Goal: Task Accomplishment & Management: Complete application form

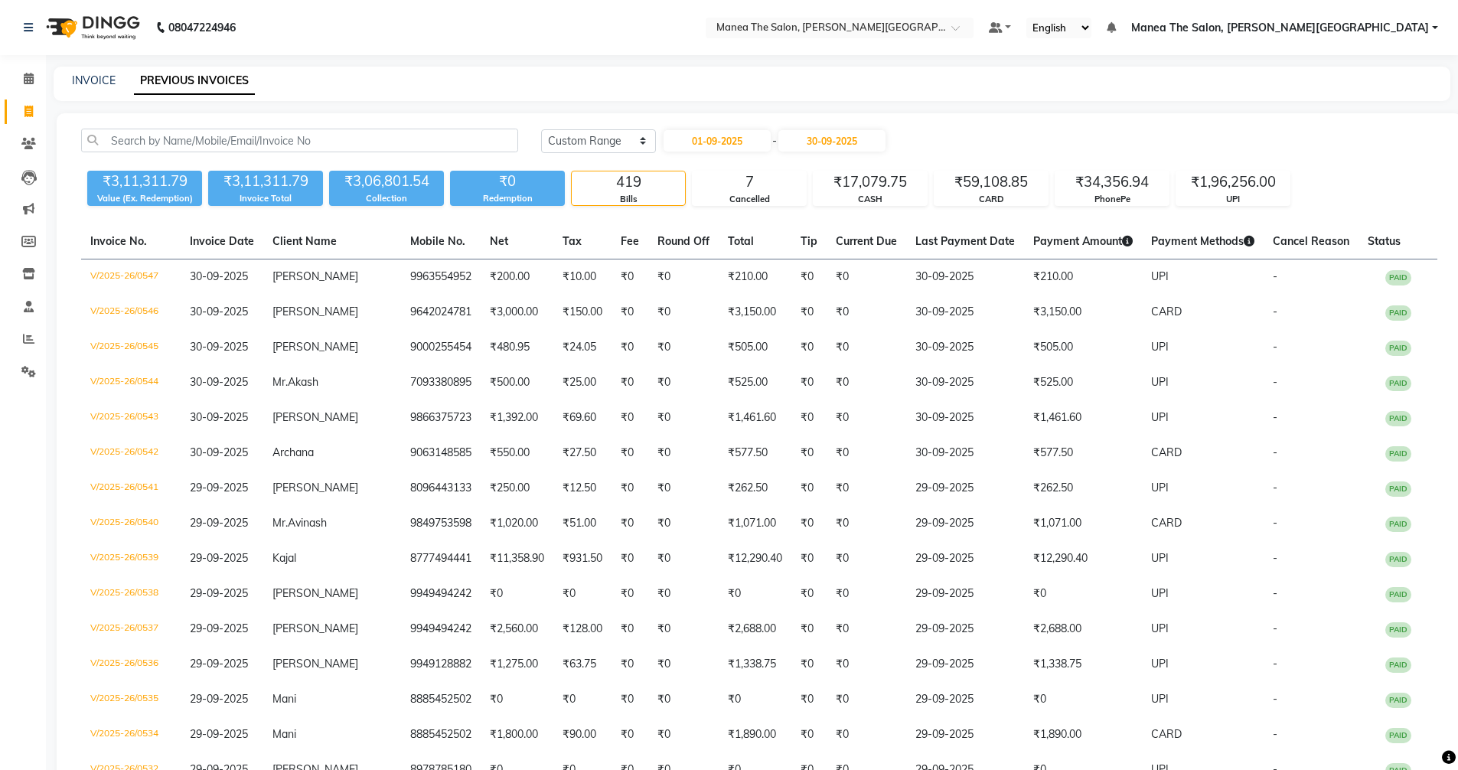
select select "range"
click at [23, 139] on icon at bounding box center [28, 143] width 15 height 11
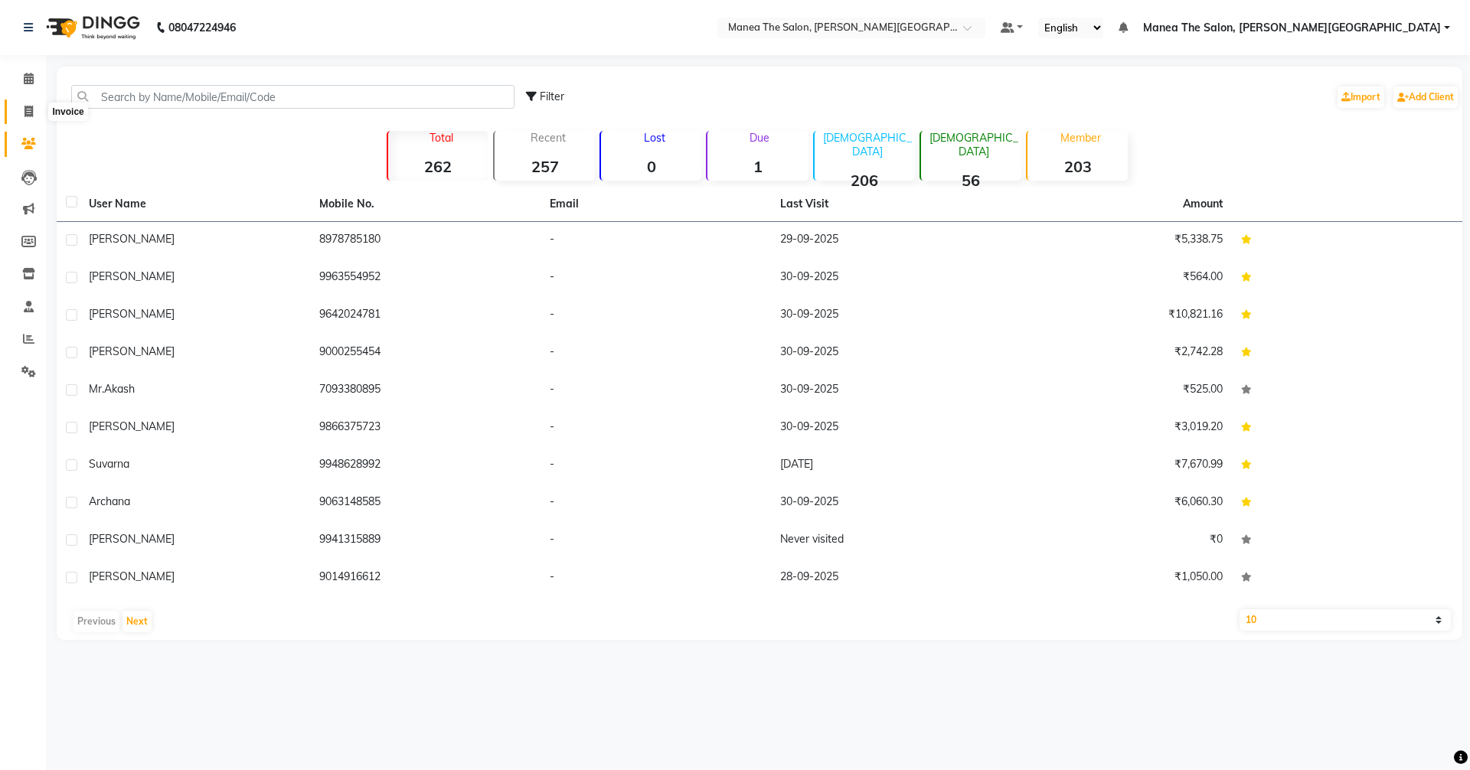
click at [31, 112] on icon at bounding box center [28, 111] width 8 height 11
select select "8762"
select select "service"
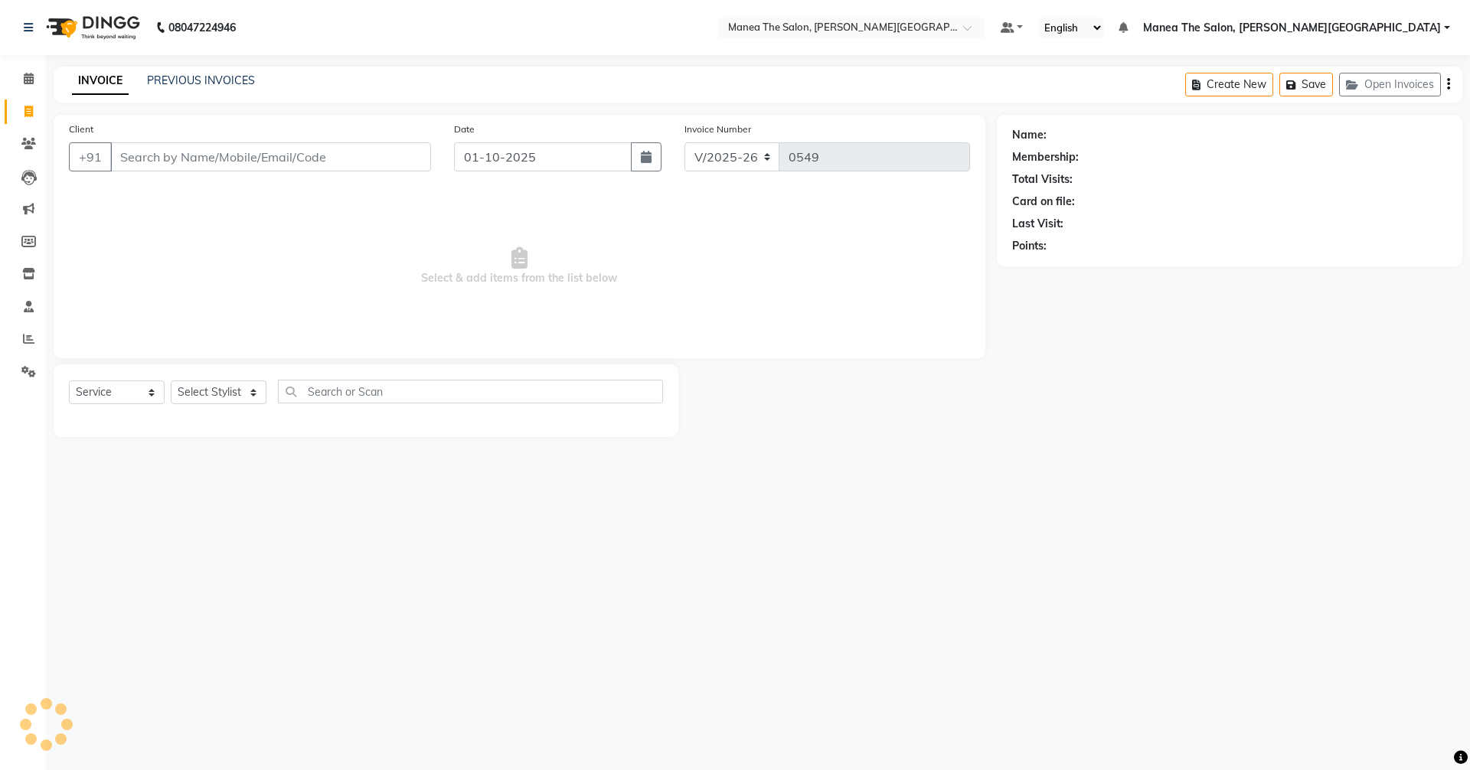
click at [362, 165] on input "Client" at bounding box center [270, 156] width 321 height 29
type input "6"
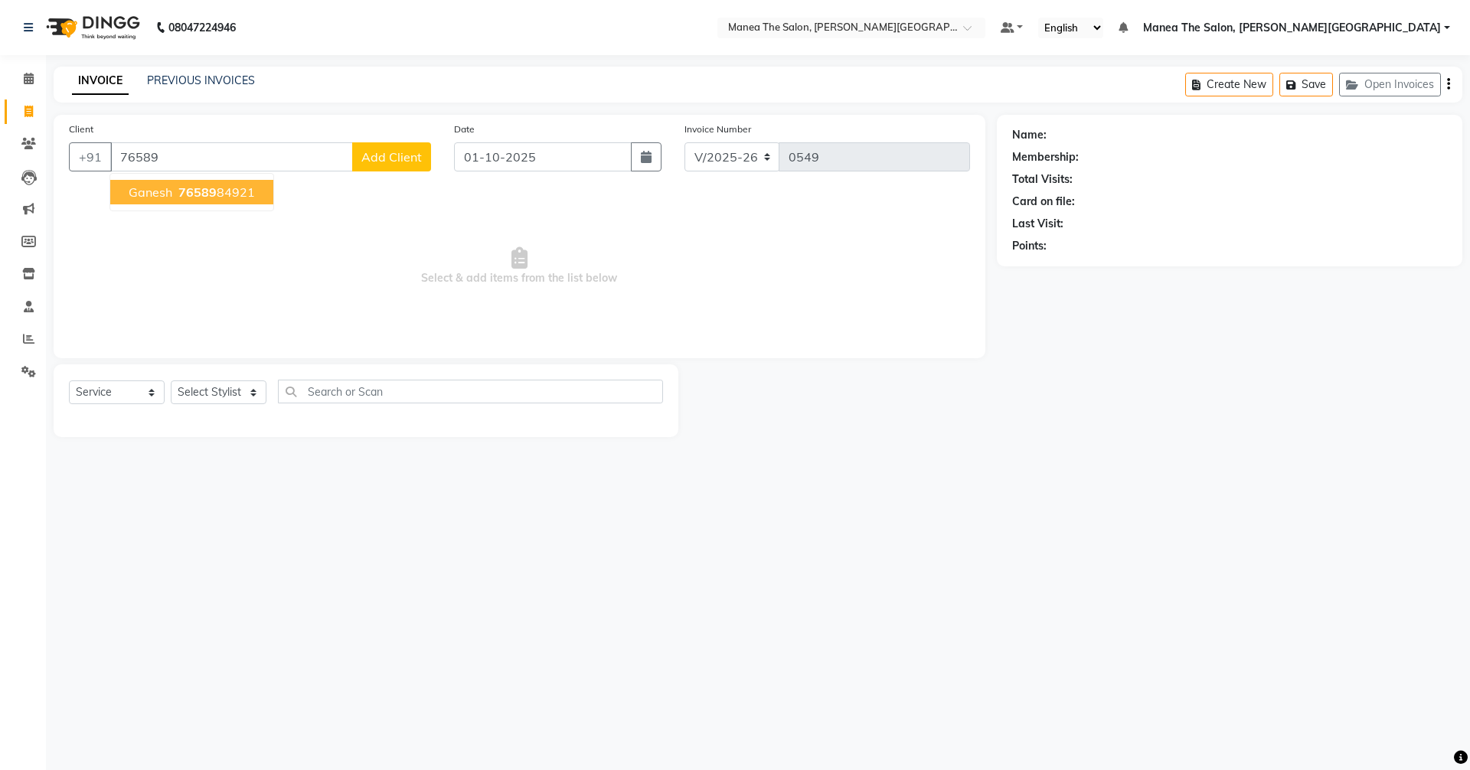
click at [204, 194] on span "76589" at bounding box center [197, 191] width 38 height 15
type input "7658984921"
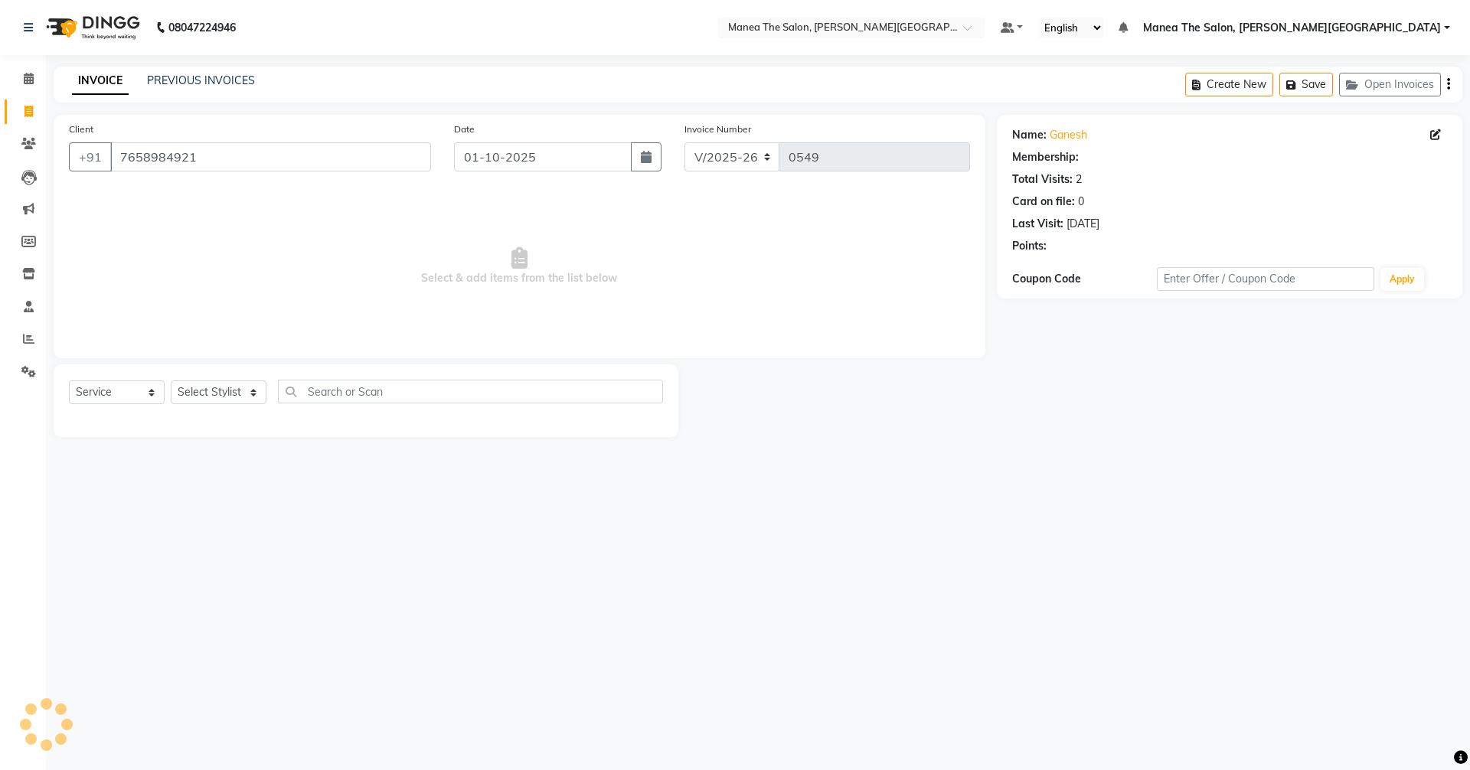
select select "1: Object"
click at [120, 400] on select "Select Service Product Membership Package Voucher Prepaid Gift Card" at bounding box center [117, 392] width 96 height 24
click at [184, 391] on select "Select Stylist [PERSON_NAME] Manager [PERSON_NAME] [PERSON_NAME] [PERSON_NAME] …" at bounding box center [219, 392] width 96 height 24
select select "89492"
click at [171, 380] on select "Select Stylist [PERSON_NAME] Manager [PERSON_NAME] [PERSON_NAME] [PERSON_NAME] …" at bounding box center [219, 392] width 96 height 24
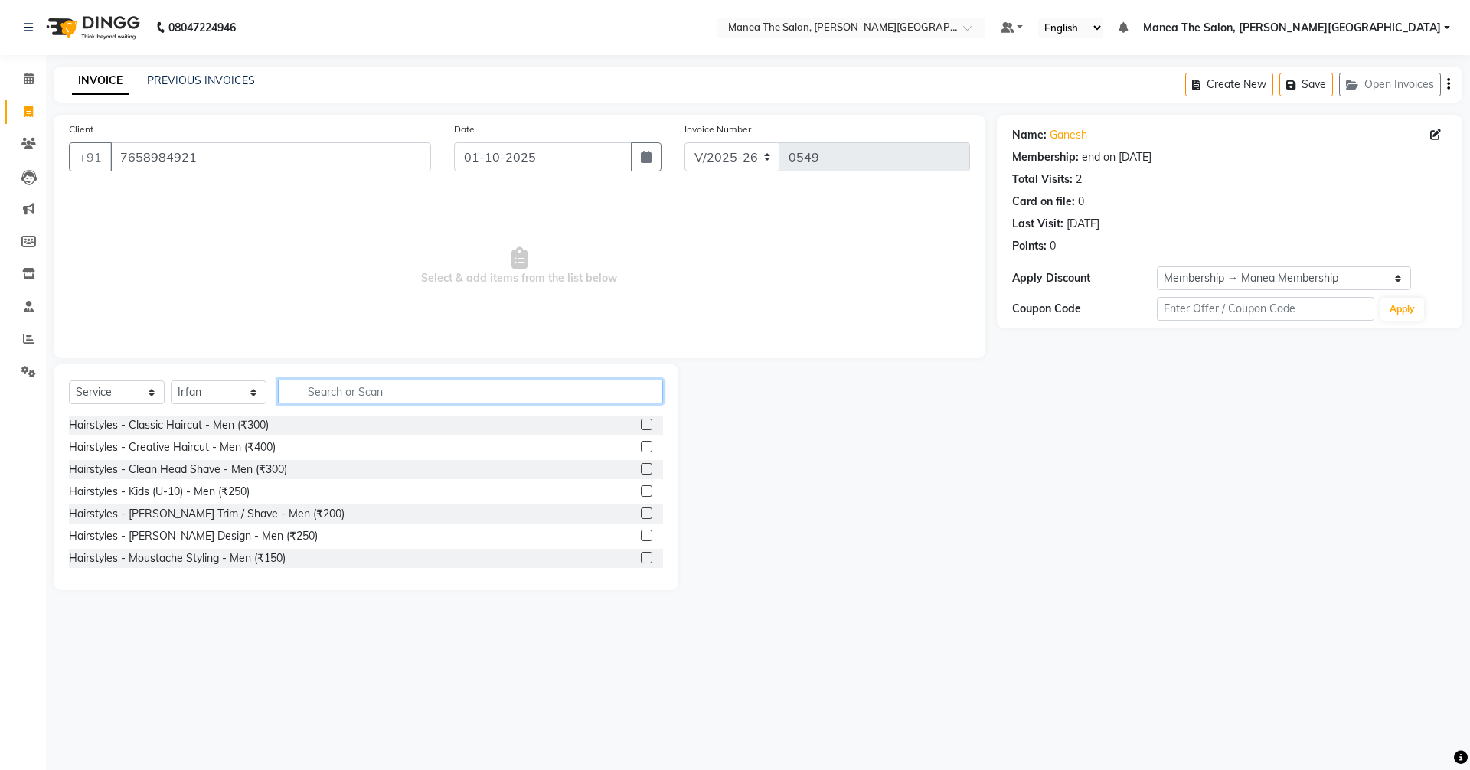
click at [348, 395] on input "text" at bounding box center [470, 392] width 385 height 24
click at [641, 426] on label at bounding box center [646, 424] width 11 height 11
click at [641, 426] on input "checkbox" at bounding box center [646, 425] width 10 height 10
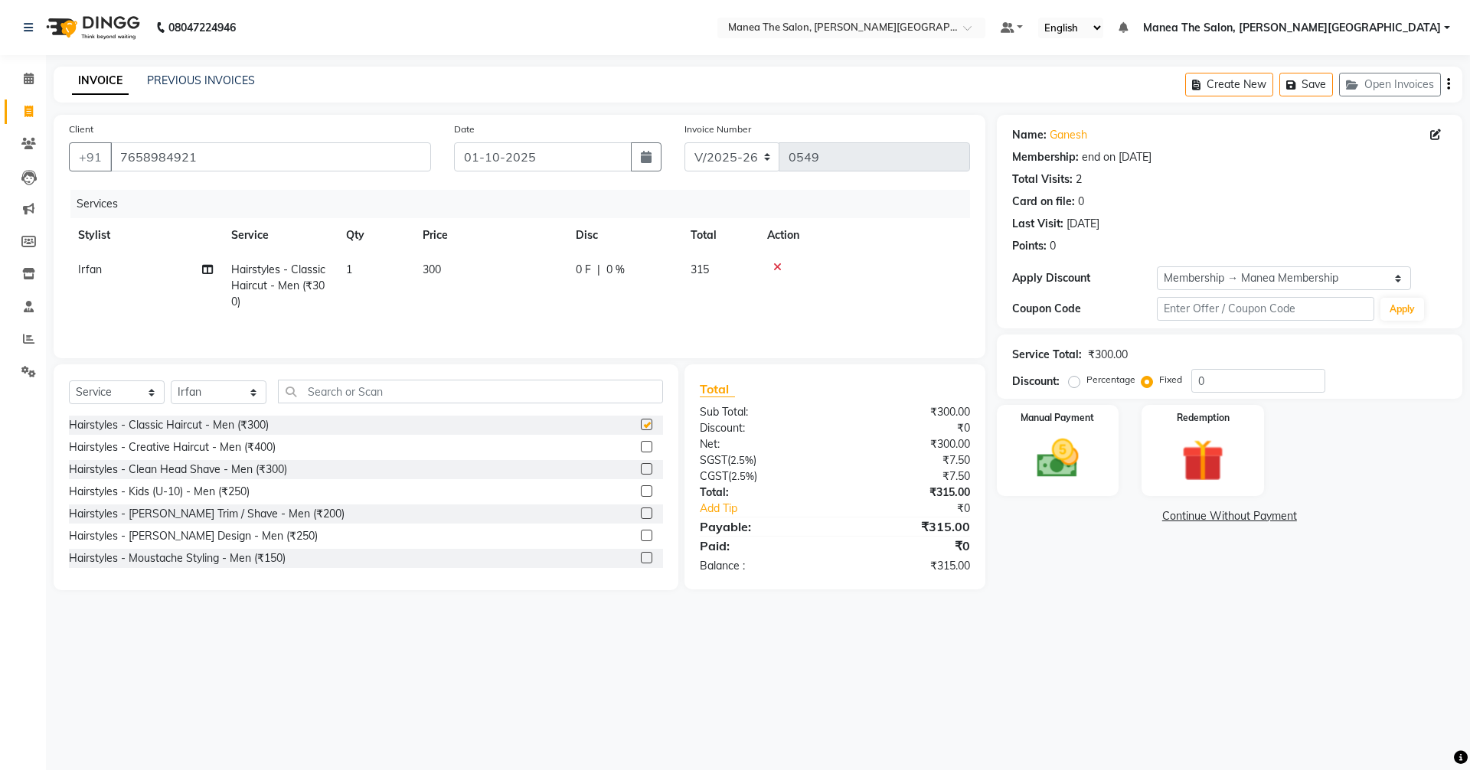
checkbox input "false"
click at [415, 381] on input "text" at bounding box center [470, 392] width 385 height 24
click at [641, 510] on label at bounding box center [646, 512] width 11 height 11
click at [641, 510] on input "checkbox" at bounding box center [646, 514] width 10 height 10
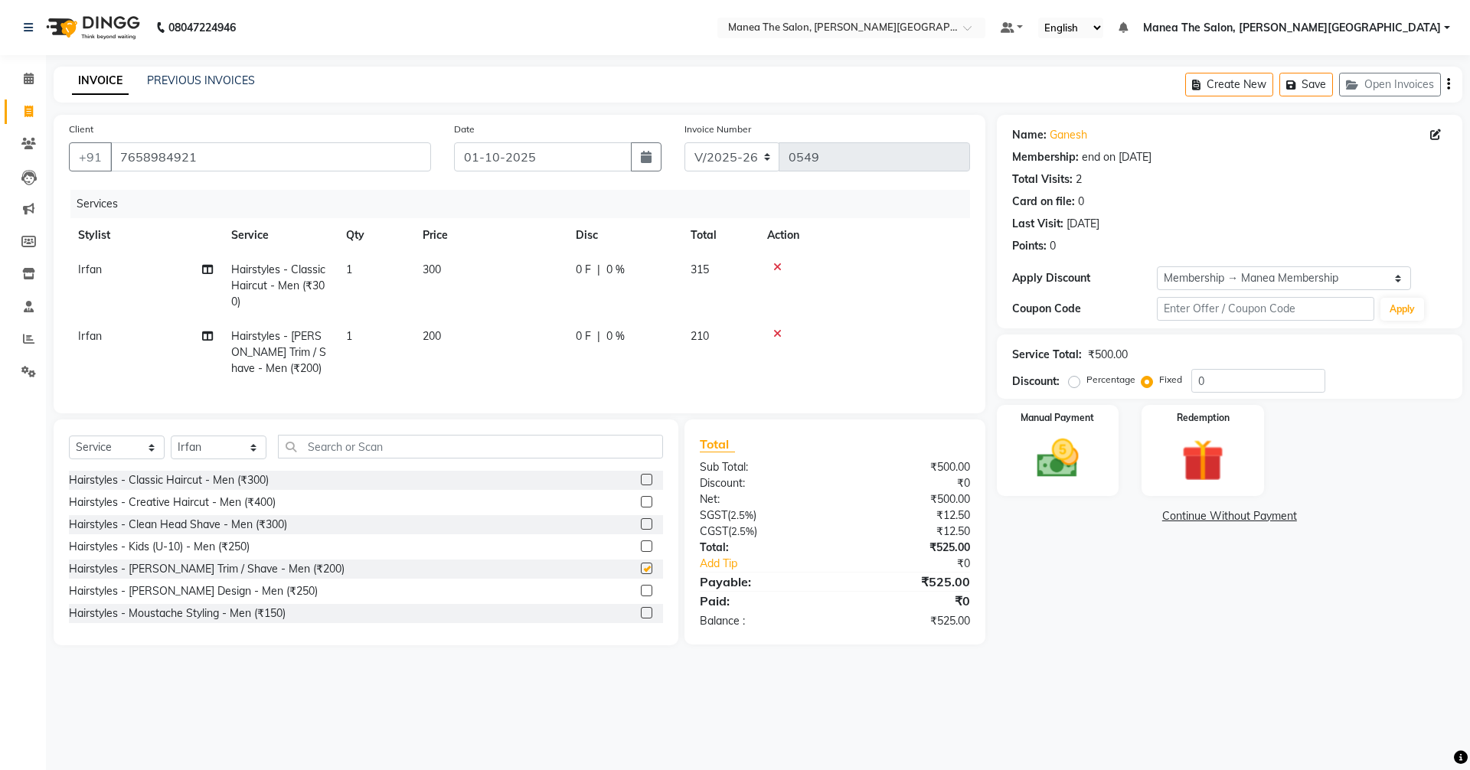
checkbox input "false"
click at [355, 455] on input "text" at bounding box center [470, 447] width 385 height 24
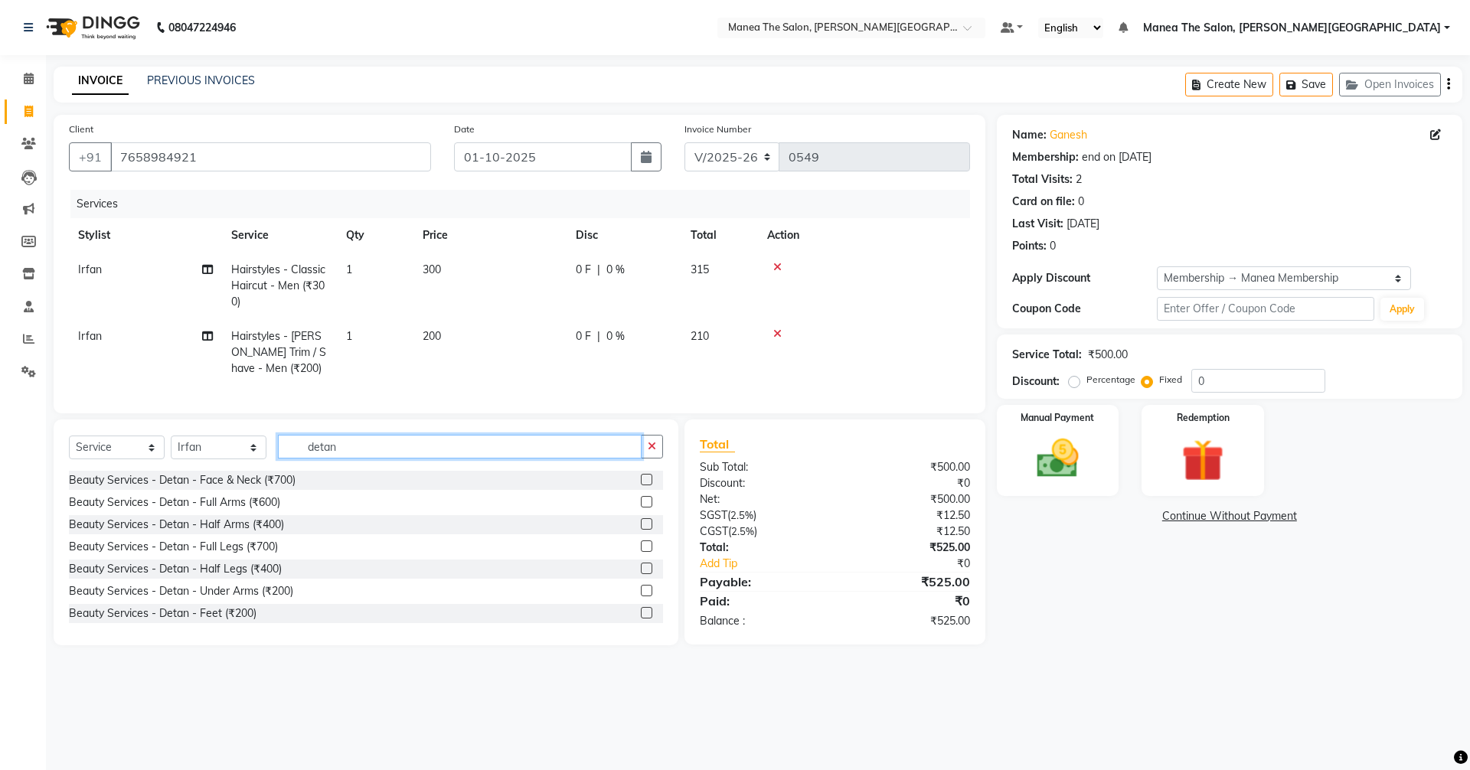
type input "detan"
click at [641, 485] on label at bounding box center [646, 479] width 11 height 11
click at [641, 485] on input "checkbox" at bounding box center [646, 480] width 10 height 10
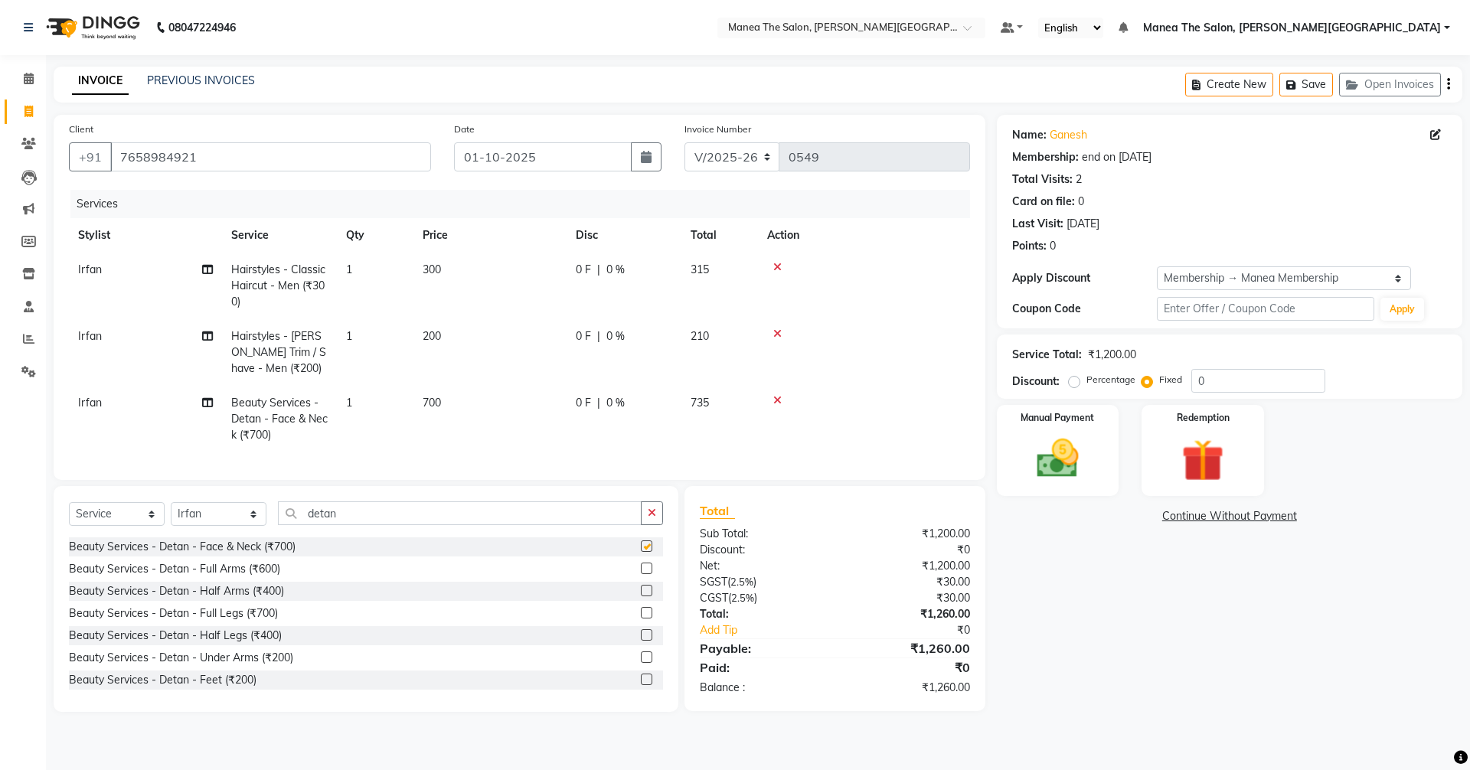
checkbox input "false"
click at [641, 574] on label at bounding box center [646, 568] width 11 height 11
click at [641, 574] on input "checkbox" at bounding box center [646, 569] width 10 height 10
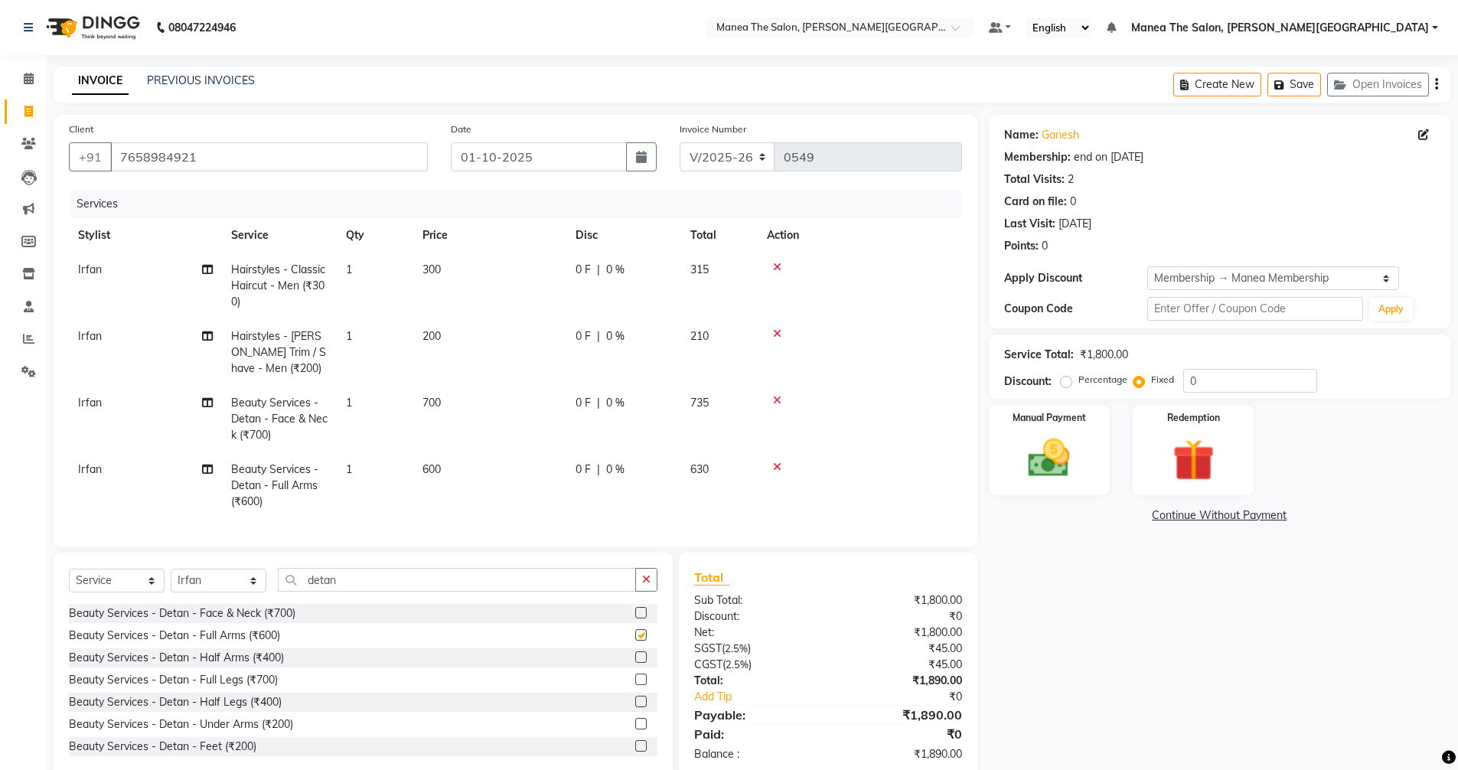
checkbox input "false"
drag, startPoint x: 651, startPoint y: 586, endPoint x: 592, endPoint y: 588, distance: 59.0
click at [650, 585] on icon "button" at bounding box center [646, 579] width 8 height 11
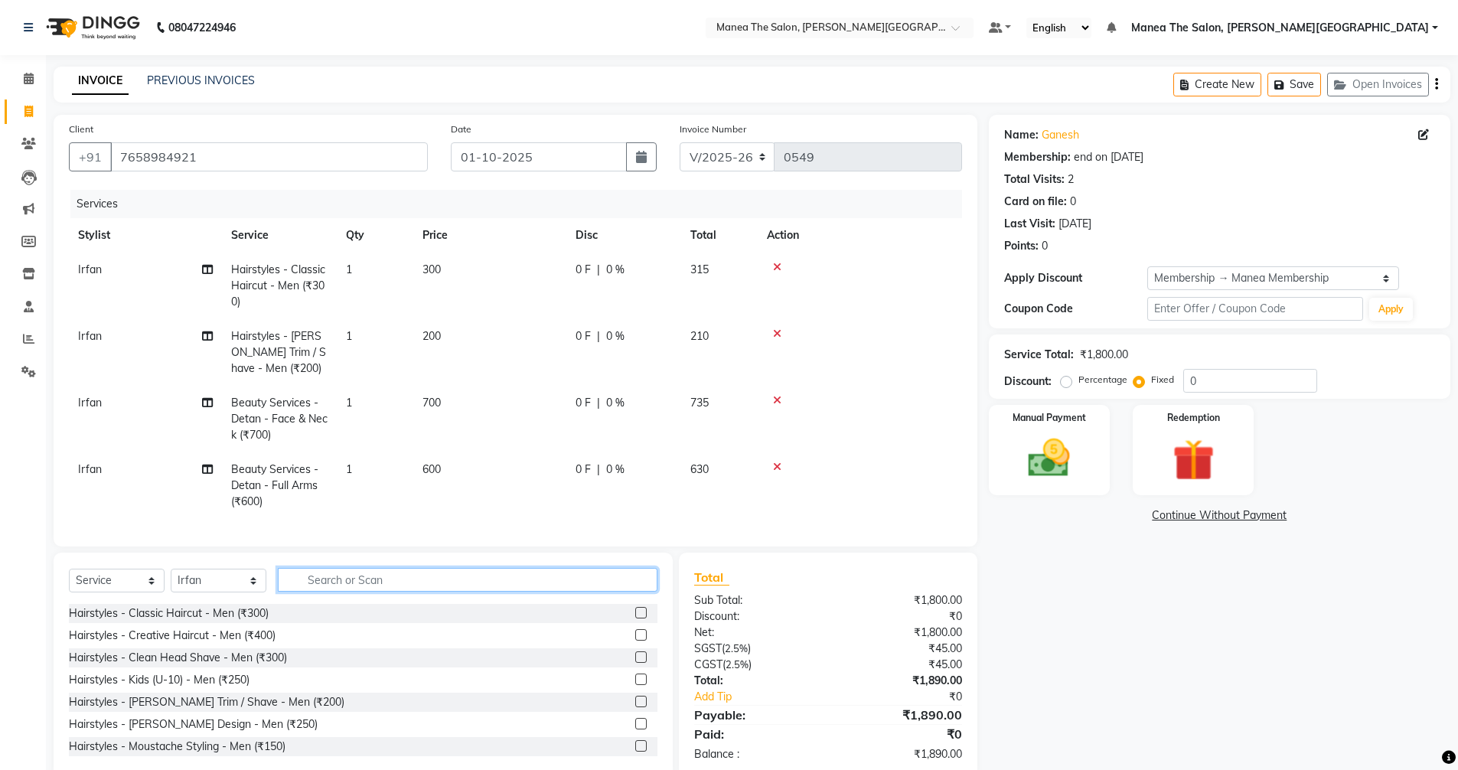
click at [524, 586] on input "text" at bounding box center [468, 580] width 380 height 24
type input "colour"
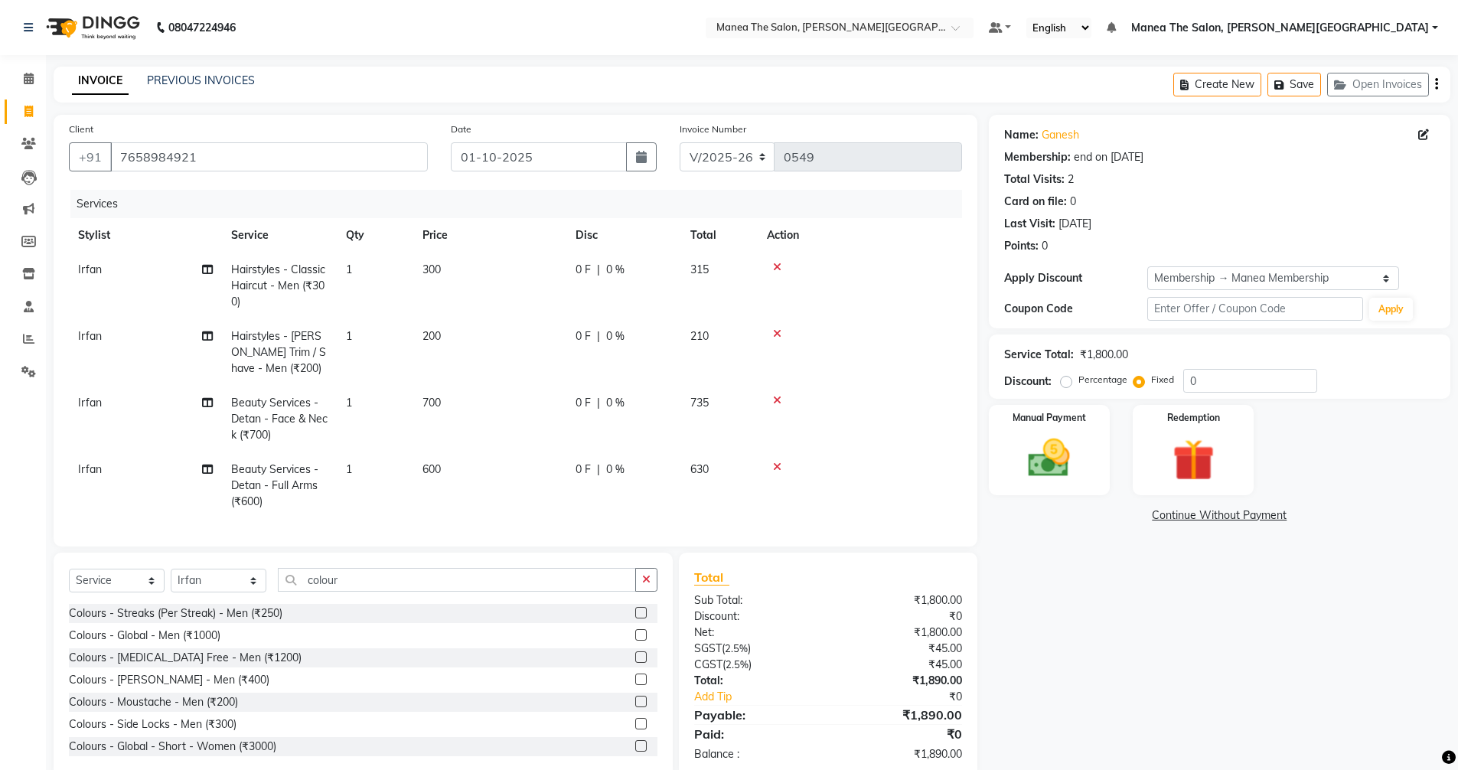
click at [635, 641] on label at bounding box center [640, 634] width 11 height 11
click at [635, 641] on input "checkbox" at bounding box center [640, 636] width 10 height 10
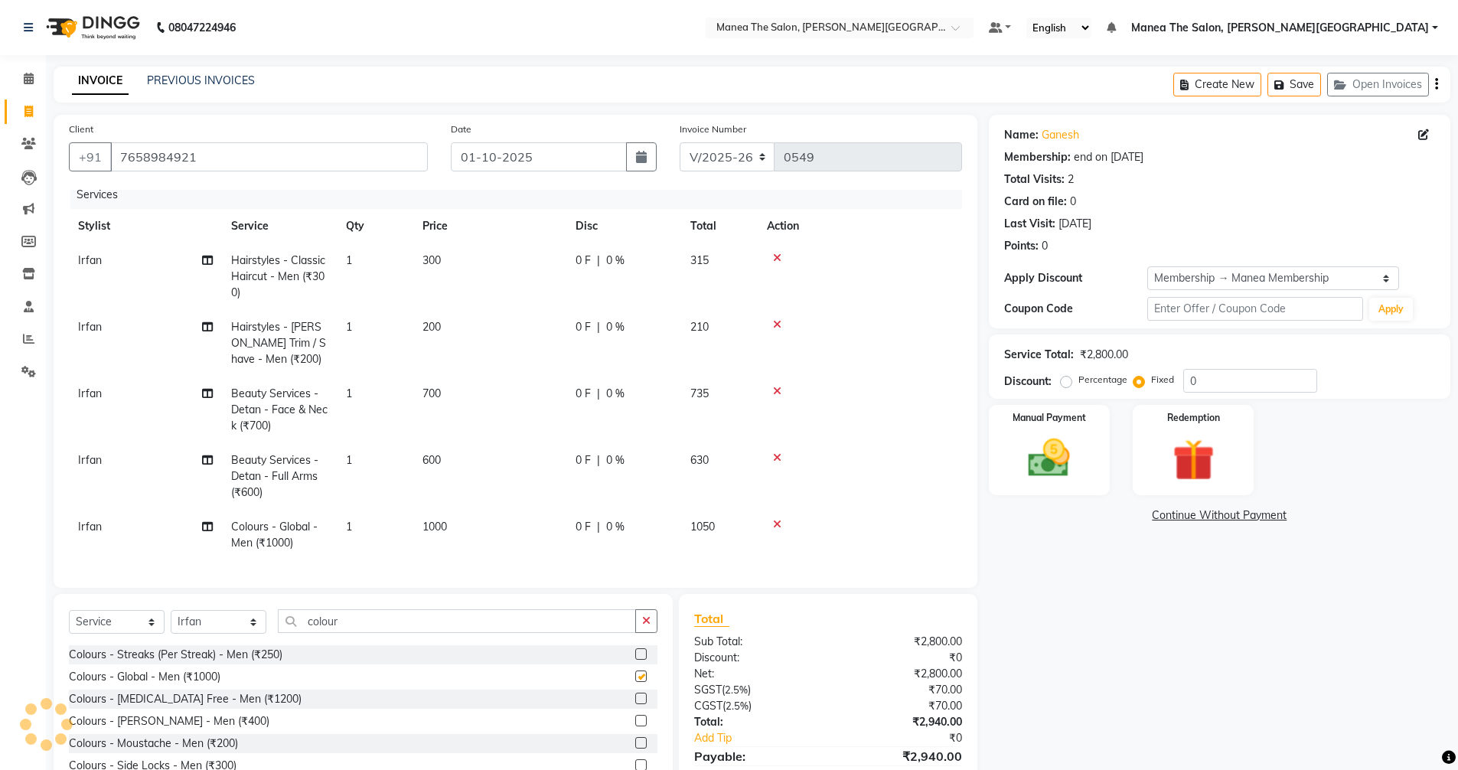
checkbox input "false"
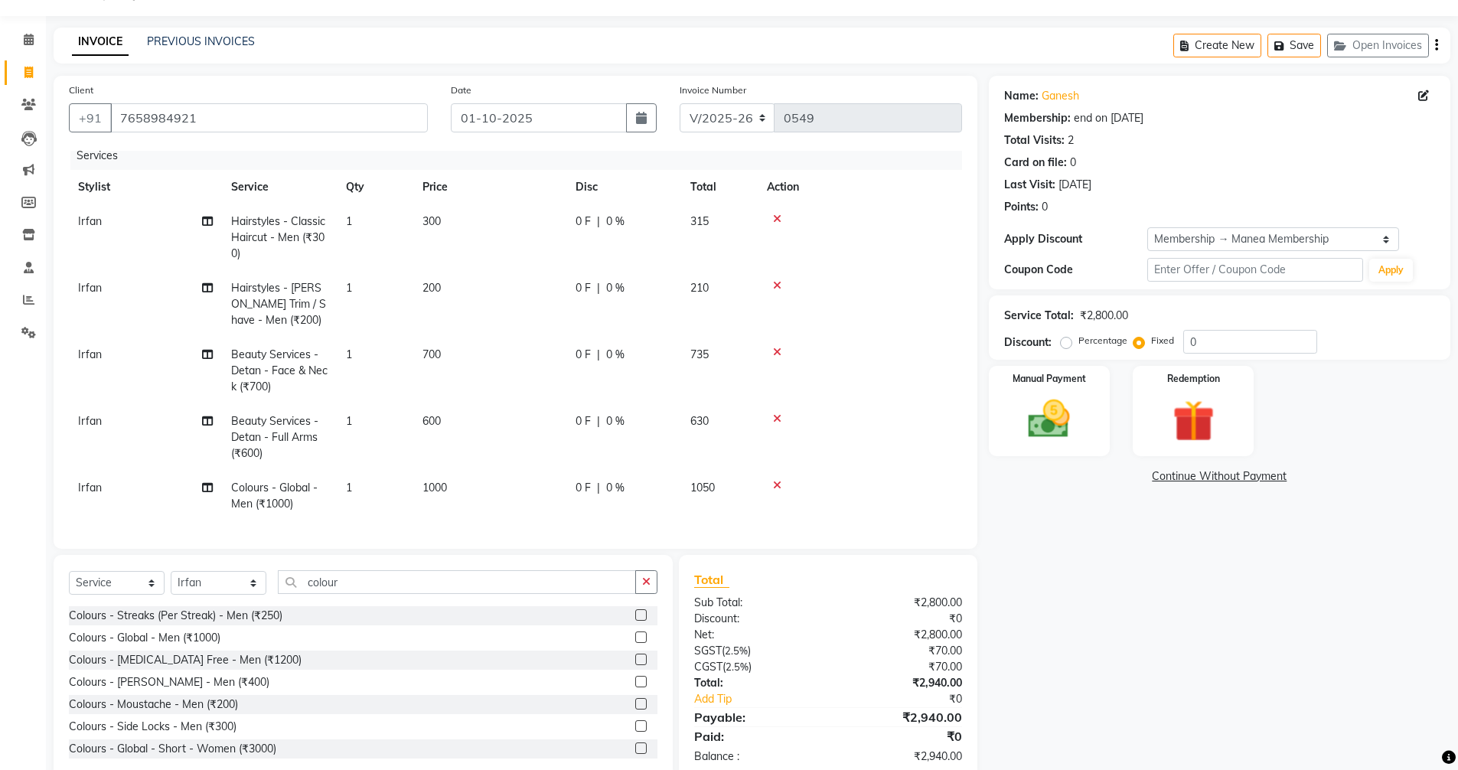
scroll to position [73, 0]
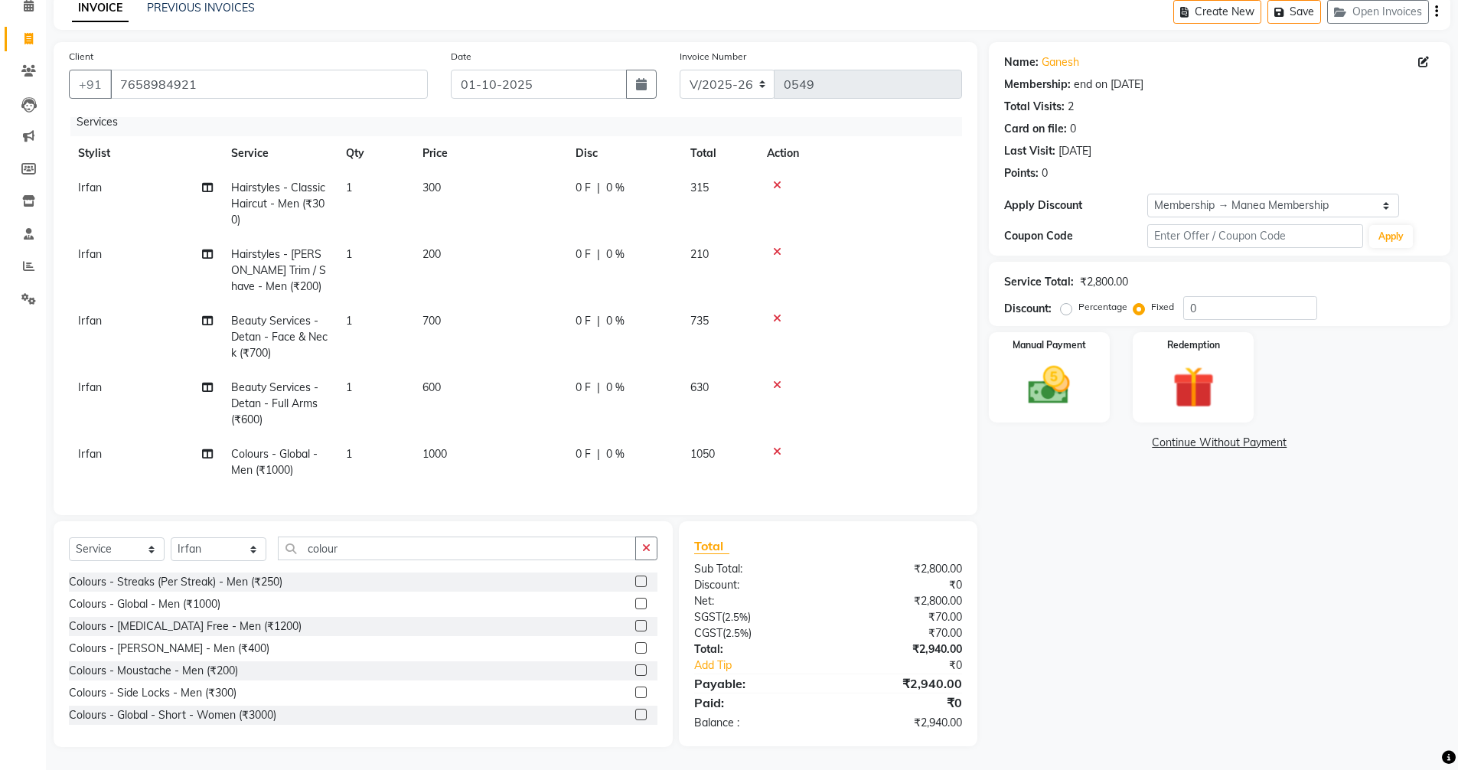
click at [1079, 308] on label "Percentage" at bounding box center [1103, 307] width 49 height 14
click at [1064, 308] on input "Percentage" at bounding box center [1069, 307] width 11 height 11
radio input "true"
click at [1216, 312] on input "0" at bounding box center [1250, 308] width 134 height 24
type input "4"
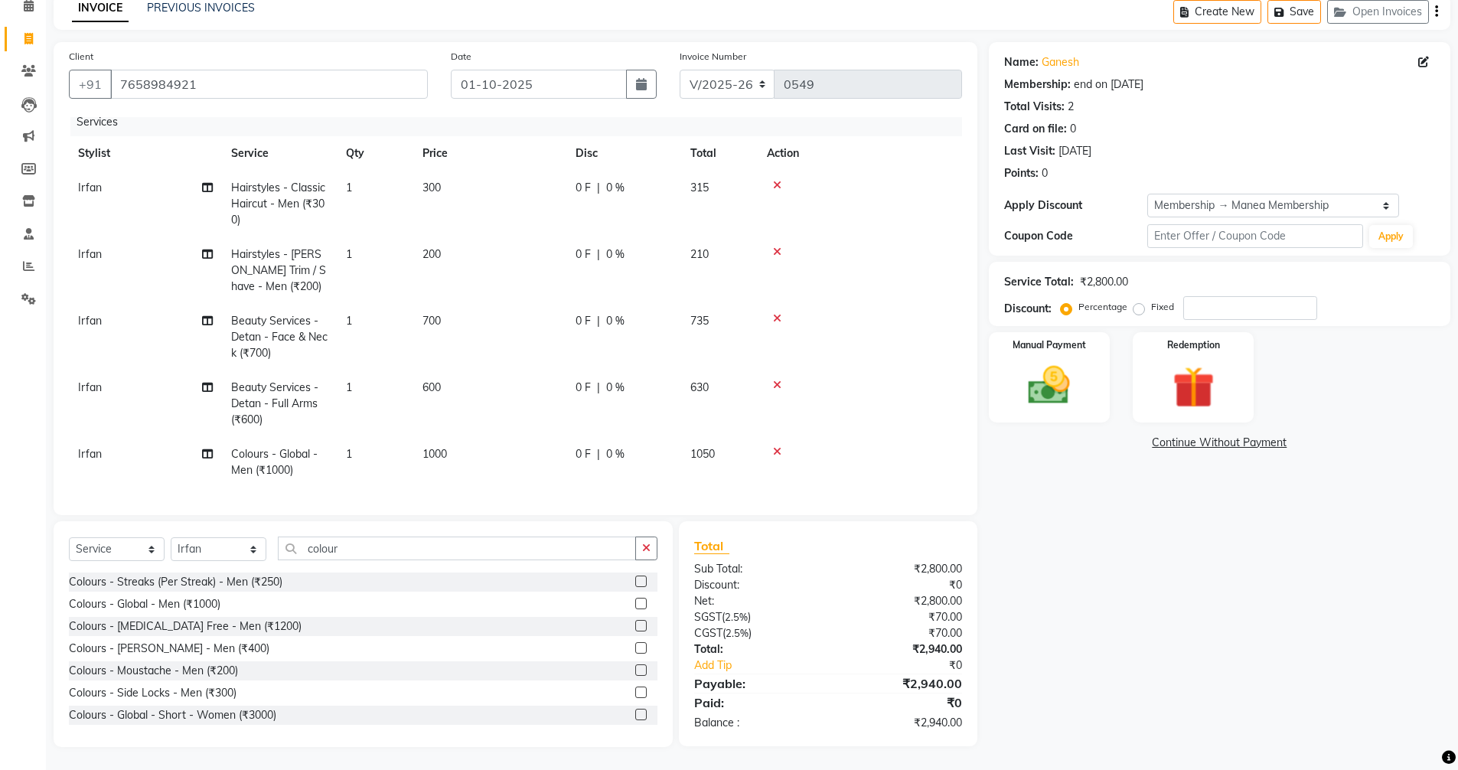
click at [1151, 311] on label "Fixed" at bounding box center [1162, 307] width 23 height 14
click at [1140, 311] on input "Fixed" at bounding box center [1142, 307] width 11 height 11
radio input "true"
click at [1079, 308] on label "Percentage" at bounding box center [1103, 307] width 49 height 14
click at [1064, 308] on input "Percentage" at bounding box center [1069, 307] width 11 height 11
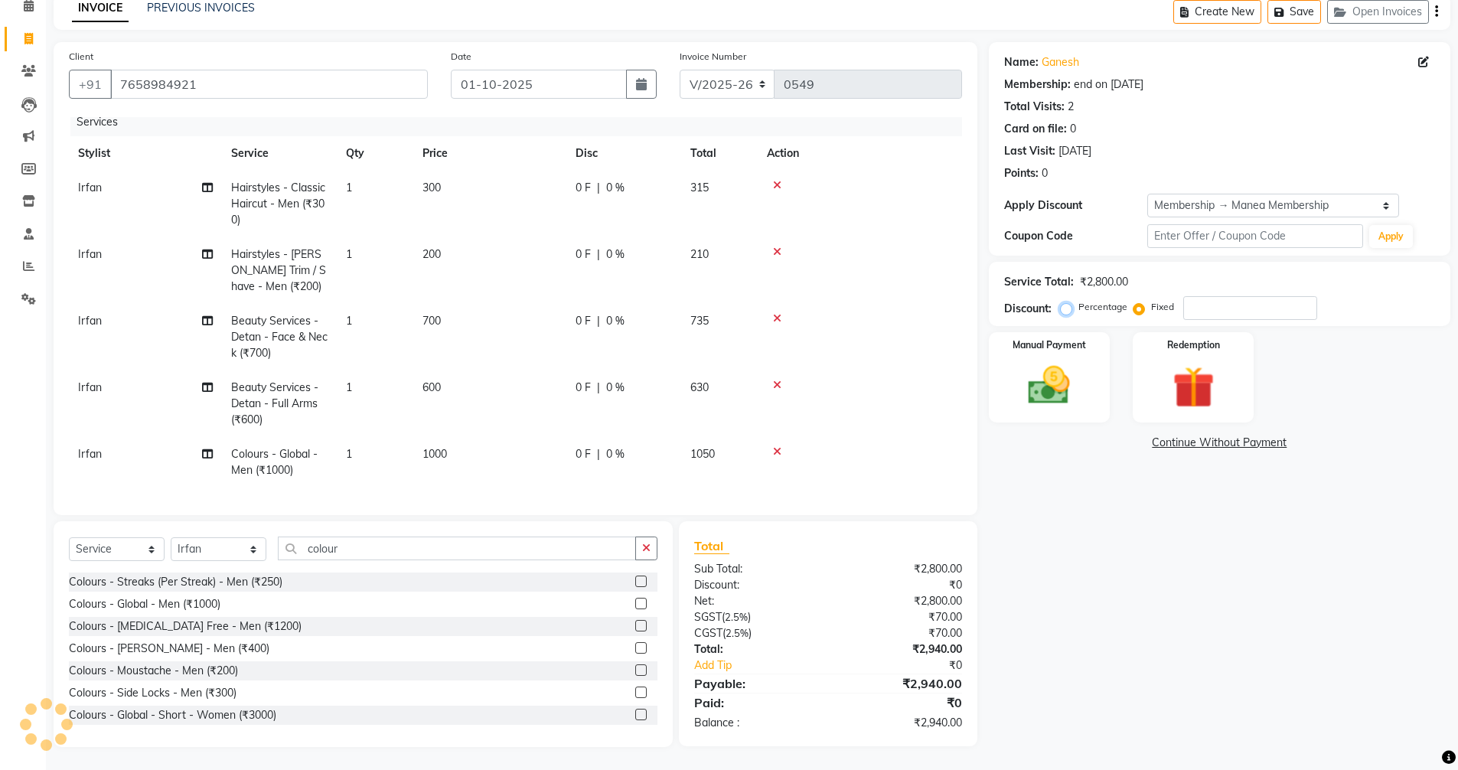
radio input "true"
click at [1193, 308] on input "number" at bounding box center [1250, 308] width 134 height 24
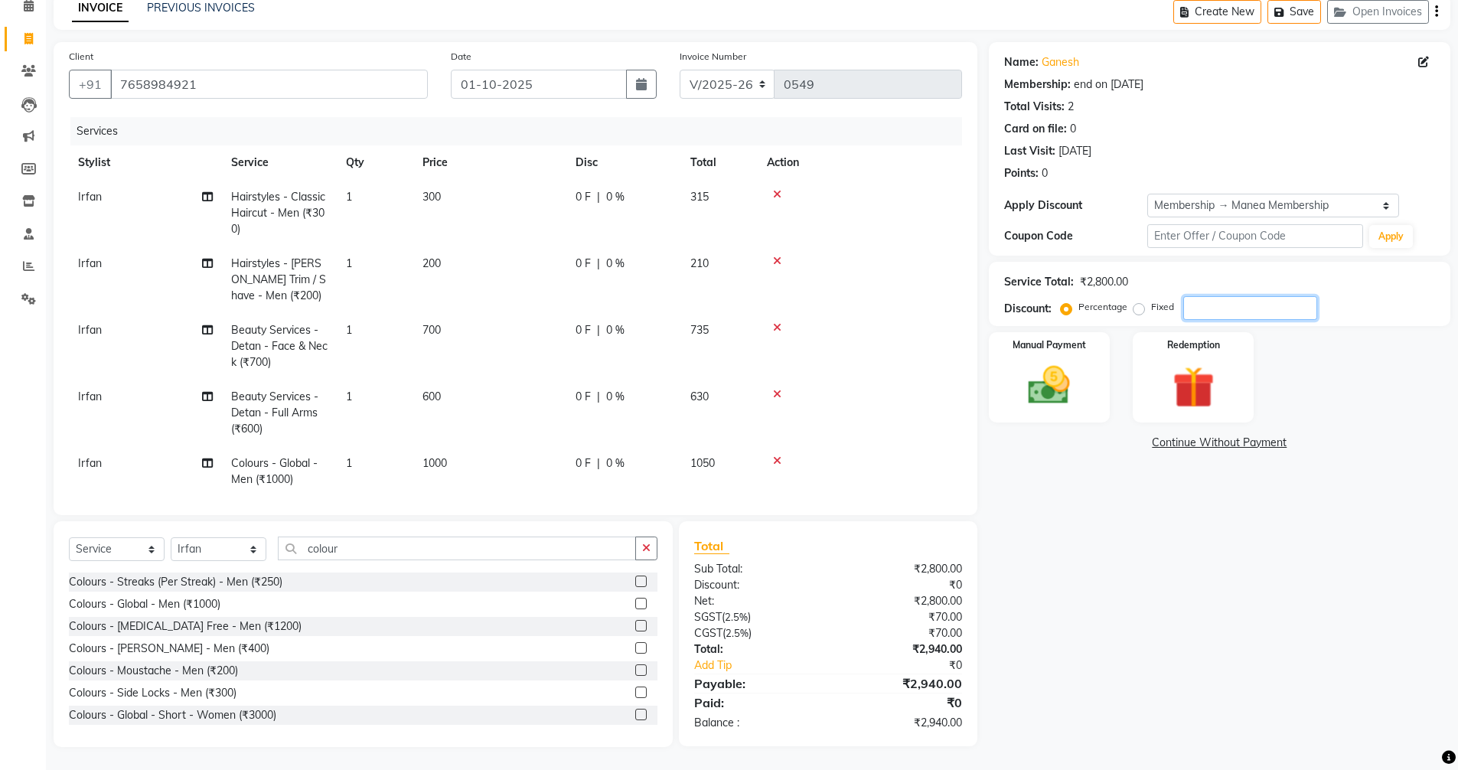
click at [1206, 315] on input "number" at bounding box center [1250, 308] width 134 height 24
type input "5"
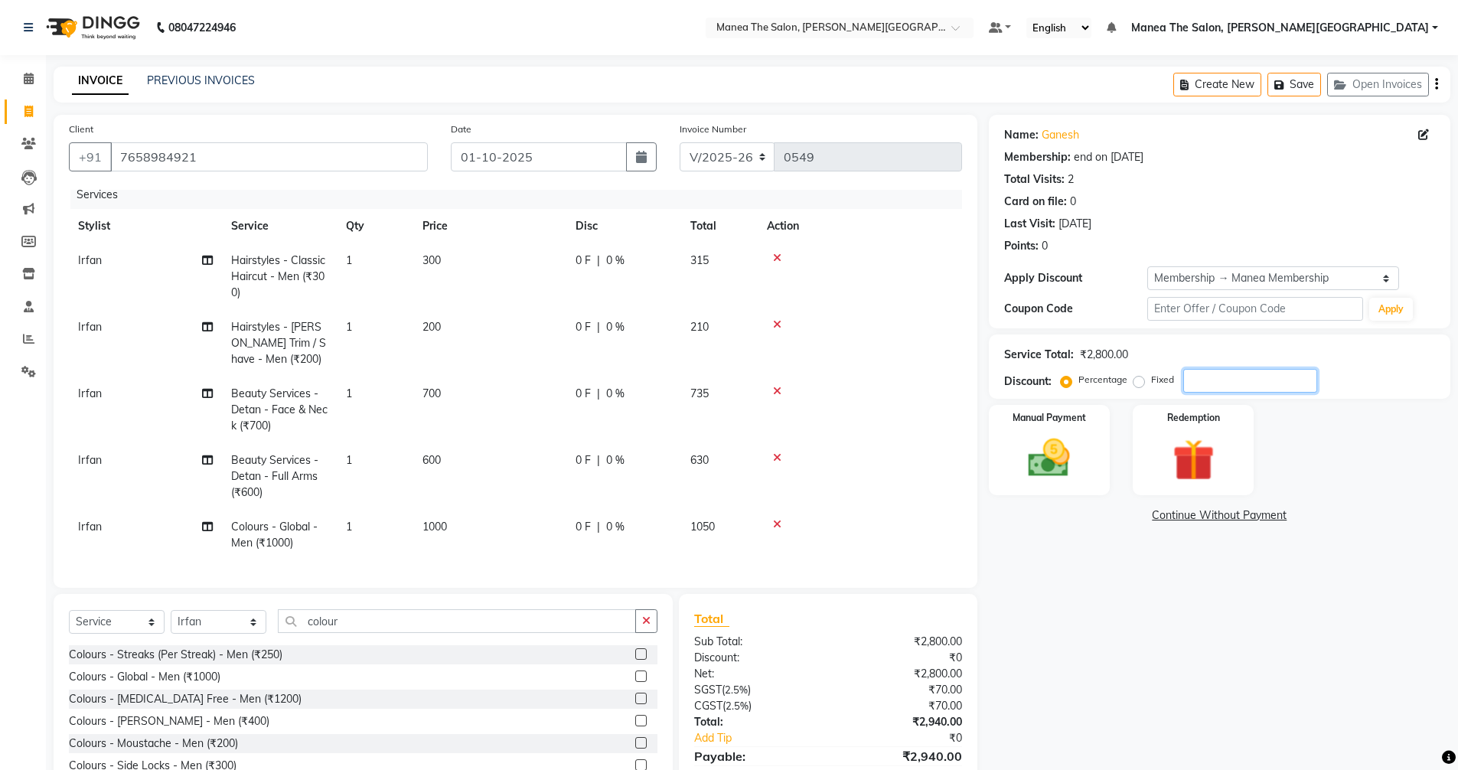
scroll to position [73, 0]
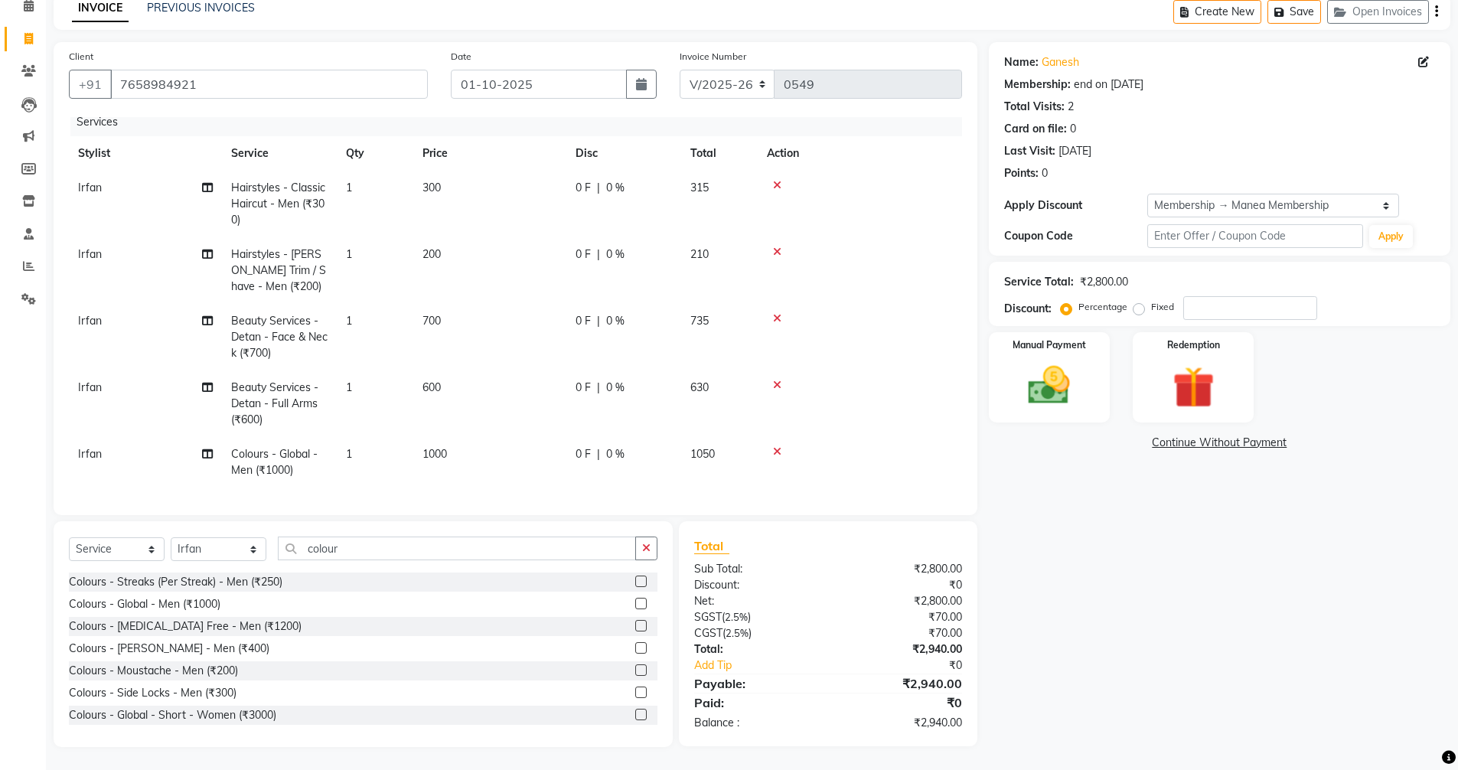
click at [778, 380] on icon at bounding box center [777, 385] width 8 height 11
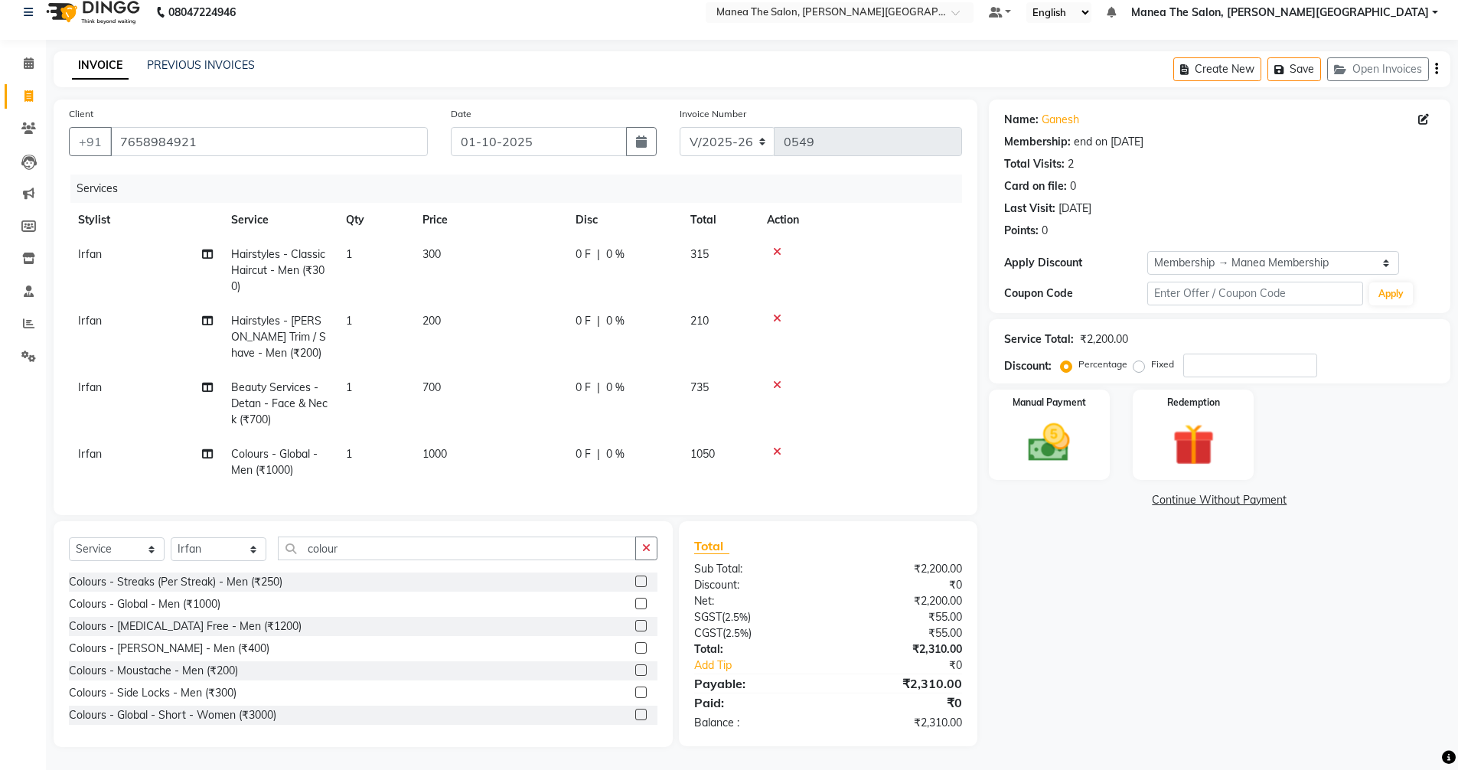
scroll to position [15, 0]
click at [1213, 361] on input "number" at bounding box center [1250, 366] width 134 height 24
type input "40"
click at [1057, 432] on img at bounding box center [1049, 443] width 70 height 50
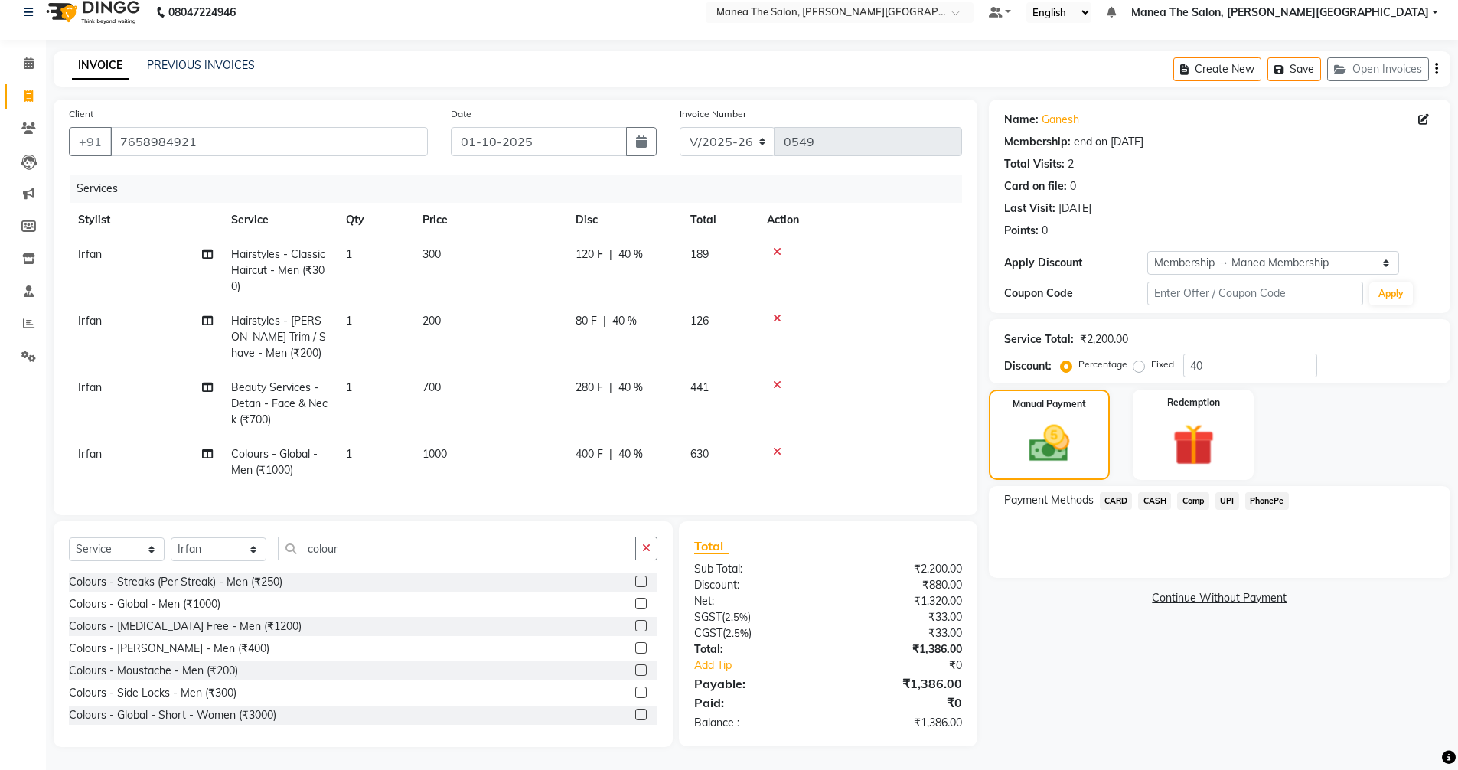
click at [1115, 504] on span "CARD" at bounding box center [1116, 501] width 33 height 18
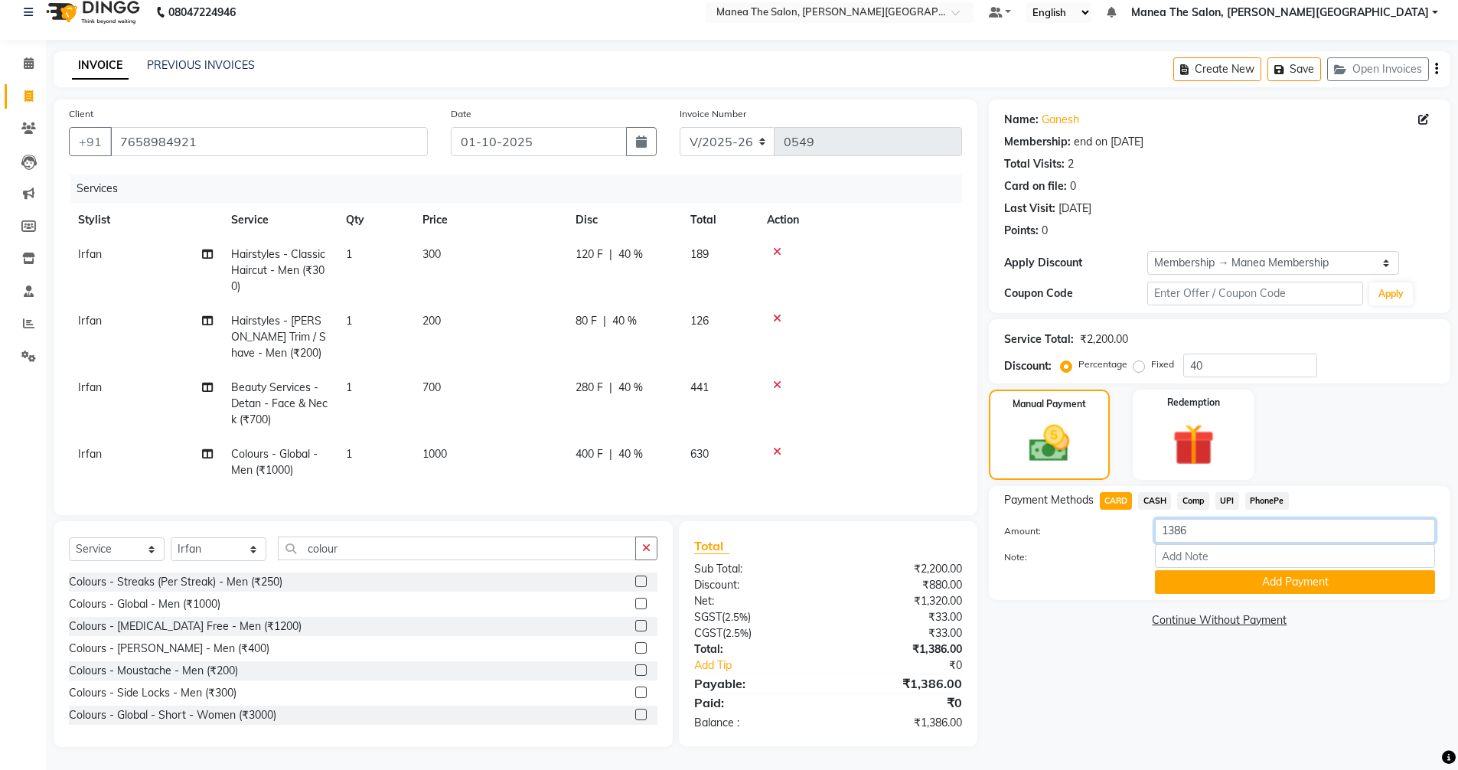
click at [1202, 536] on input "1386" at bounding box center [1295, 531] width 280 height 24
type input "1"
type input "900"
click at [1207, 574] on button "Add Payment" at bounding box center [1295, 582] width 280 height 24
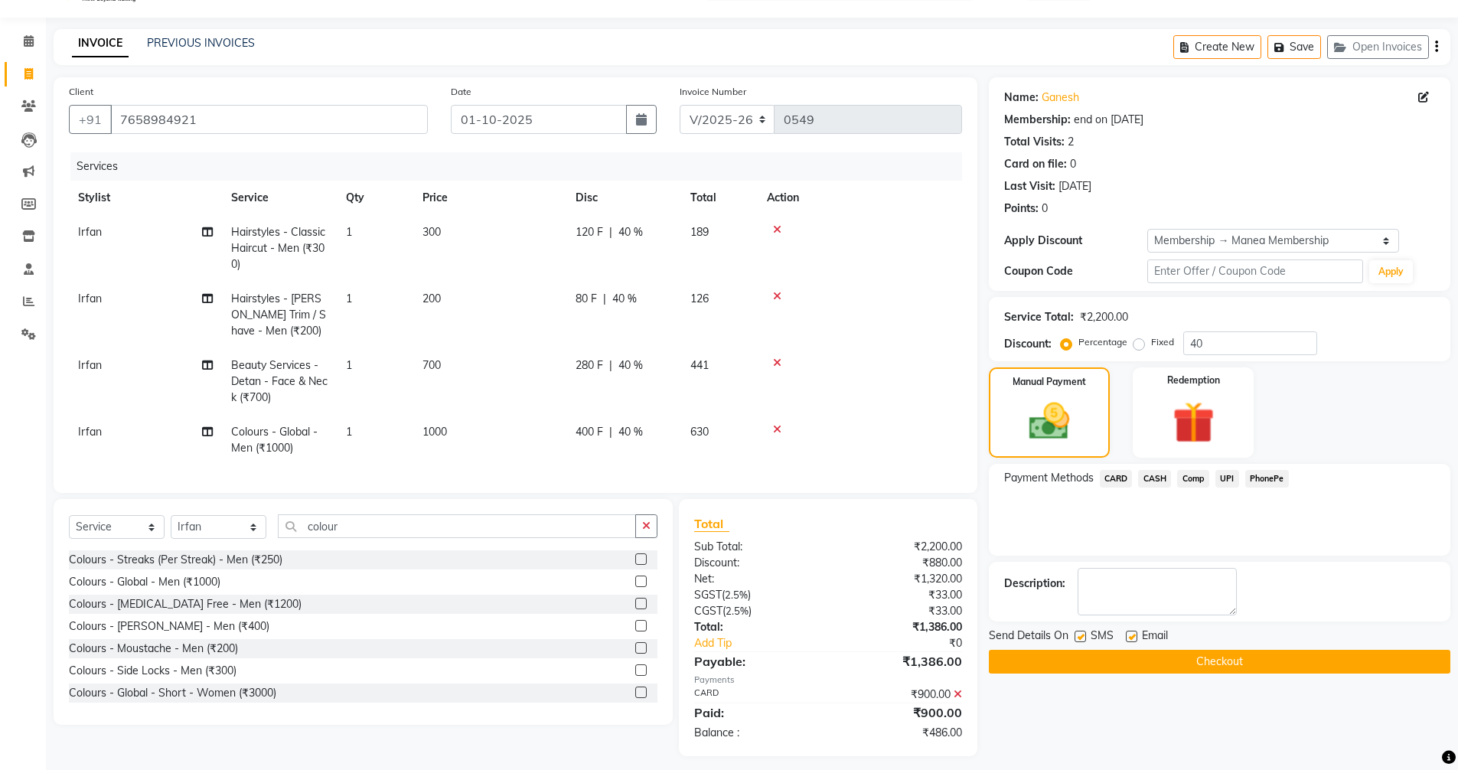
scroll to position [58, 0]
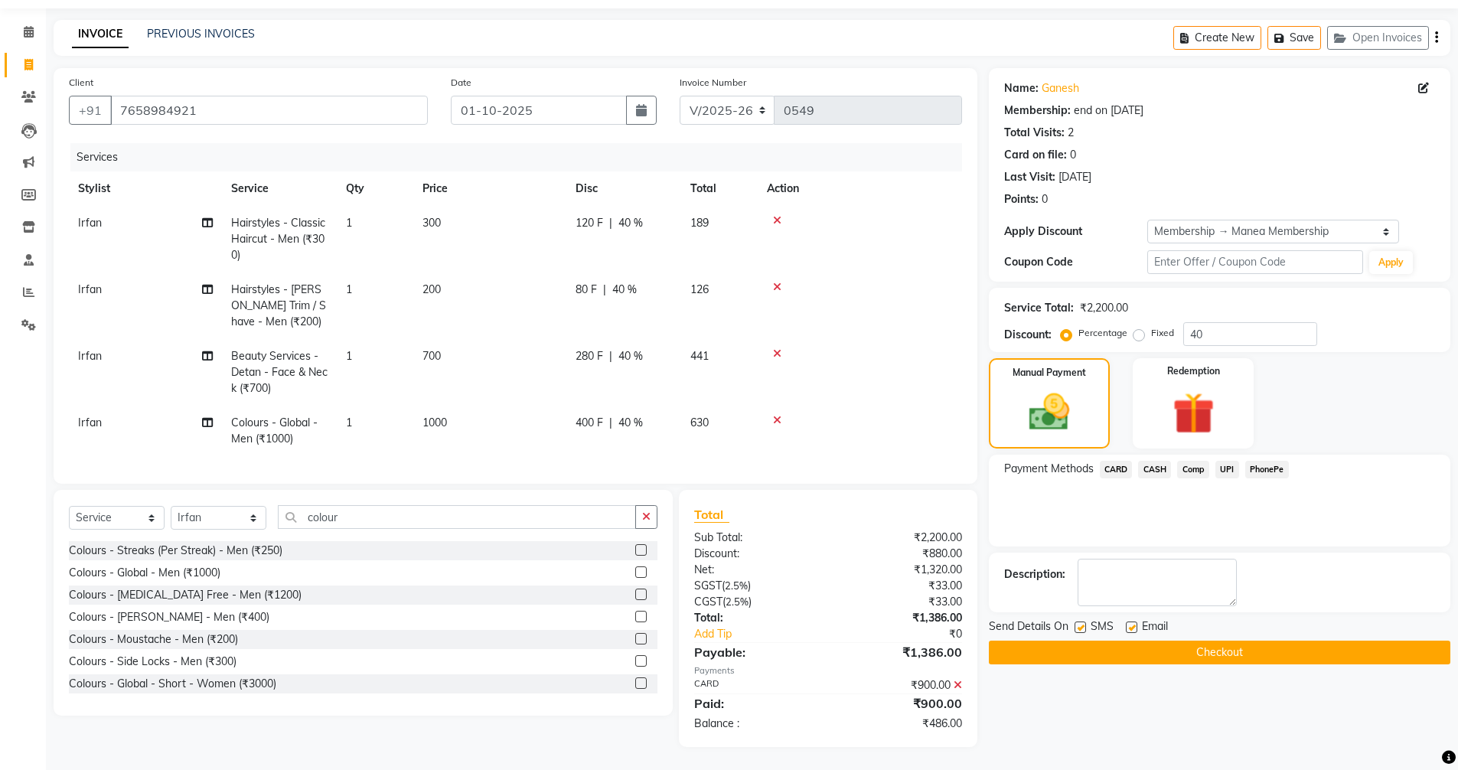
click at [1227, 461] on span "UPI" at bounding box center [1228, 470] width 24 height 18
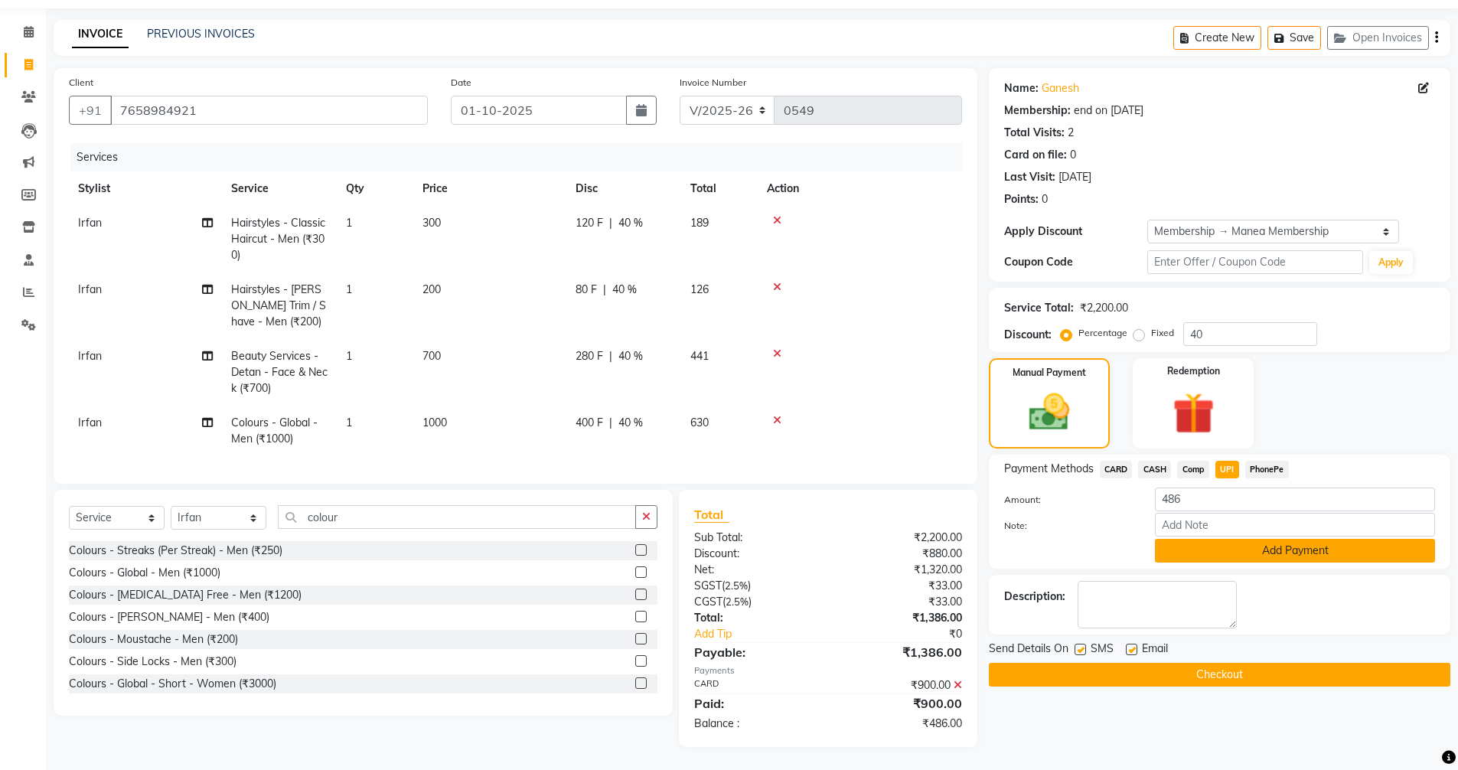
click at [1260, 539] on button "Add Payment" at bounding box center [1295, 551] width 280 height 24
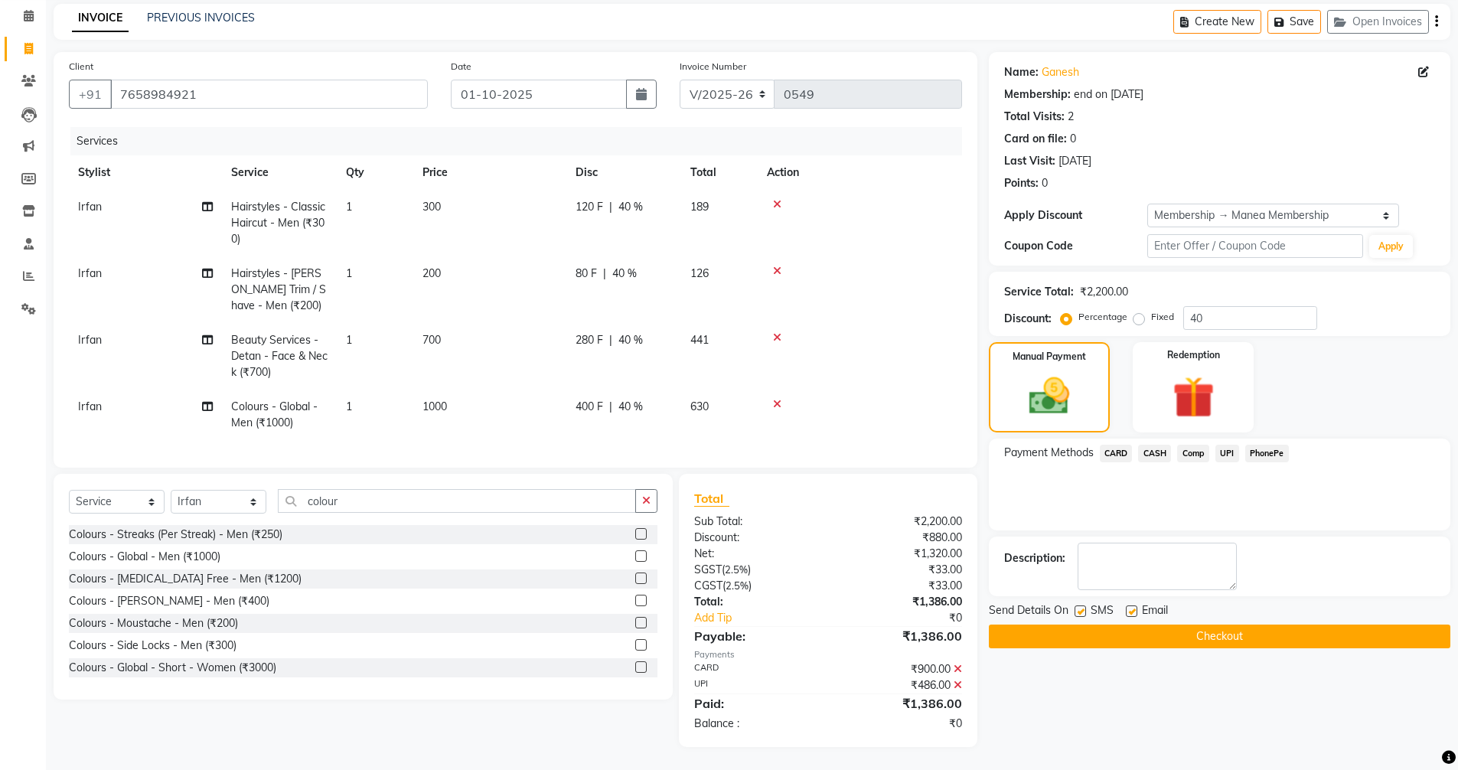
scroll to position [74, 0]
click at [1147, 625] on button "Checkout" at bounding box center [1220, 637] width 462 height 24
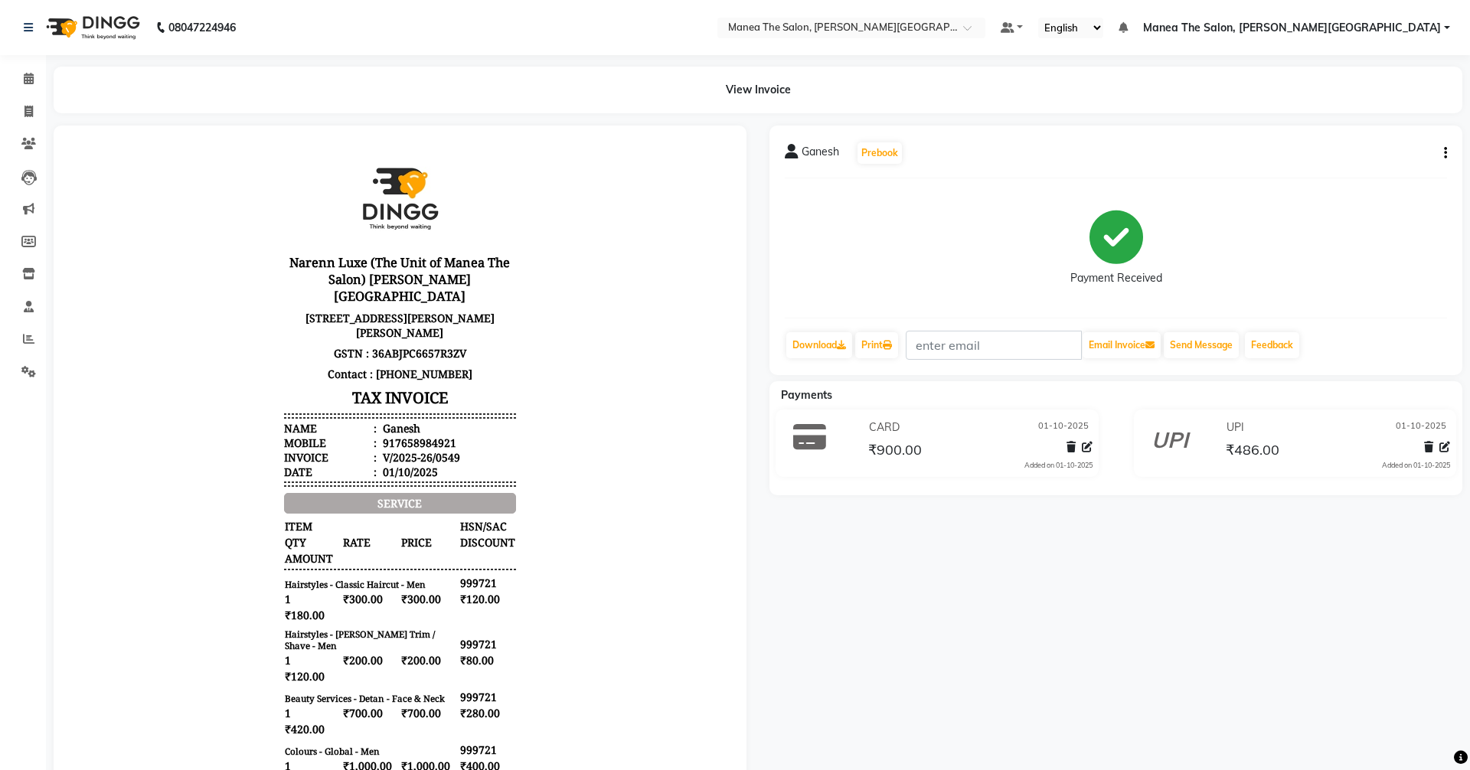
select select "8762"
select select "service"
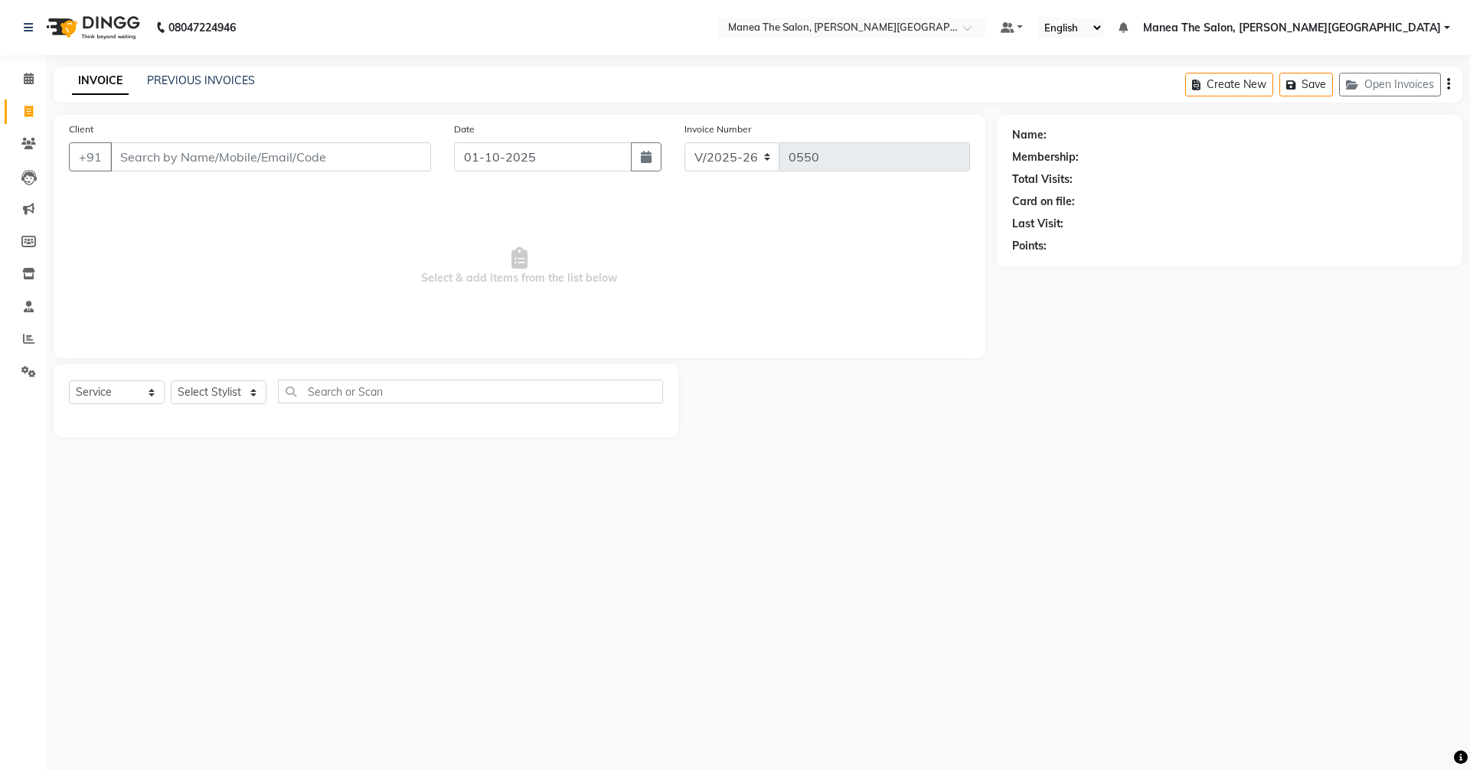
click at [200, 73] on div "PREVIOUS INVOICES" at bounding box center [201, 81] width 108 height 16
click at [195, 83] on link "PREVIOUS INVOICES" at bounding box center [201, 80] width 108 height 14
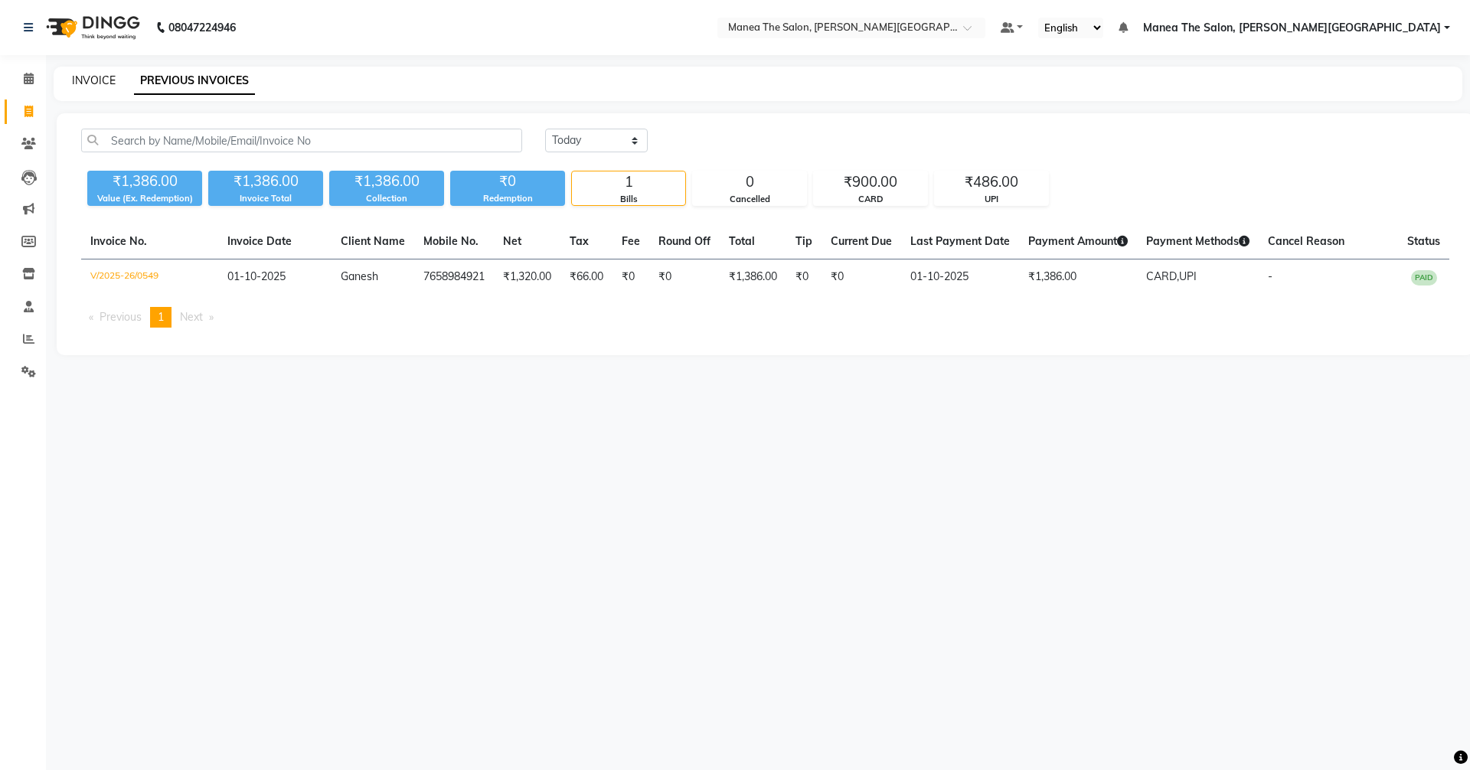
click at [86, 82] on link "INVOICE" at bounding box center [94, 80] width 44 height 14
select select "8762"
select select "service"
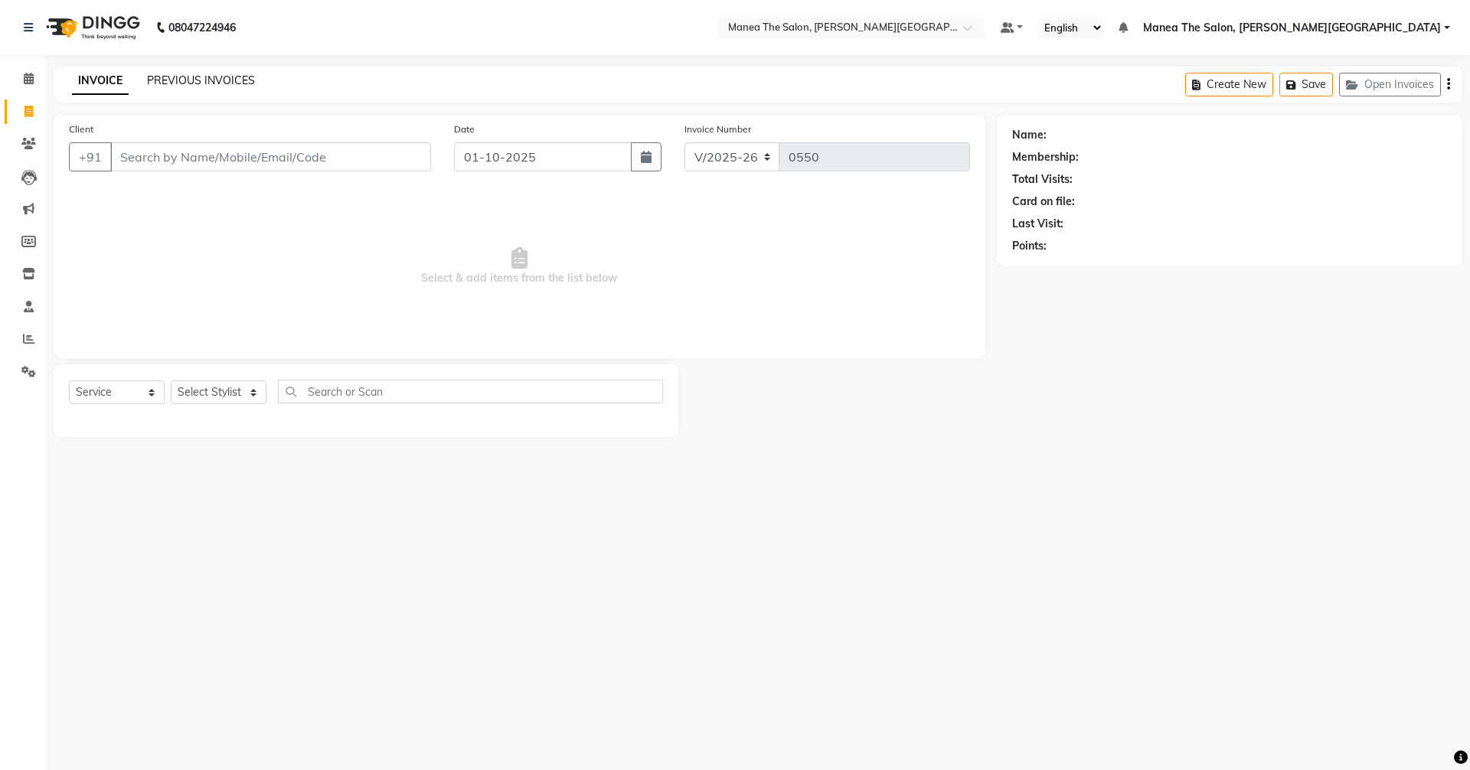
click at [210, 73] on link "PREVIOUS INVOICES" at bounding box center [201, 80] width 108 height 14
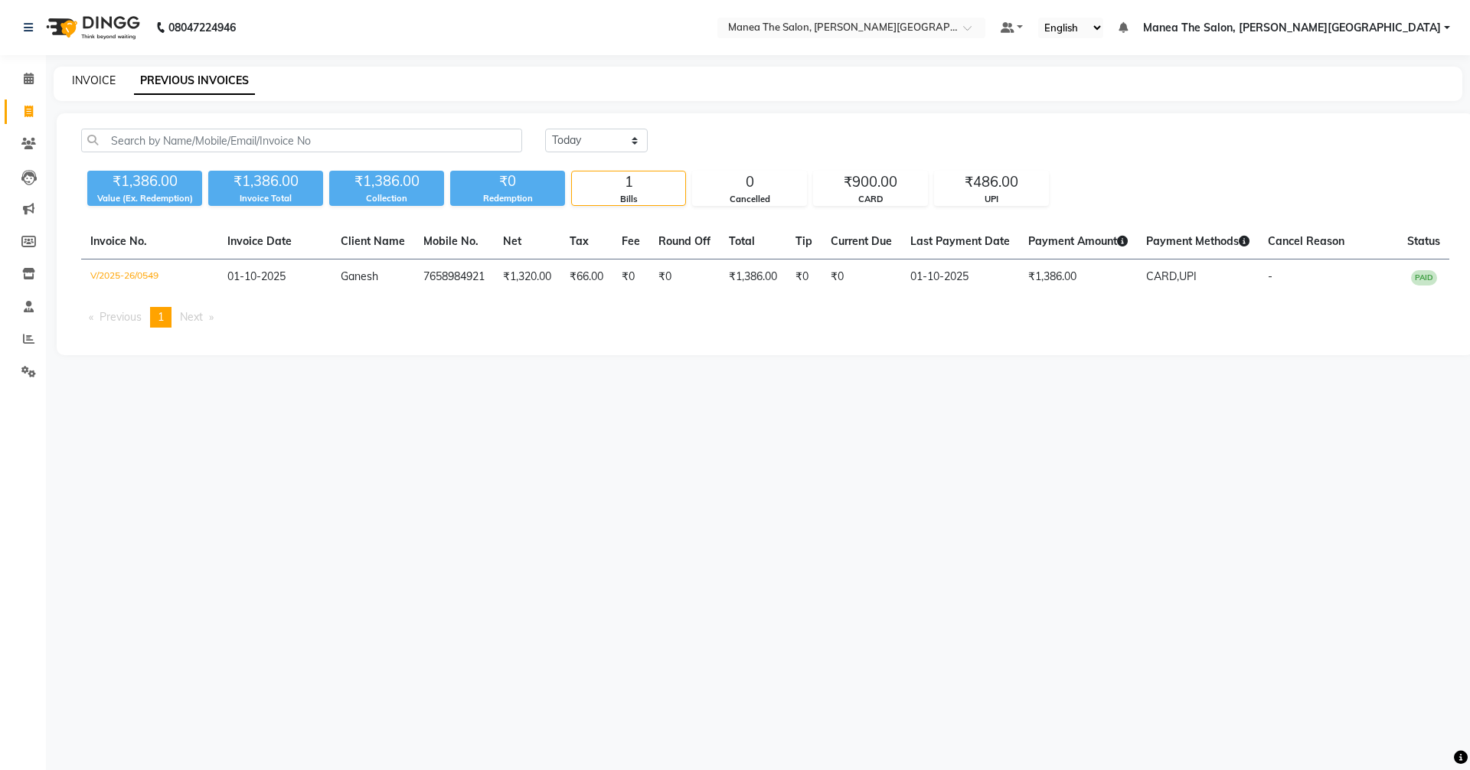
click at [84, 80] on link "INVOICE" at bounding box center [94, 80] width 44 height 14
select select "service"
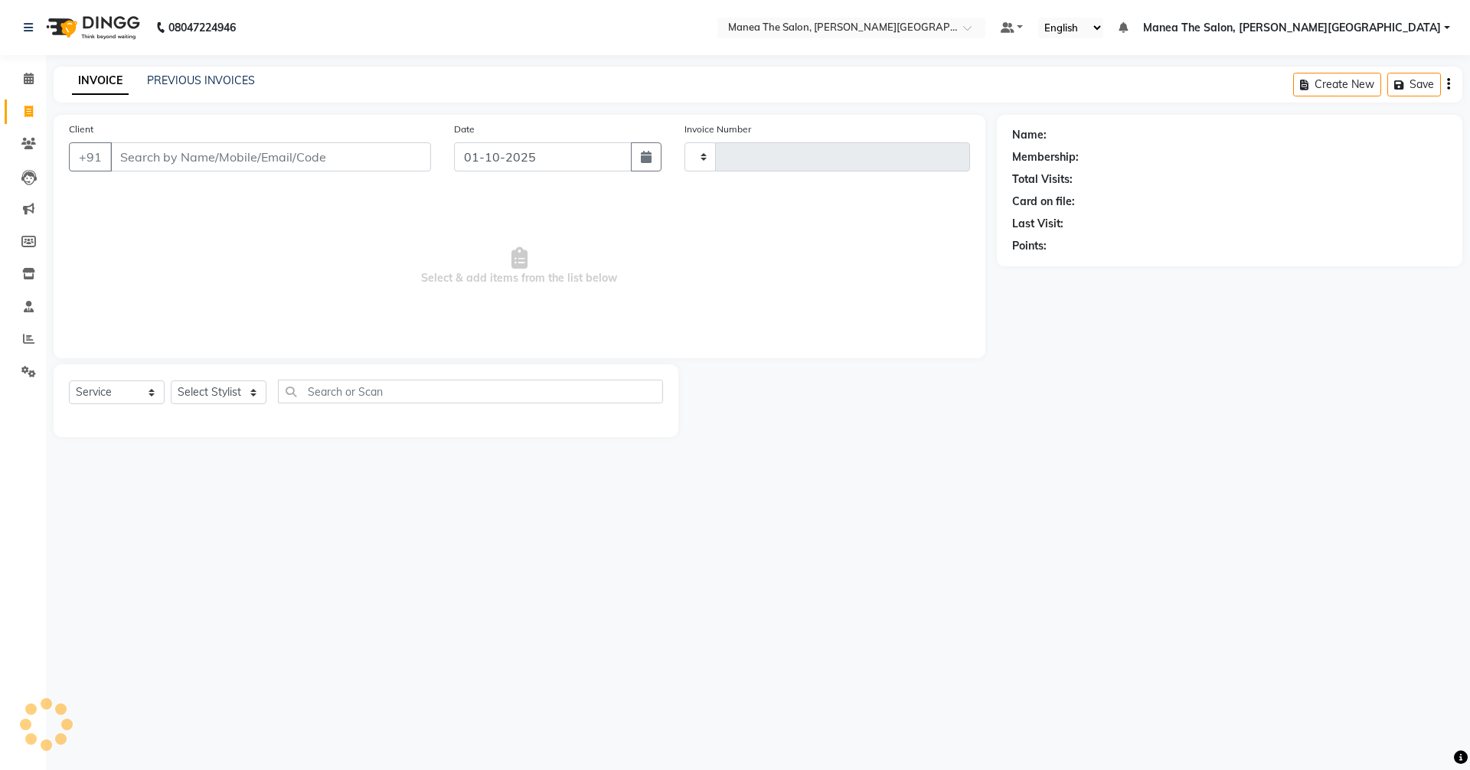
type input "0550"
select select "8762"
click at [224, 82] on link "PREVIOUS INVOICES" at bounding box center [201, 80] width 108 height 14
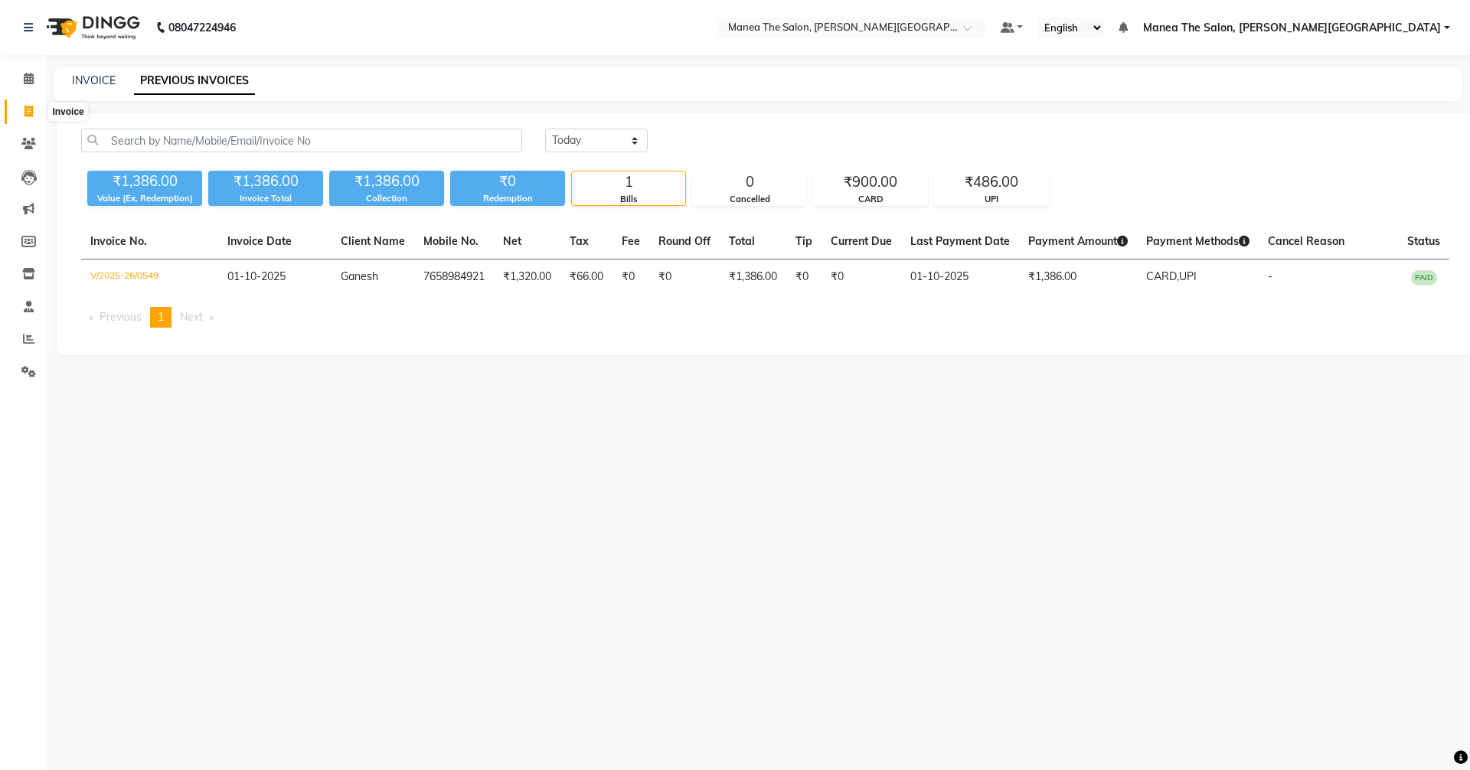
click at [27, 107] on icon at bounding box center [28, 111] width 8 height 11
select select "8762"
select select "service"
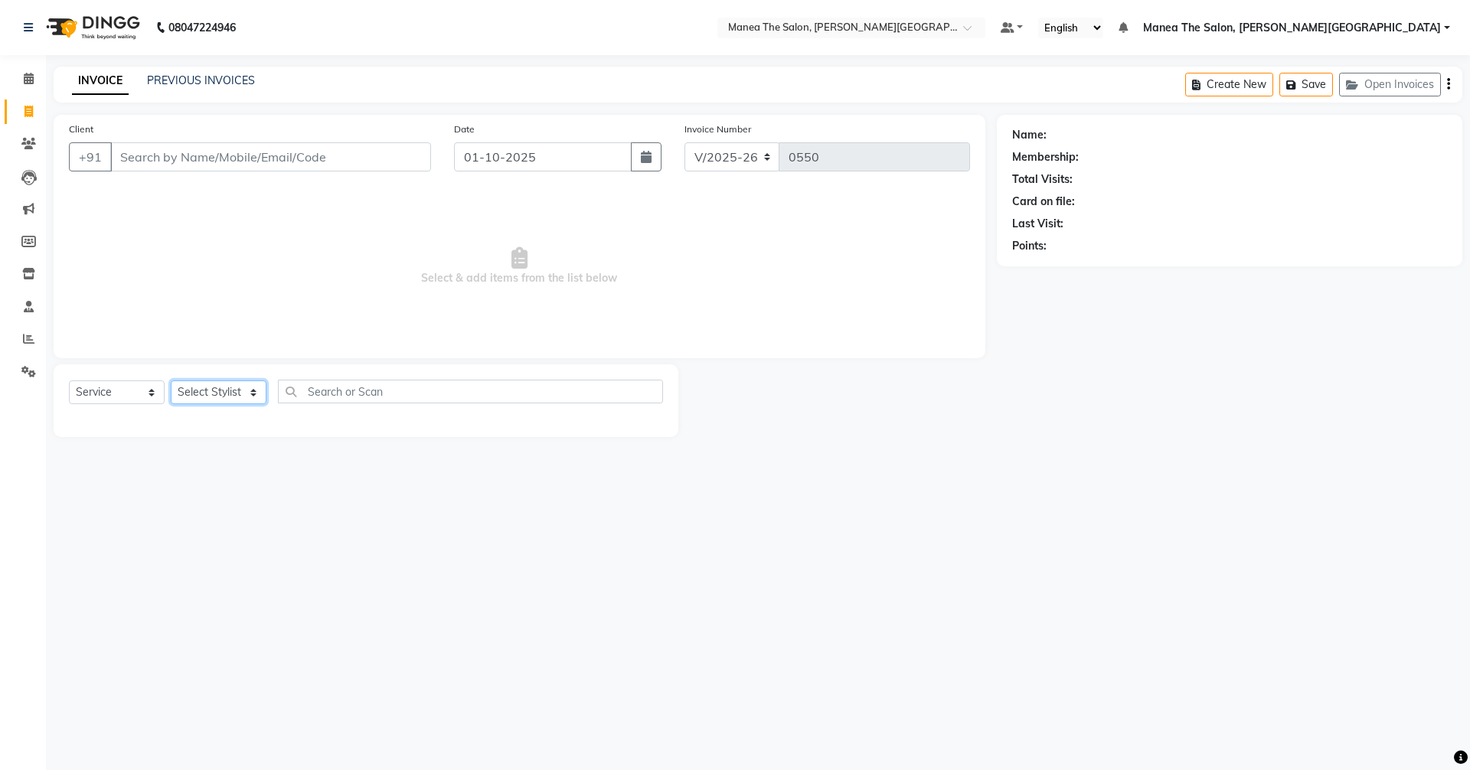
drag, startPoint x: 220, startPoint y: 387, endPoint x: 217, endPoint y: 394, distance: 7.9
click at [220, 387] on select "Select Stylist [PERSON_NAME] Manager [PERSON_NAME] [PERSON_NAME] [PERSON_NAME] …" at bounding box center [219, 392] width 96 height 24
select select "89489"
click at [171, 380] on select "Select Stylist [PERSON_NAME] Manager [PERSON_NAME] [PERSON_NAME] [PERSON_NAME] …" at bounding box center [219, 392] width 96 height 24
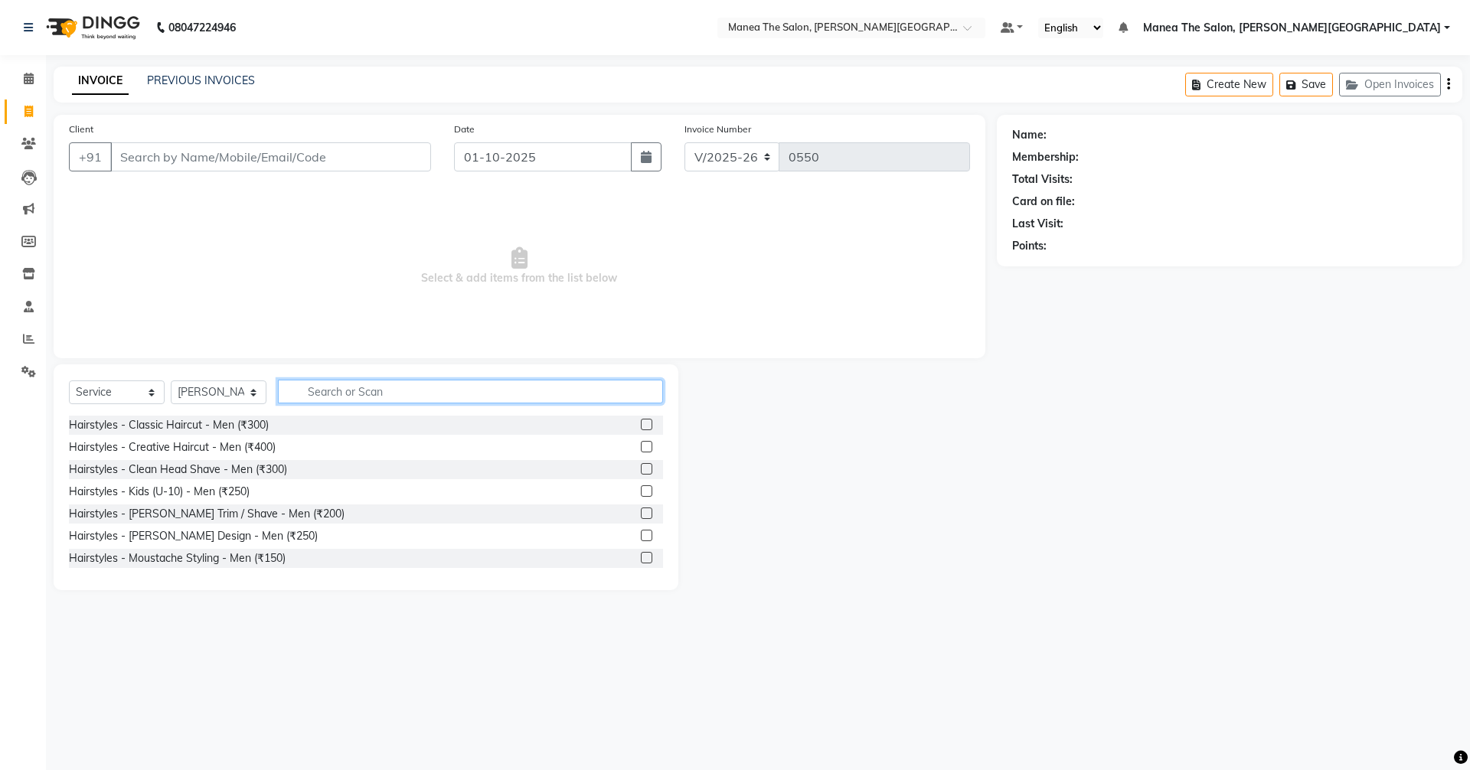
click at [410, 385] on input "text" at bounding box center [470, 392] width 385 height 24
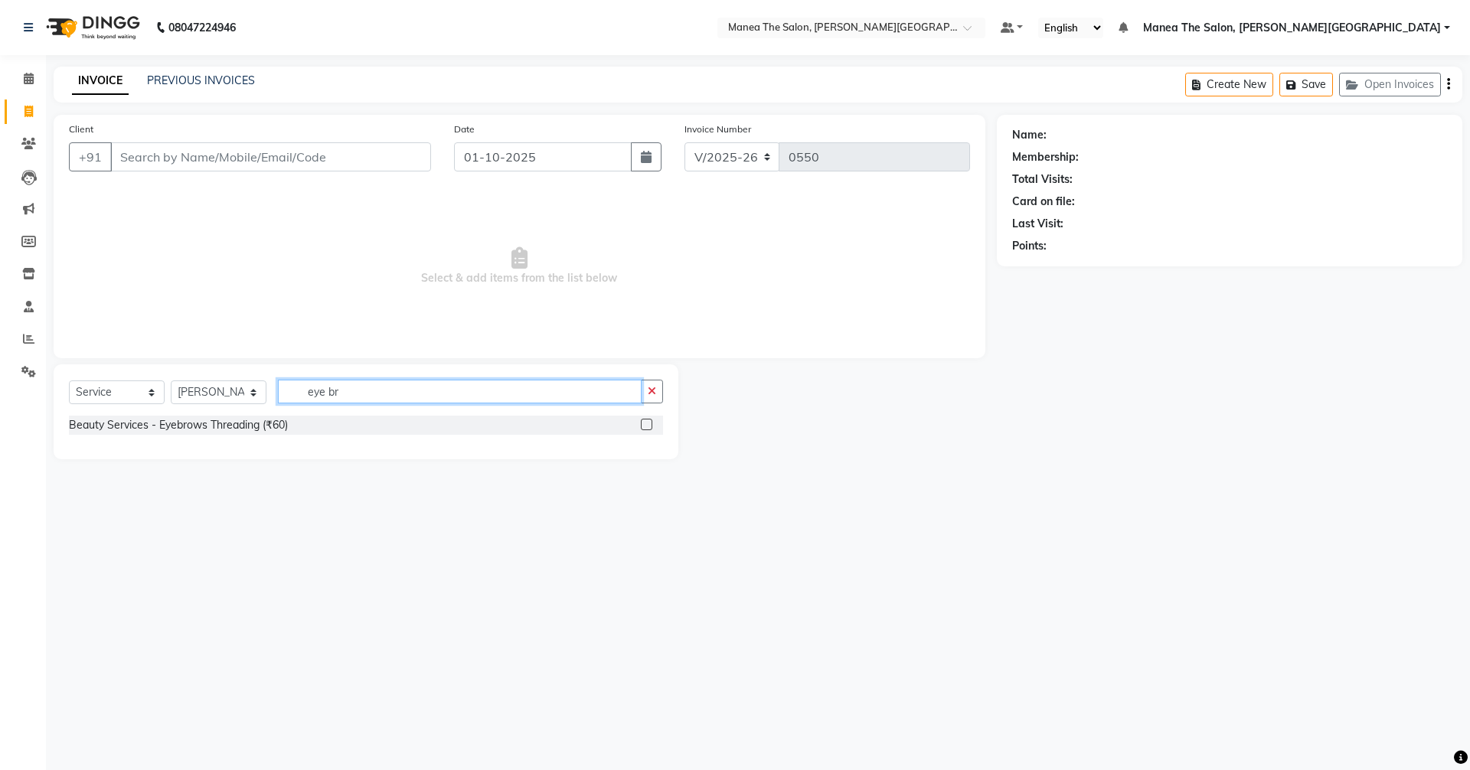
type input "eye br"
click at [644, 424] on label at bounding box center [646, 424] width 11 height 11
click at [644, 424] on input "checkbox" at bounding box center [646, 425] width 10 height 10
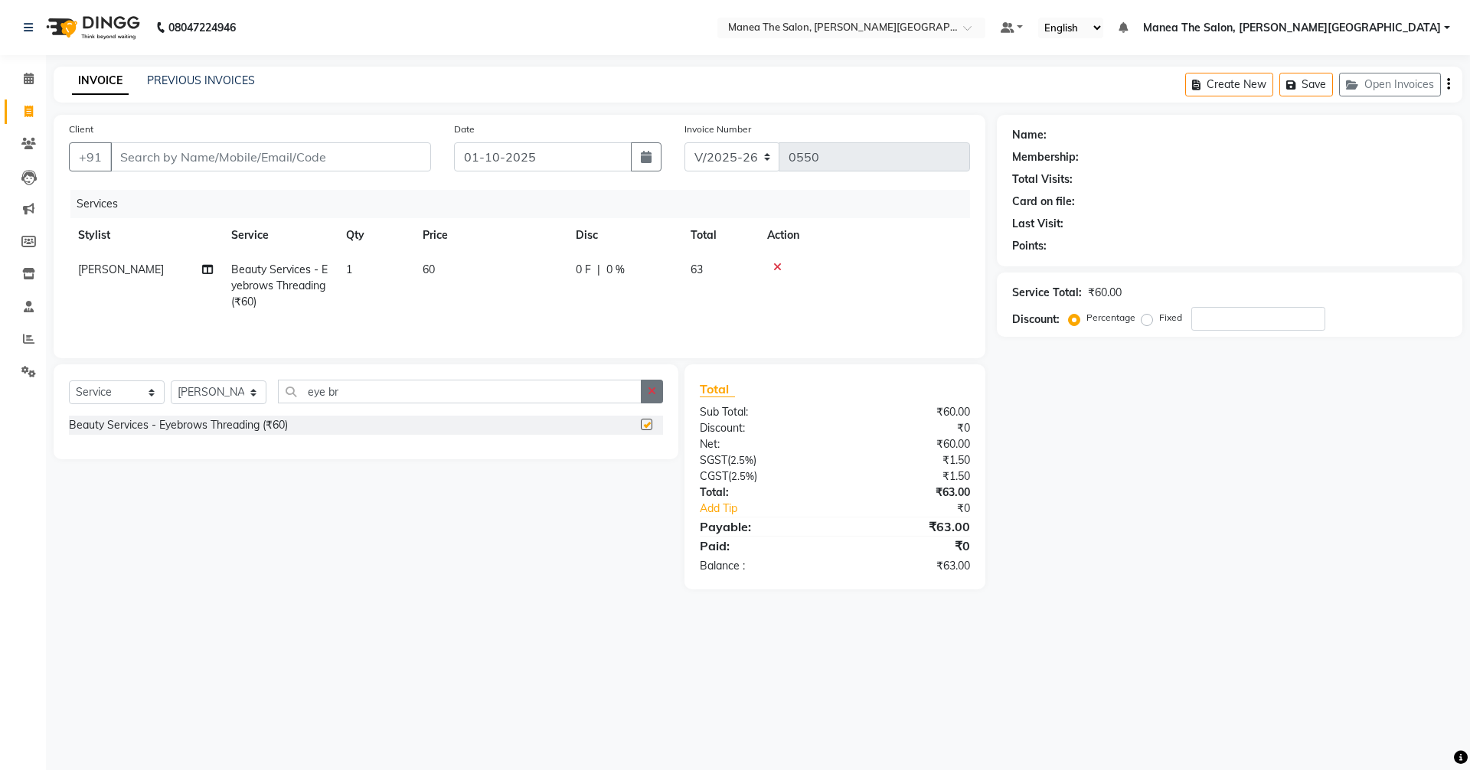
checkbox input "false"
click at [615, 396] on input "eye br" at bounding box center [460, 392] width 364 height 24
click at [614, 396] on input "eye br" at bounding box center [460, 392] width 364 height 24
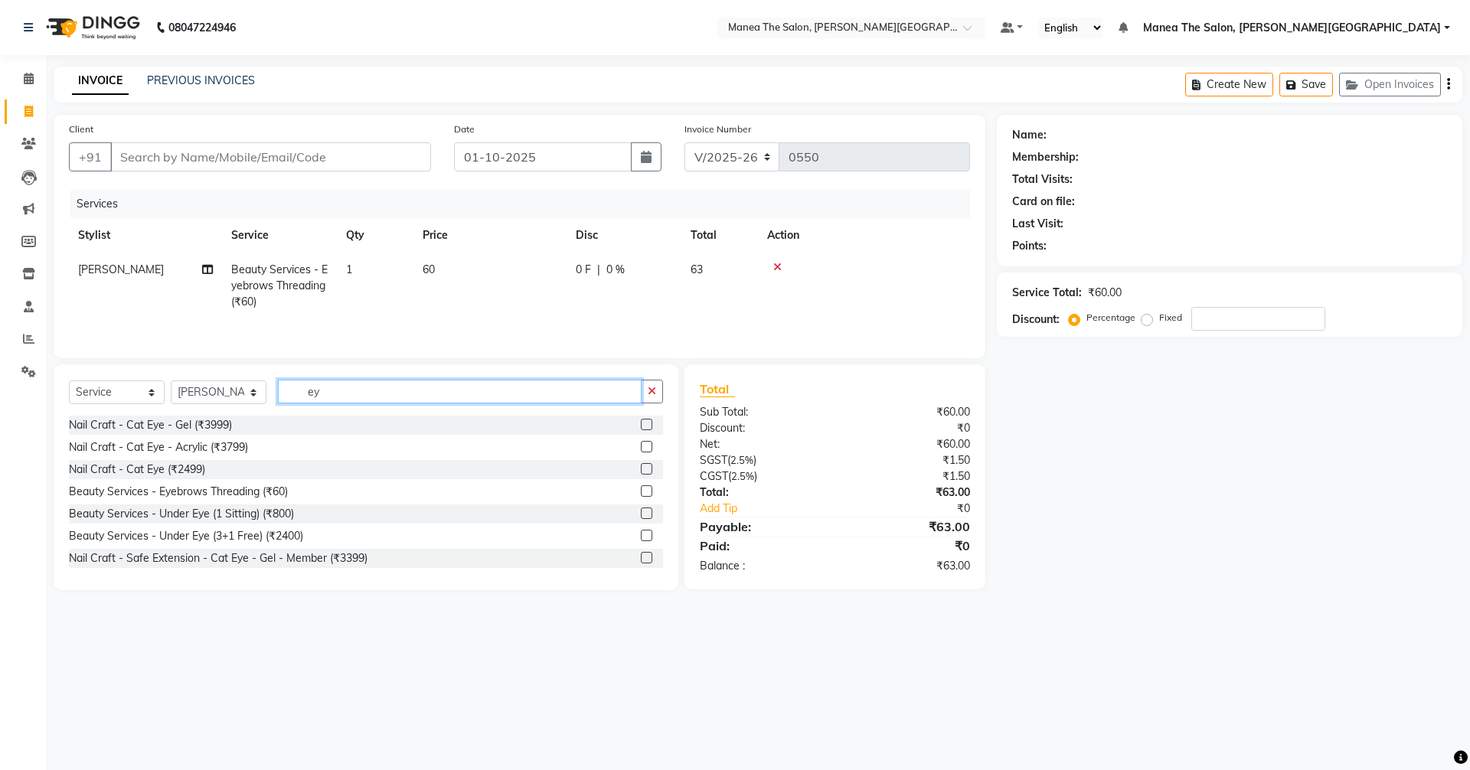
type input "e"
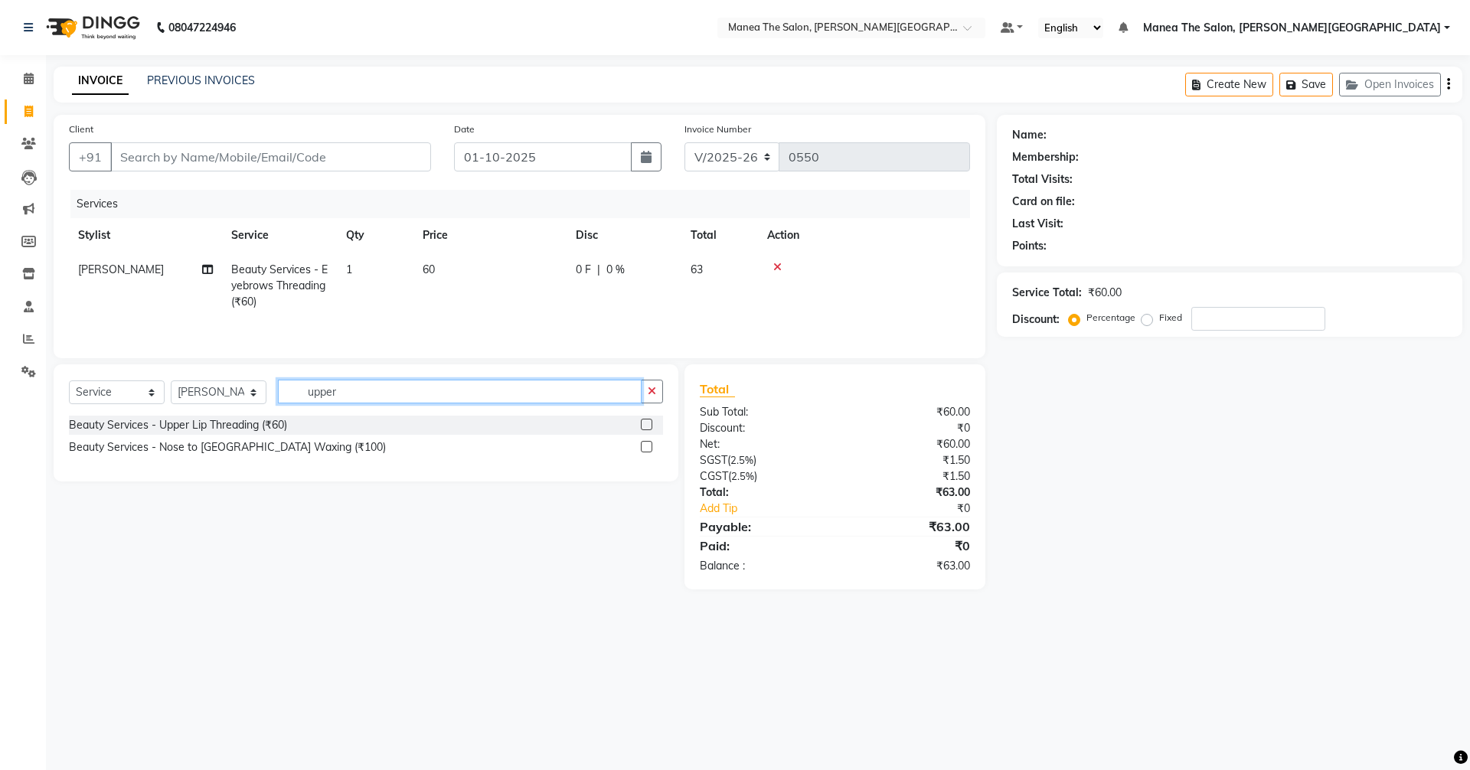
type input "upper"
click at [647, 429] on label at bounding box center [646, 424] width 11 height 11
click at [647, 429] on input "checkbox" at bounding box center [646, 425] width 10 height 10
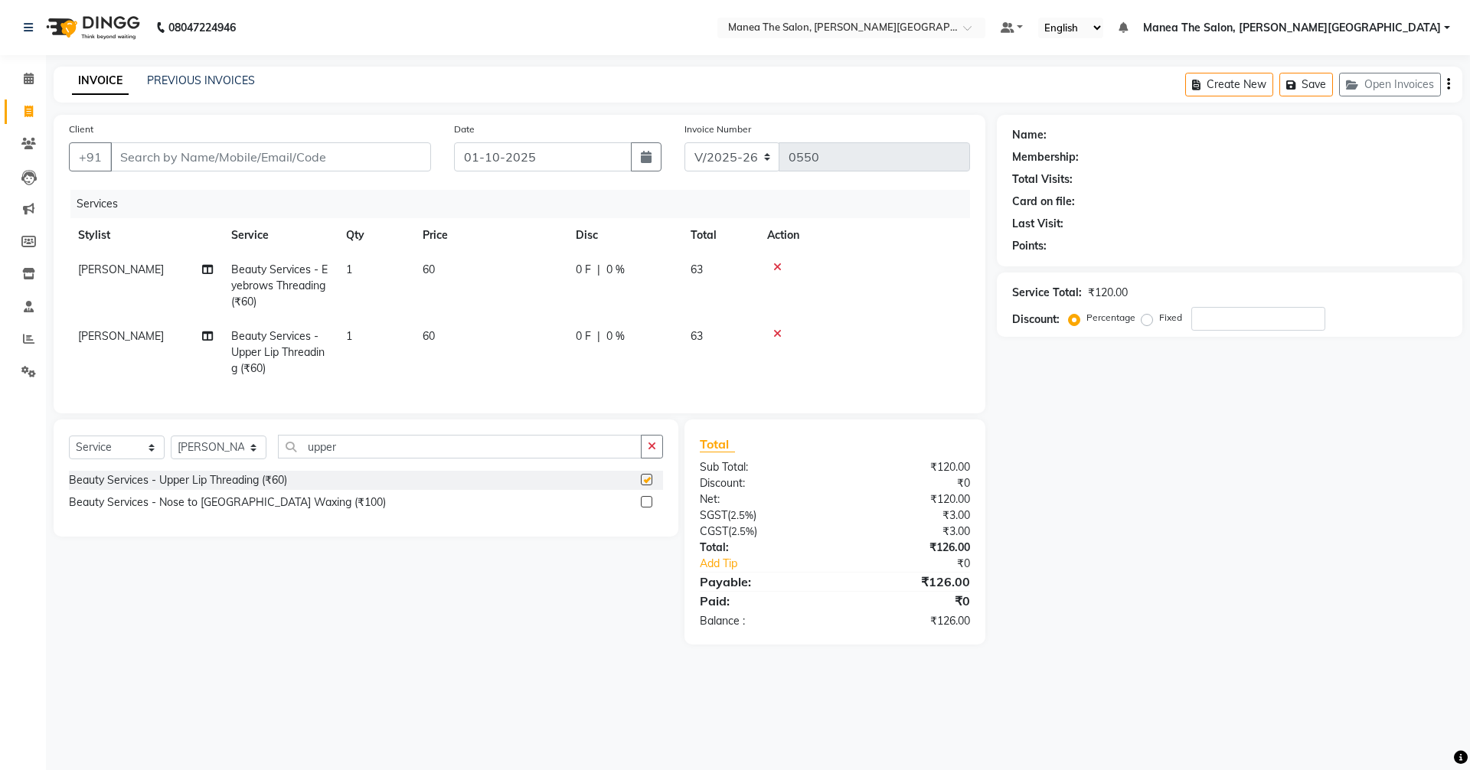
checkbox input "false"
click at [650, 450] on button "button" at bounding box center [652, 447] width 22 height 24
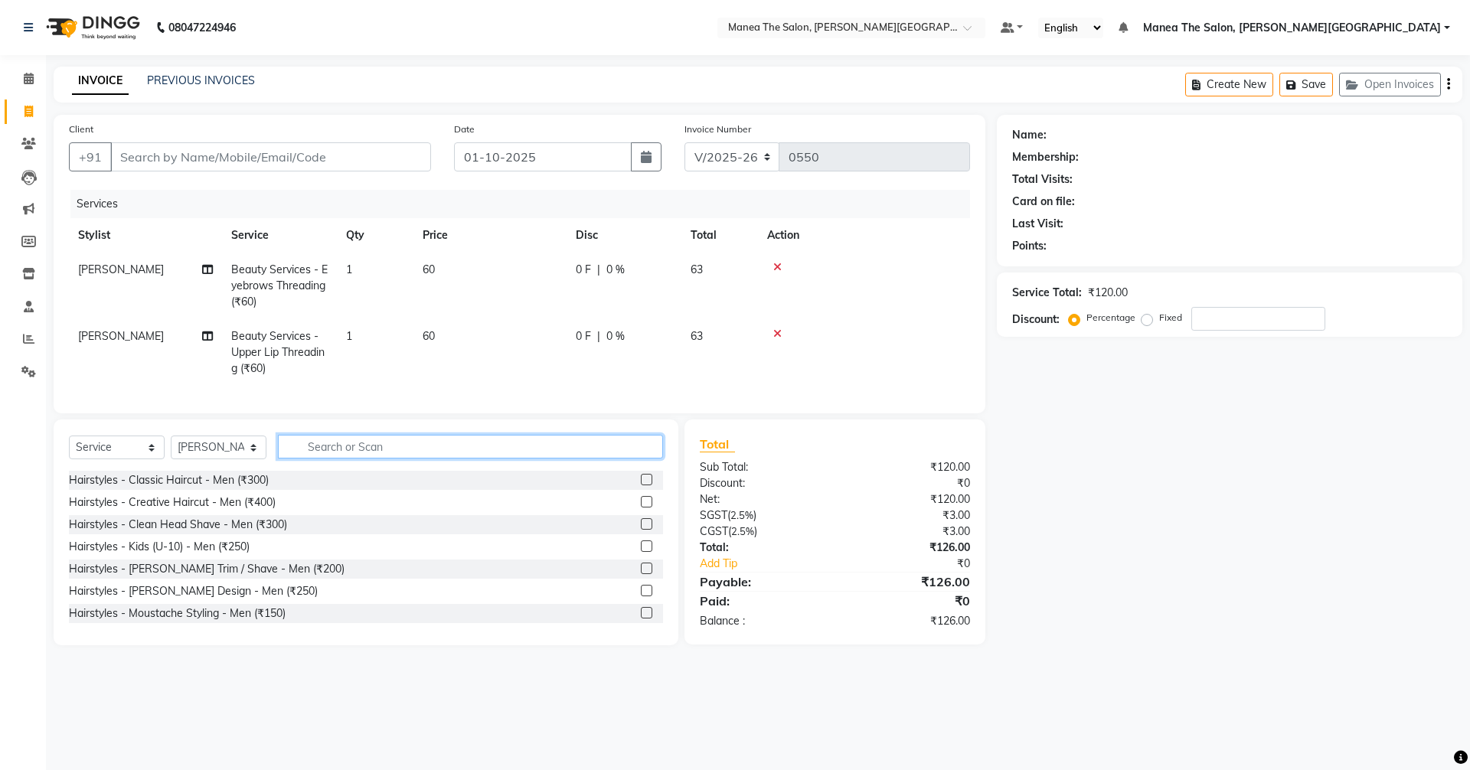
click at [387, 453] on input "text" at bounding box center [470, 447] width 385 height 24
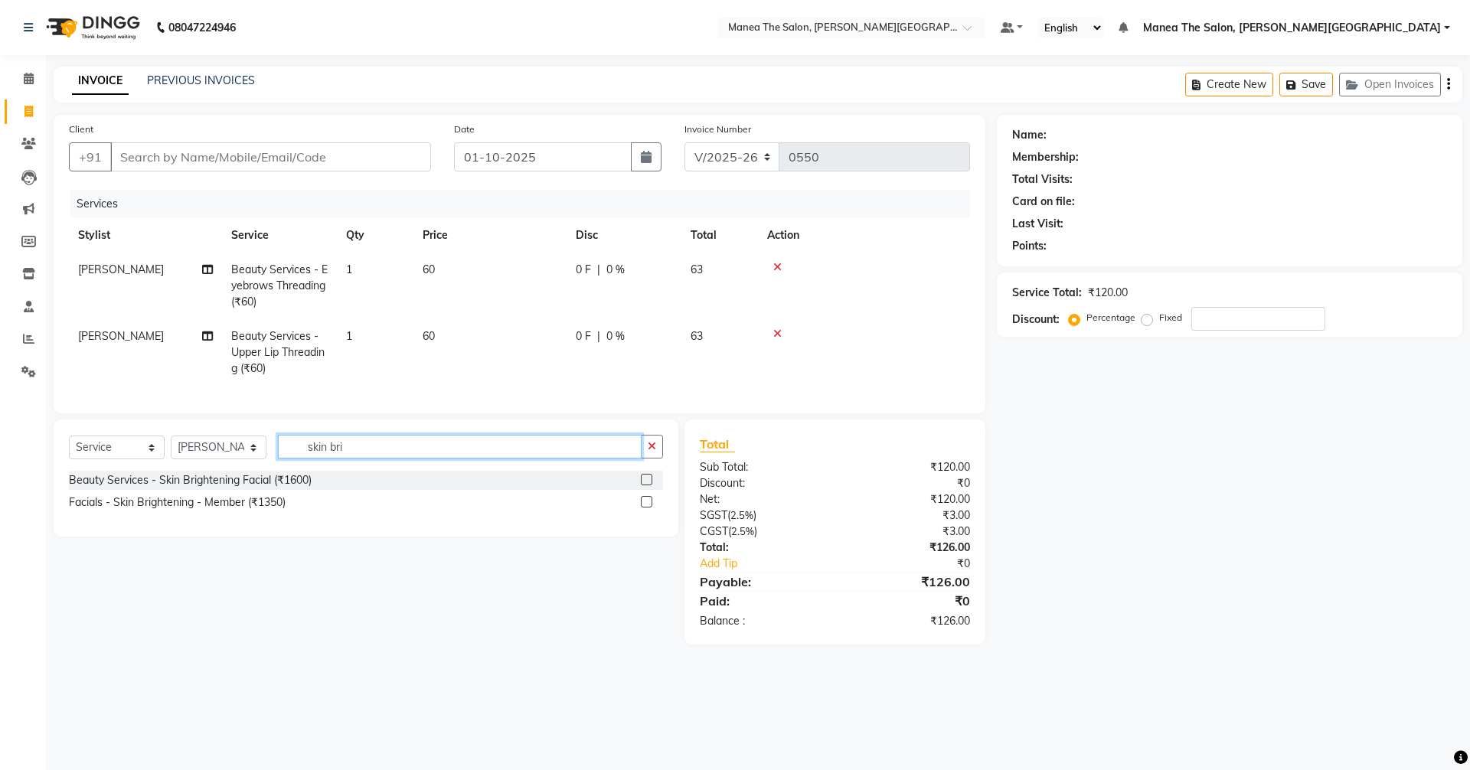
type input "skin bri"
click at [641, 485] on label at bounding box center [646, 479] width 11 height 11
click at [641, 485] on input "checkbox" at bounding box center [646, 480] width 10 height 10
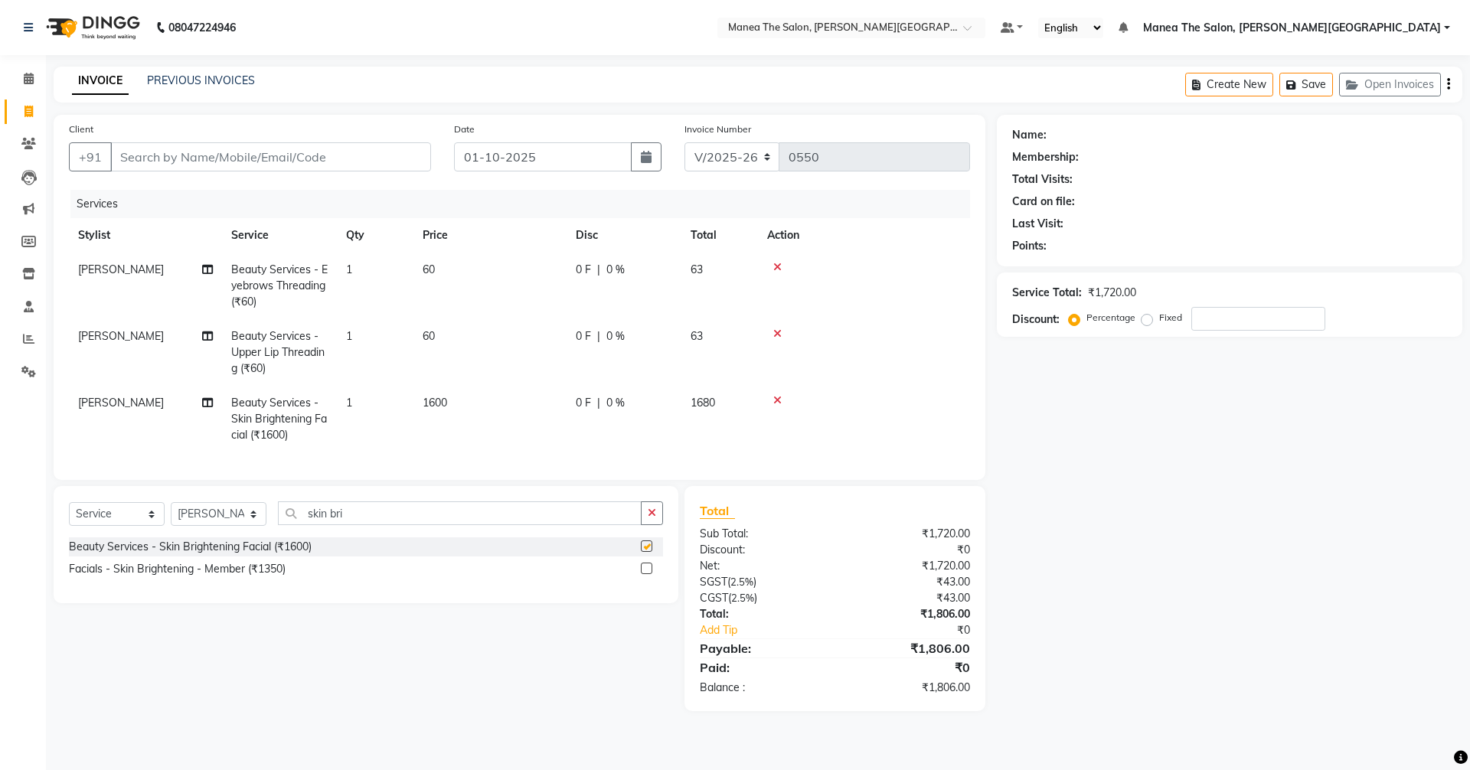
checkbox input "false"
click at [654, 518] on icon "button" at bounding box center [652, 512] width 8 height 11
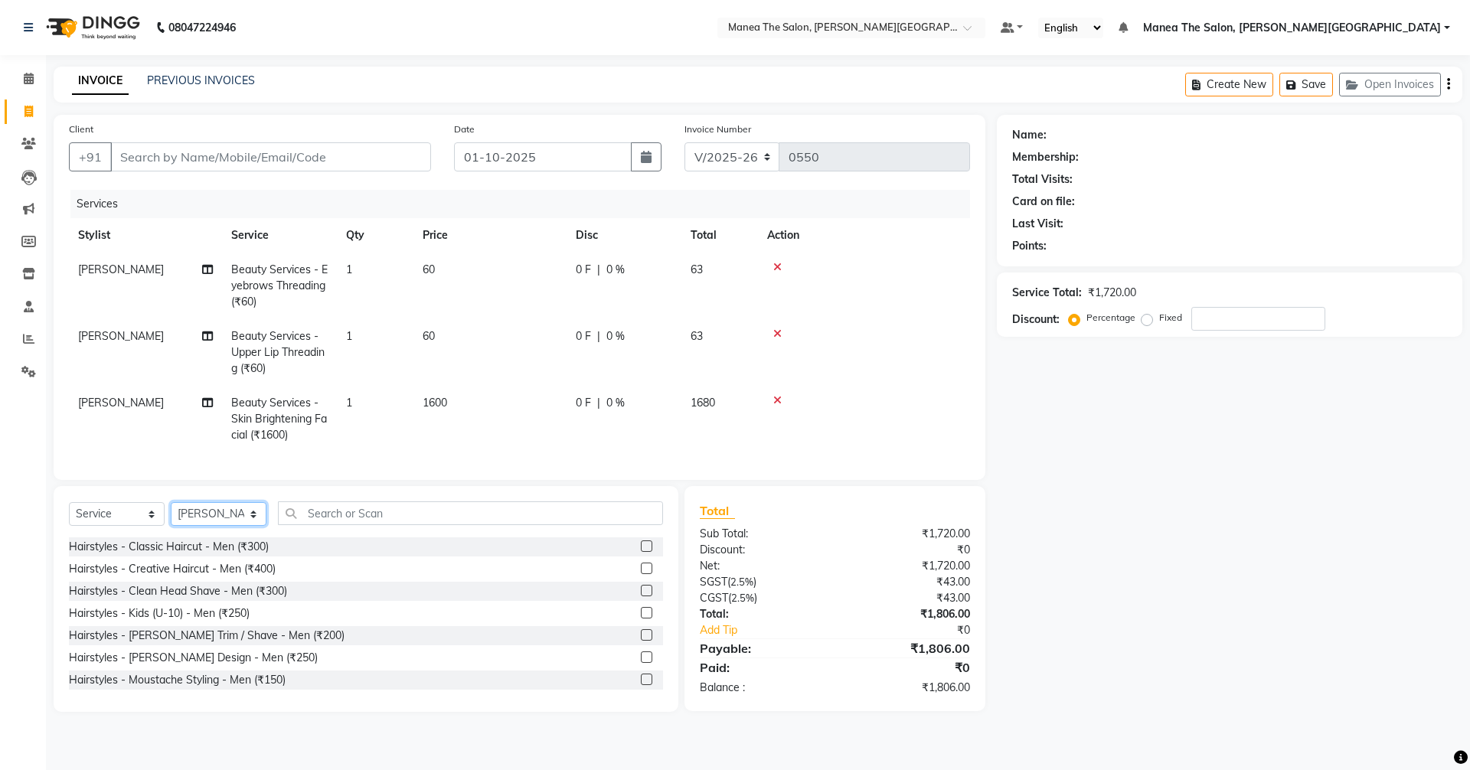
click at [195, 521] on select "Select Stylist [PERSON_NAME] Manager [PERSON_NAME] [PERSON_NAME] [PERSON_NAME] …" at bounding box center [219, 514] width 96 height 24
select select "89495"
click at [171, 514] on select "Select Stylist [PERSON_NAME] Manager [PERSON_NAME] [PERSON_NAME] [PERSON_NAME] …" at bounding box center [219, 514] width 96 height 24
click at [328, 525] on input "text" at bounding box center [470, 513] width 385 height 24
click at [364, 523] on input "text" at bounding box center [470, 513] width 385 height 24
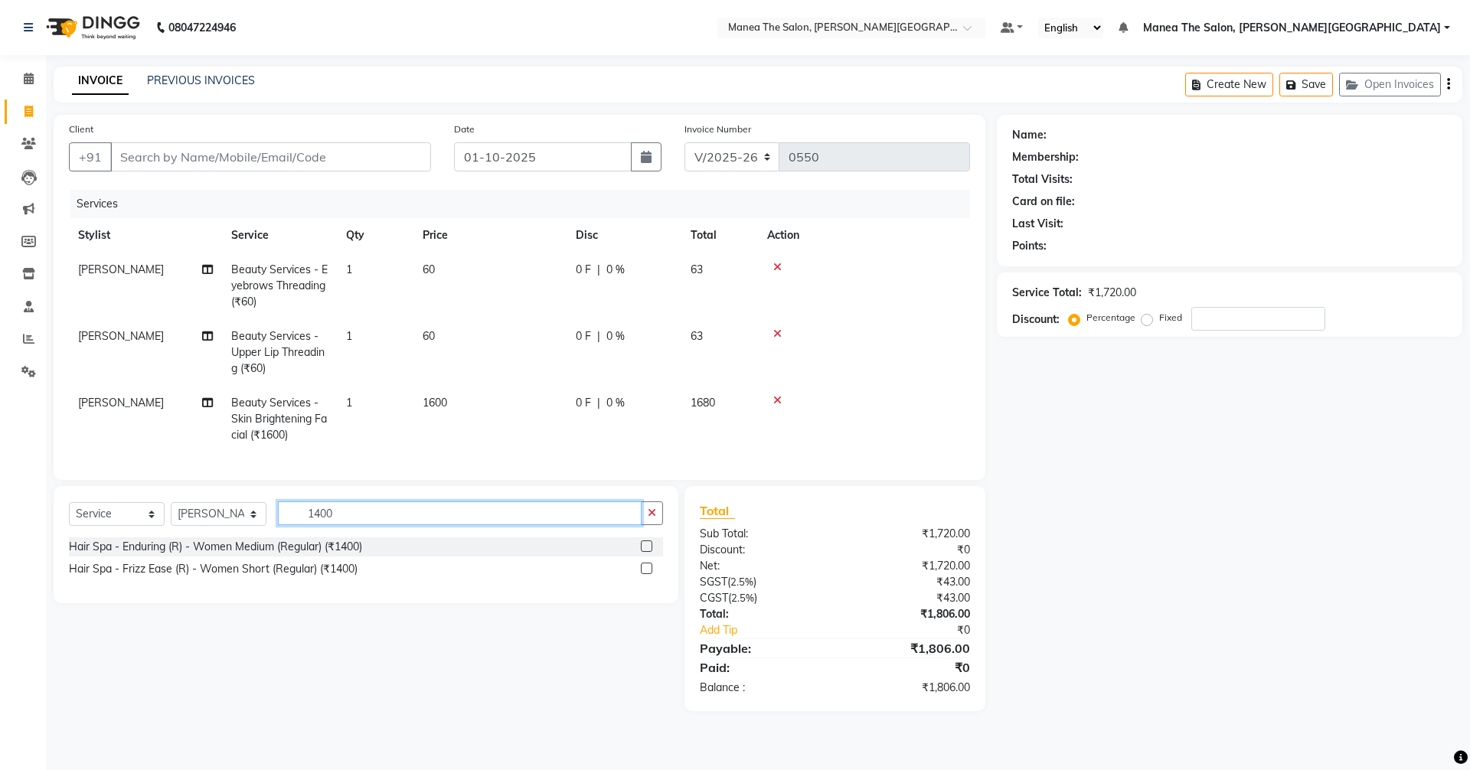
type input "1400"
click at [645, 552] on label at bounding box center [646, 545] width 11 height 11
click at [645, 552] on input "checkbox" at bounding box center [646, 547] width 10 height 10
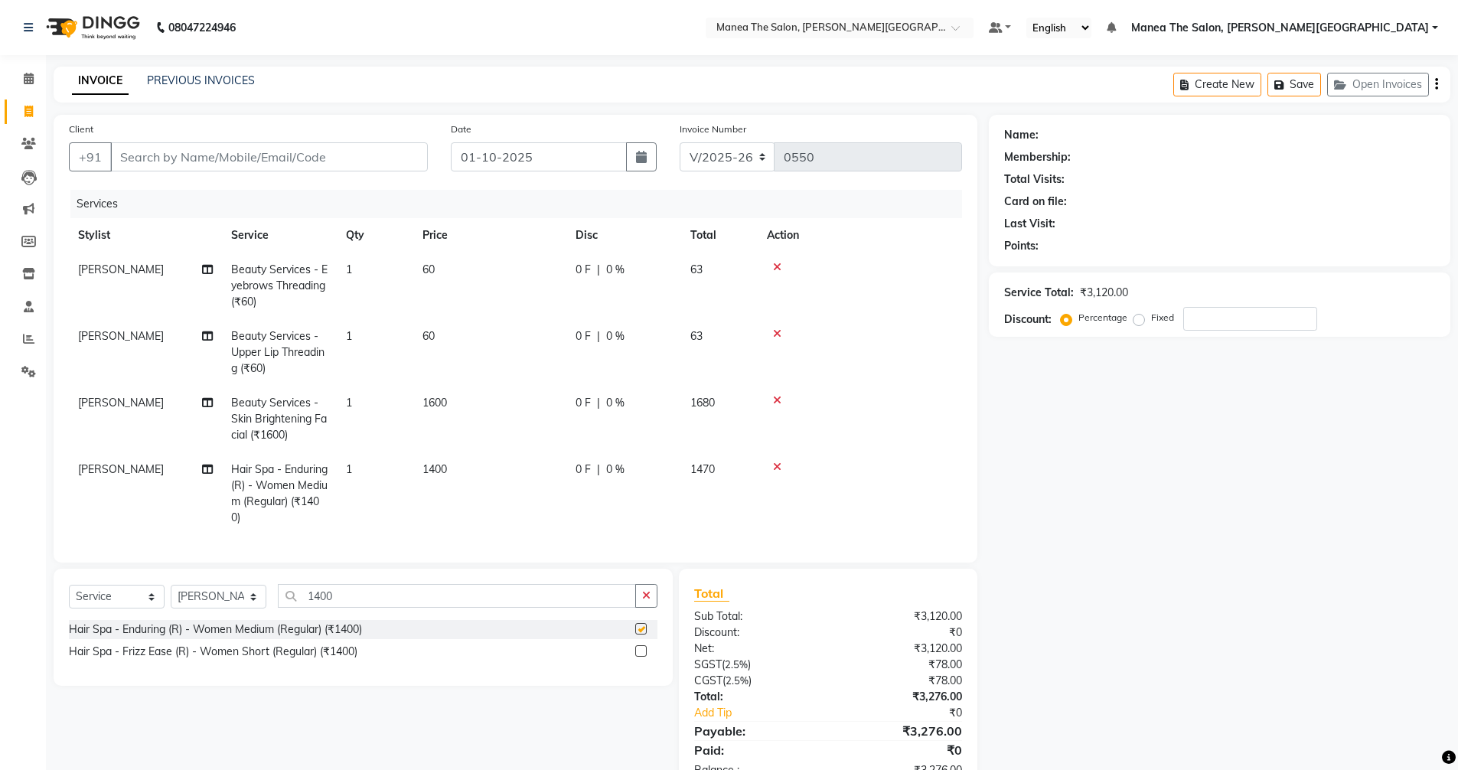
checkbox input "false"
click at [1386, 83] on button "Open Invoices" at bounding box center [1378, 85] width 102 height 24
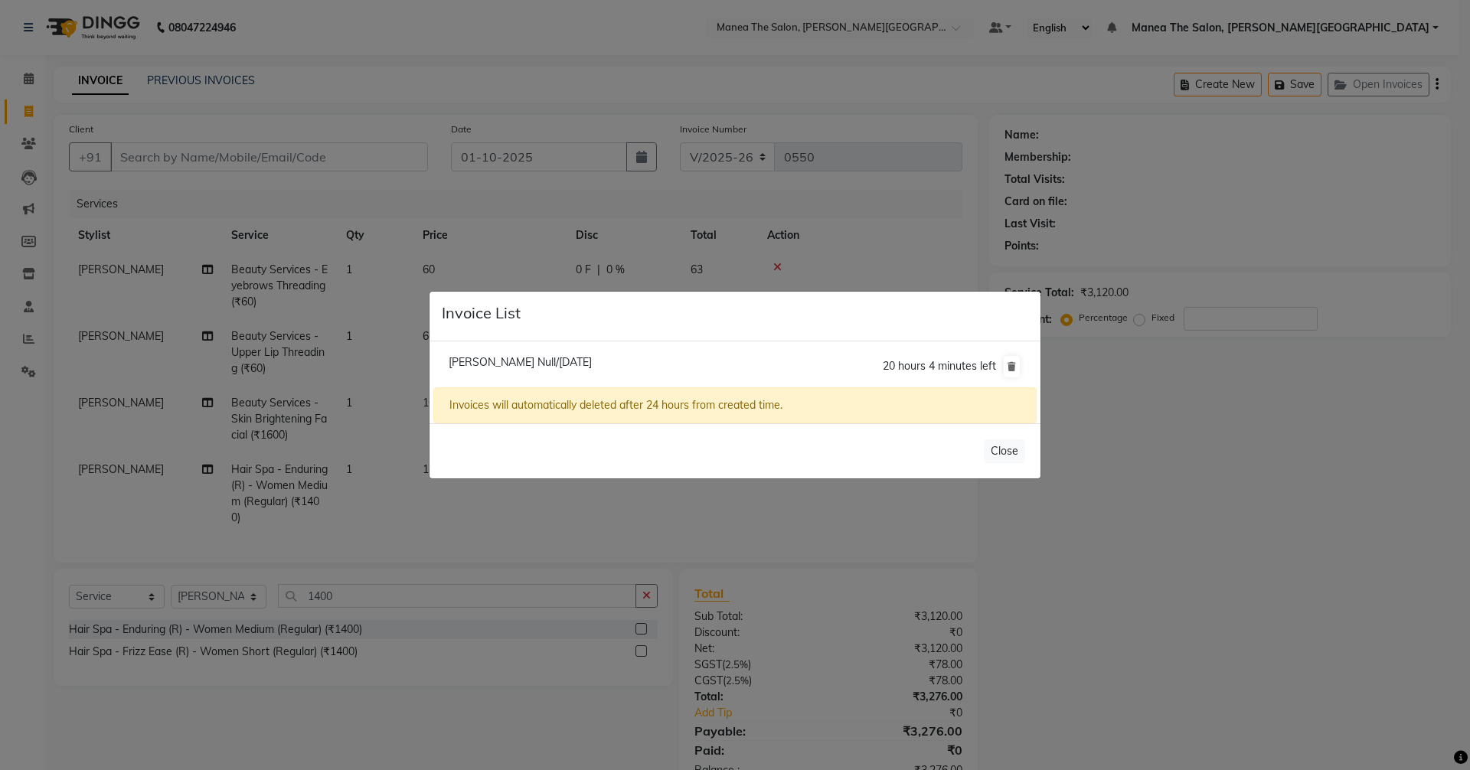
click at [1349, 429] on ngb-modal-window "Invoice List [PERSON_NAME] Null/[DATE] 20 hours 4 minutes left Invoices will au…" at bounding box center [735, 385] width 1470 height 770
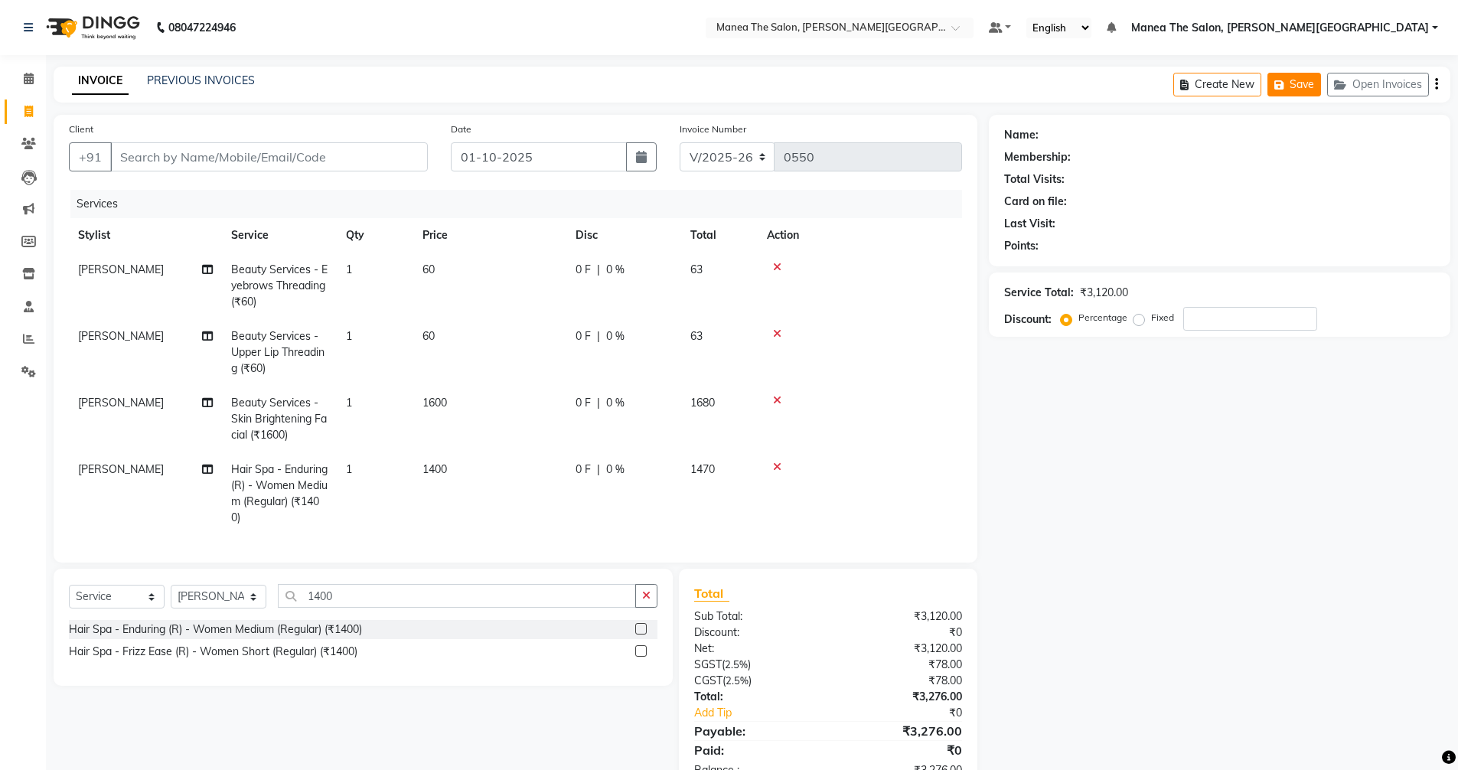
click at [1288, 84] on icon "button" at bounding box center [1281, 85] width 15 height 11
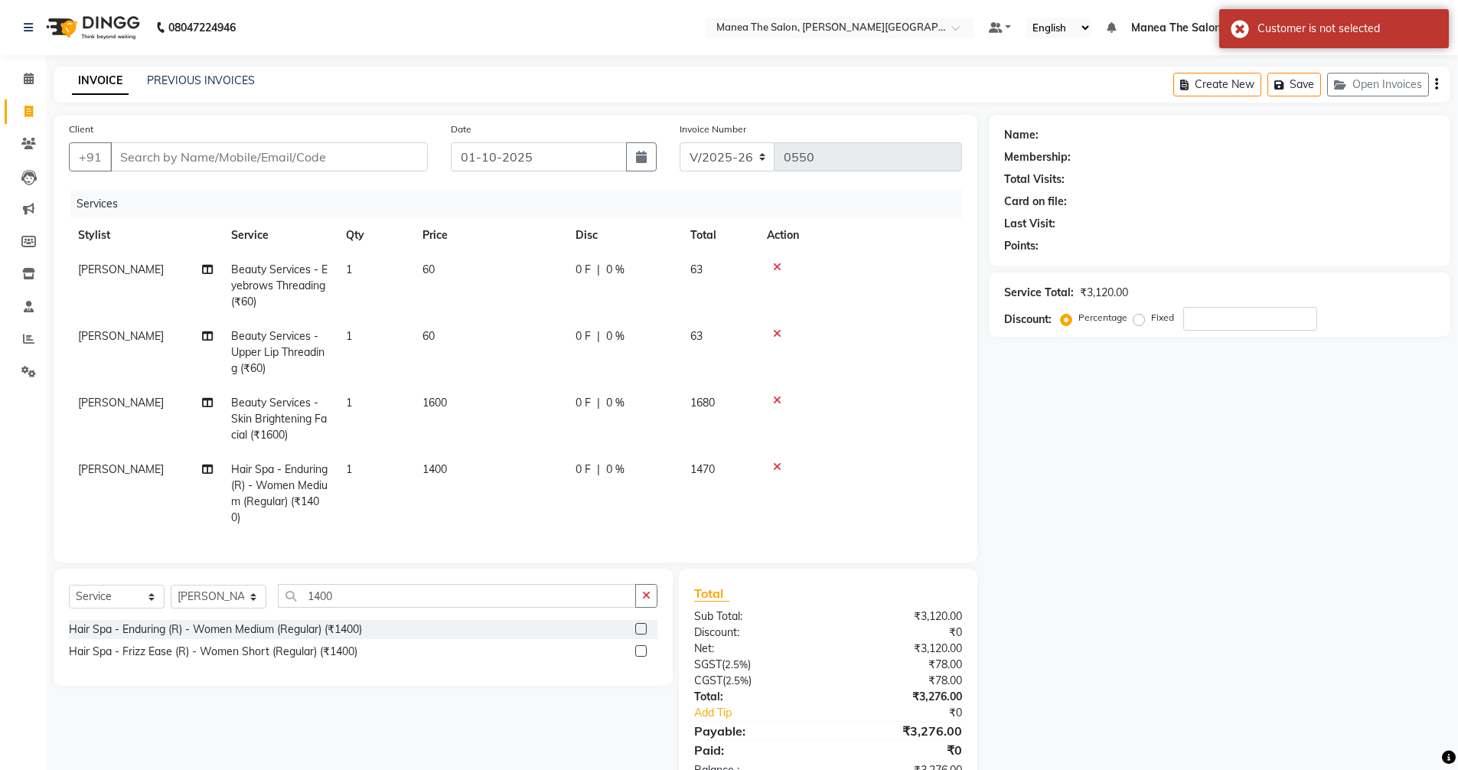
click at [775, 266] on icon at bounding box center [777, 267] width 8 height 11
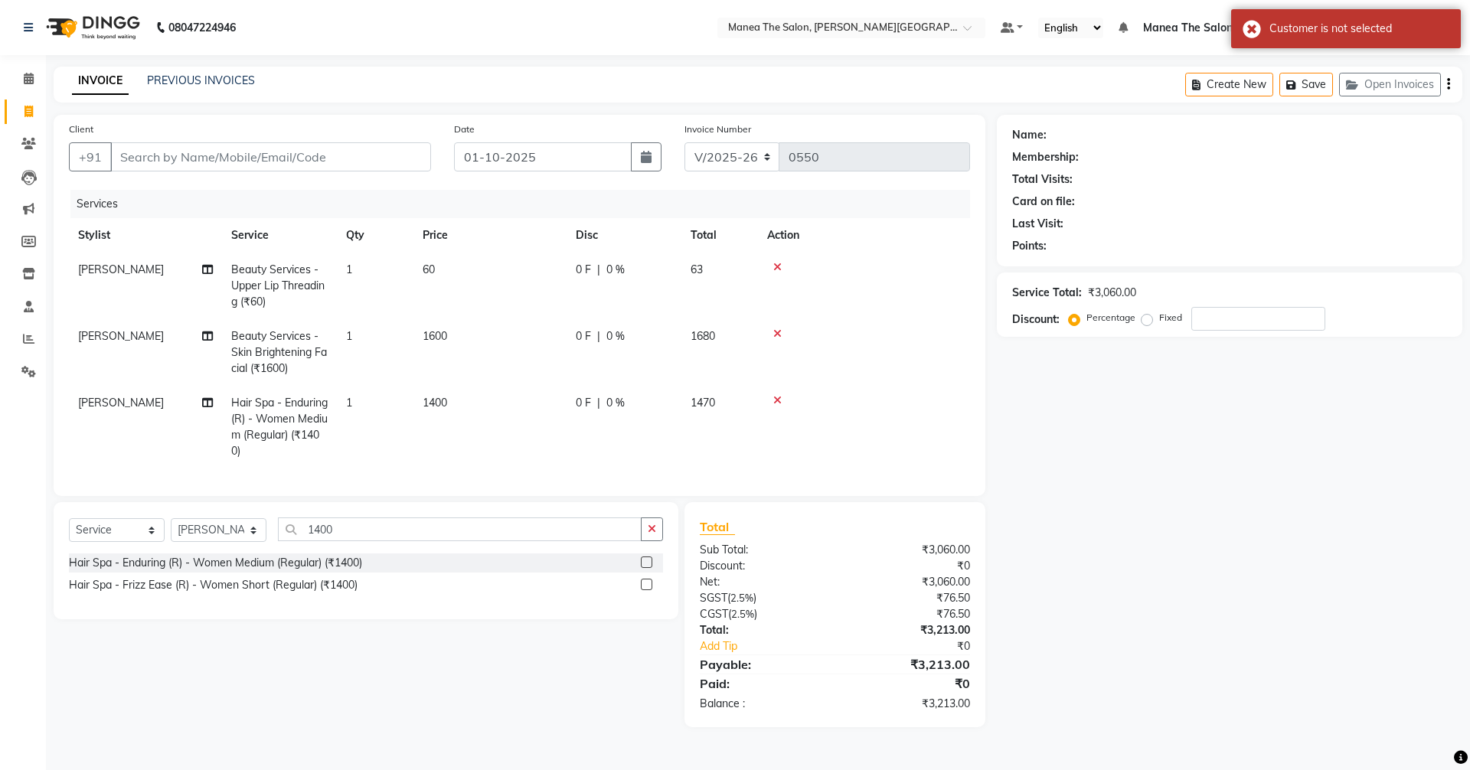
click at [776, 263] on icon at bounding box center [777, 267] width 8 height 11
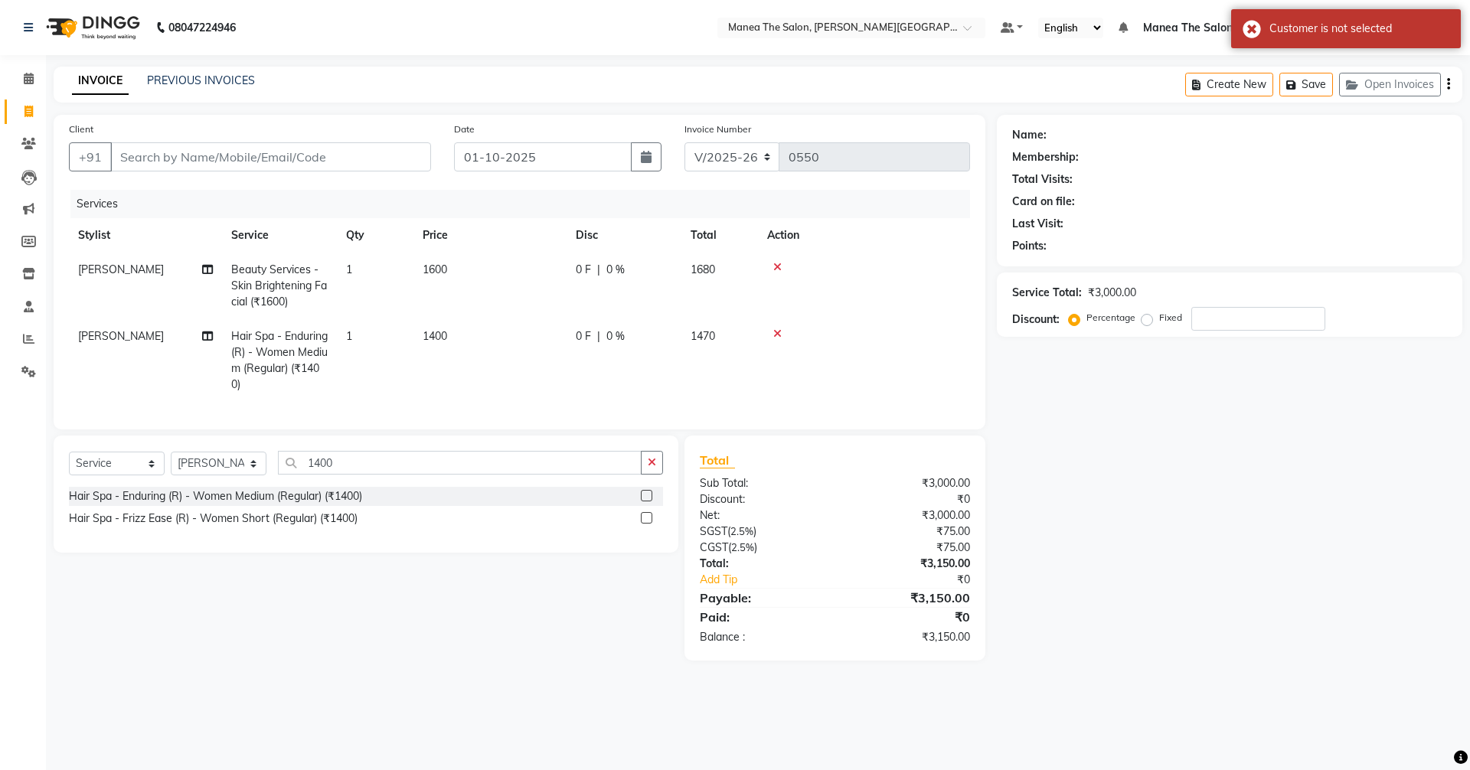
click at [777, 264] on icon at bounding box center [777, 267] width 8 height 11
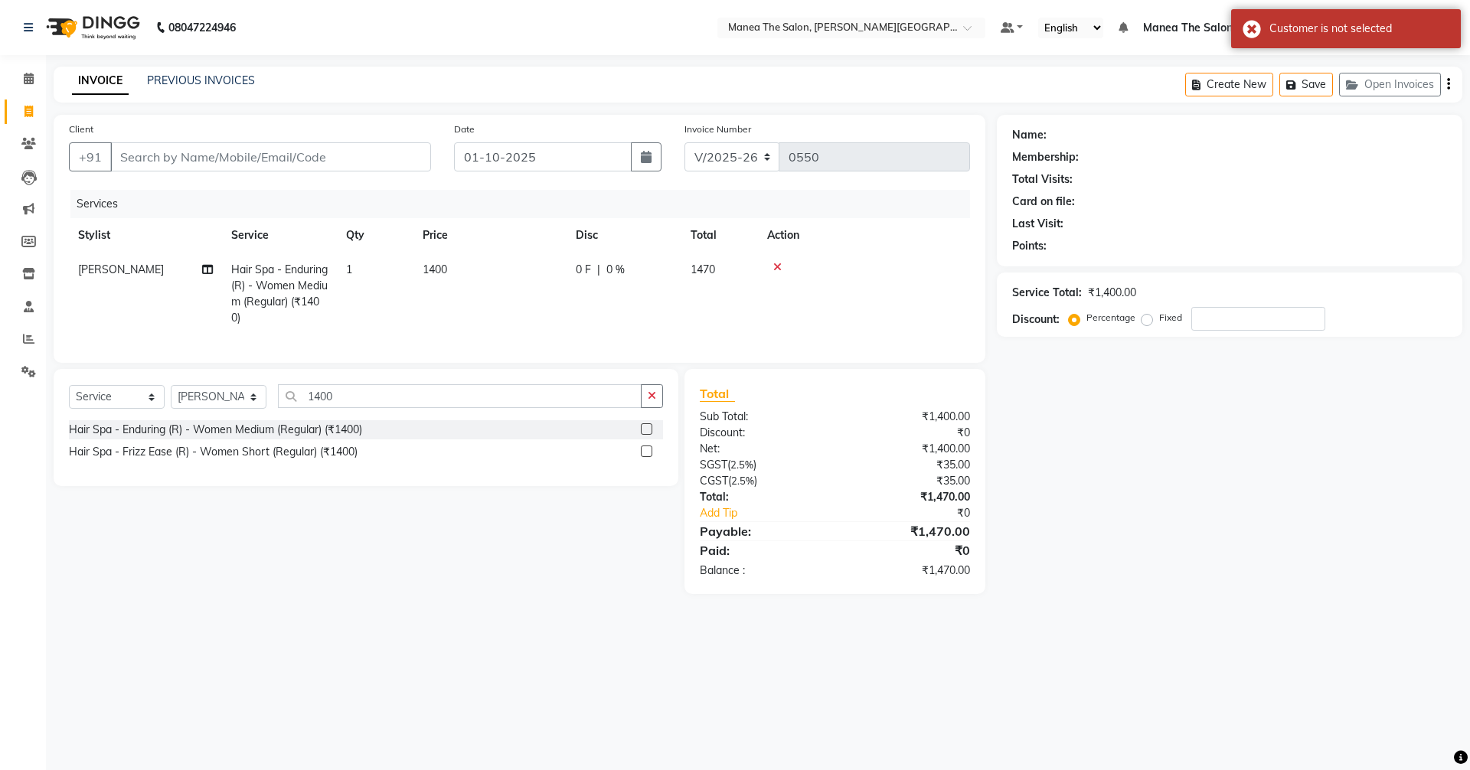
click at [778, 262] on icon at bounding box center [777, 267] width 8 height 11
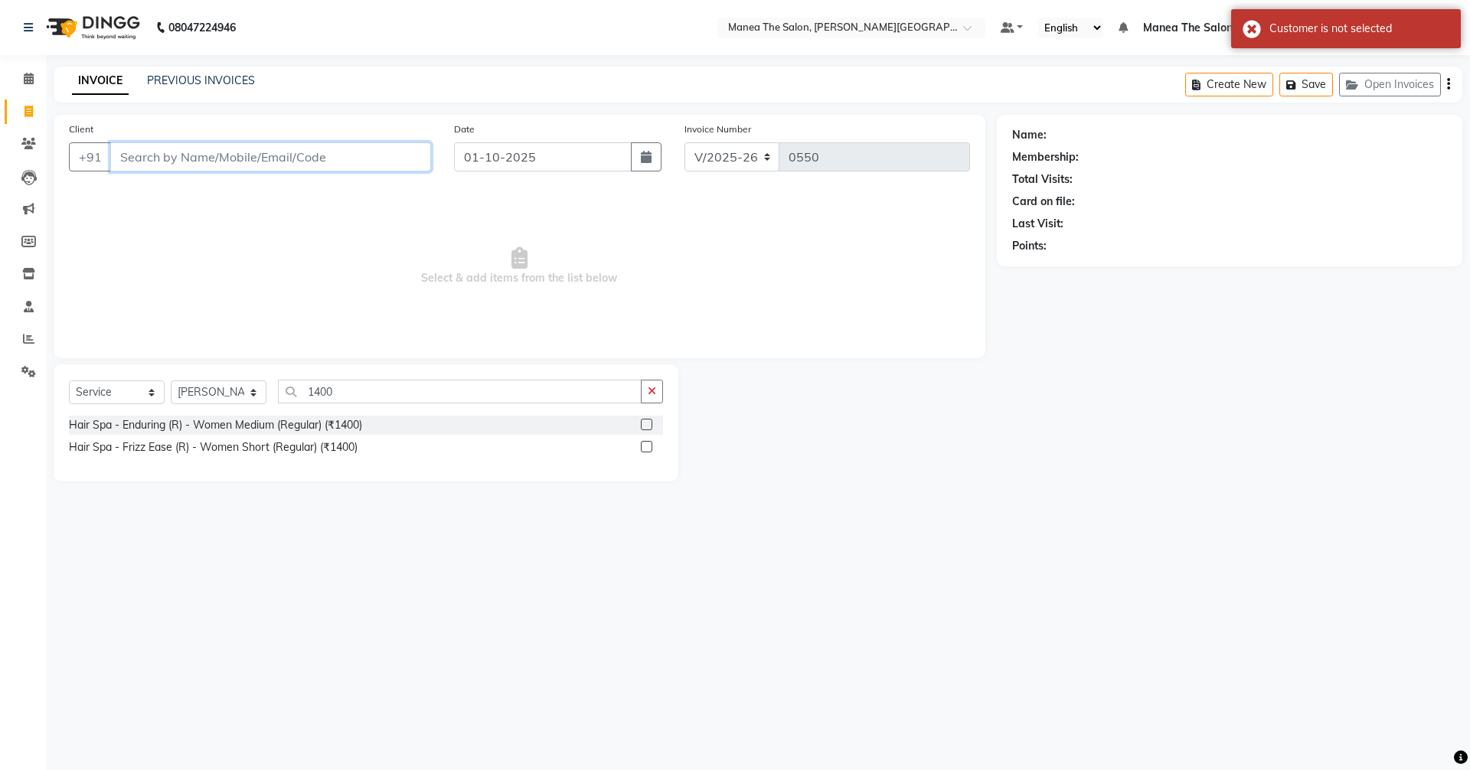
click at [184, 155] on input "Client" at bounding box center [270, 156] width 321 height 29
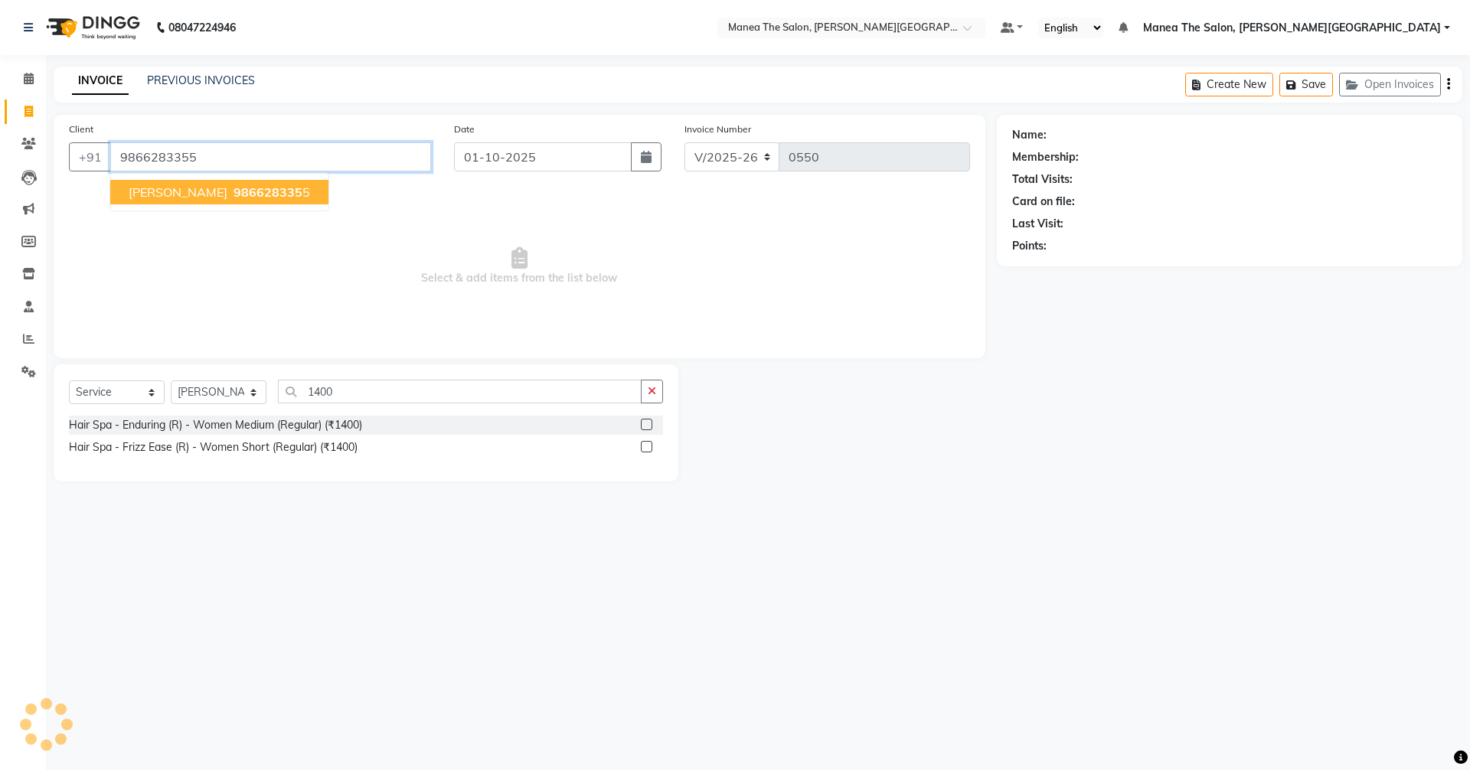
type input "9866283355"
select select "1: Object"
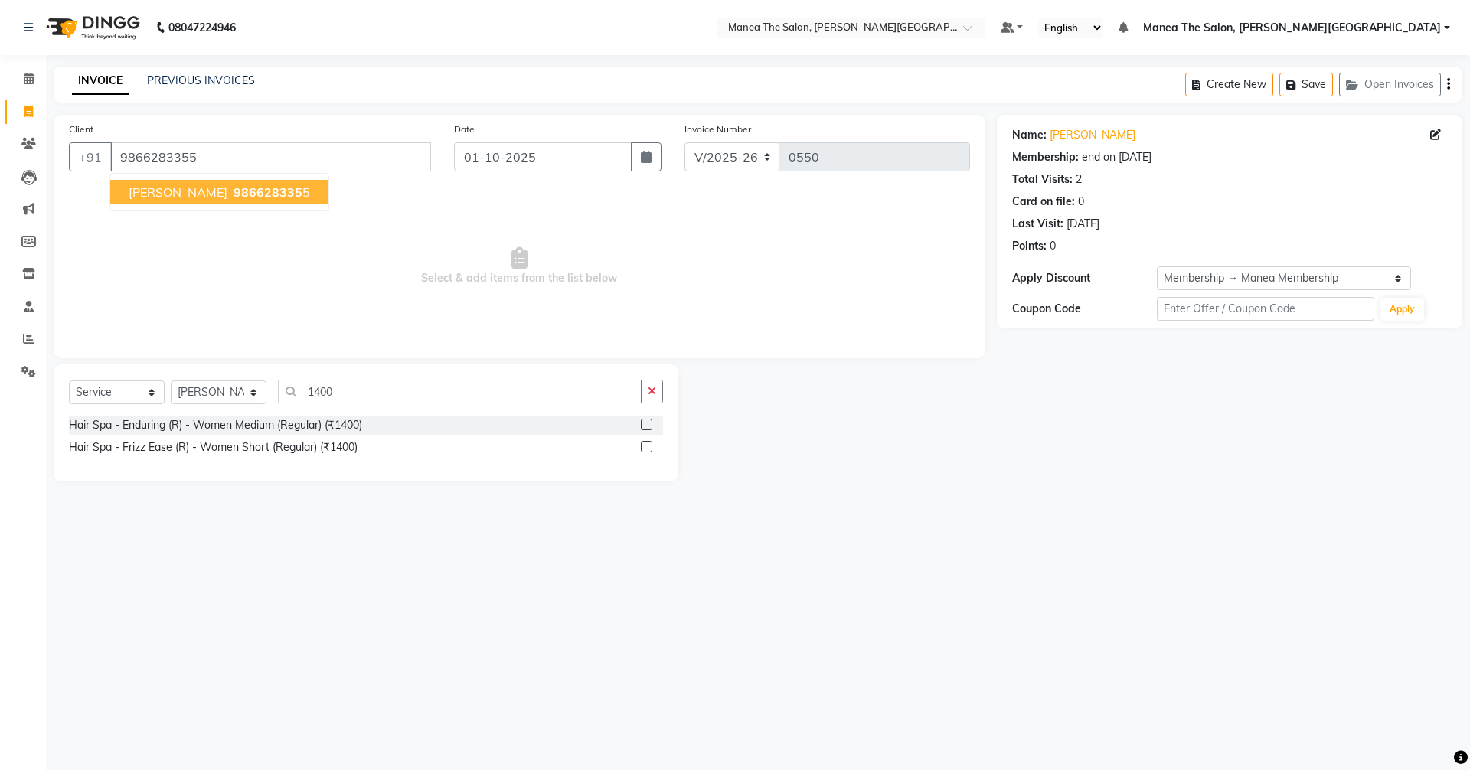
click at [233, 193] on span "986628335" at bounding box center [267, 191] width 69 height 15
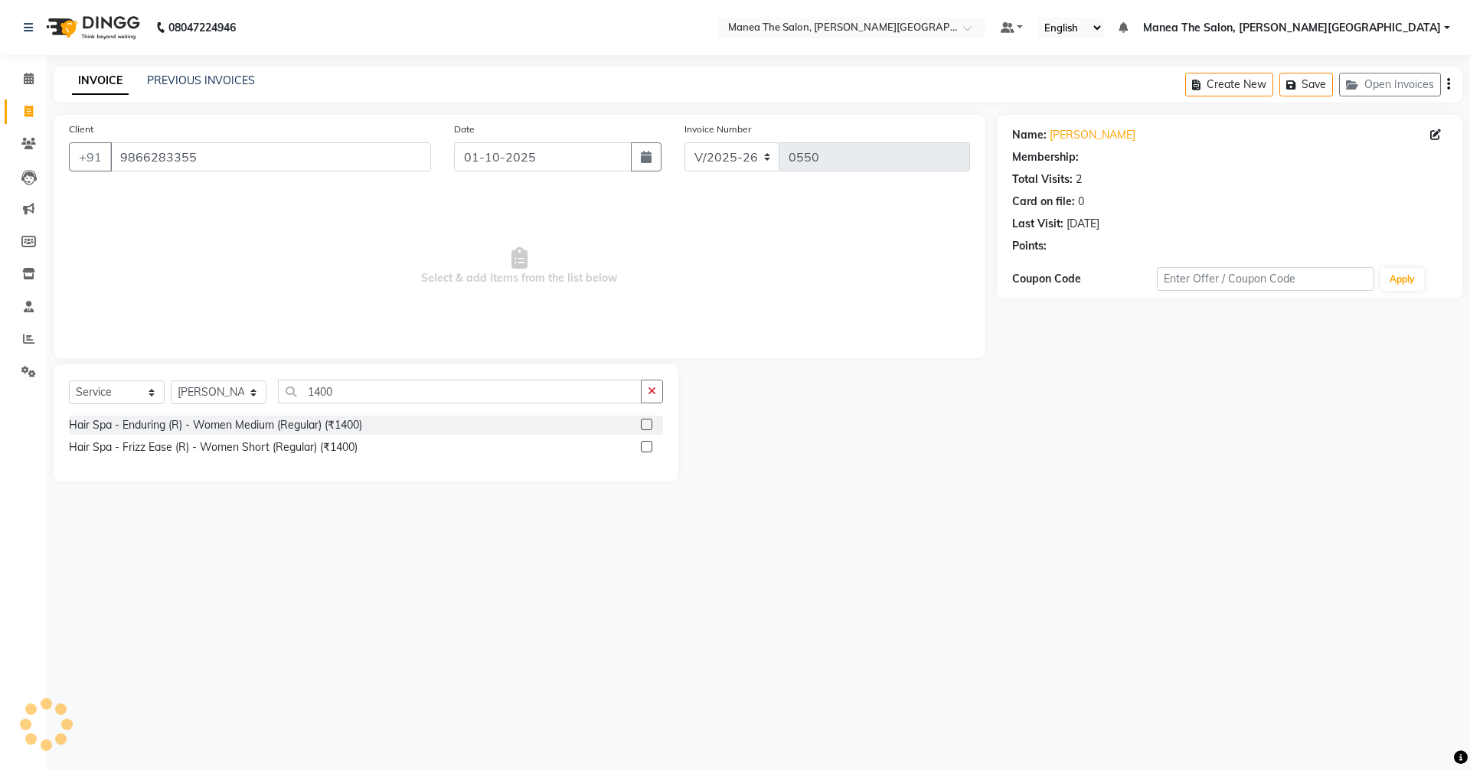
select select "1: Object"
click at [220, 394] on select "Select Stylist [PERSON_NAME] Manager [PERSON_NAME] [PERSON_NAME] [PERSON_NAME] …" at bounding box center [219, 392] width 96 height 24
select select "89491"
click at [171, 380] on select "Select Stylist [PERSON_NAME] Manager [PERSON_NAME] [PERSON_NAME] [PERSON_NAME] …" at bounding box center [219, 392] width 96 height 24
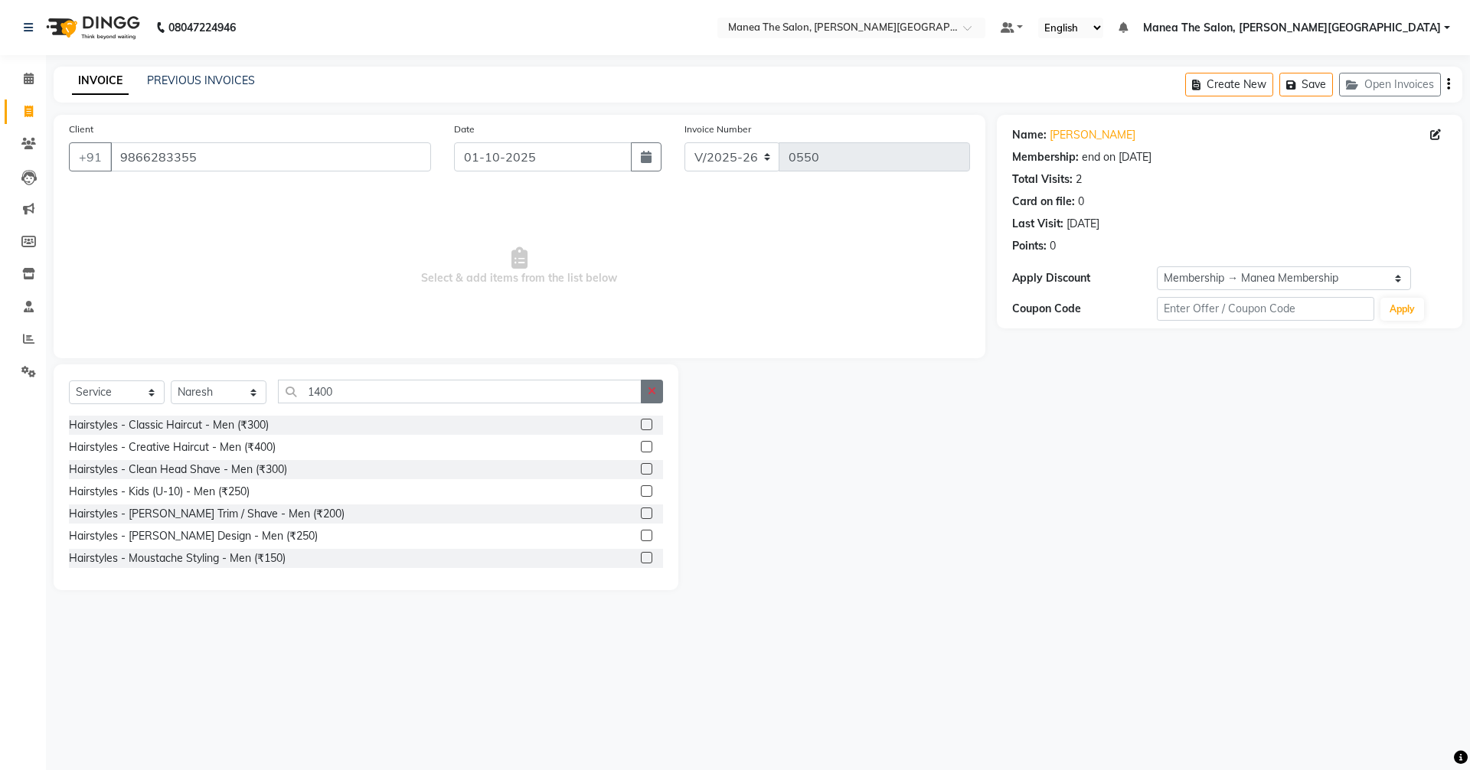
click at [645, 389] on button "button" at bounding box center [652, 392] width 22 height 24
click at [411, 390] on input "text" at bounding box center [470, 392] width 385 height 24
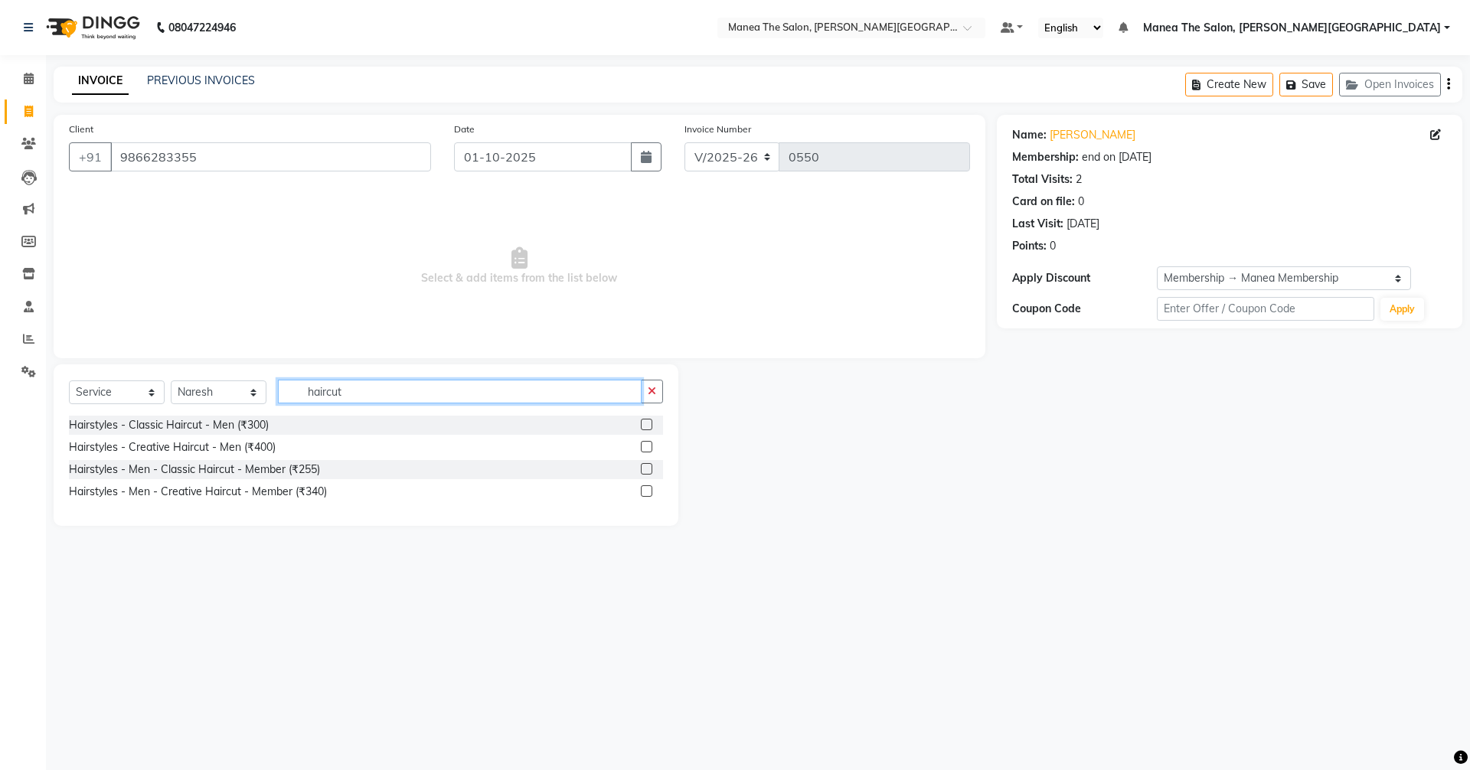
type input "haircut"
click at [644, 425] on label at bounding box center [646, 424] width 11 height 11
click at [644, 425] on input "checkbox" at bounding box center [646, 425] width 10 height 10
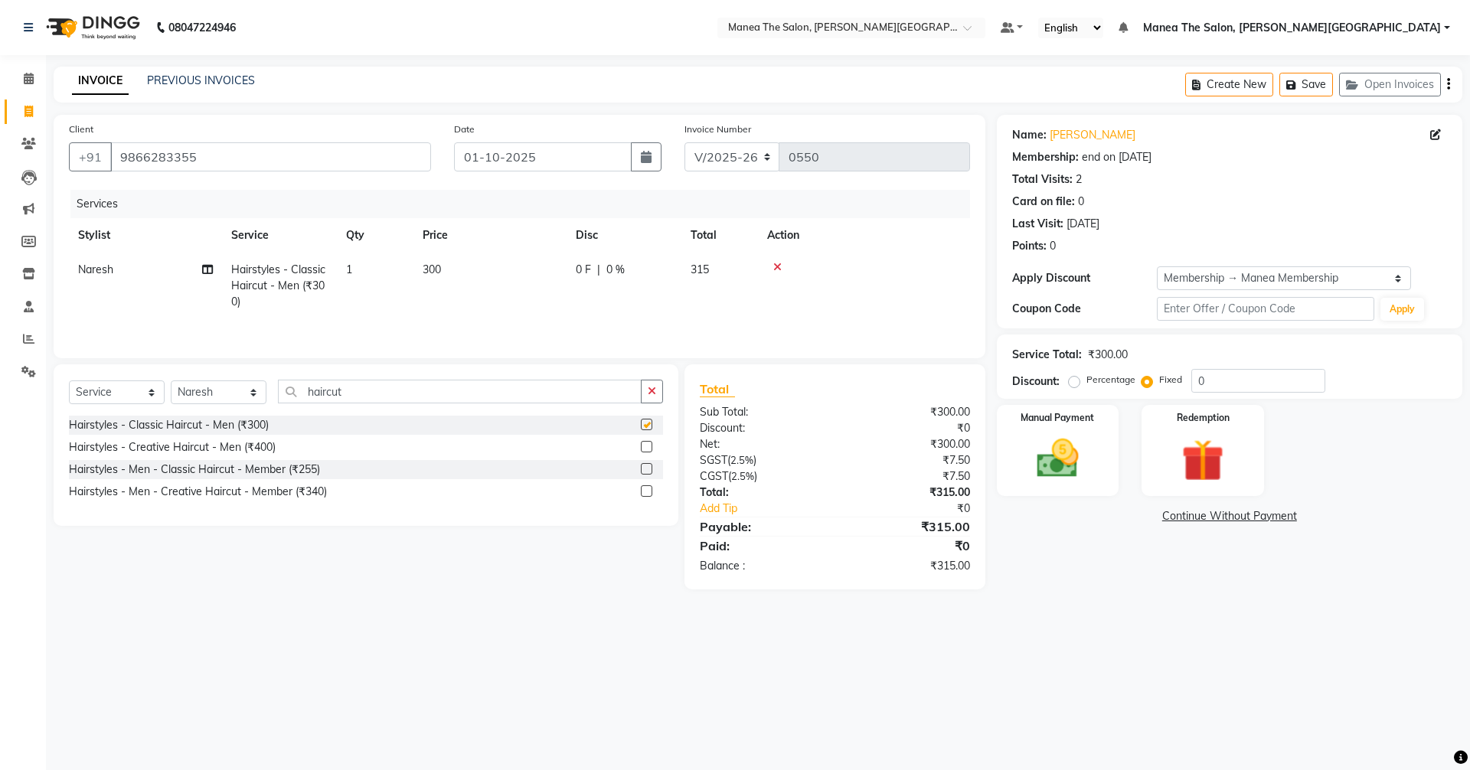
checkbox input "false"
click at [650, 390] on icon "button" at bounding box center [652, 391] width 8 height 11
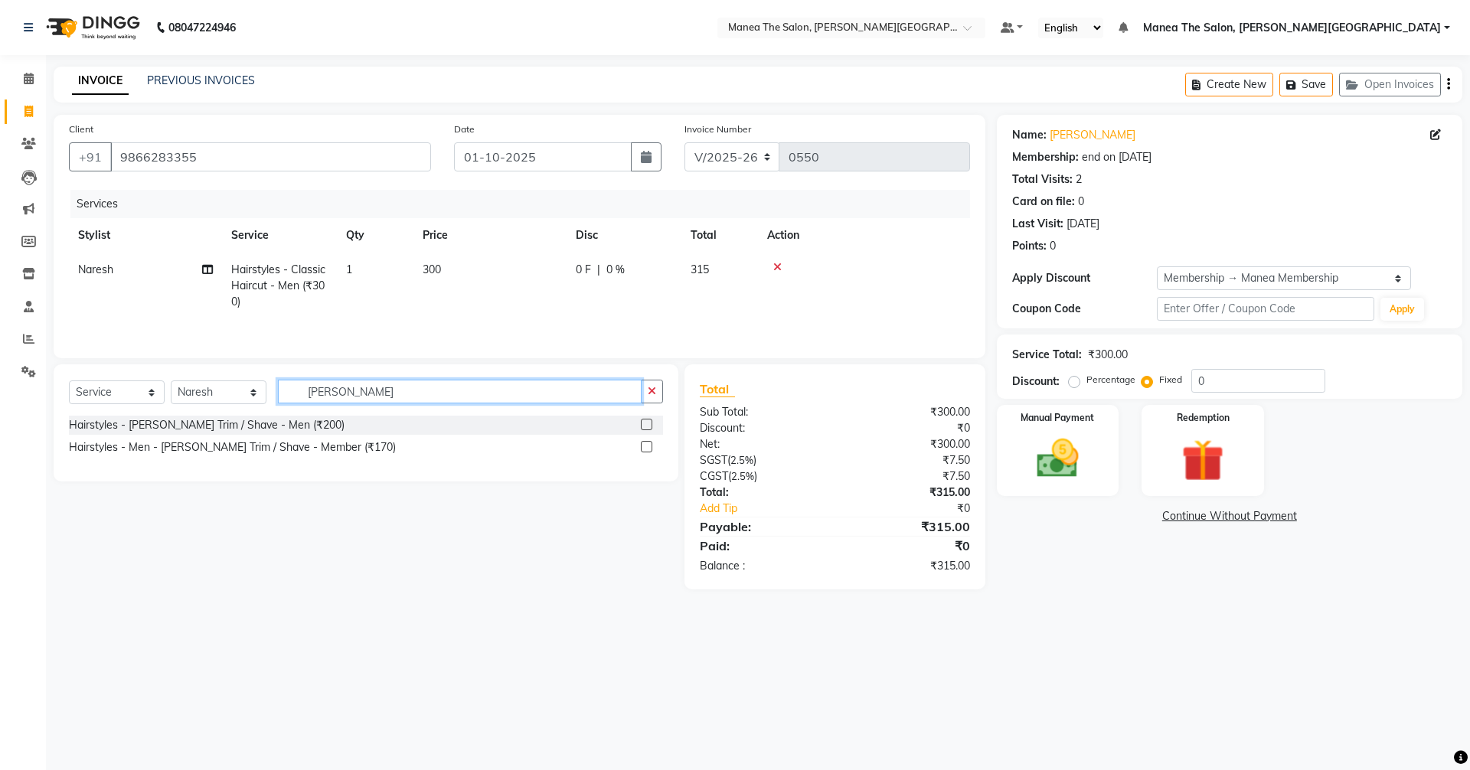
type input "[PERSON_NAME]"
click at [647, 425] on label at bounding box center [646, 424] width 11 height 11
click at [647, 425] on input "checkbox" at bounding box center [646, 425] width 10 height 10
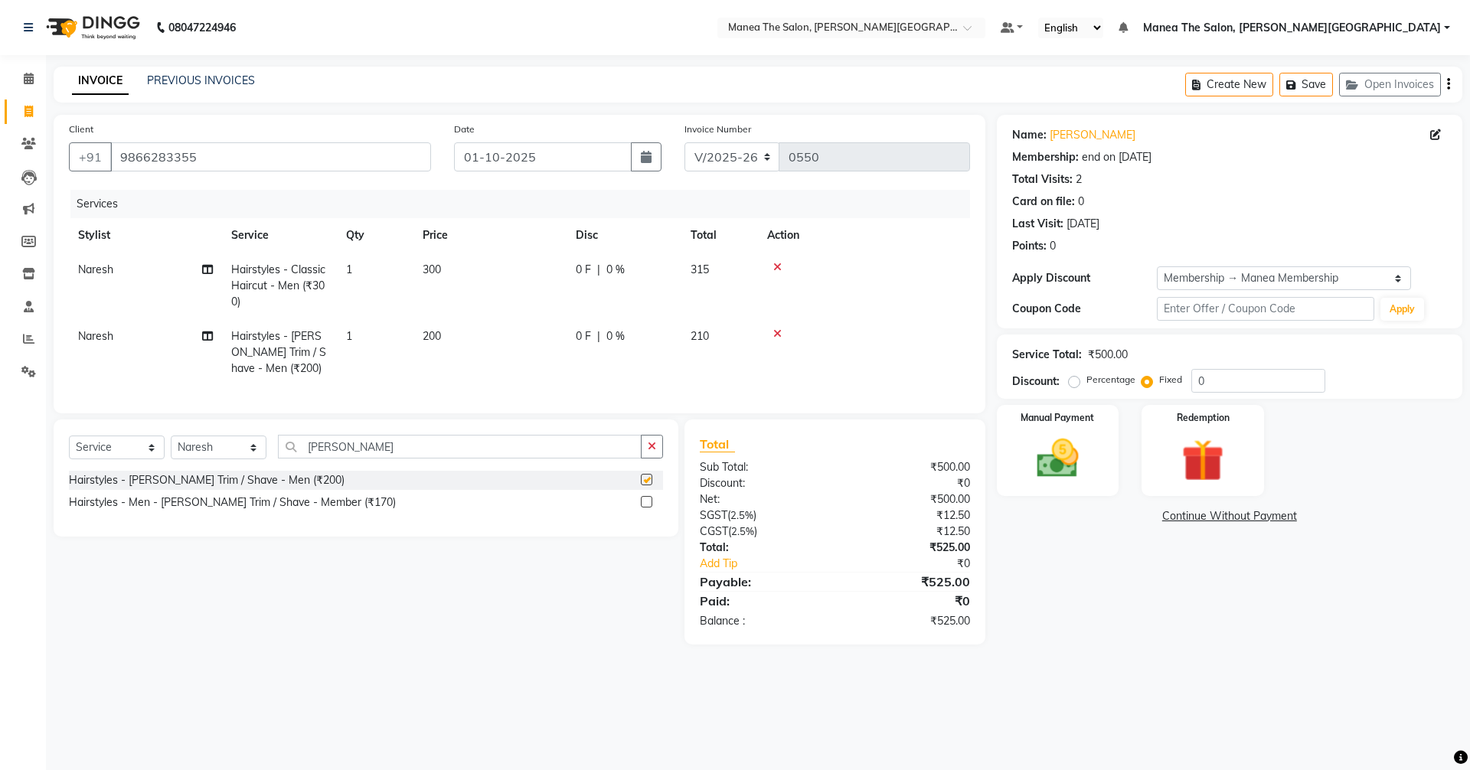
checkbox input "false"
click at [647, 455] on button "button" at bounding box center [652, 447] width 22 height 24
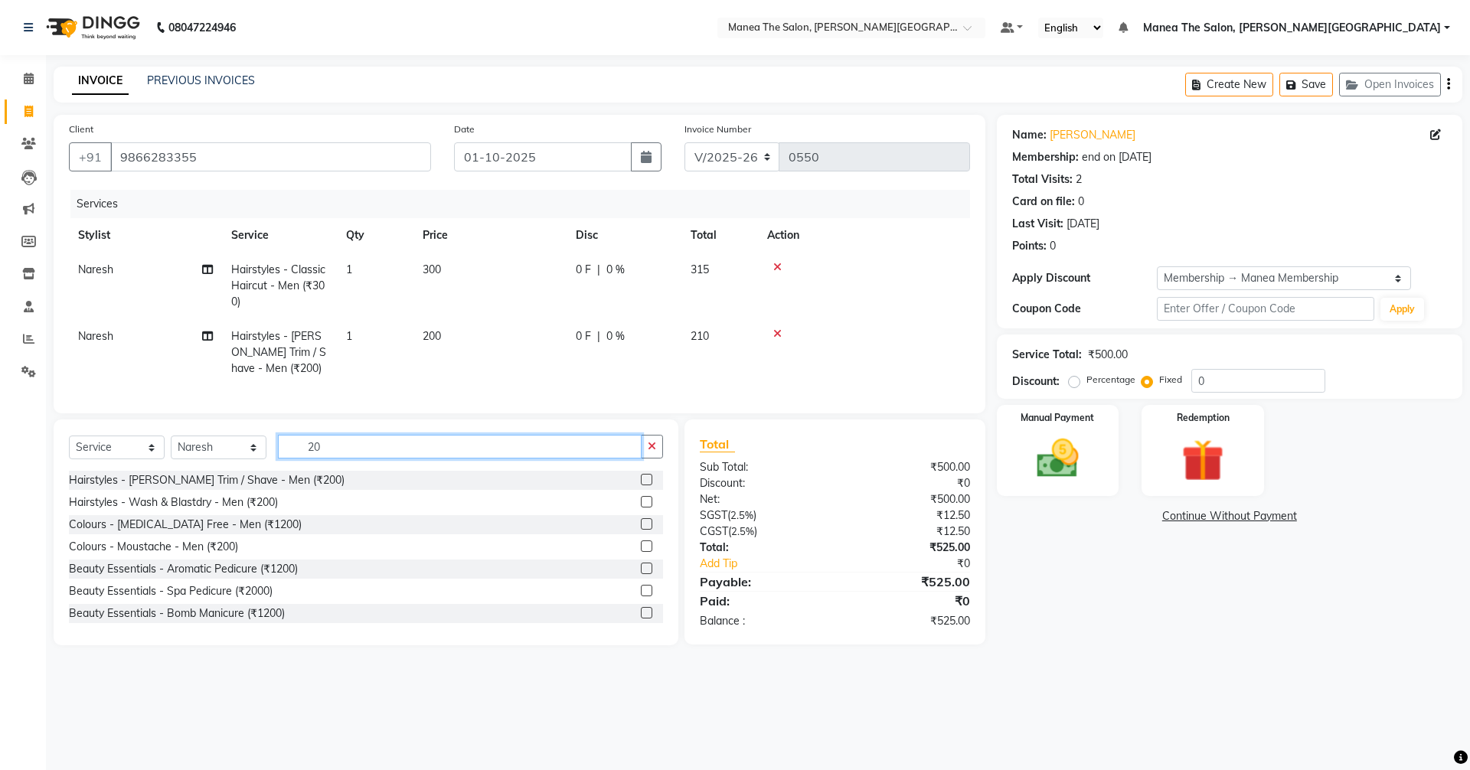
type input "2"
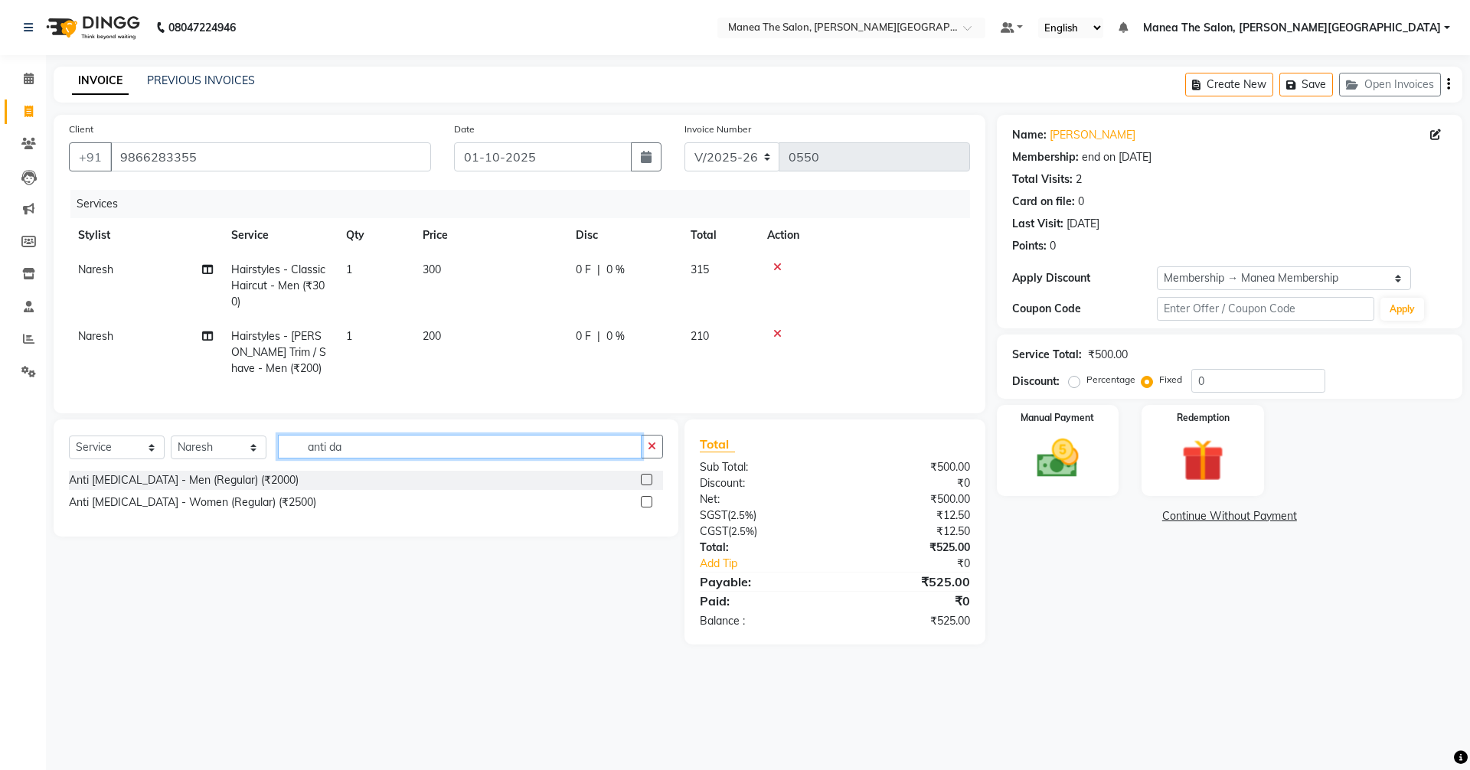
type input "anti da"
click at [645, 485] on label at bounding box center [646, 479] width 11 height 11
click at [645, 485] on input "checkbox" at bounding box center [646, 480] width 10 height 10
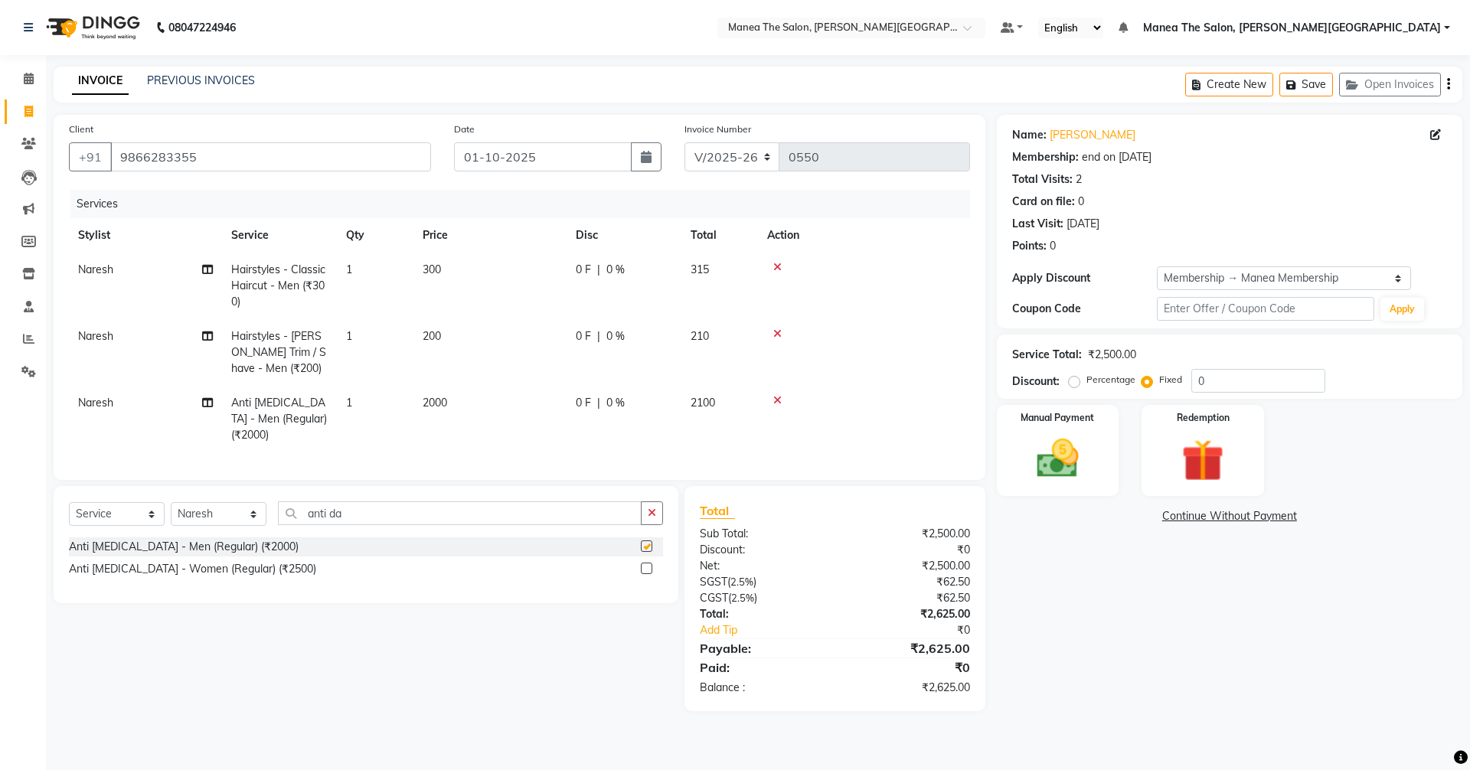
checkbox input "false"
click at [650, 518] on icon "button" at bounding box center [652, 512] width 8 height 11
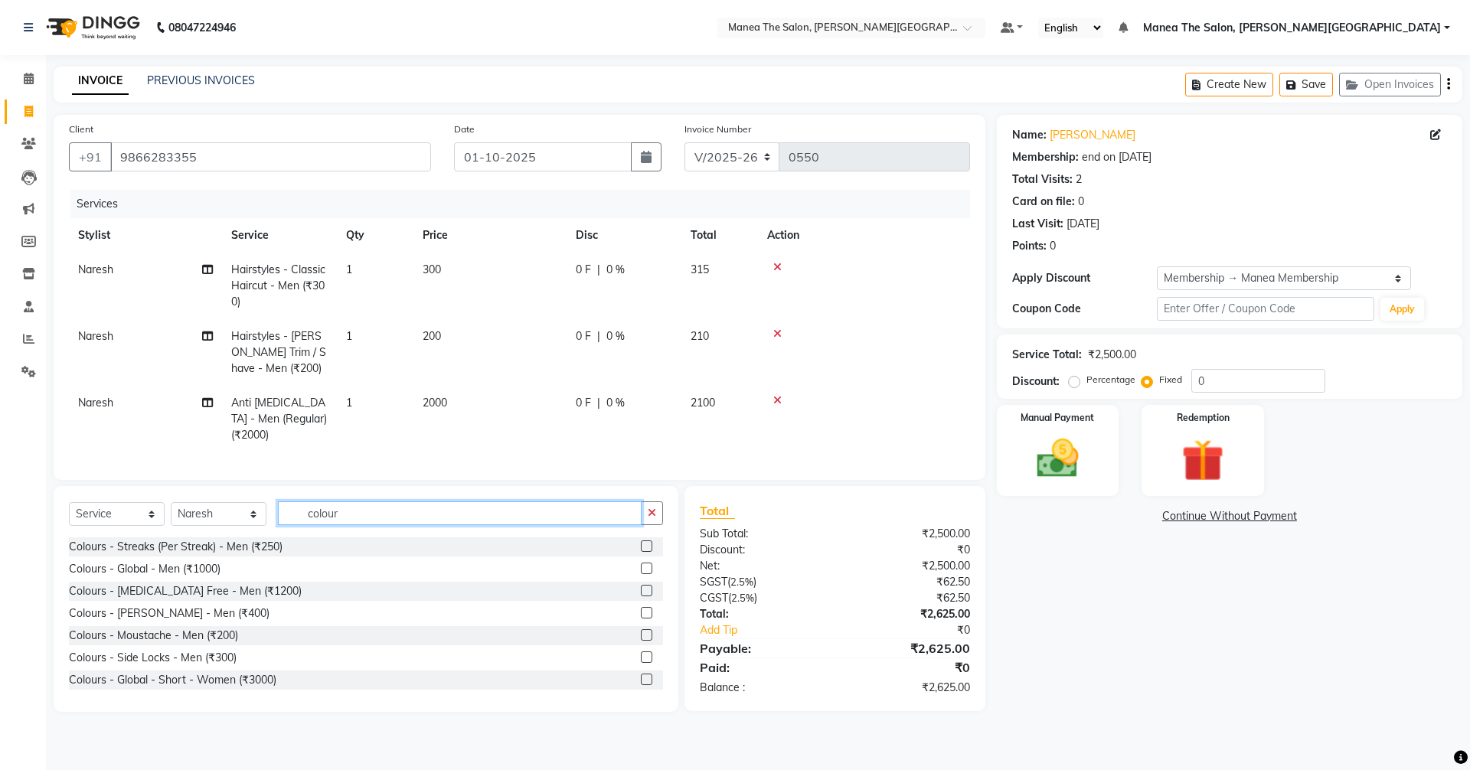
type input "colour"
click at [641, 596] on label at bounding box center [646, 590] width 11 height 11
click at [641, 596] on input "checkbox" at bounding box center [646, 591] width 10 height 10
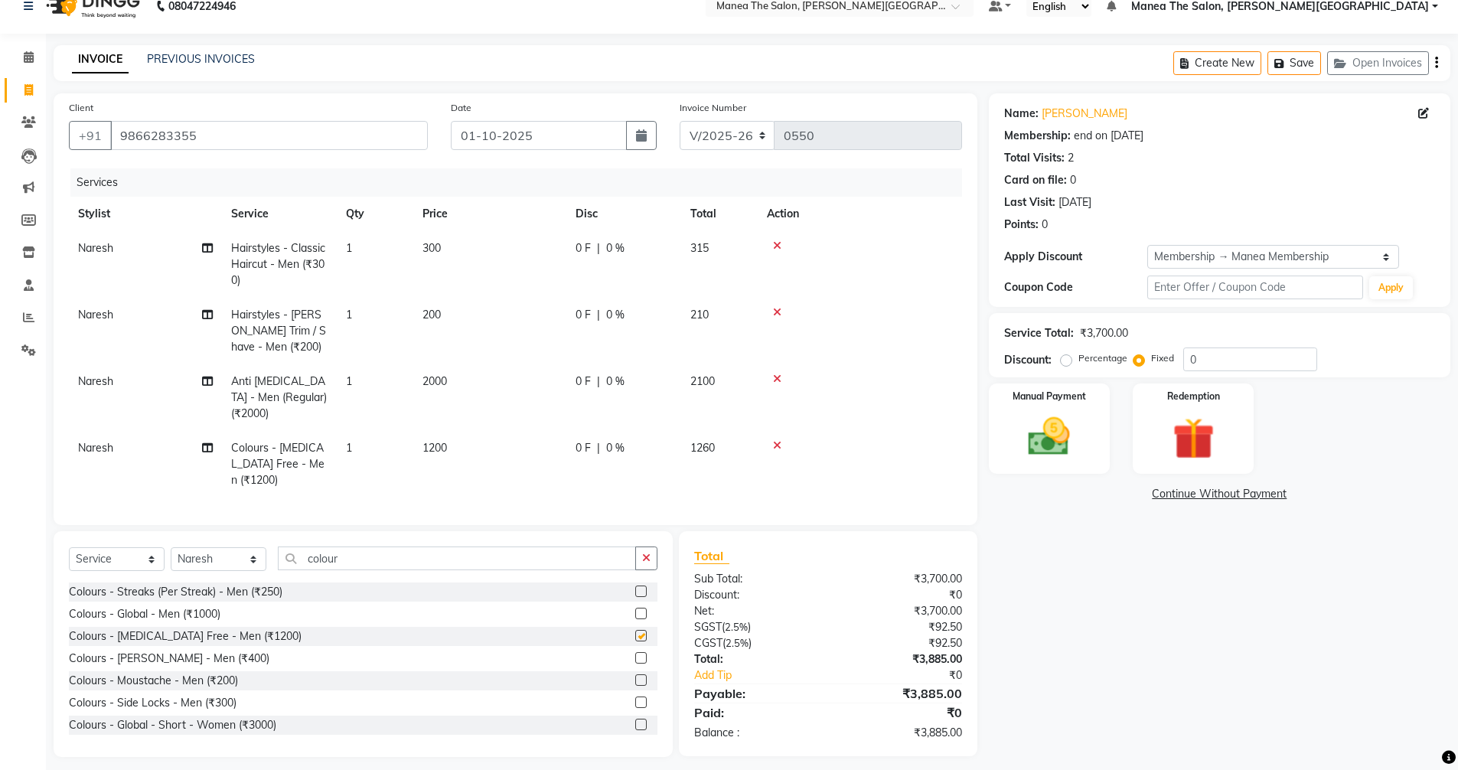
checkbox input "false"
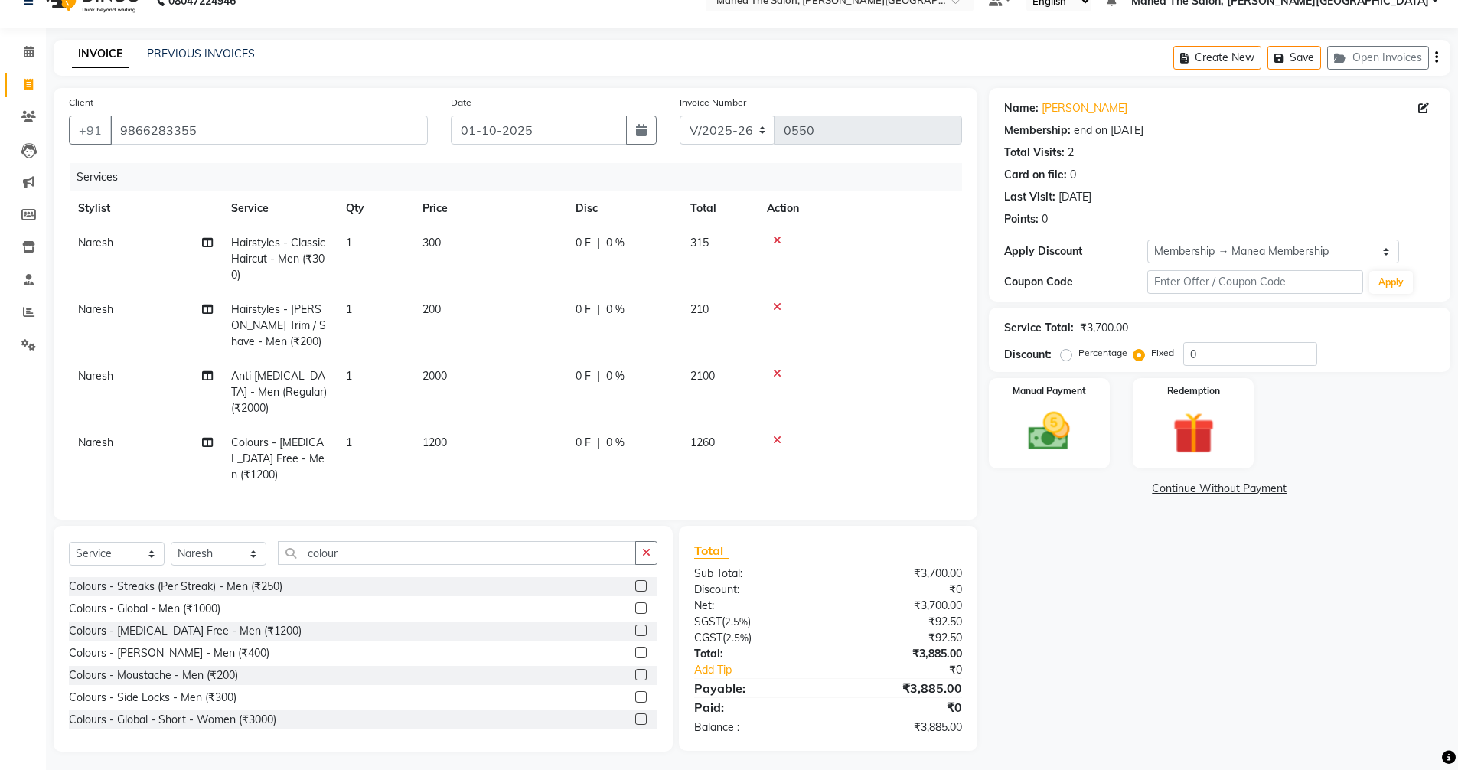
click at [1079, 351] on label "Percentage" at bounding box center [1103, 353] width 49 height 14
click at [1070, 351] on input "Percentage" at bounding box center [1069, 353] width 11 height 11
radio input "true"
click at [1196, 350] on input "0" at bounding box center [1250, 354] width 134 height 24
click at [1152, 595] on div "Name: [PERSON_NAME] Membership: end on [DATE] Total Visits: 2 Card on file: 0 L…" at bounding box center [1225, 420] width 473 height 664
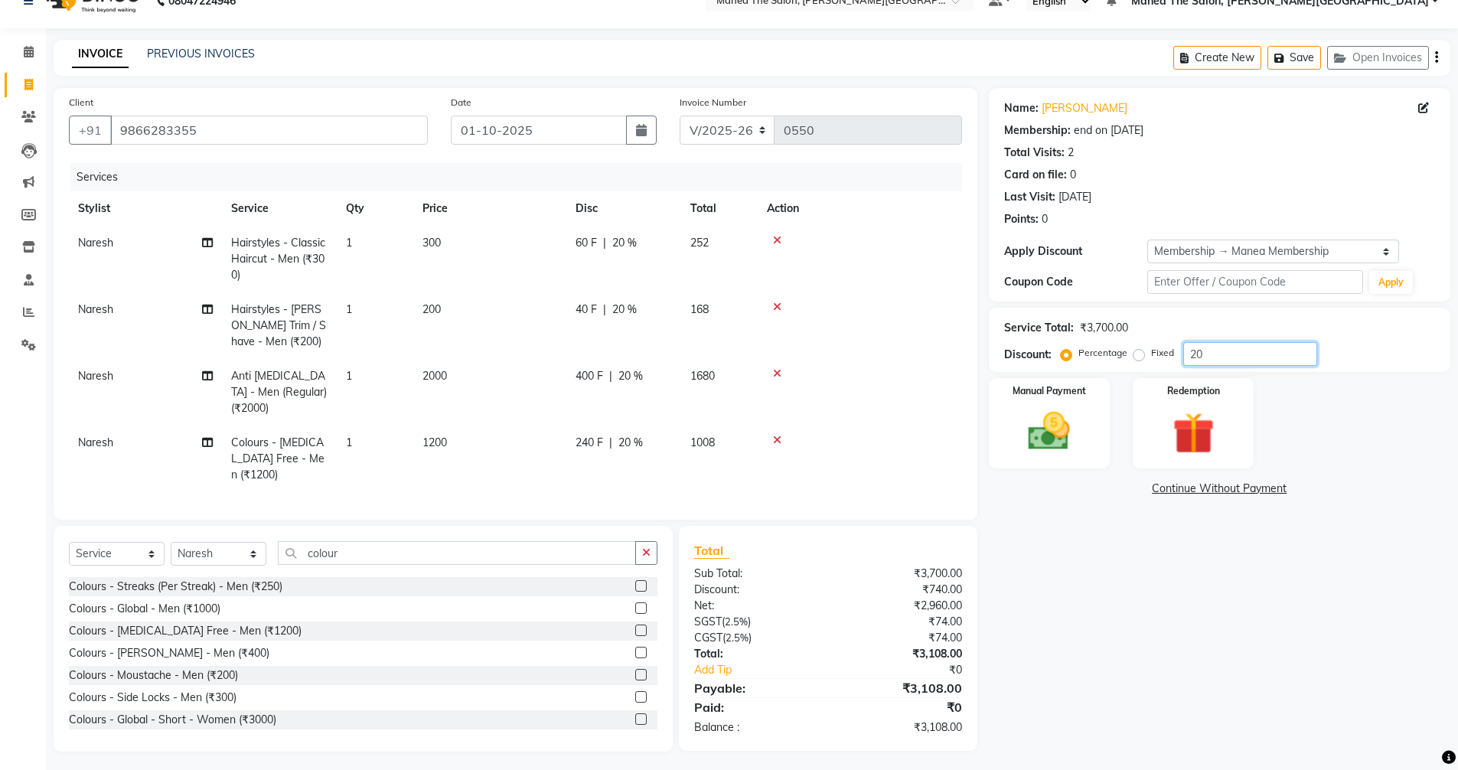
click at [1232, 352] on input "20" at bounding box center [1250, 354] width 134 height 24
type input "2"
type input "20"
click at [1046, 434] on img at bounding box center [1049, 431] width 70 height 50
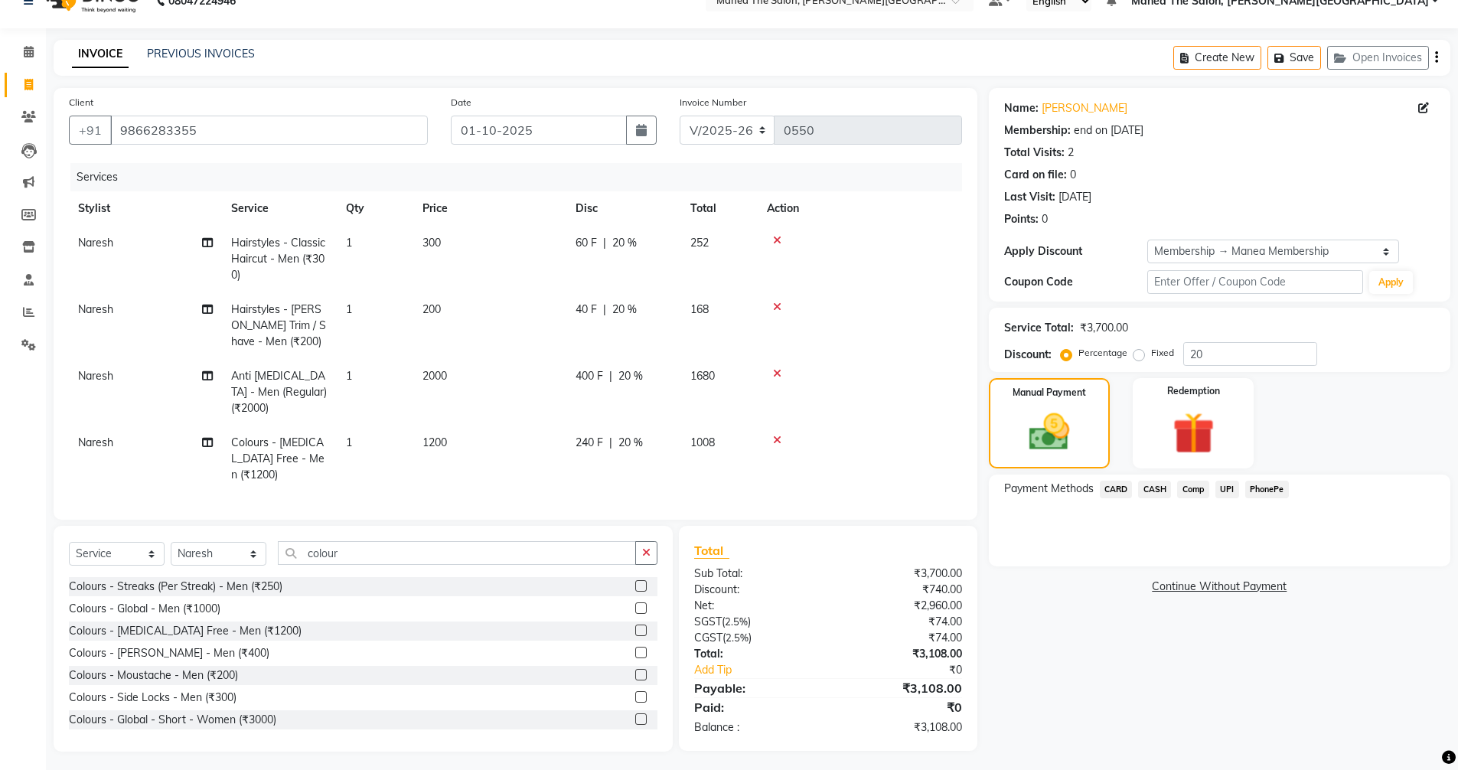
click at [1229, 488] on span "UPI" at bounding box center [1228, 490] width 24 height 18
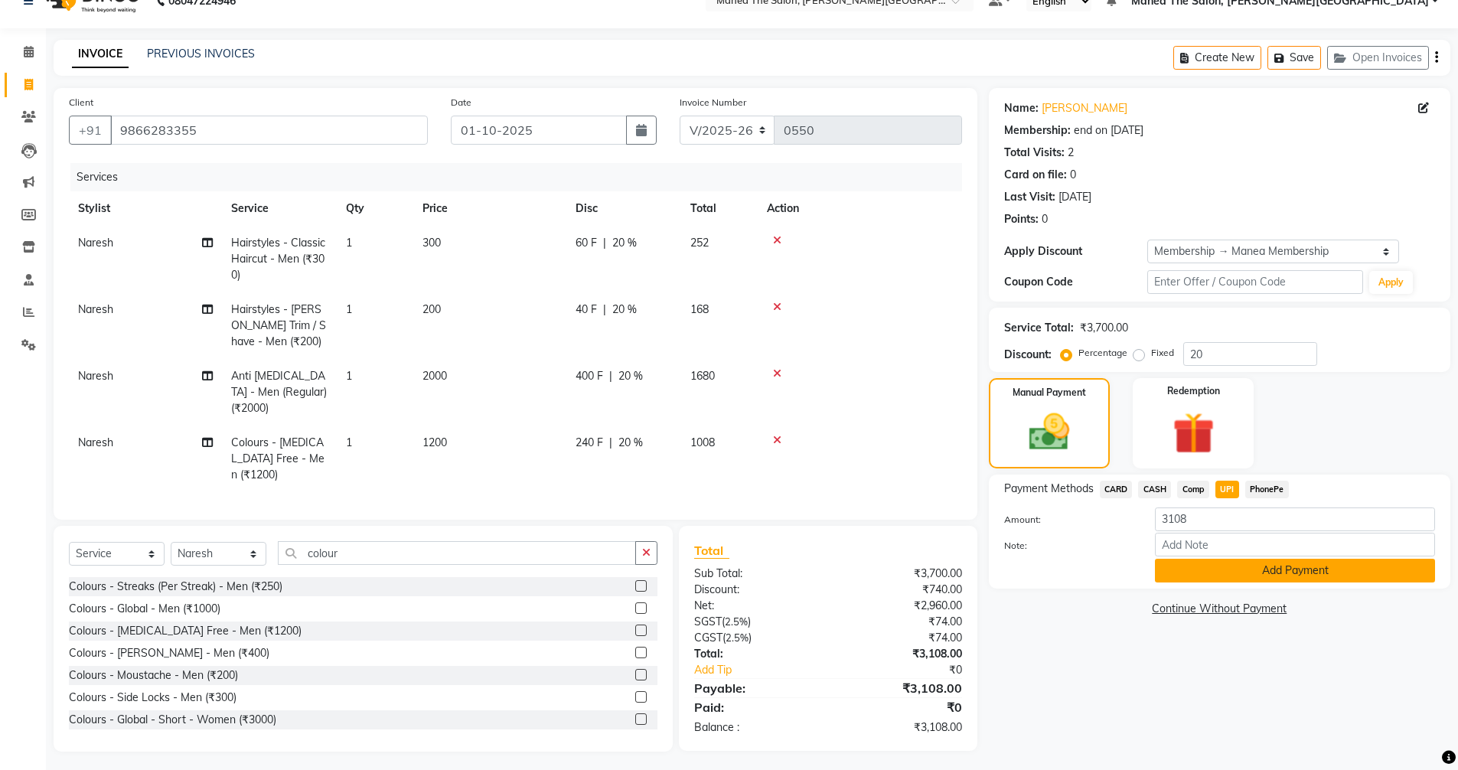
click at [1232, 567] on button "Add Payment" at bounding box center [1295, 571] width 280 height 24
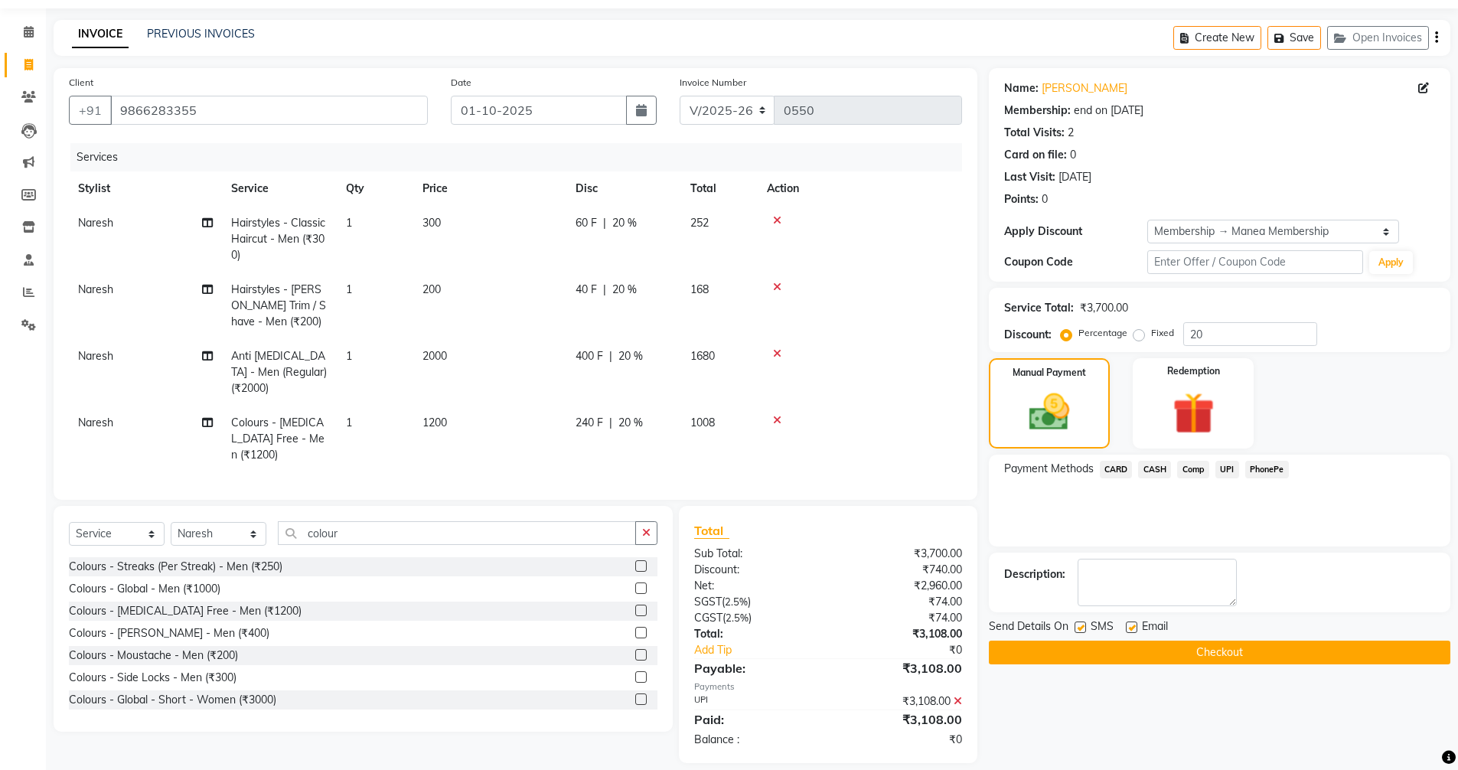
scroll to position [58, 0]
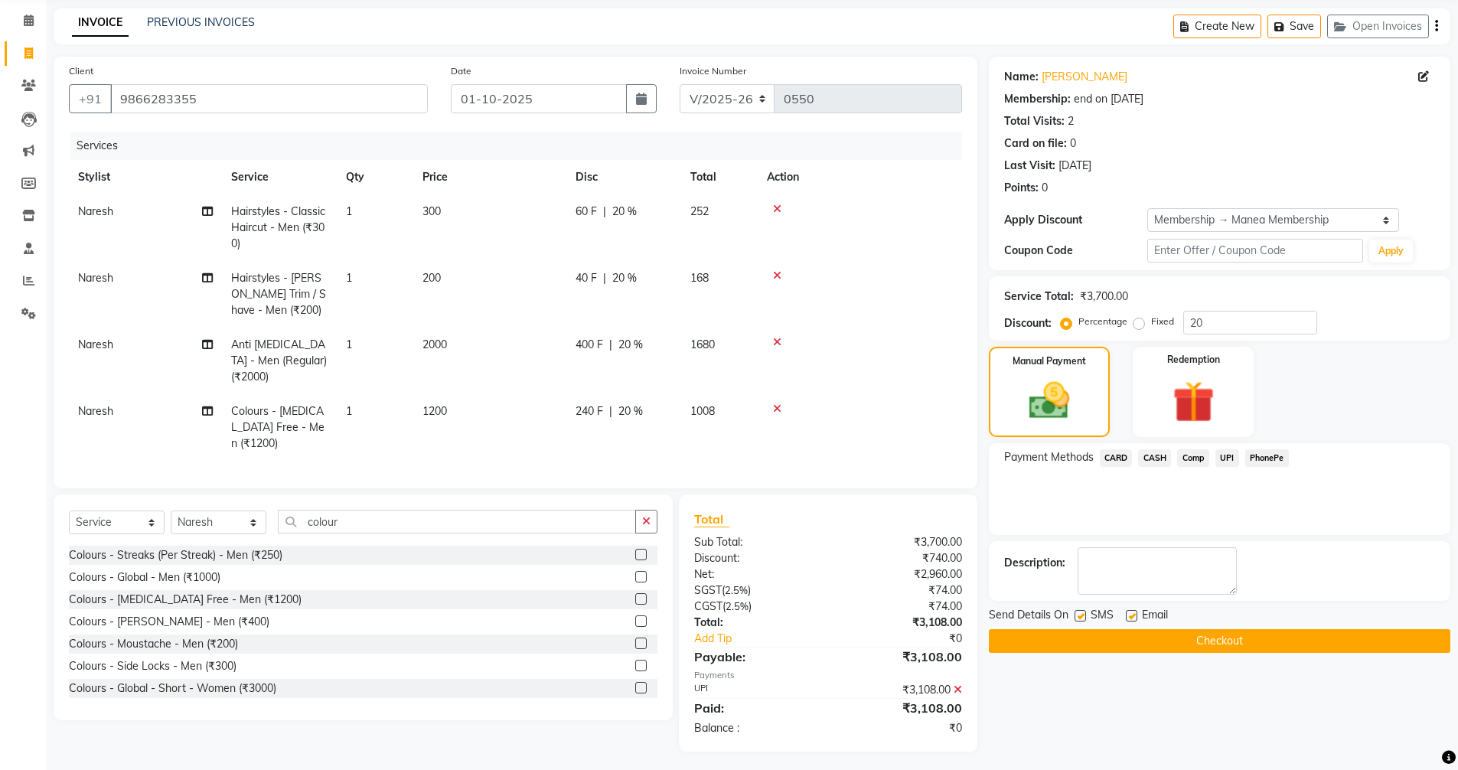
click at [1174, 637] on button "Checkout" at bounding box center [1220, 641] width 462 height 24
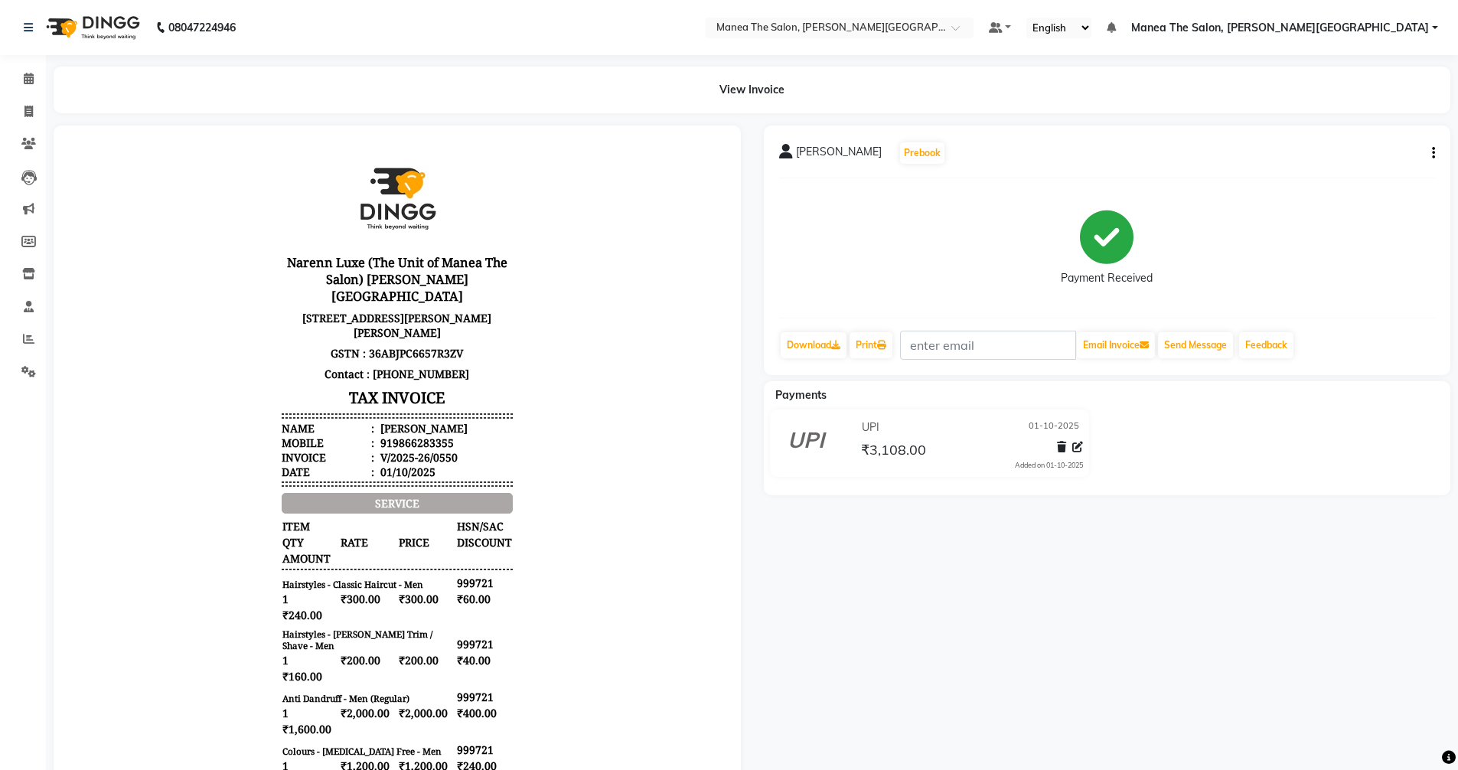
select select "service"
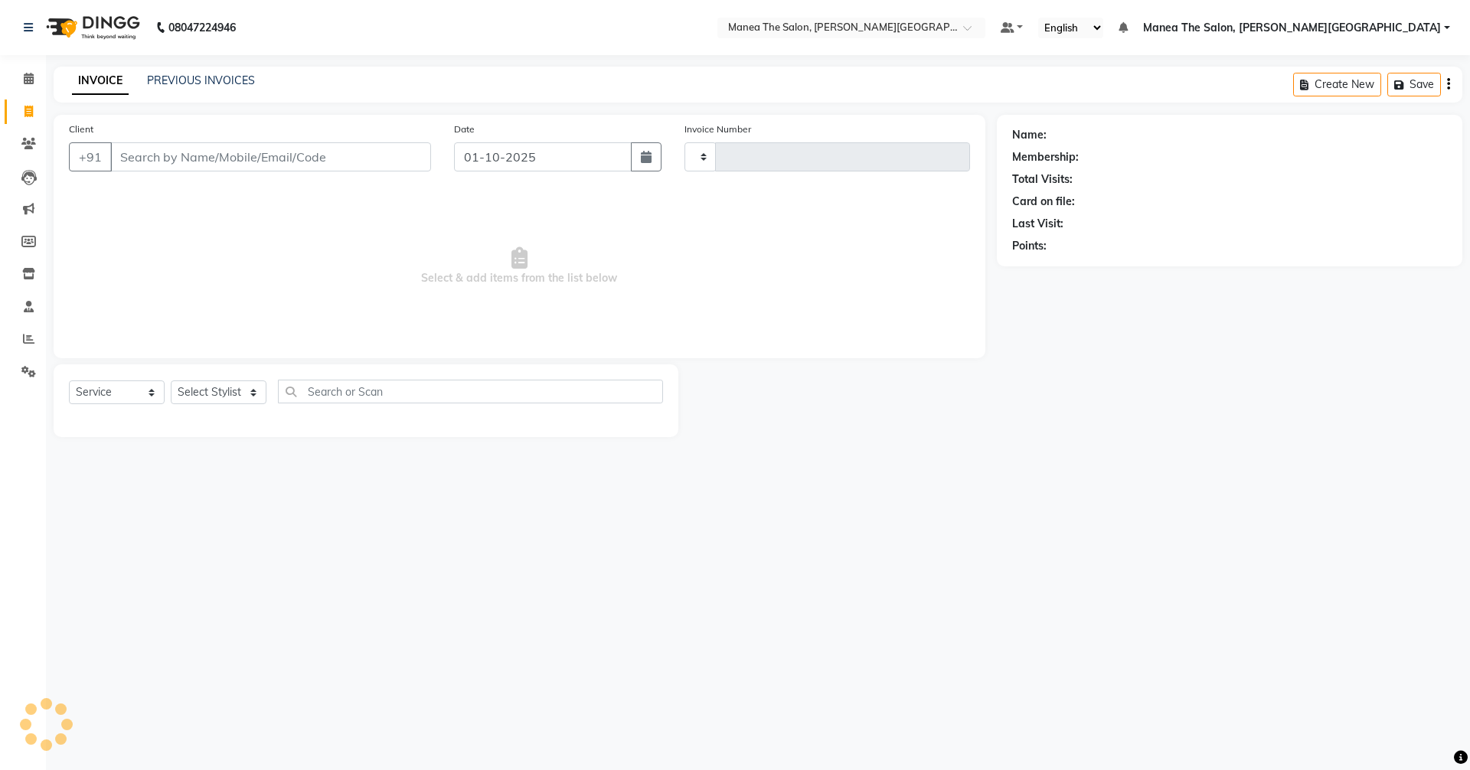
type input "0551"
select select "8762"
click at [211, 76] on link "PREVIOUS INVOICES" at bounding box center [201, 80] width 108 height 14
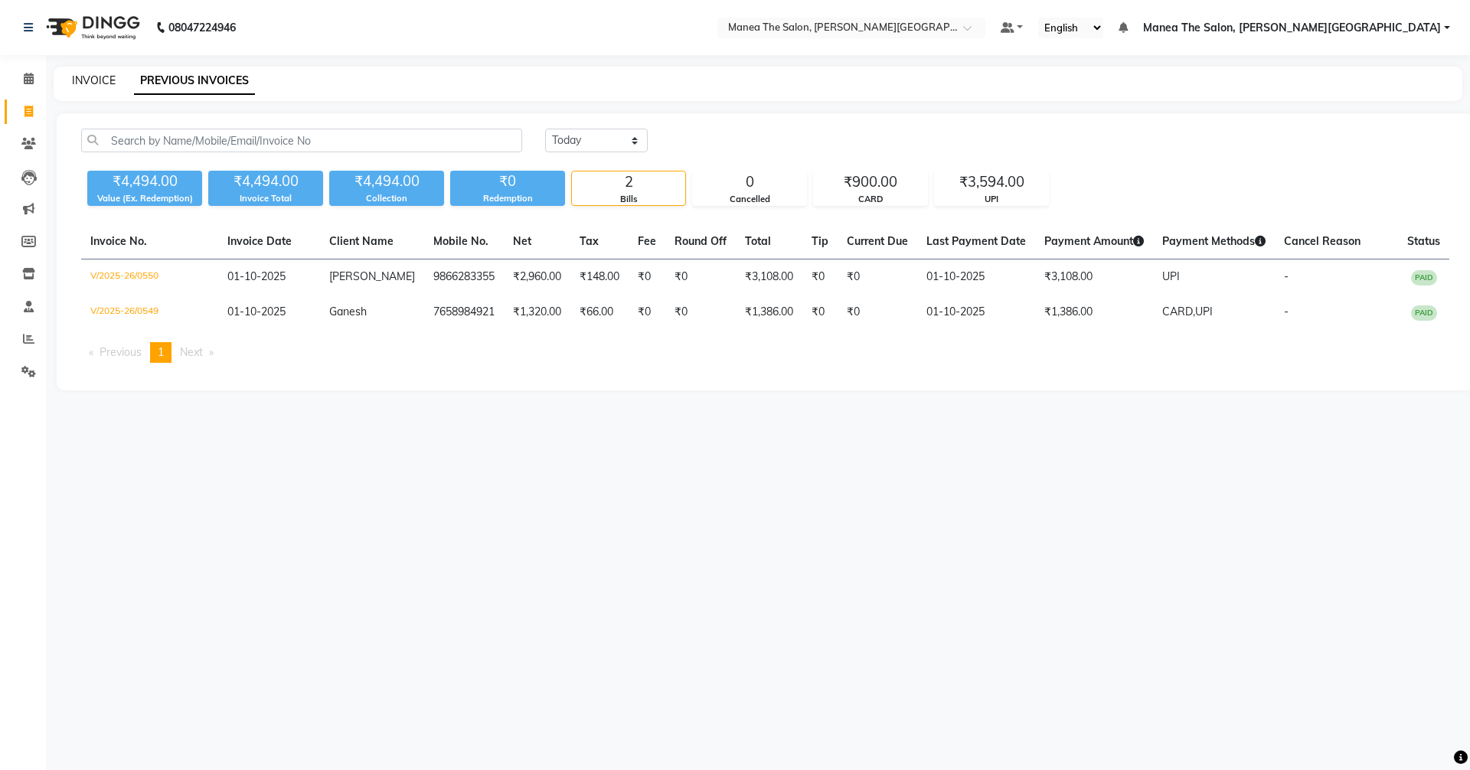
click at [103, 73] on link "INVOICE" at bounding box center [94, 80] width 44 height 14
select select "8762"
select select "service"
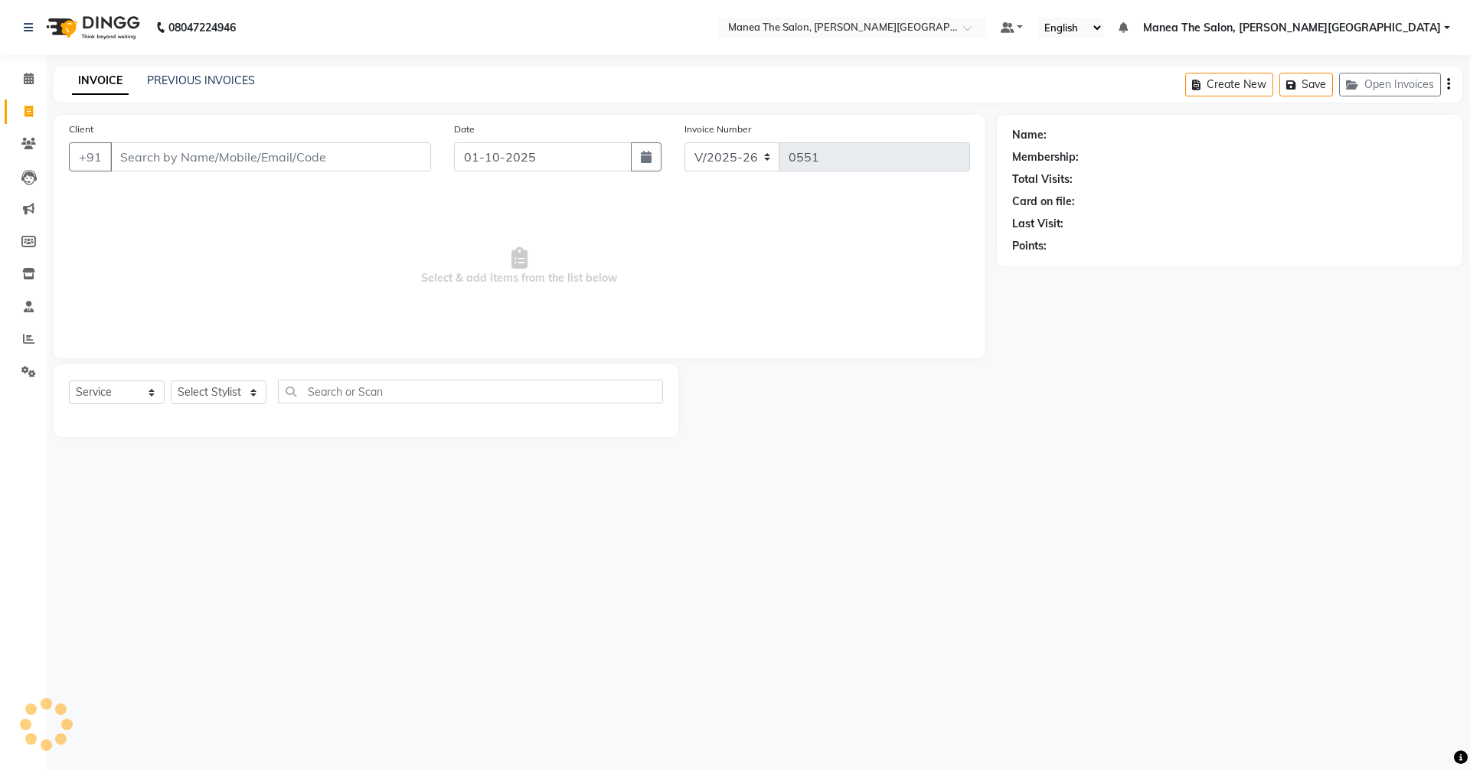
click at [150, 160] on input "Client" at bounding box center [270, 156] width 321 height 29
click at [197, 389] on select "Select Stylist [PERSON_NAME] Manager [PERSON_NAME] [PERSON_NAME] [PERSON_NAME] …" at bounding box center [219, 392] width 96 height 24
select select "89489"
click at [171, 380] on select "Select Stylist [PERSON_NAME] Manager [PERSON_NAME] [PERSON_NAME] [PERSON_NAME] …" at bounding box center [219, 392] width 96 height 24
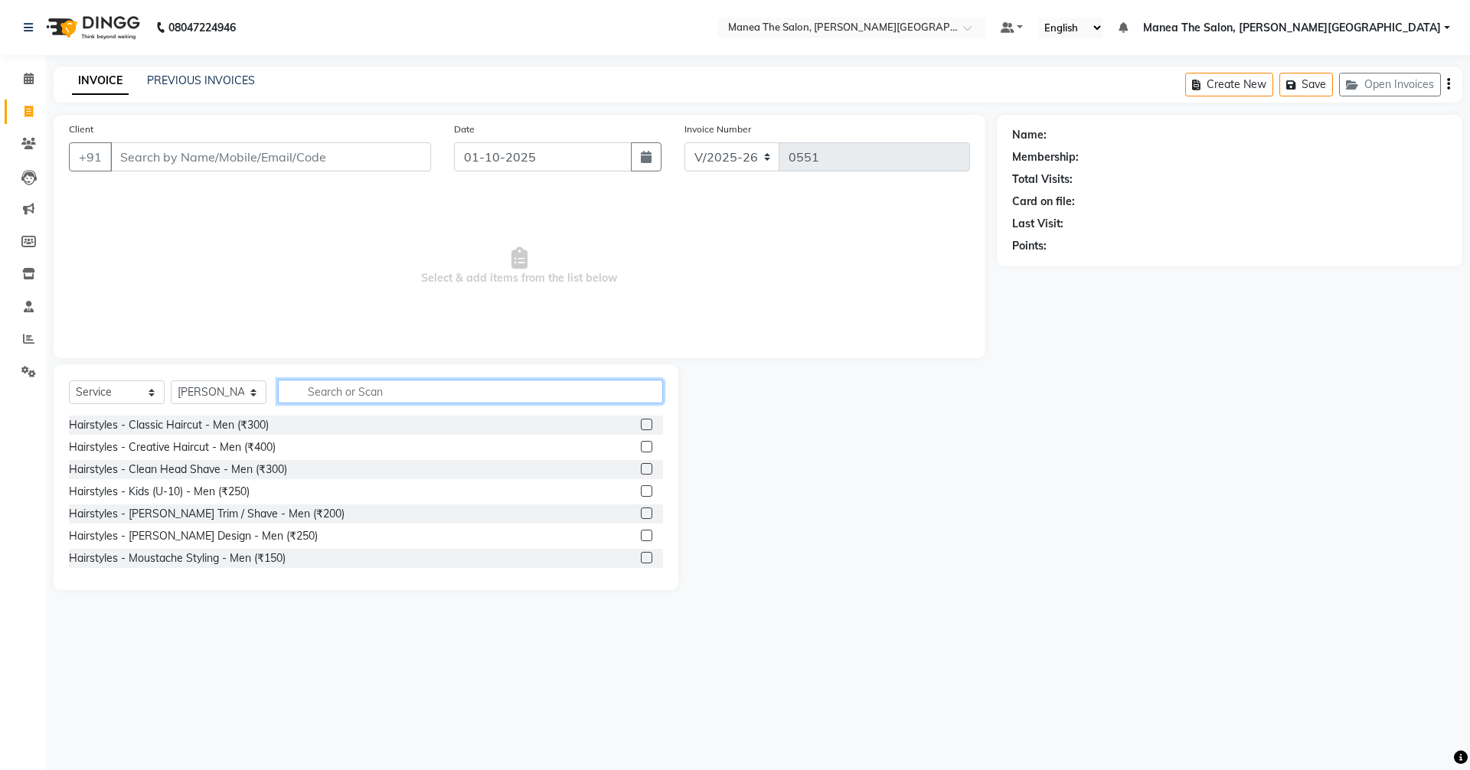
click at [553, 394] on input "text" at bounding box center [470, 392] width 385 height 24
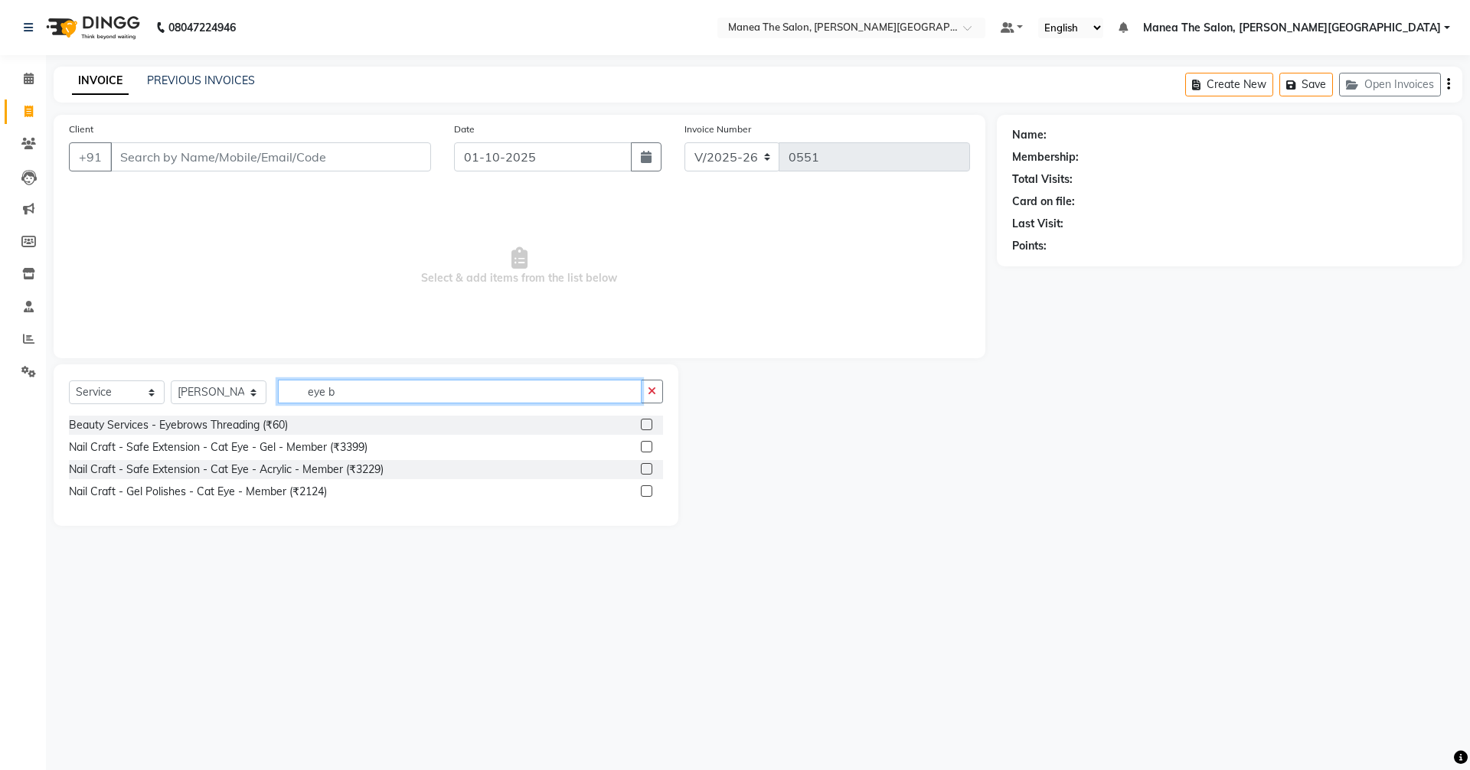
type input "eye b"
click at [641, 423] on label at bounding box center [646, 424] width 11 height 11
click at [641, 423] on input "checkbox" at bounding box center [646, 425] width 10 height 10
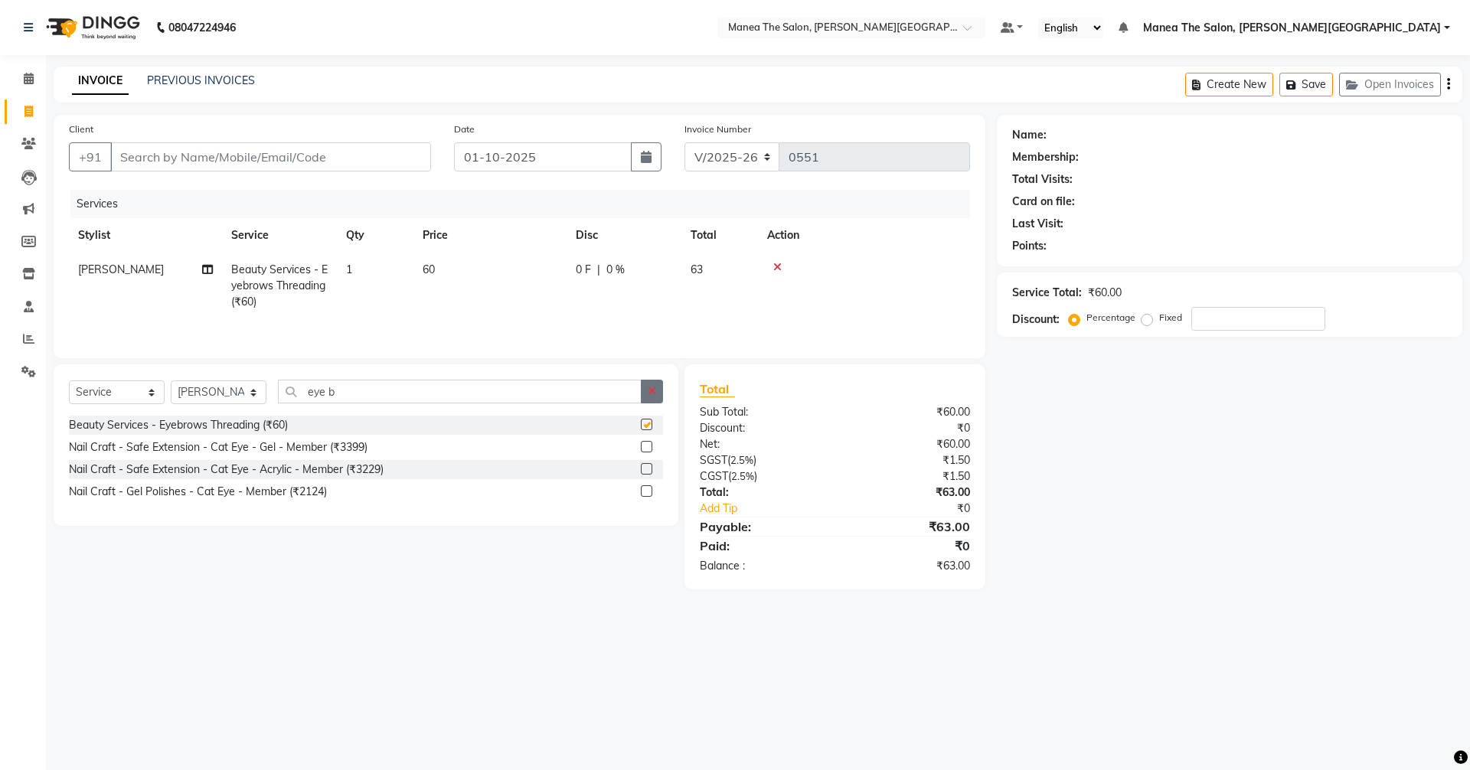
checkbox input "false"
click at [646, 390] on button "button" at bounding box center [652, 392] width 22 height 24
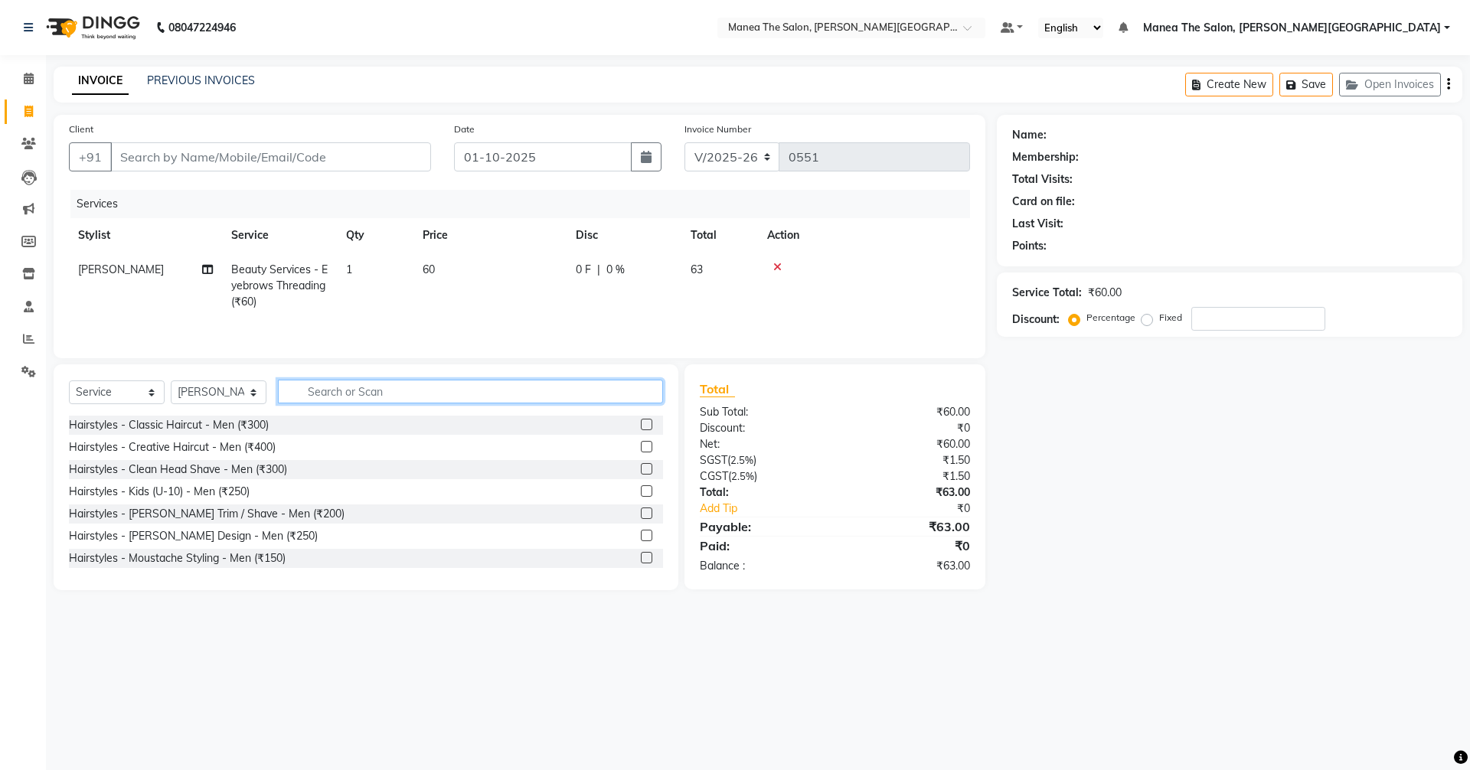
click at [486, 391] on input "text" at bounding box center [470, 392] width 385 height 24
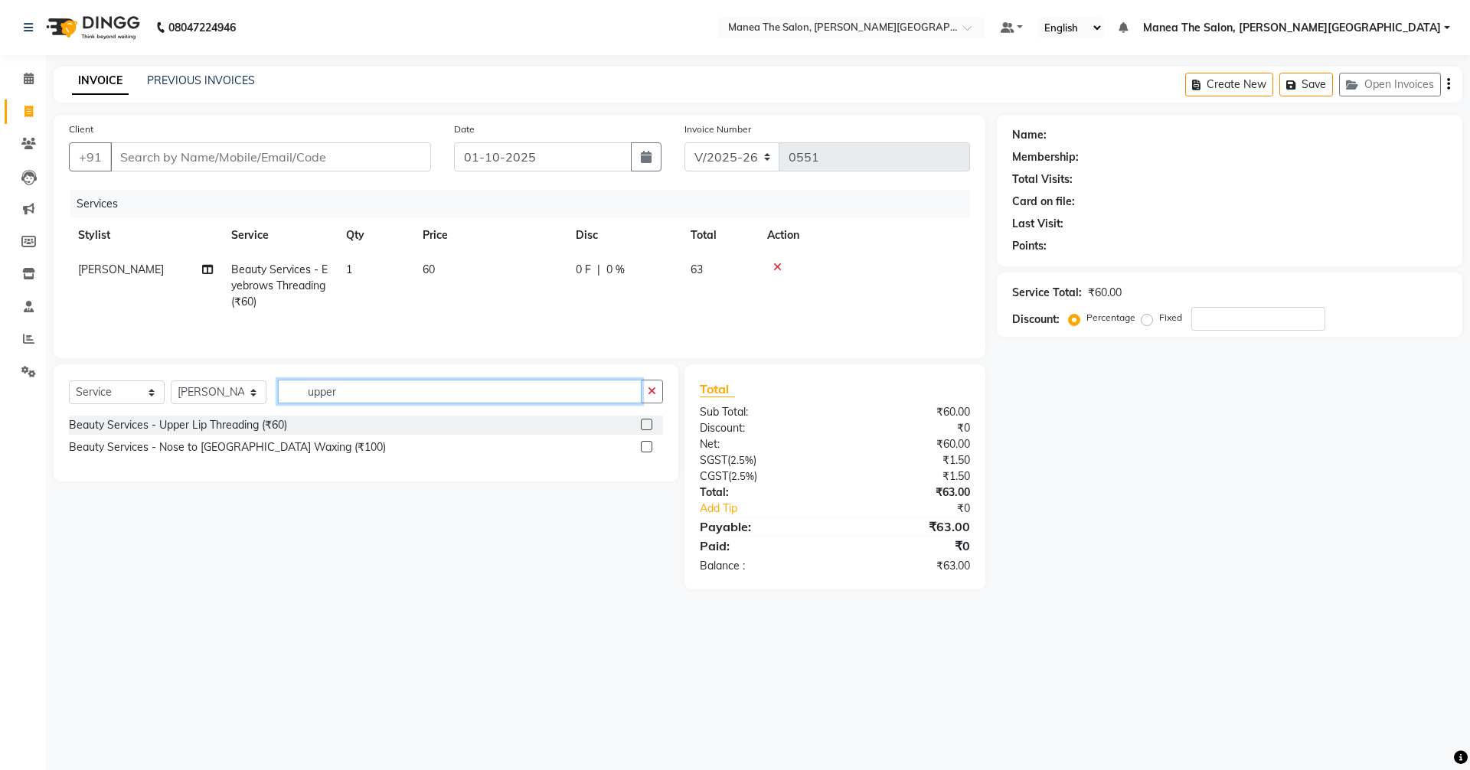
type input "upper"
click at [646, 422] on label at bounding box center [646, 424] width 11 height 11
click at [646, 422] on input "checkbox" at bounding box center [646, 425] width 10 height 10
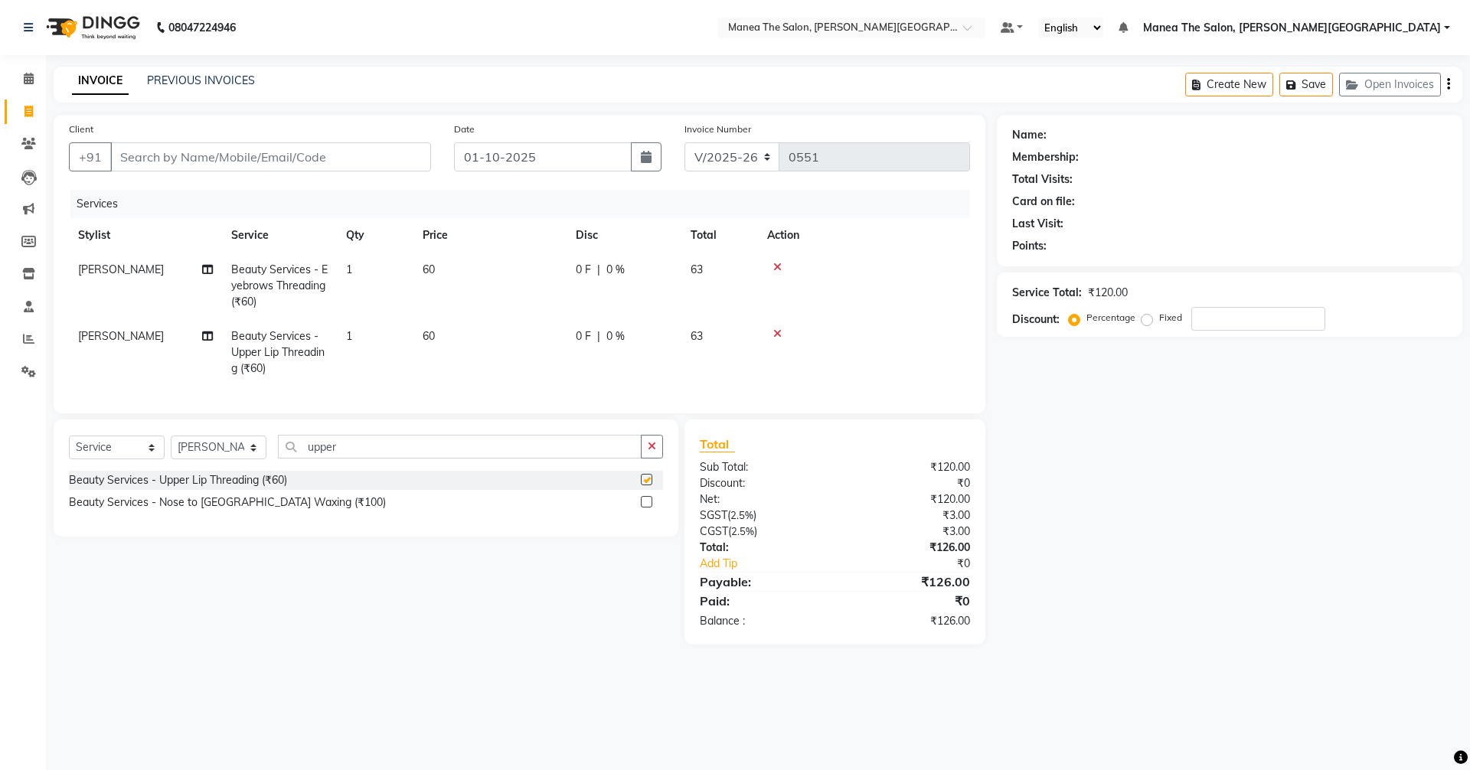
checkbox input "false"
click at [650, 452] on icon "button" at bounding box center [652, 446] width 8 height 11
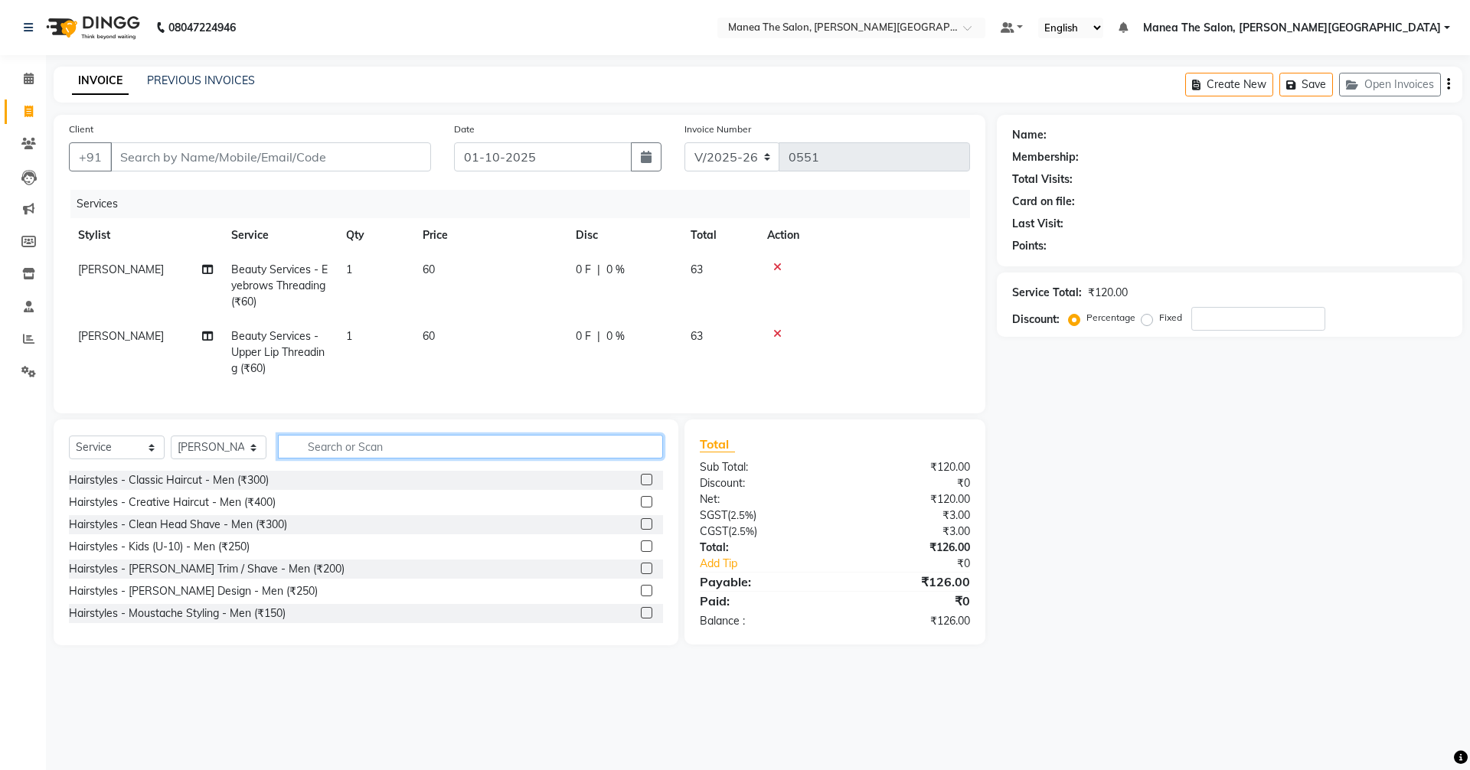
click at [506, 448] on input "text" at bounding box center [470, 447] width 385 height 24
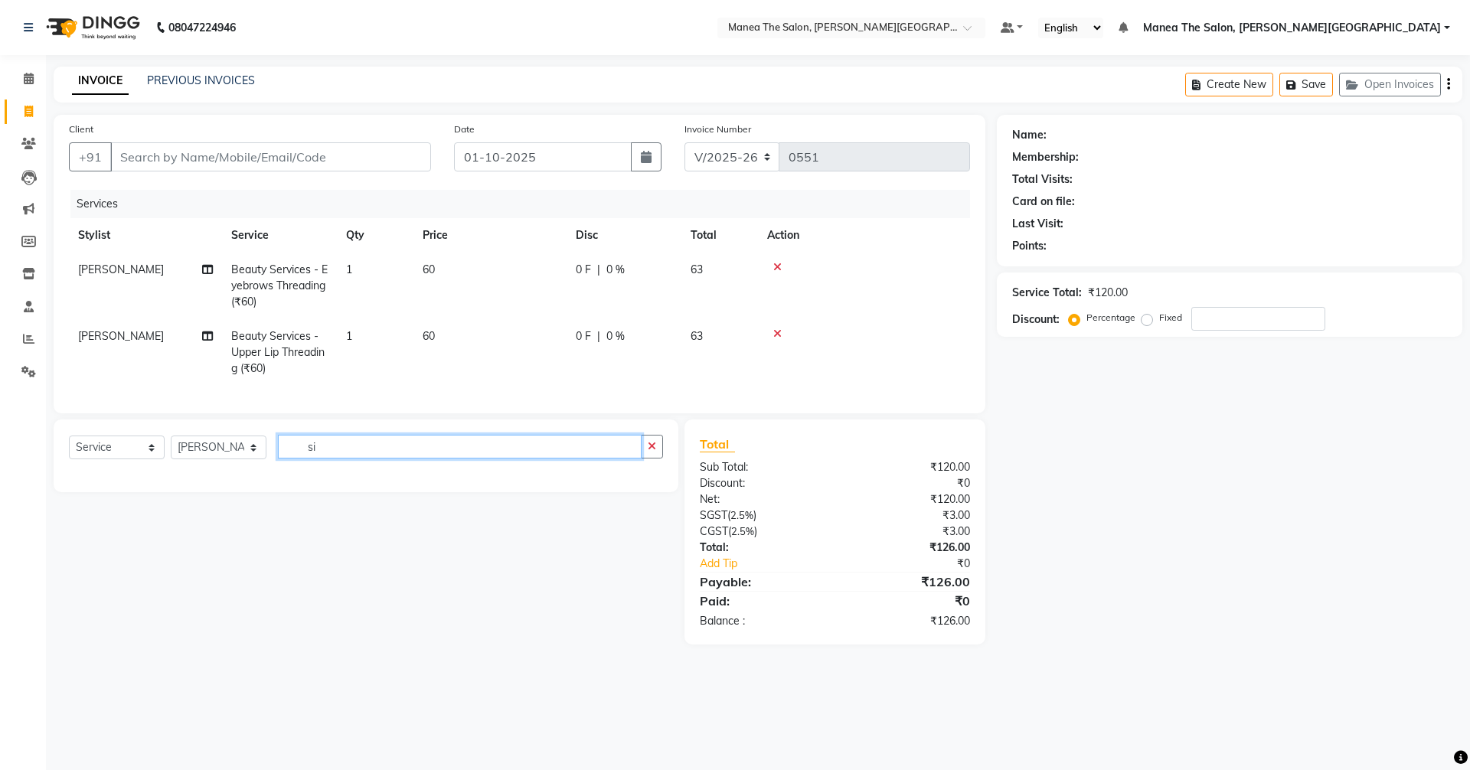
type input "s"
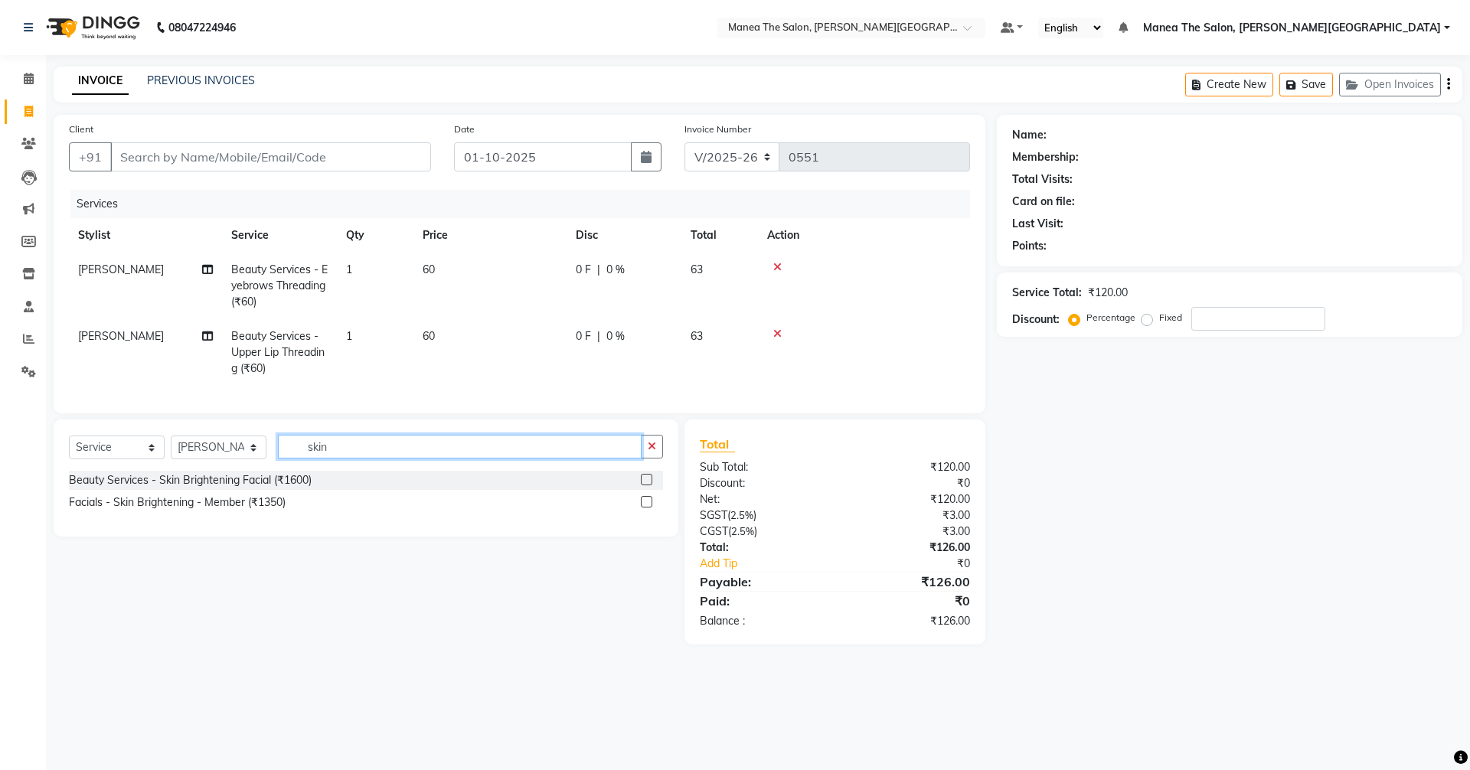
type input "skin"
click at [645, 485] on label at bounding box center [646, 479] width 11 height 11
click at [645, 485] on input "checkbox" at bounding box center [646, 480] width 10 height 10
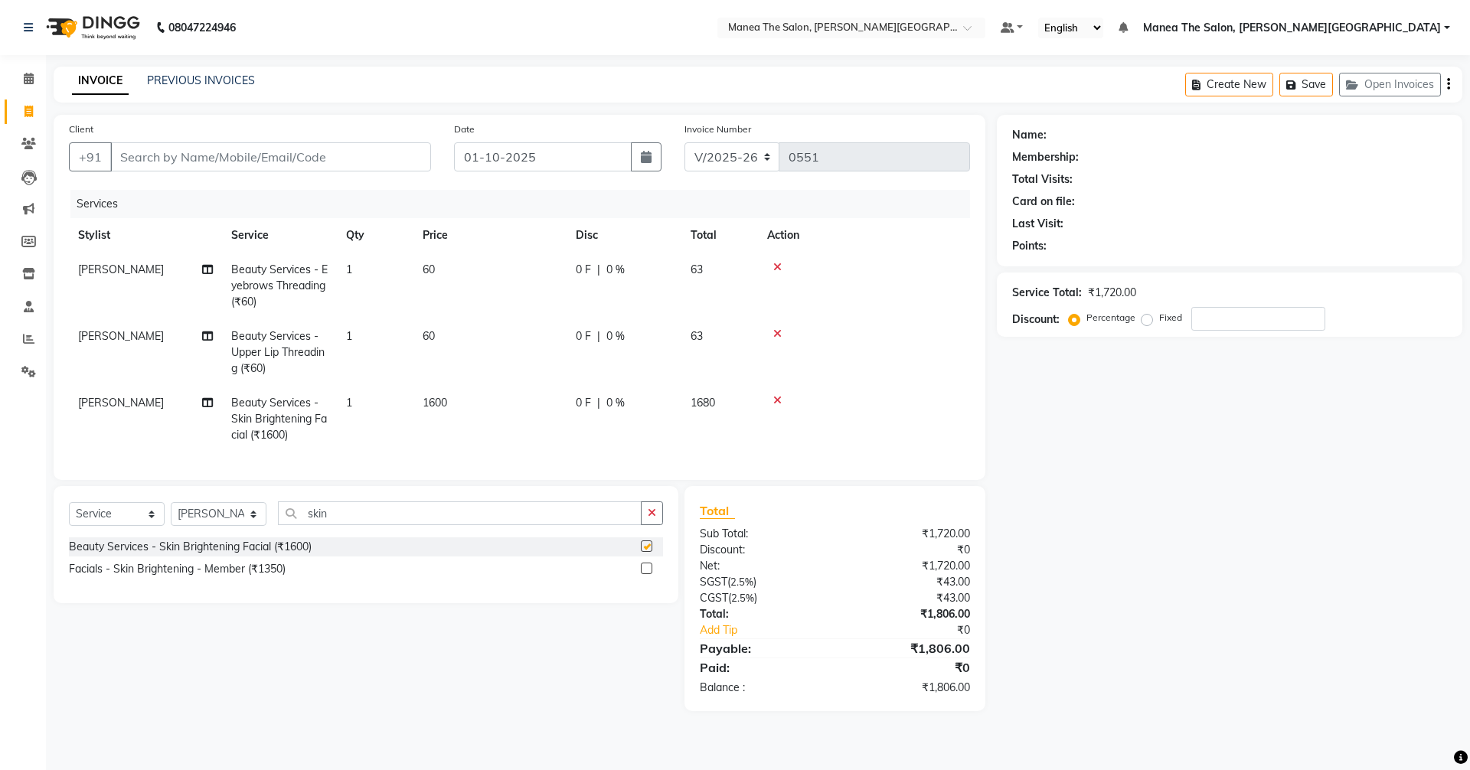
checkbox input "false"
click at [649, 518] on icon "button" at bounding box center [652, 512] width 8 height 11
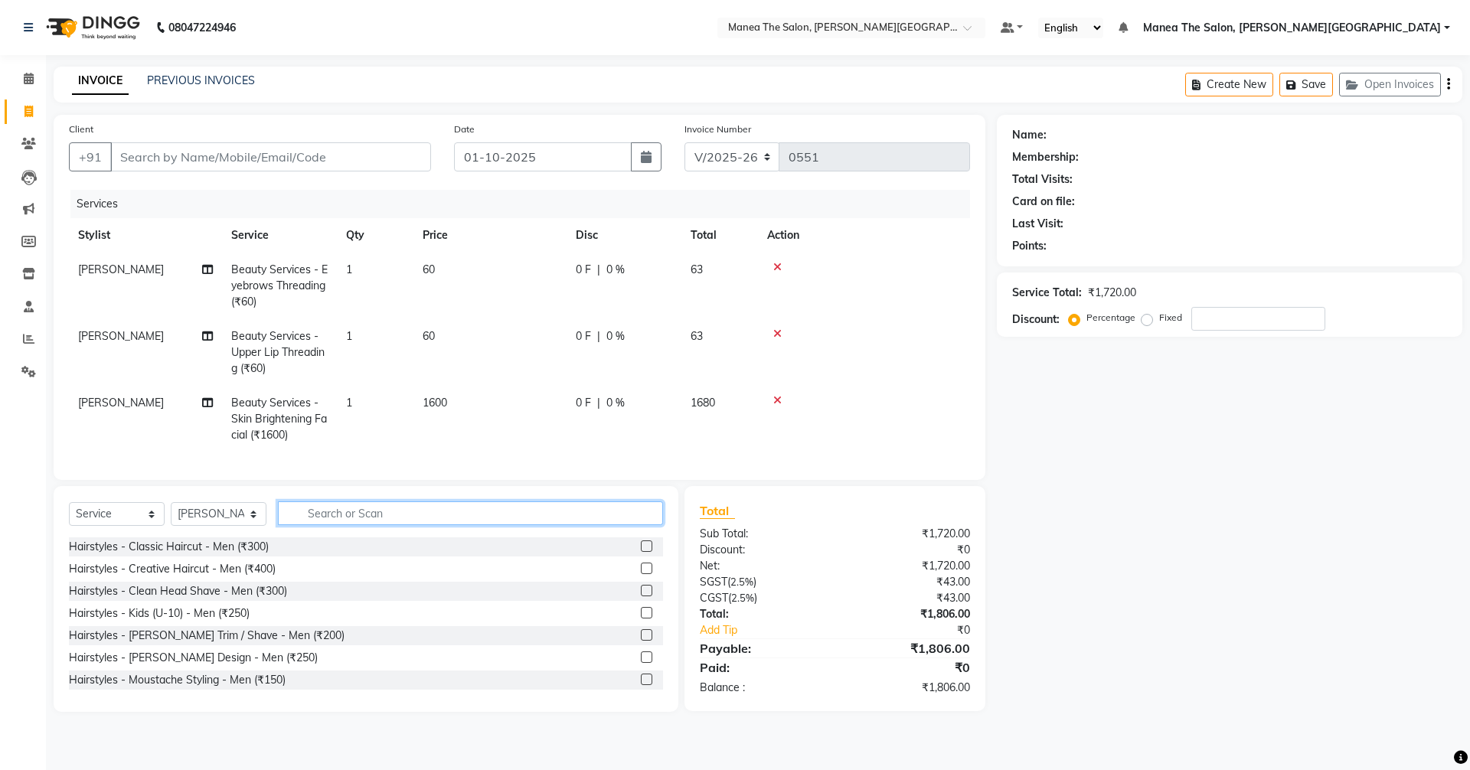
click at [401, 525] on input "text" at bounding box center [470, 513] width 385 height 24
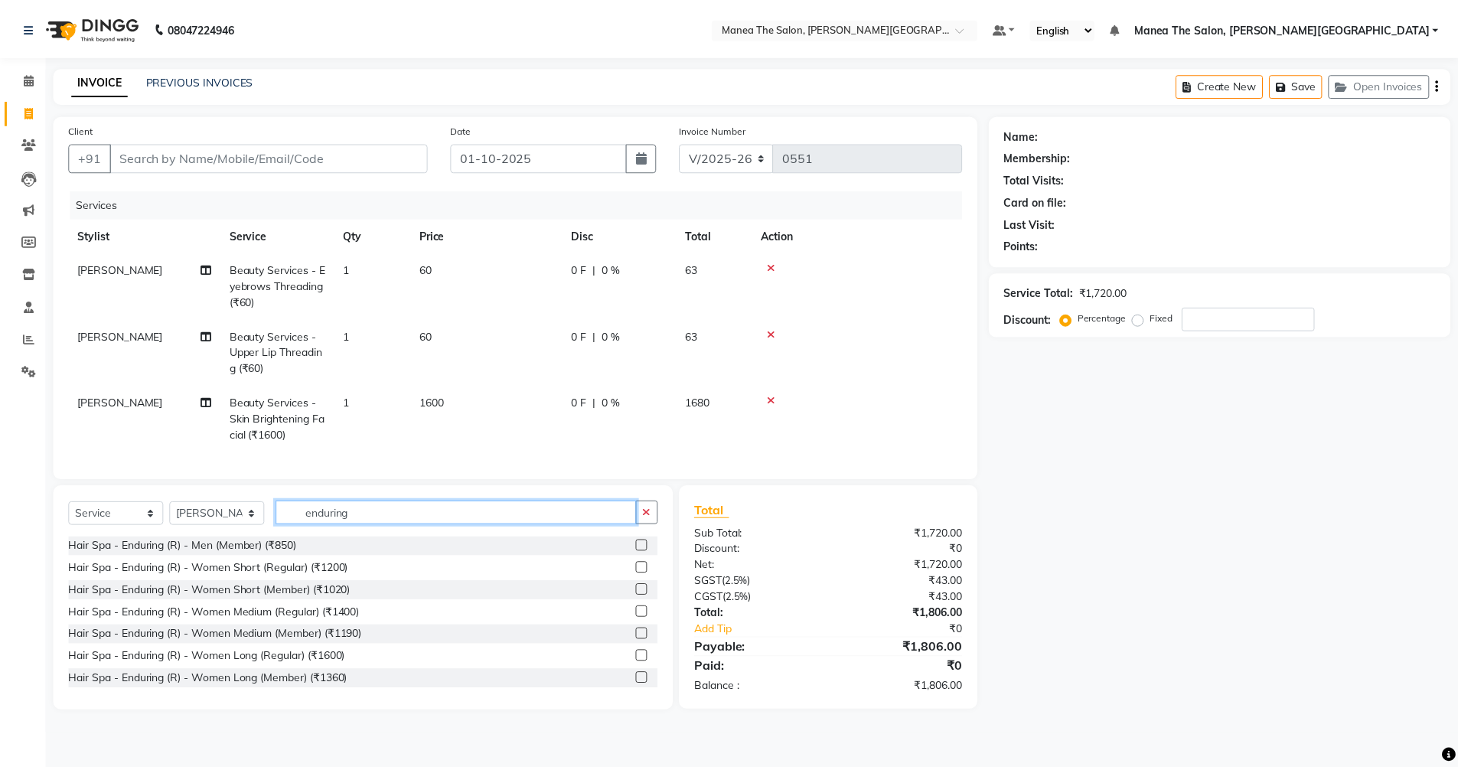
scroll to position [91, 0]
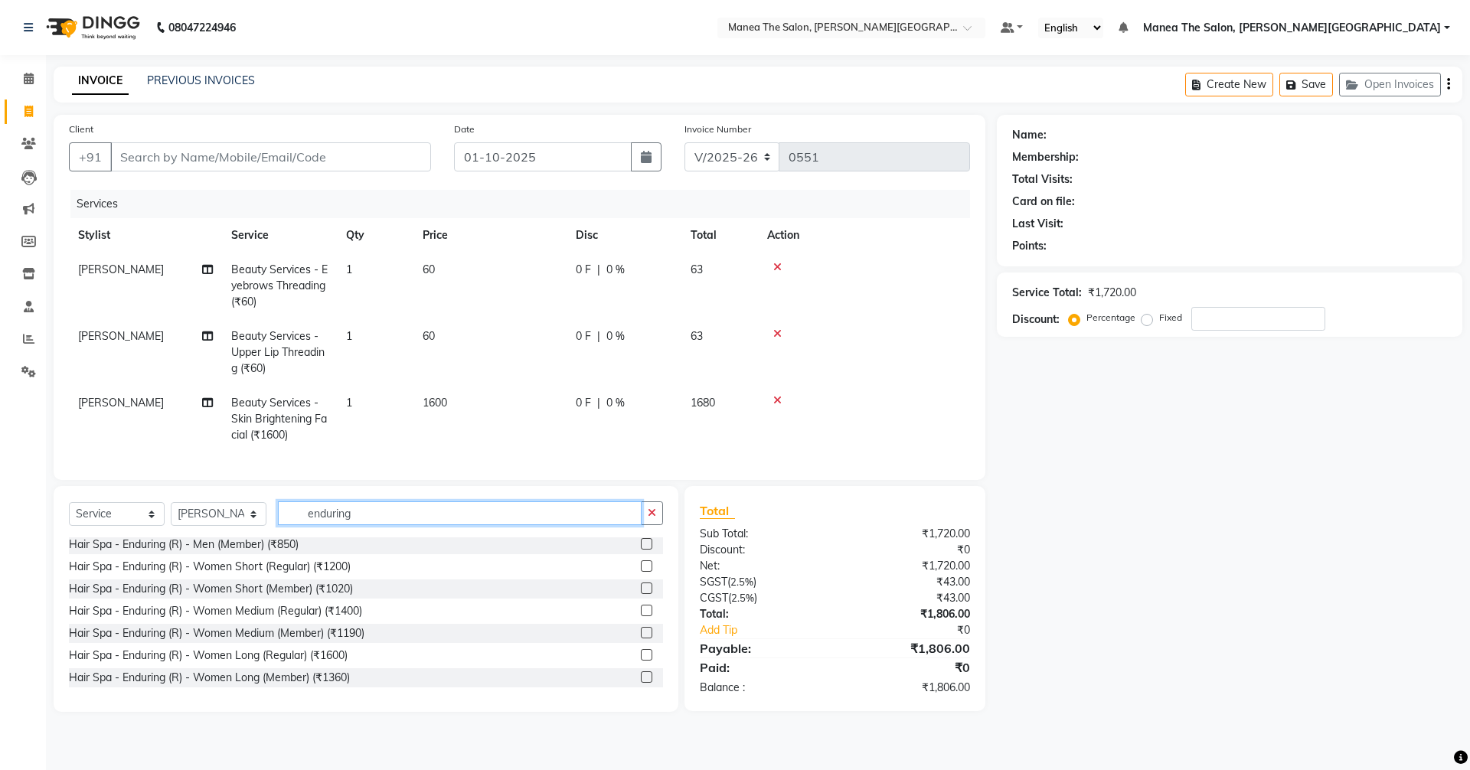
type input "enduring"
click at [641, 616] on label at bounding box center [646, 610] width 11 height 11
click at [641, 616] on input "checkbox" at bounding box center [646, 611] width 10 height 10
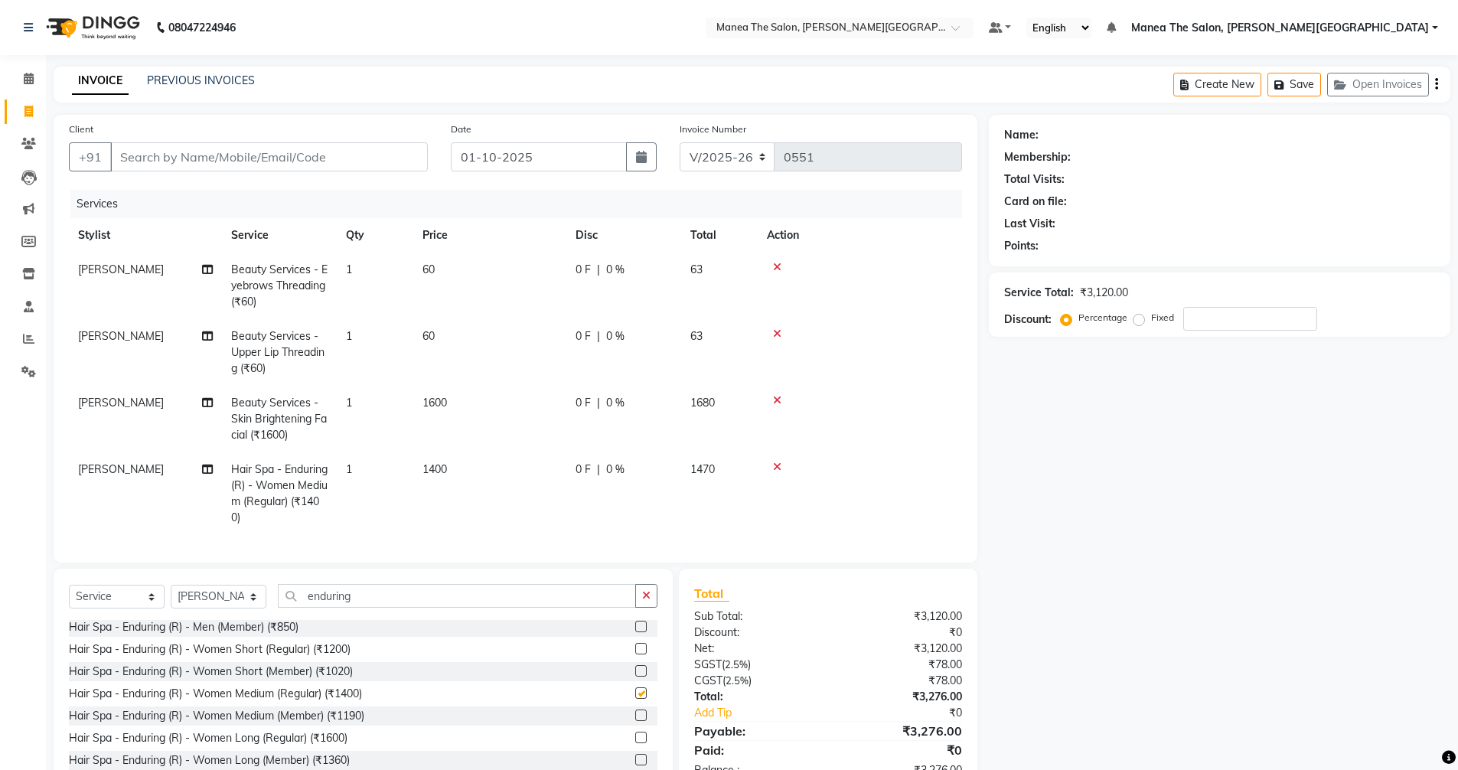
checkbox input "false"
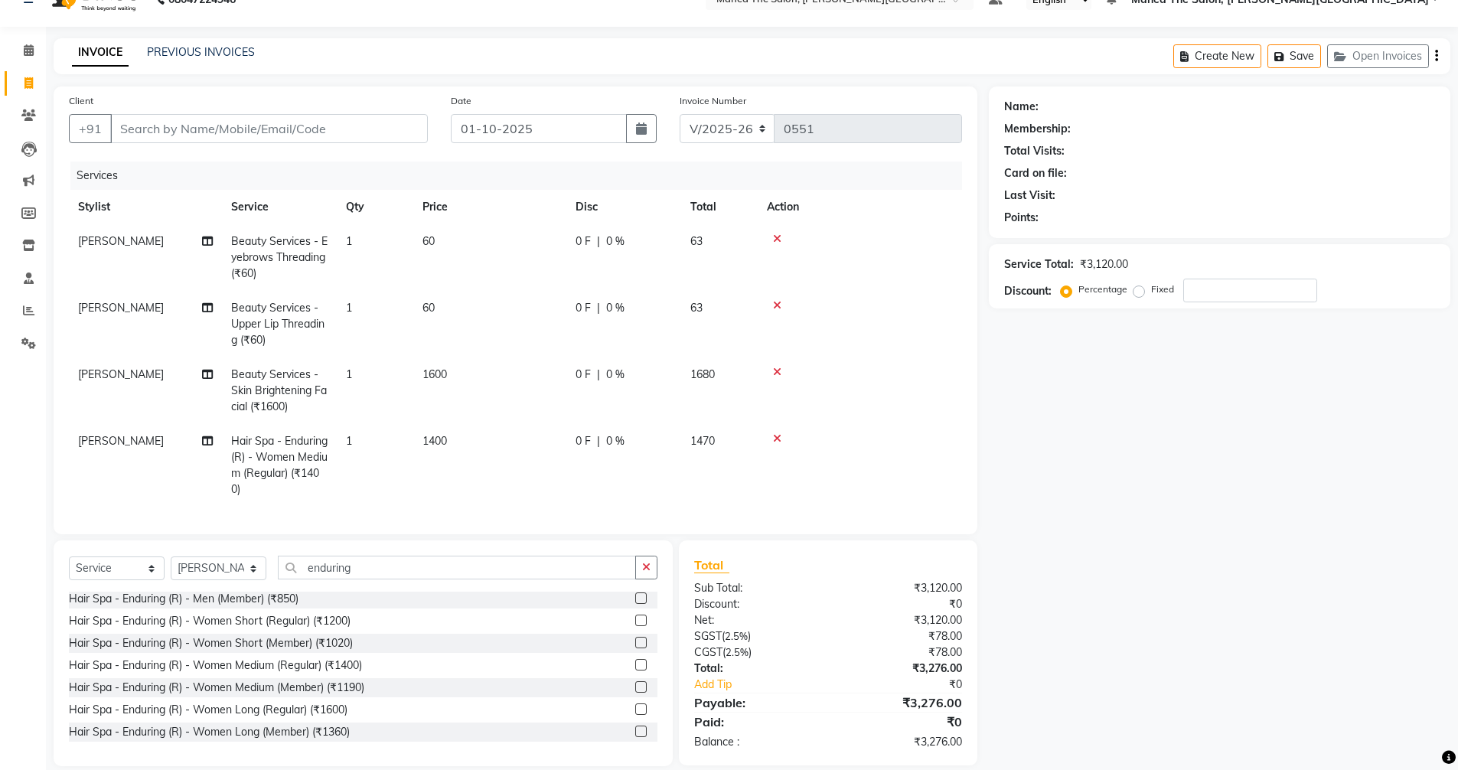
scroll to position [0, 0]
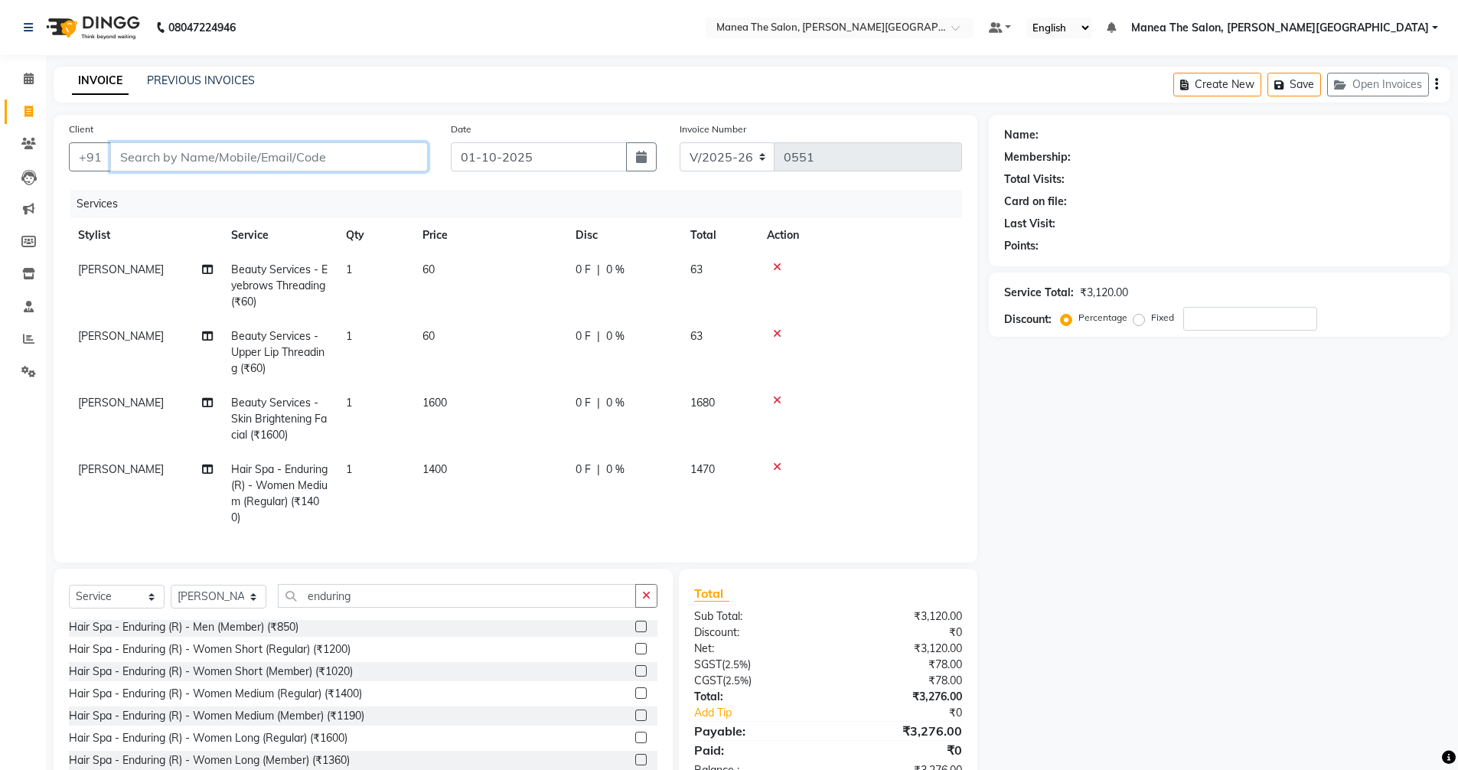
click at [261, 162] on input "Client" at bounding box center [269, 156] width 318 height 29
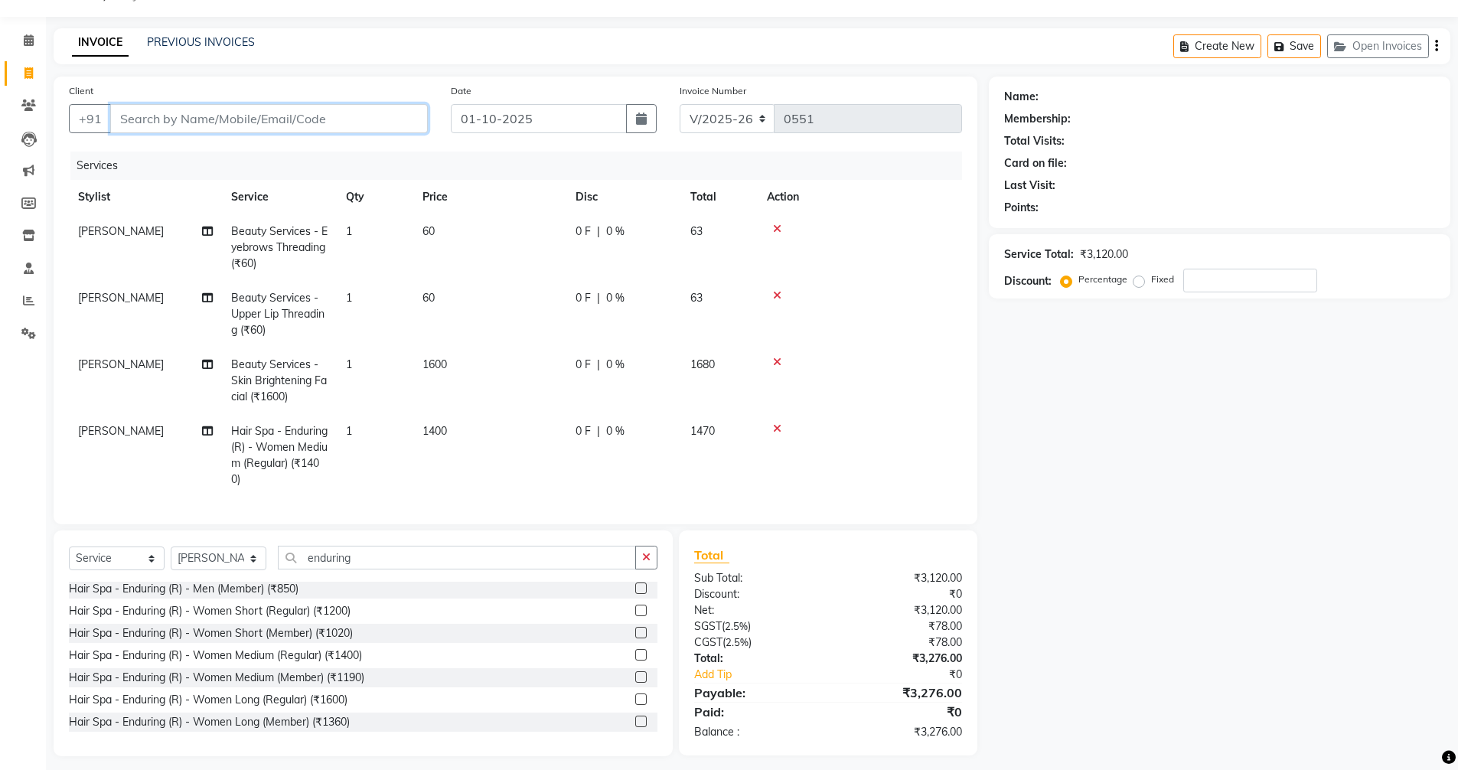
scroll to position [59, 0]
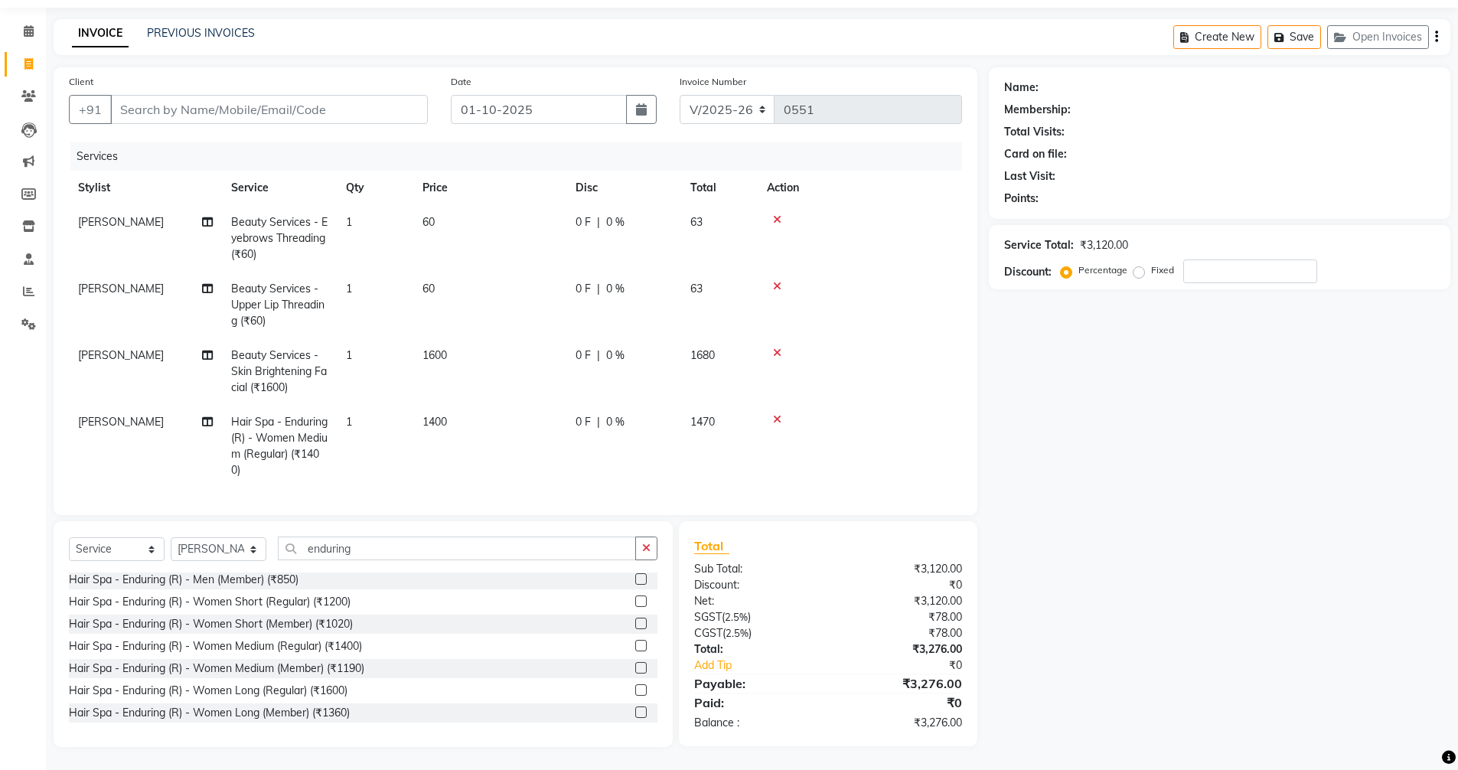
click at [118, 415] on span "[PERSON_NAME]" at bounding box center [121, 422] width 86 height 14
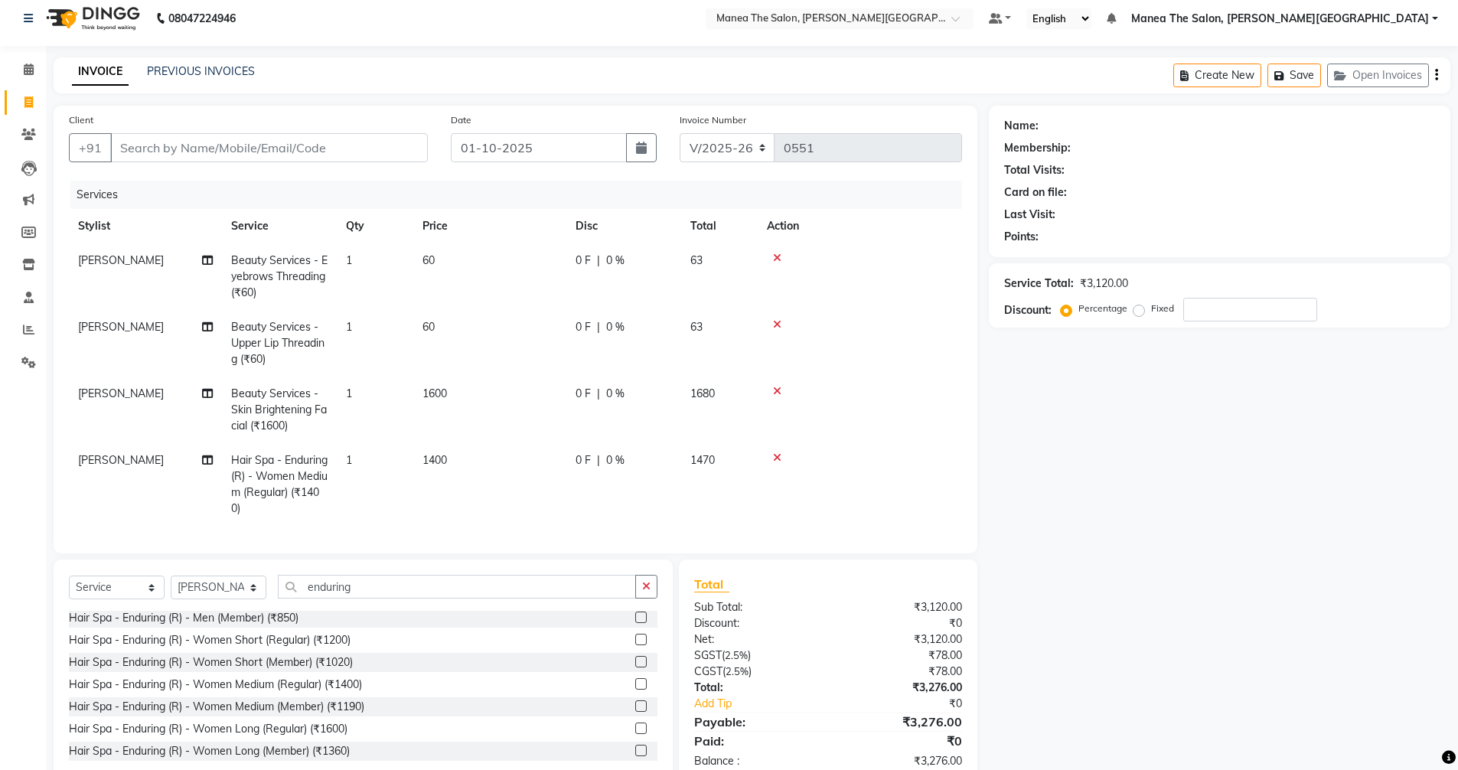
select select "89489"
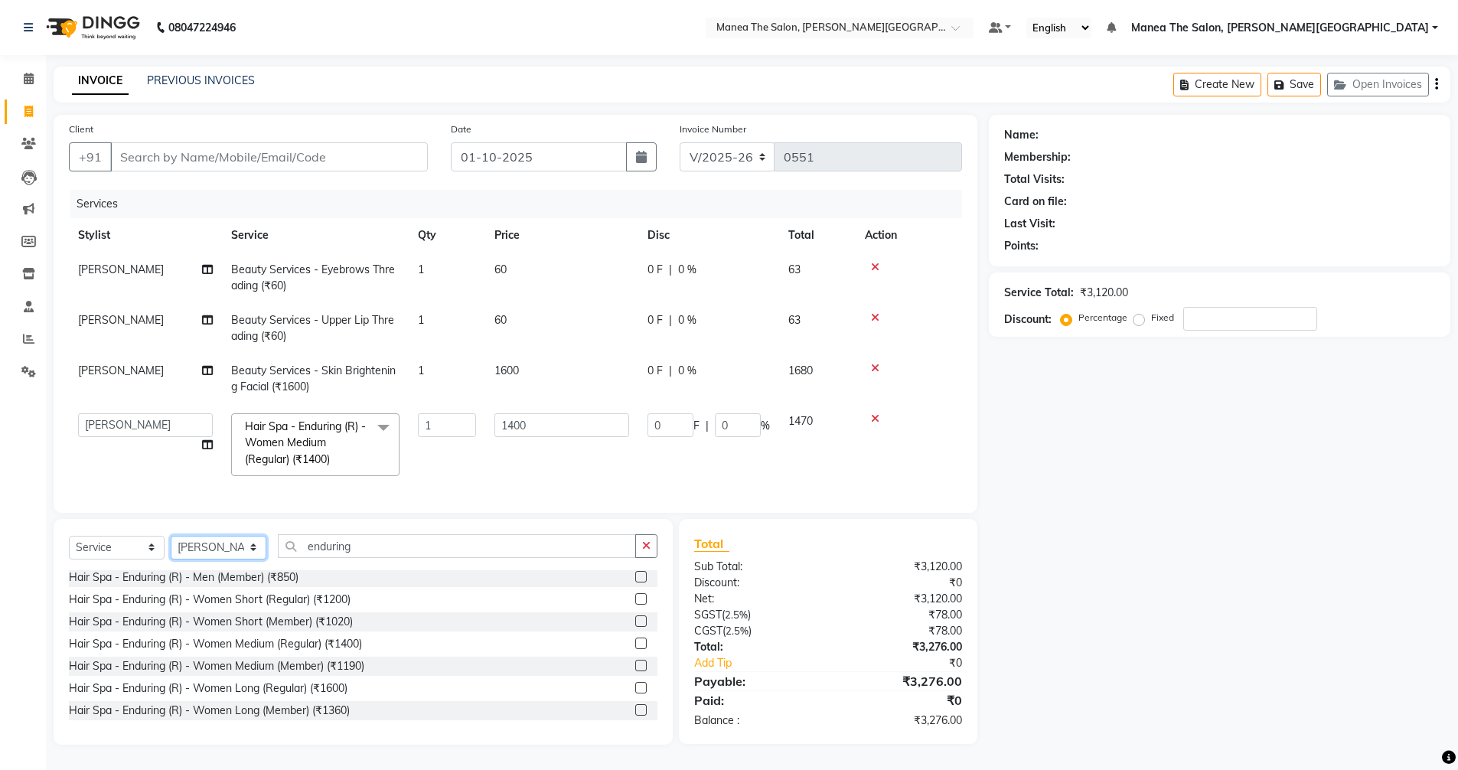
click at [195, 552] on select "Select Stylist [PERSON_NAME] Manager [PERSON_NAME] [PERSON_NAME] [PERSON_NAME] …" at bounding box center [219, 548] width 96 height 24
select select "89495"
click at [171, 537] on select "Select Stylist [PERSON_NAME] Manager [PERSON_NAME] [PERSON_NAME] [PERSON_NAME] …" at bounding box center [219, 548] width 96 height 24
click at [111, 457] on td "[PERSON_NAME] Manager [PERSON_NAME] [PERSON_NAME] [PERSON_NAME] Zubhair" at bounding box center [145, 444] width 153 height 81
click at [843, 459] on td "1470" at bounding box center [817, 444] width 77 height 81
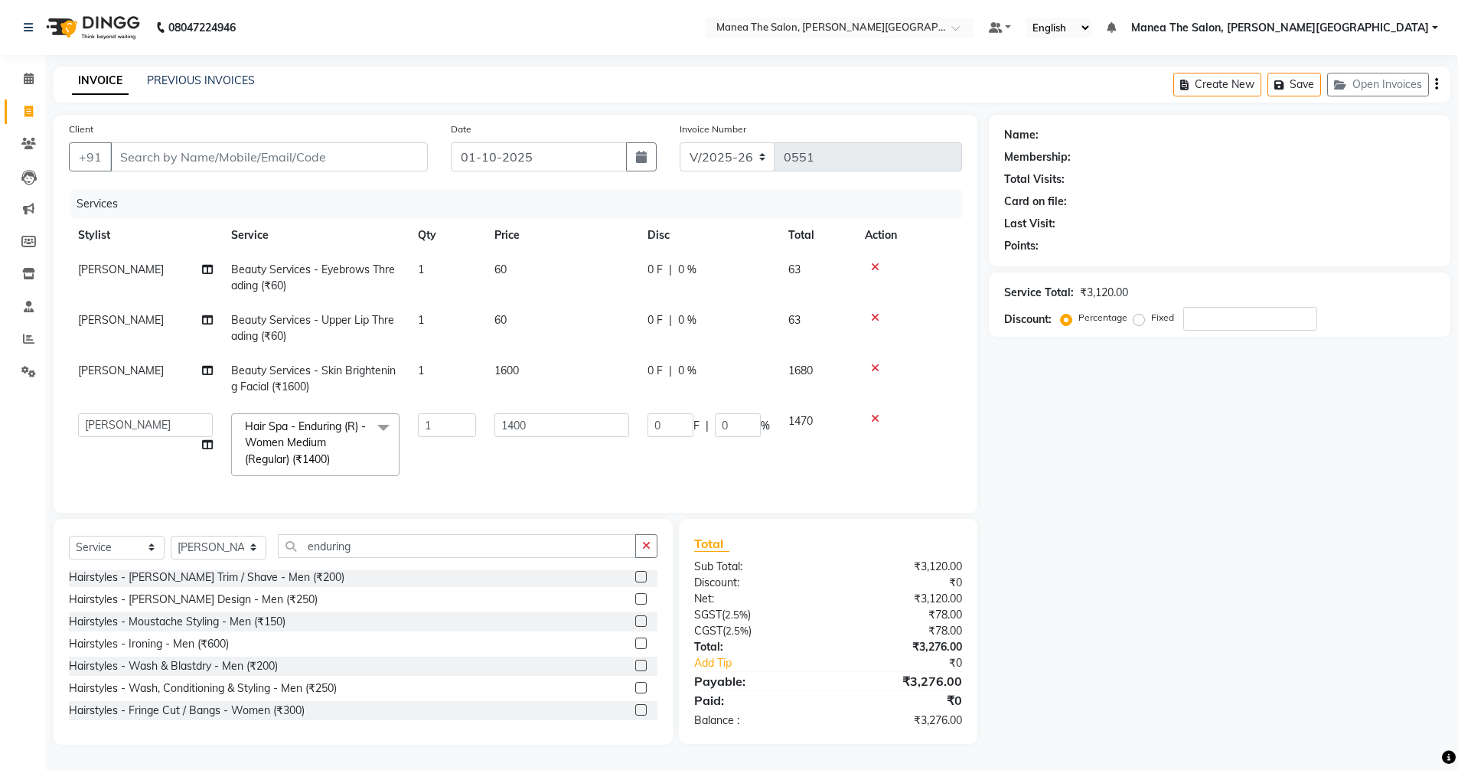
click at [869, 413] on div at bounding box center [909, 418] width 88 height 11
click at [873, 413] on icon at bounding box center [875, 418] width 8 height 11
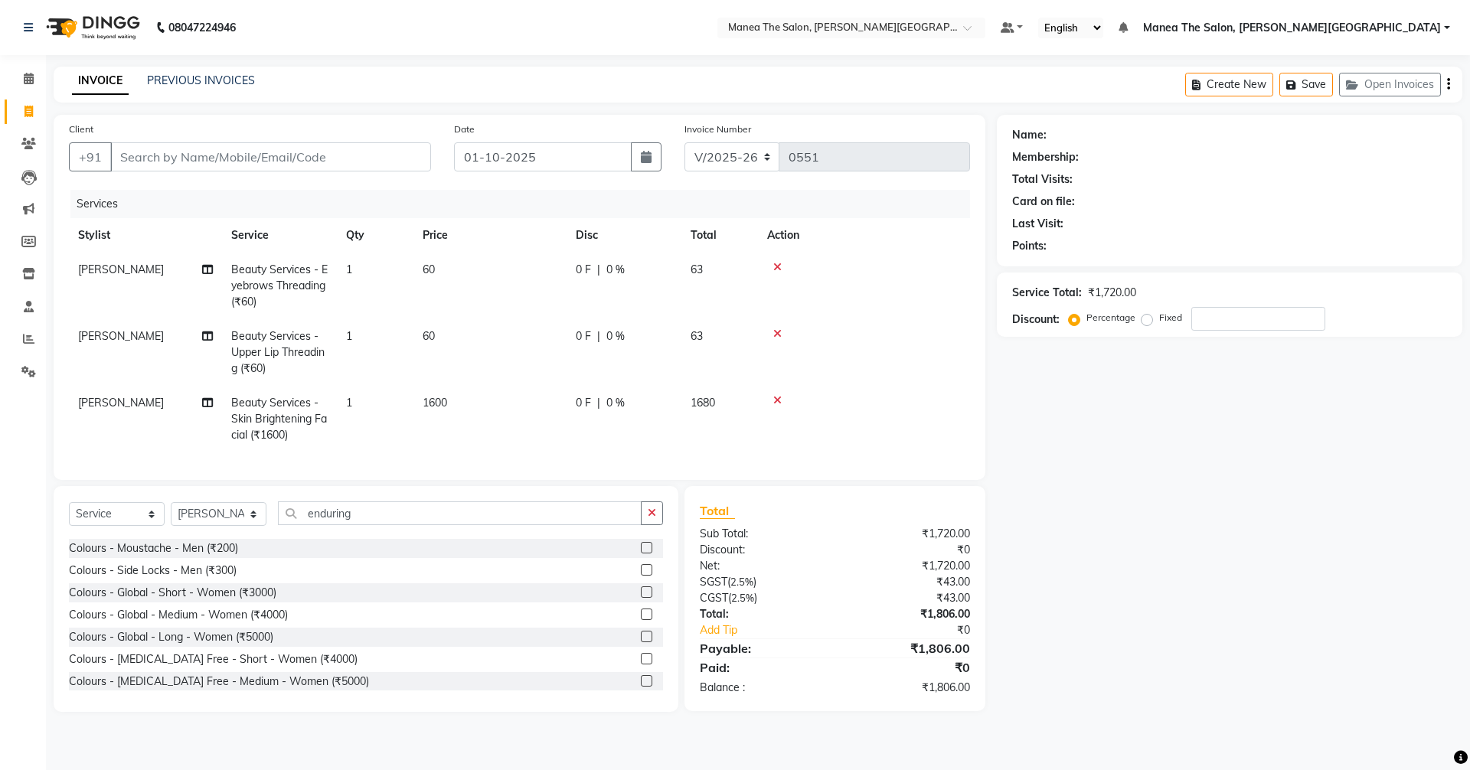
scroll to position [627, 0]
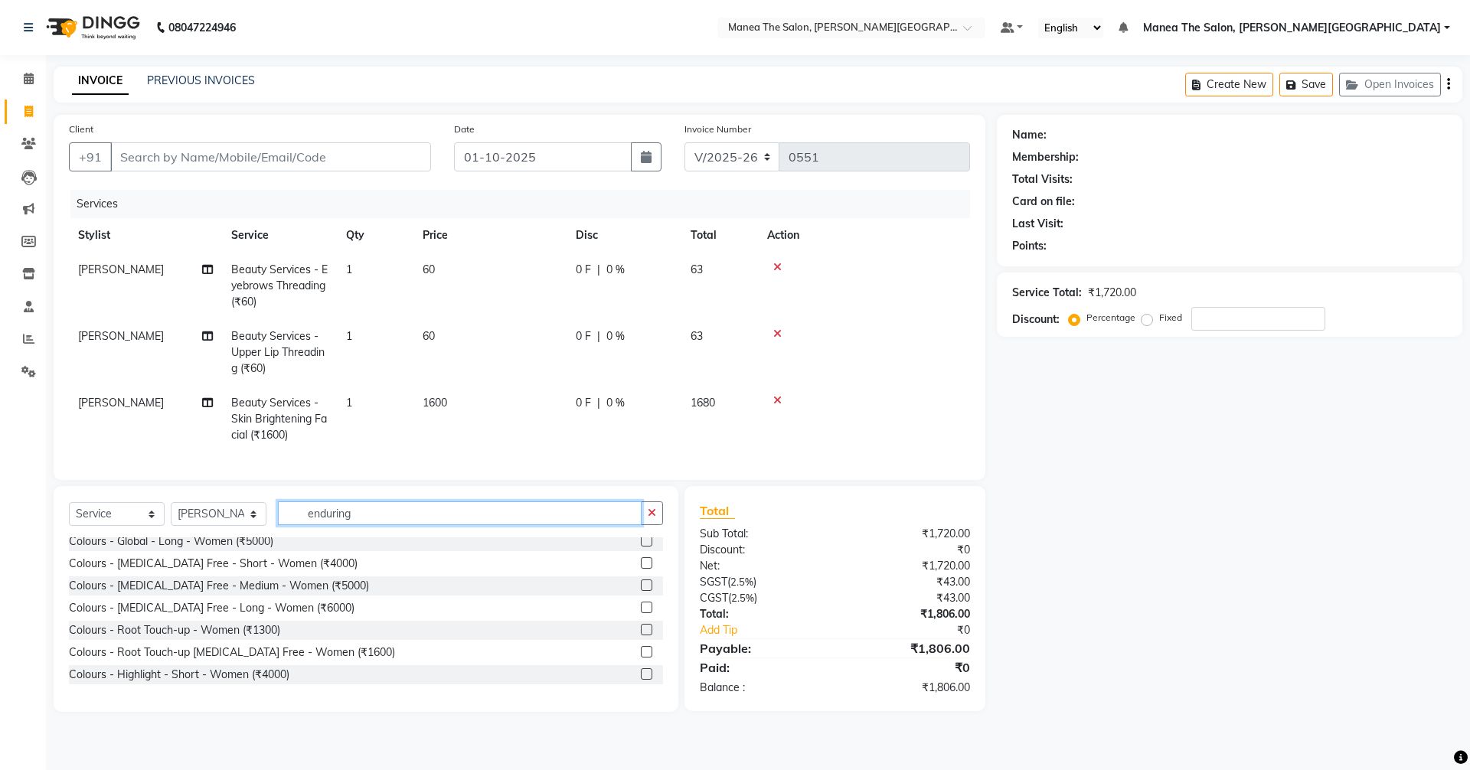
click at [376, 525] on input "enduring" at bounding box center [460, 513] width 364 height 24
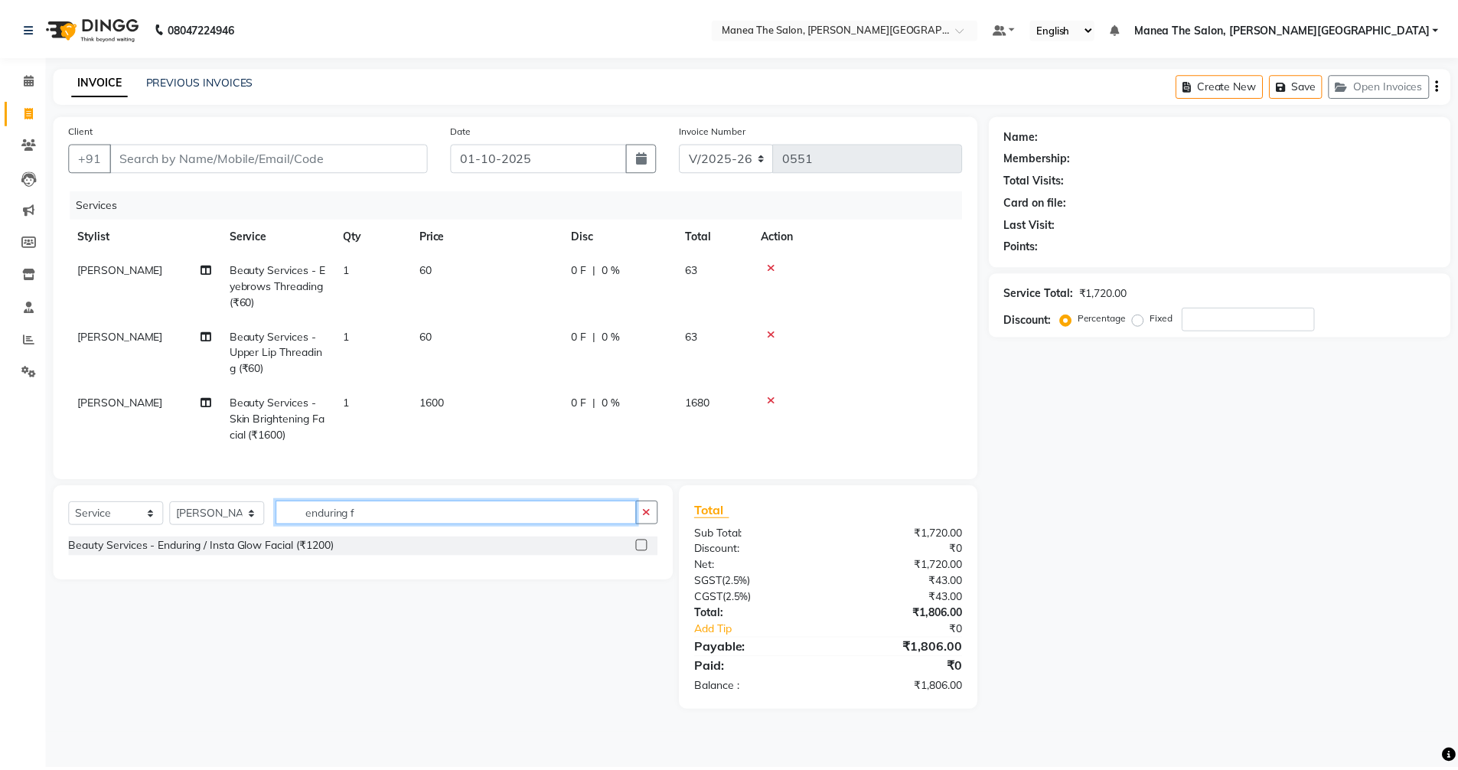
scroll to position [0, 0]
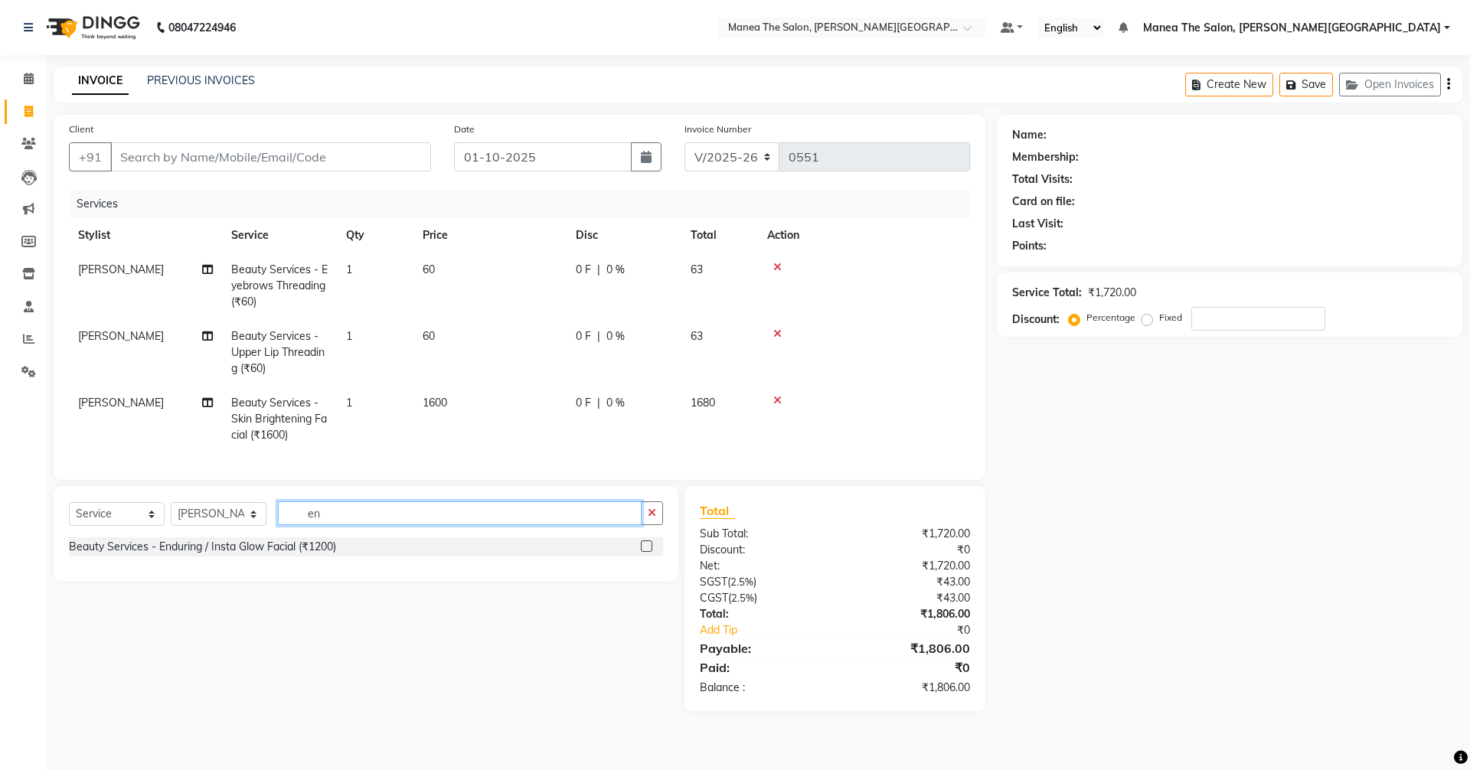
type input "e"
type input "1400"
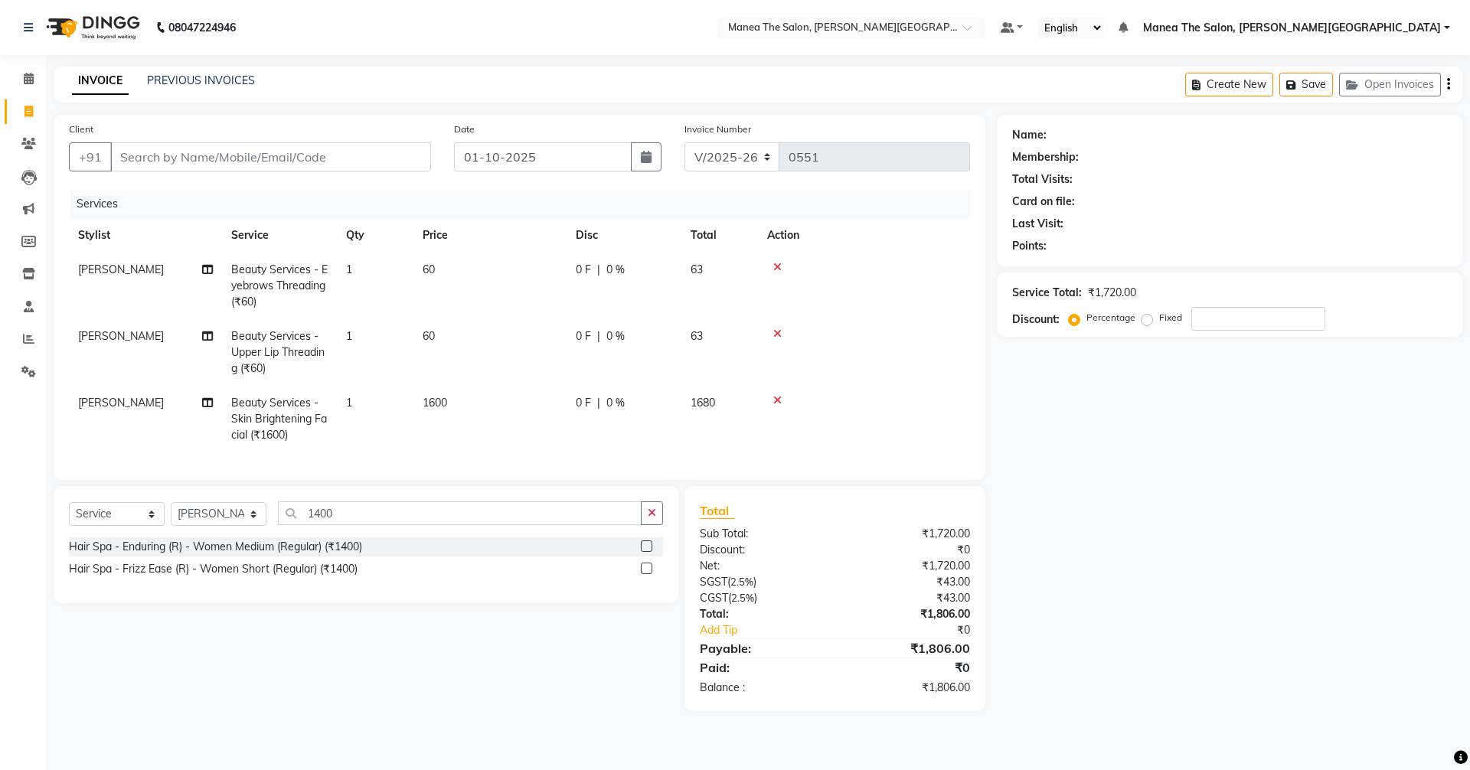
click at [644, 552] on label at bounding box center [646, 545] width 11 height 11
click at [644, 552] on input "checkbox" at bounding box center [646, 547] width 10 height 10
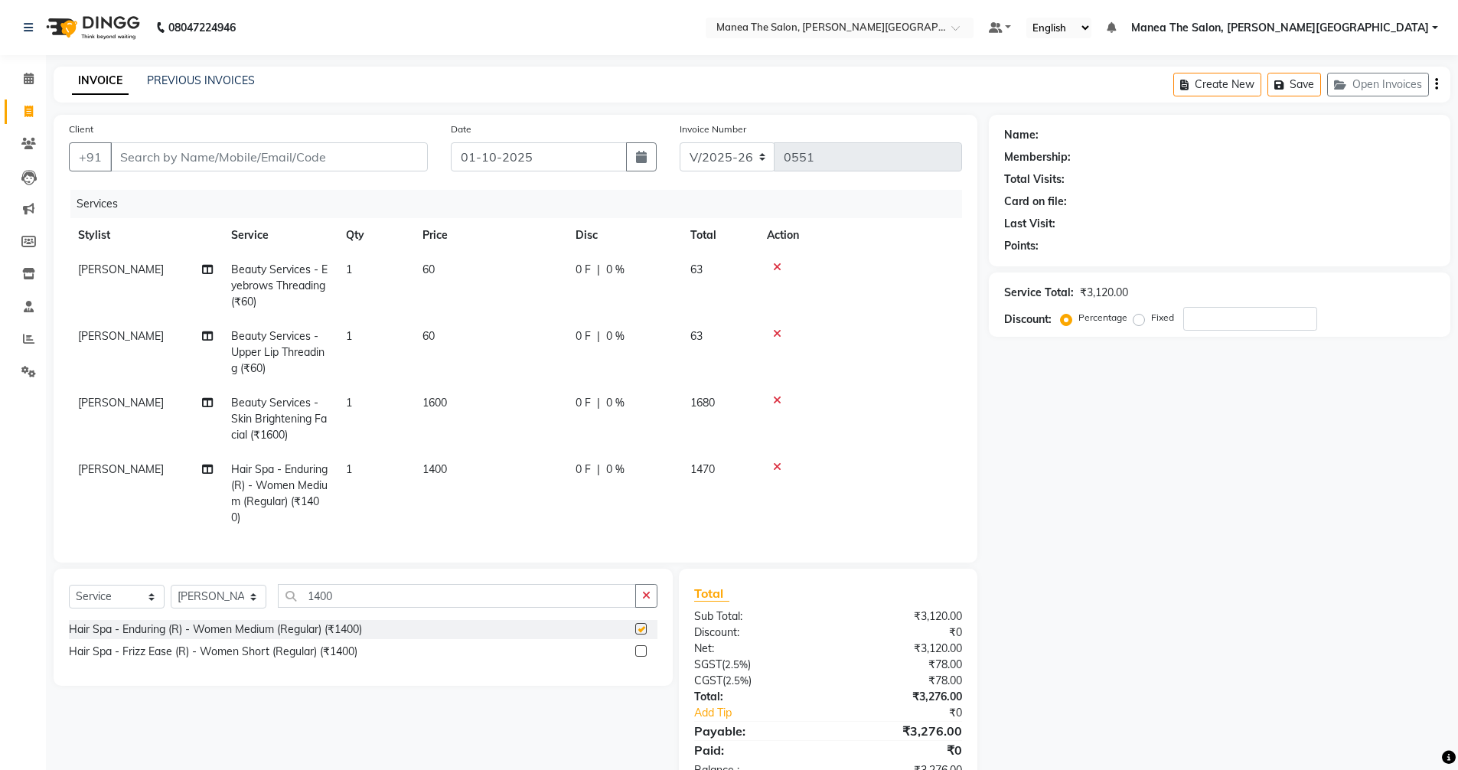
checkbox input "false"
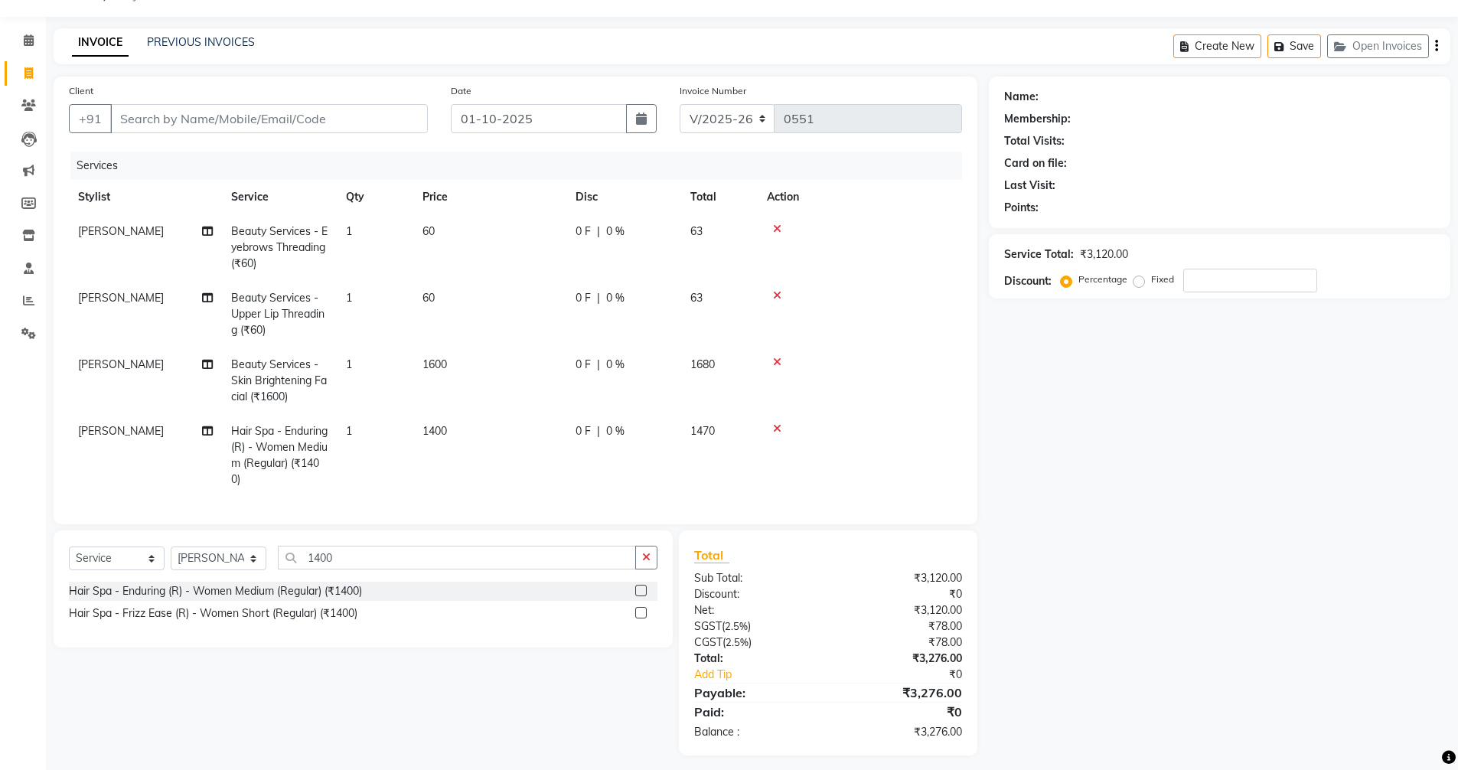
scroll to position [58, 0]
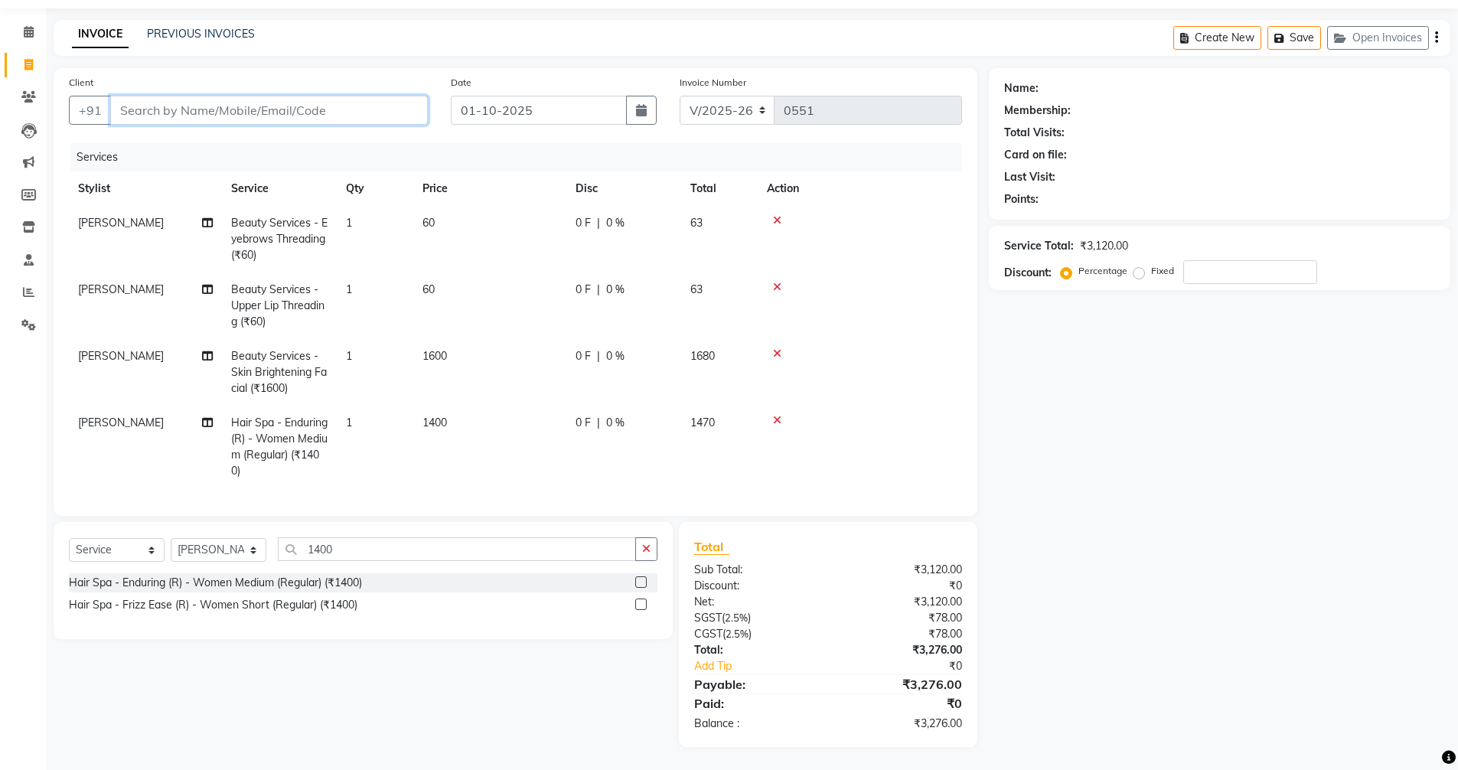
click at [158, 96] on input "Client" at bounding box center [269, 110] width 318 height 29
type input "9"
type input "0"
type input "9494944538"
click at [399, 103] on span "Add Client" at bounding box center [388, 110] width 60 height 15
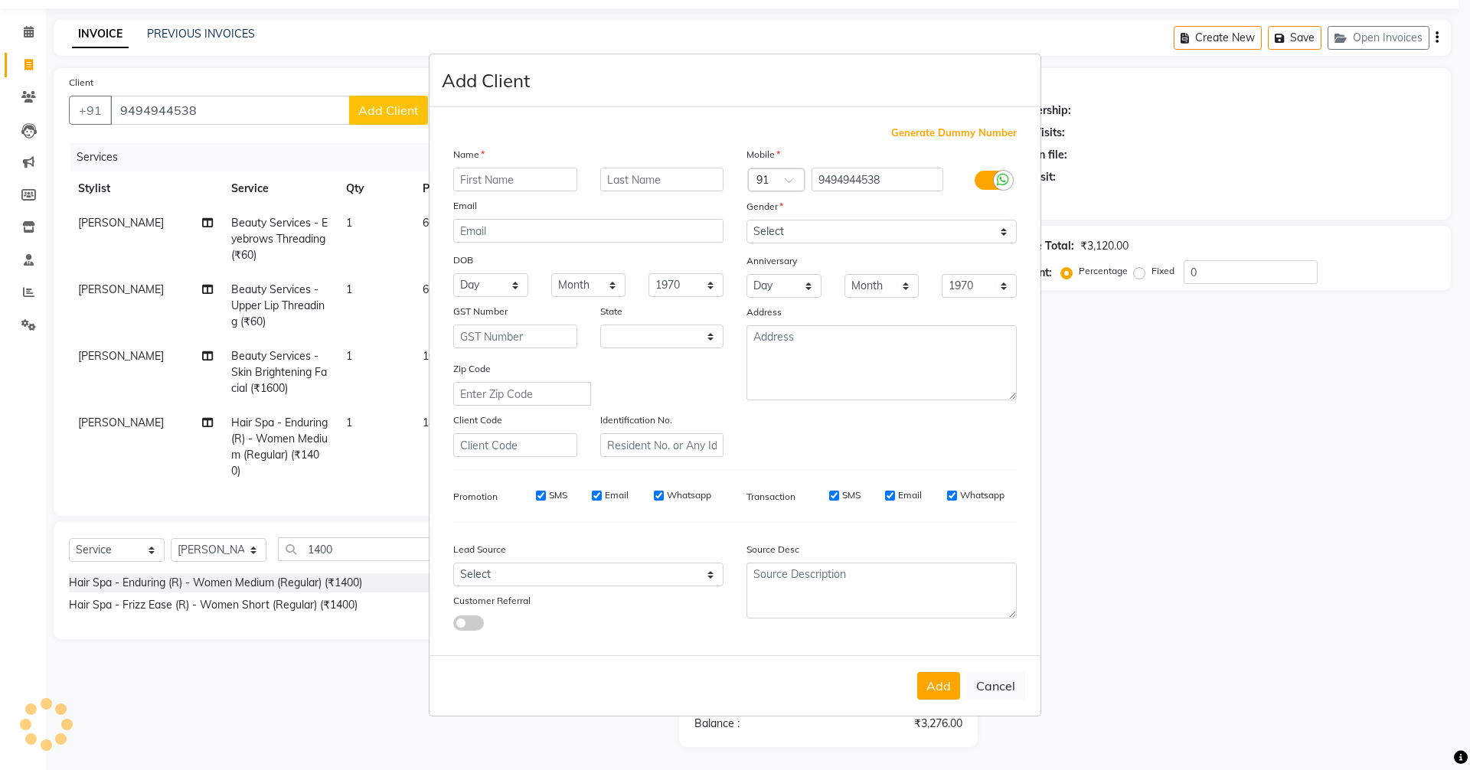
select select "22"
click at [530, 171] on input "text" at bounding box center [515, 180] width 124 height 24
type input "Alekhya"
click at [767, 227] on select "Select [DEMOGRAPHIC_DATA] [DEMOGRAPHIC_DATA] Other Prefer Not To Say" at bounding box center [881, 232] width 270 height 24
select select "[DEMOGRAPHIC_DATA]"
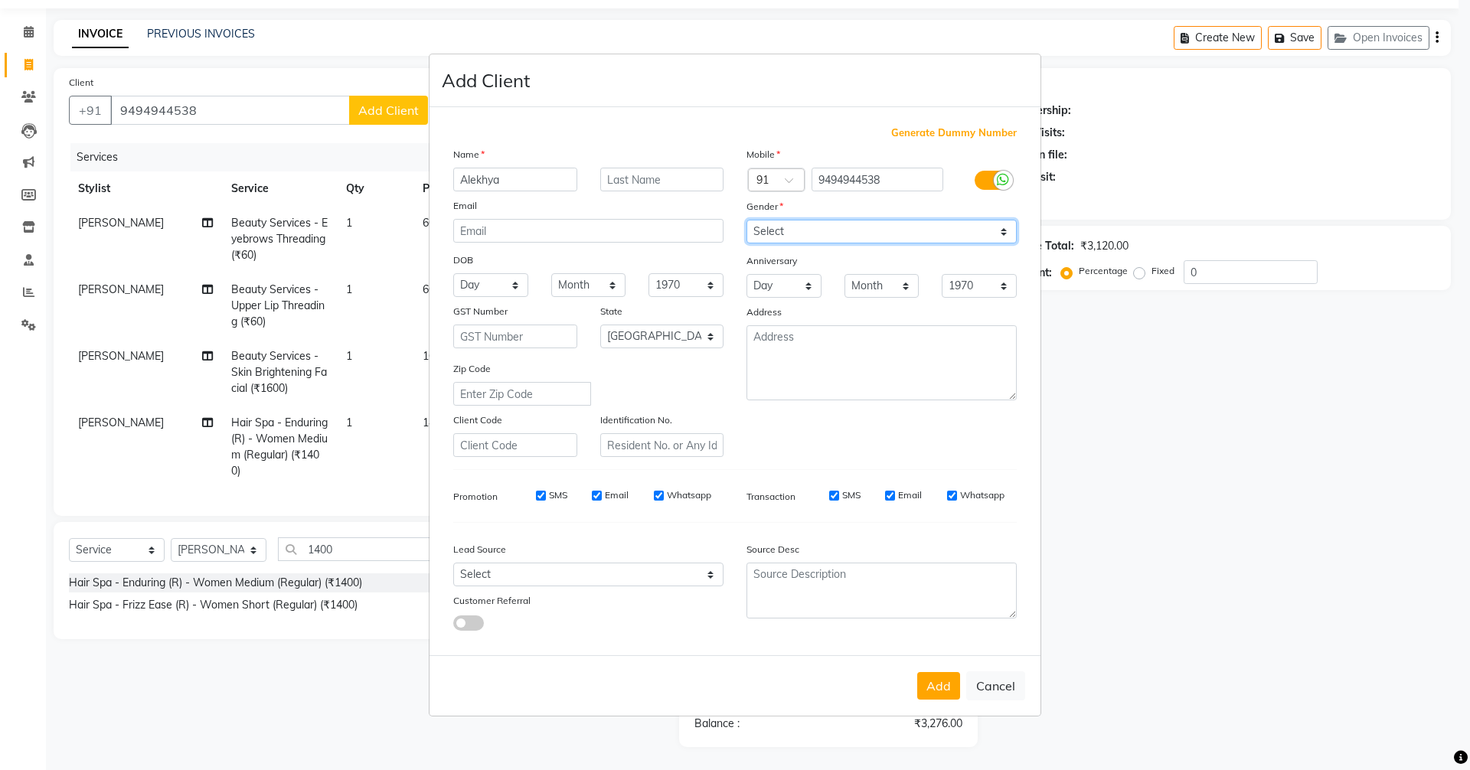
click at [746, 220] on select "Select [DEMOGRAPHIC_DATA] [DEMOGRAPHIC_DATA] Other Prefer Not To Say" at bounding box center [881, 232] width 270 height 24
click at [703, 331] on select "Select [GEOGRAPHIC_DATA] [GEOGRAPHIC_DATA] [GEOGRAPHIC_DATA] [GEOGRAPHIC_DATA] …" at bounding box center [662, 337] width 124 height 24
select select "36"
click at [600, 325] on select "Select [GEOGRAPHIC_DATA] [GEOGRAPHIC_DATA] [GEOGRAPHIC_DATA] [GEOGRAPHIC_DATA] …" at bounding box center [662, 337] width 124 height 24
click at [512, 579] on select "Select Walk-in Referral Internet Friend Word of Mouth Advertisement Facebook Ju…" at bounding box center [588, 575] width 270 height 24
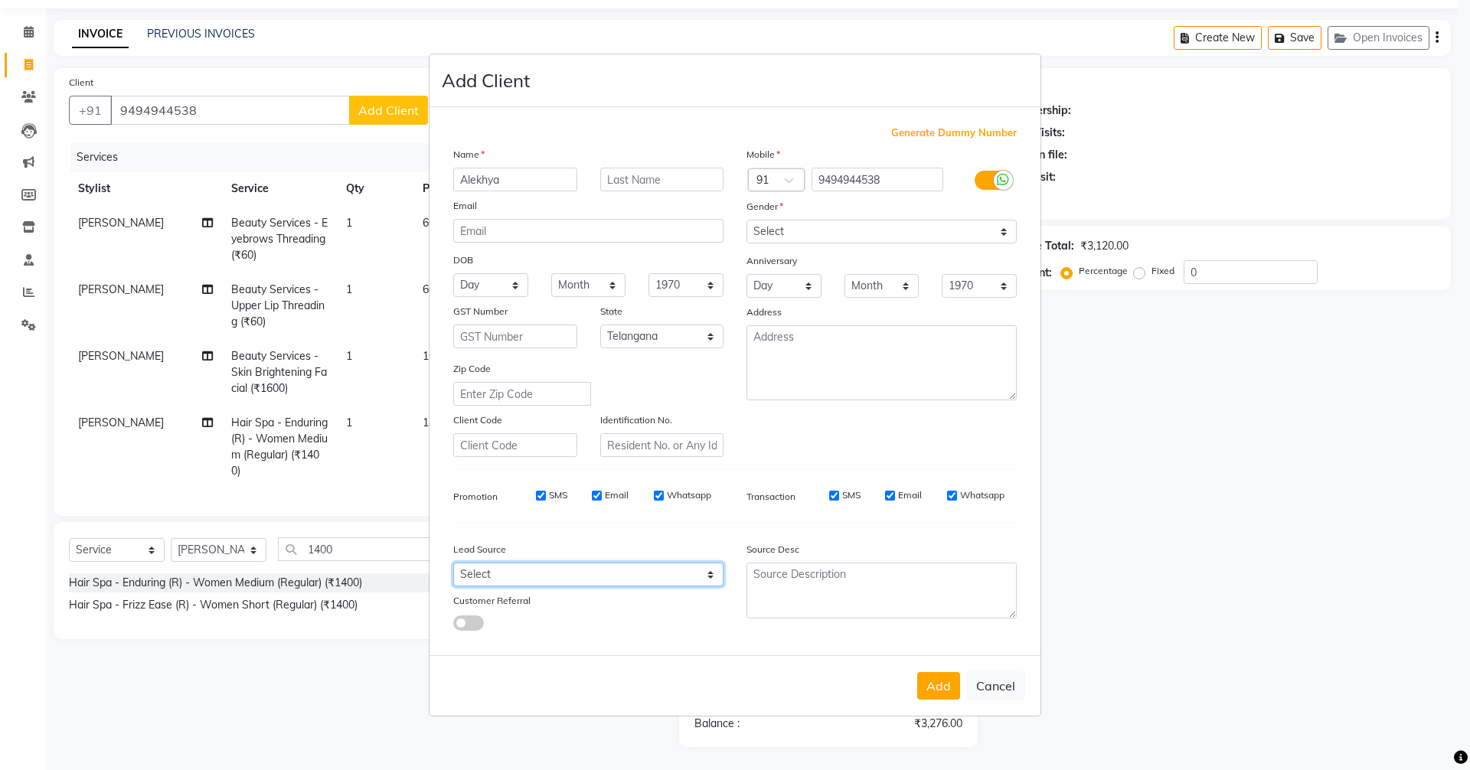
select select "56718"
click at [453, 563] on select "Select Walk-in Referral Internet Friend Word of Mouth Advertisement Facebook Ju…" at bounding box center [588, 575] width 270 height 24
click at [929, 691] on button "Add" at bounding box center [938, 686] width 43 height 28
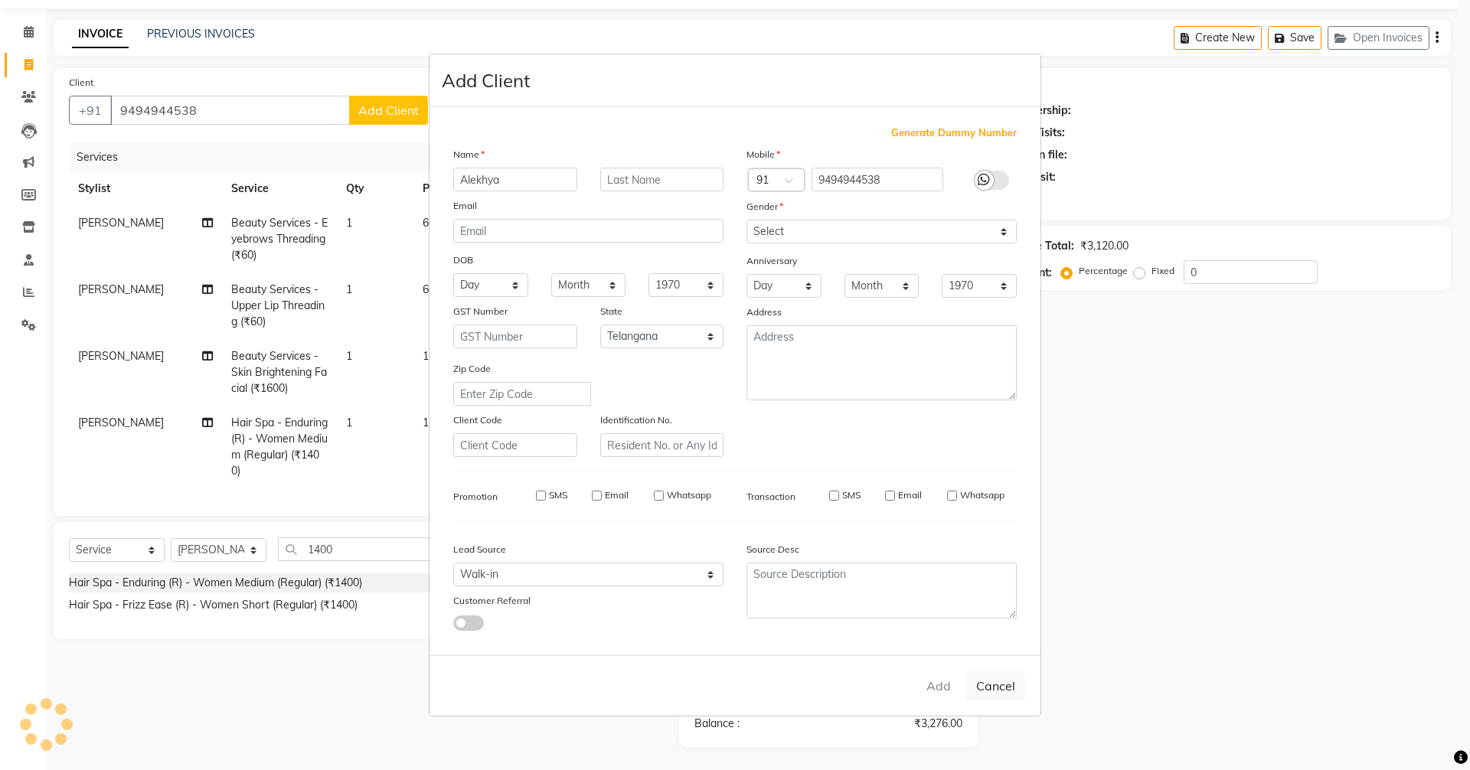
select select
select select "null"
select select
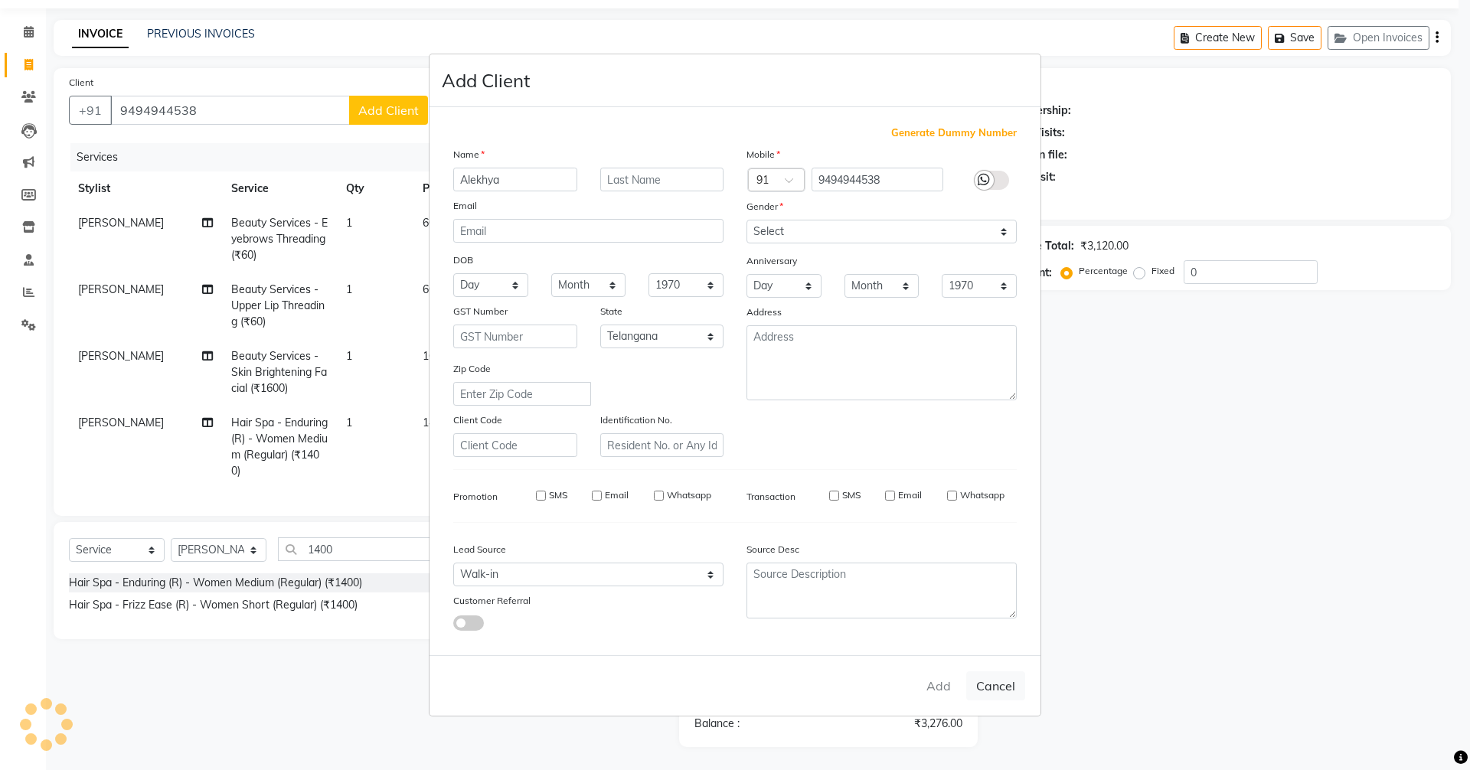
select select
checkbox input "false"
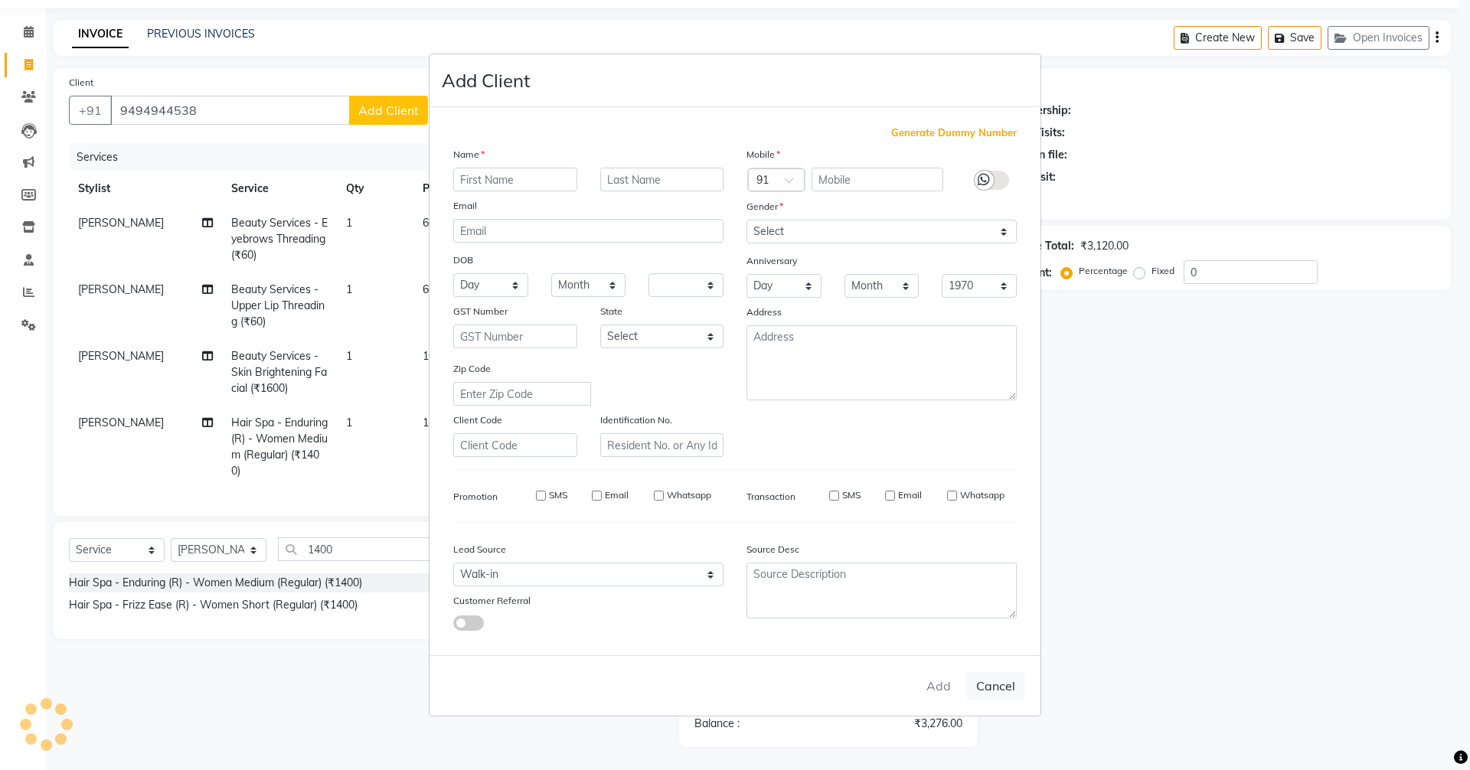
checkbox input "false"
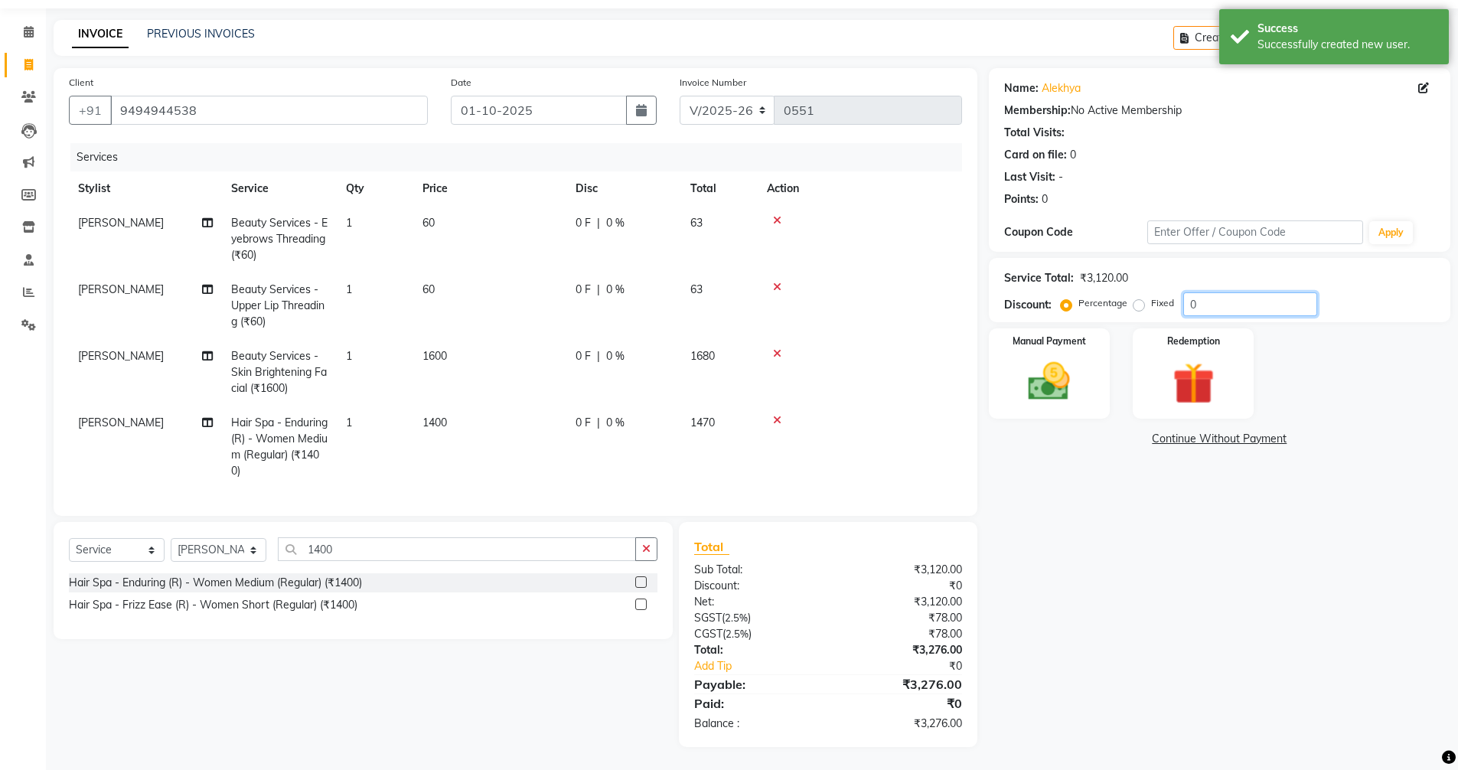
click at [1211, 302] on input "0" at bounding box center [1250, 304] width 134 height 24
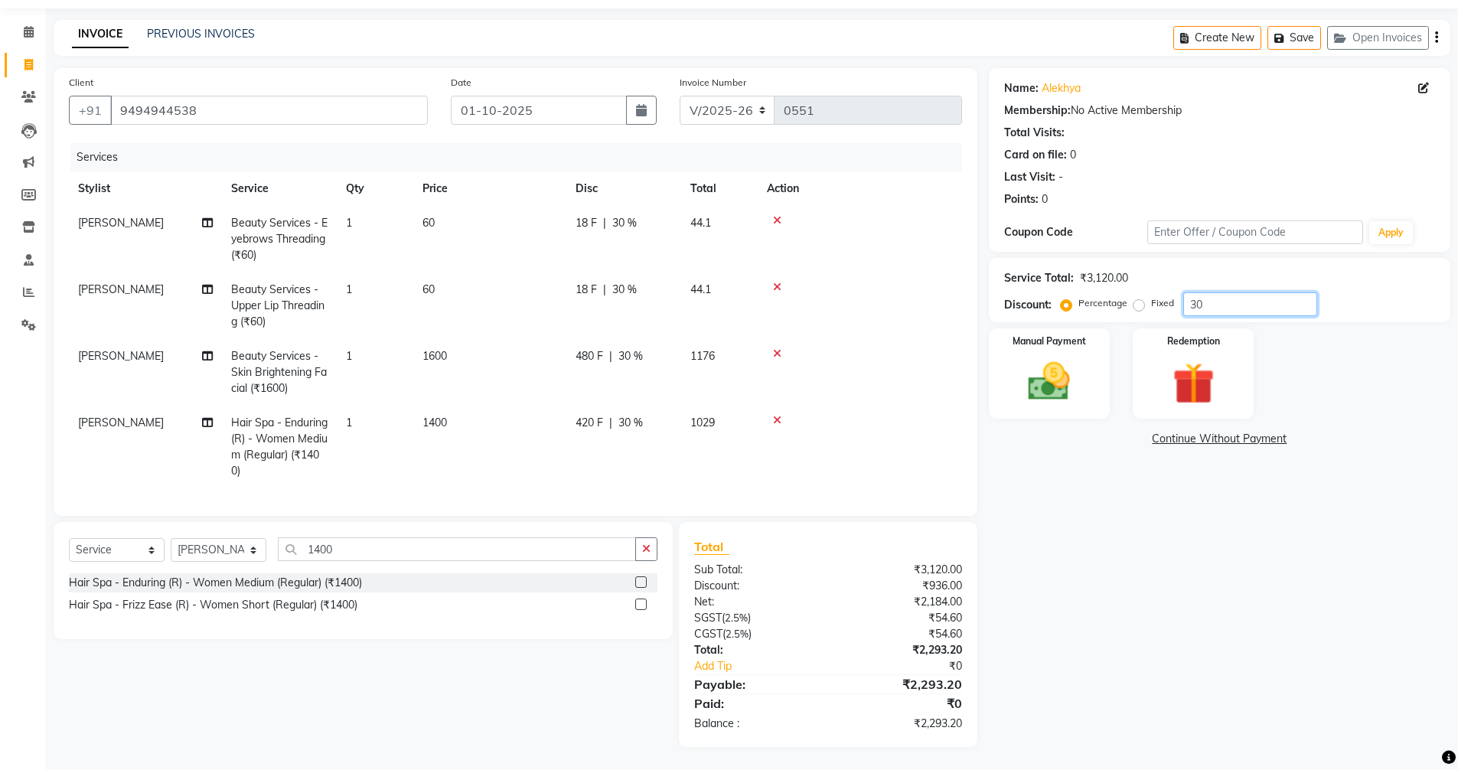
type input "3"
type input "4"
type input "40"
click at [1062, 357] on img at bounding box center [1049, 382] width 70 height 50
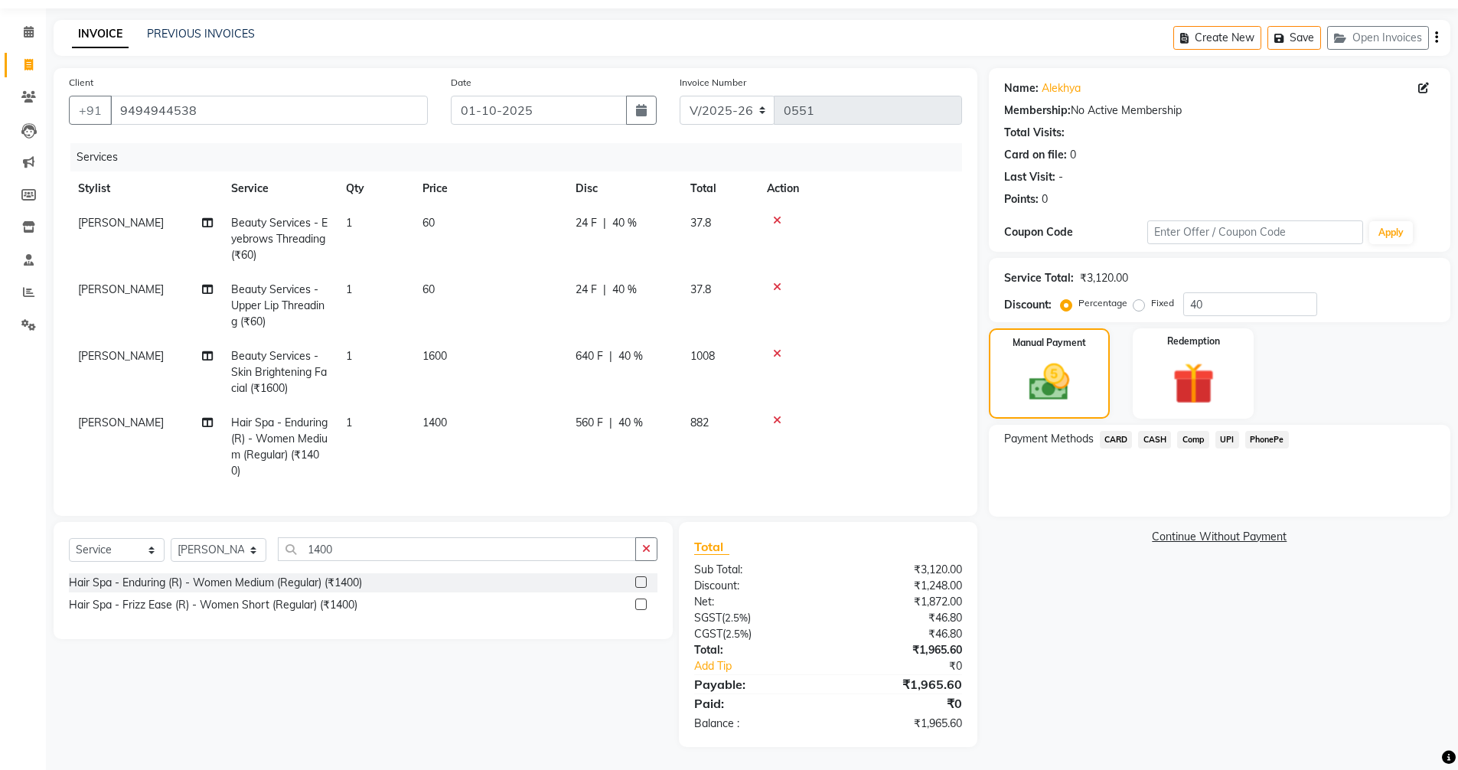
click at [1227, 431] on span "UPI" at bounding box center [1228, 440] width 24 height 18
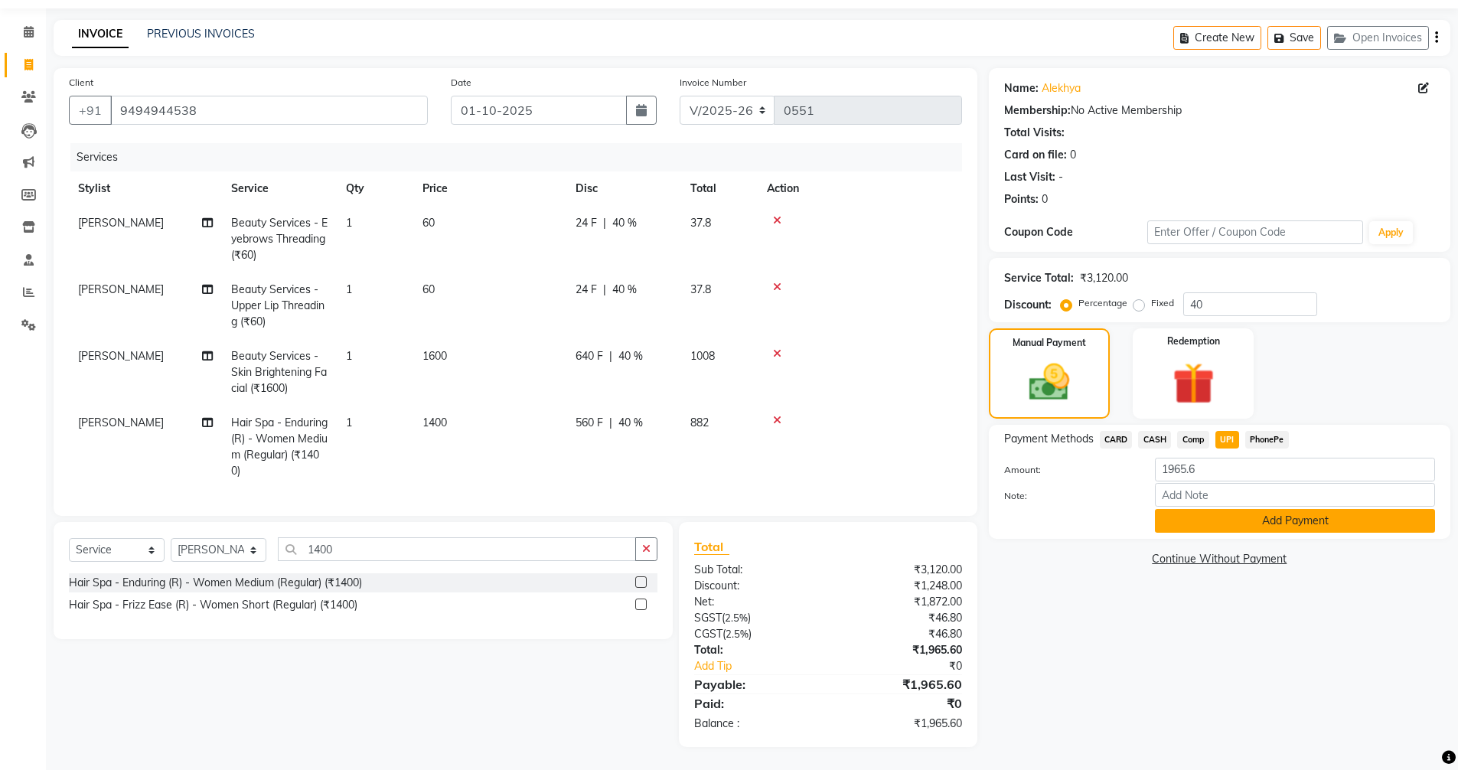
click at [1241, 509] on button "Add Payment" at bounding box center [1295, 521] width 280 height 24
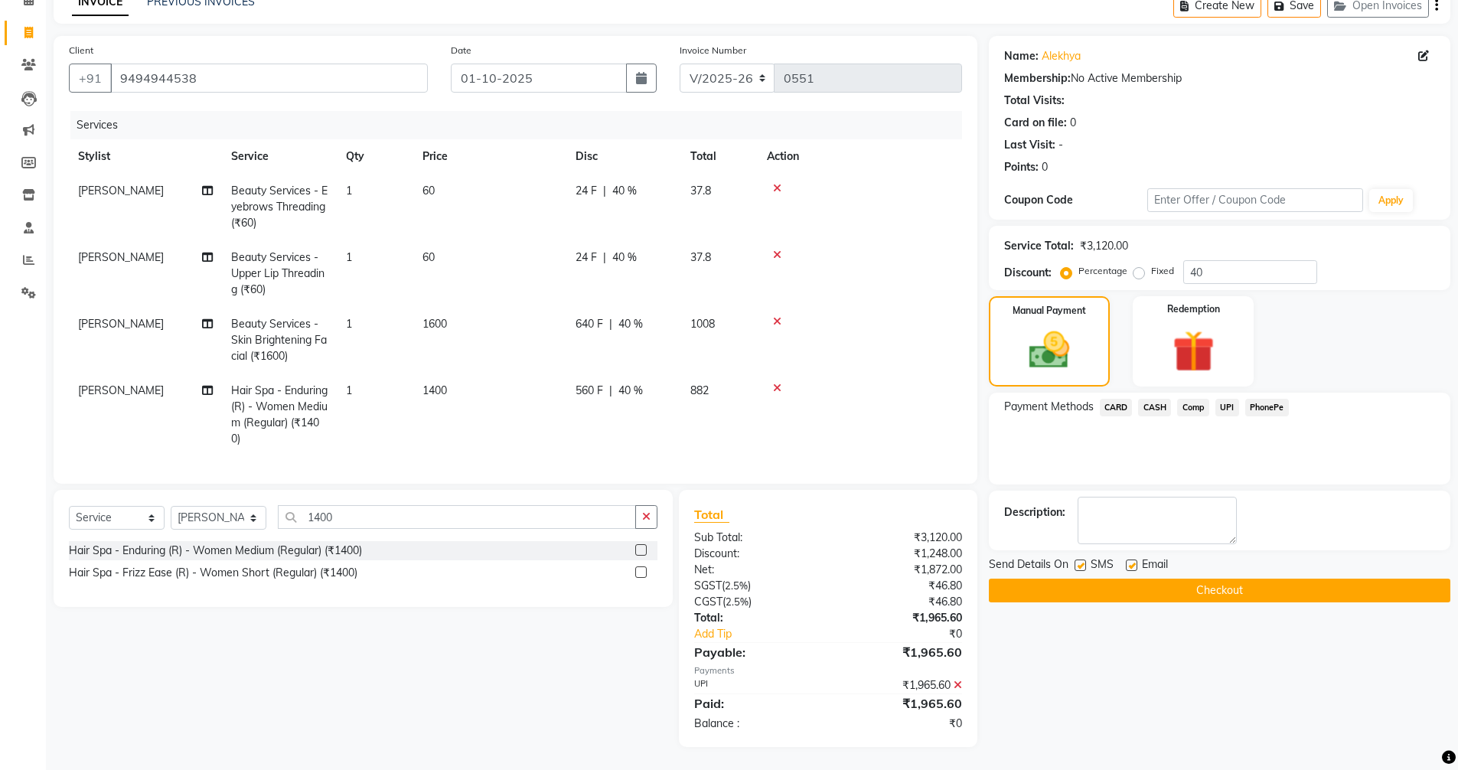
scroll to position [90, 0]
click at [1130, 580] on button "Checkout" at bounding box center [1220, 591] width 462 height 24
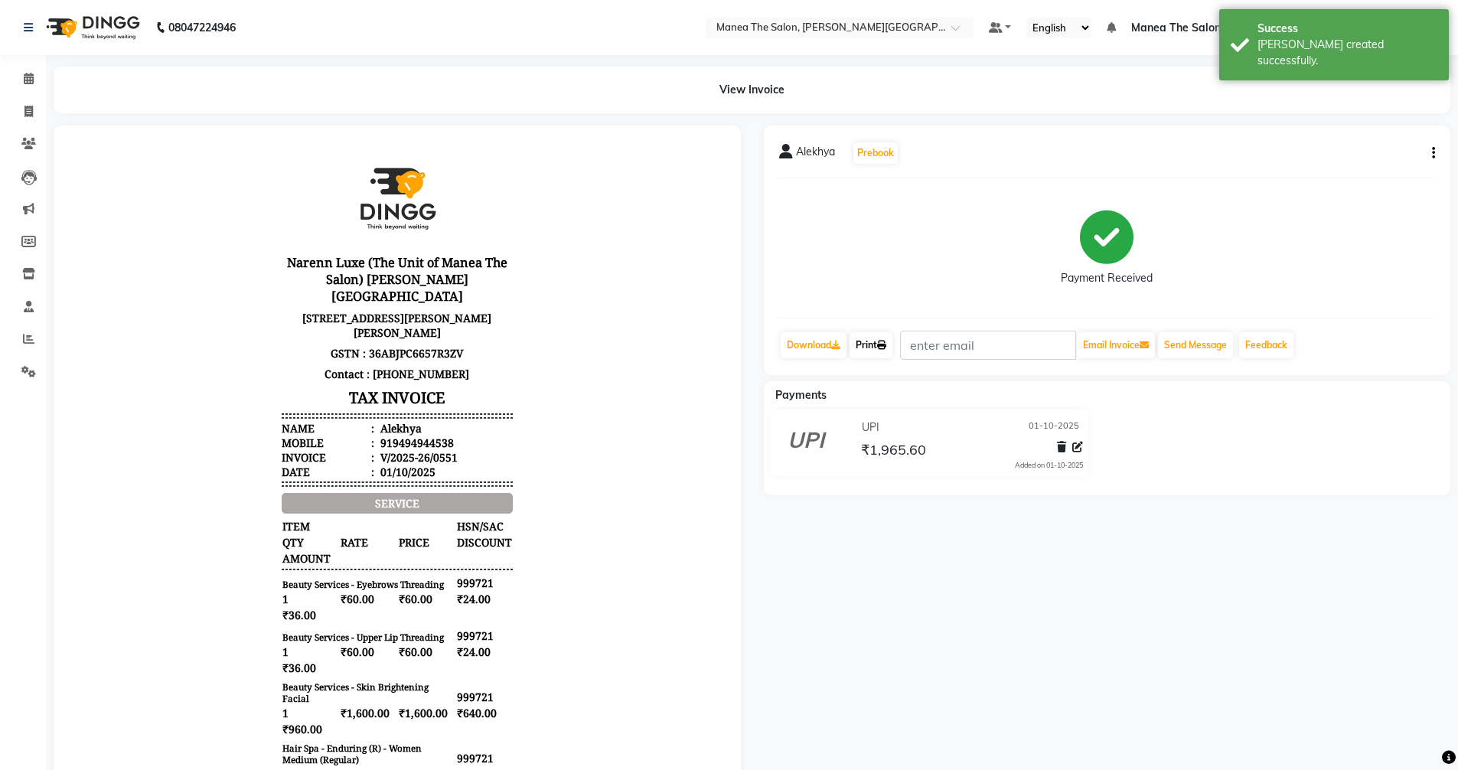
click at [873, 344] on link "Print" at bounding box center [871, 345] width 43 height 26
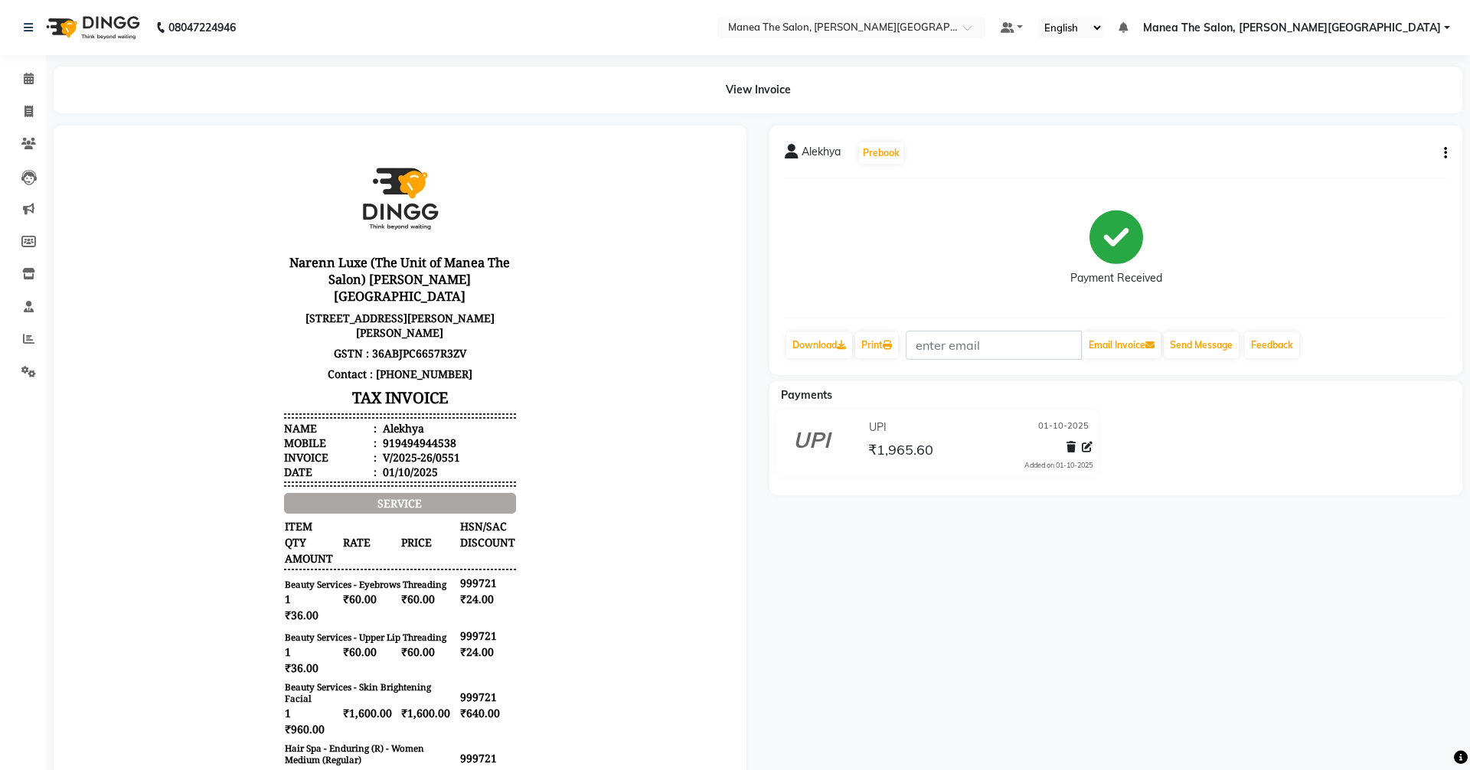
select select "8762"
select select "service"
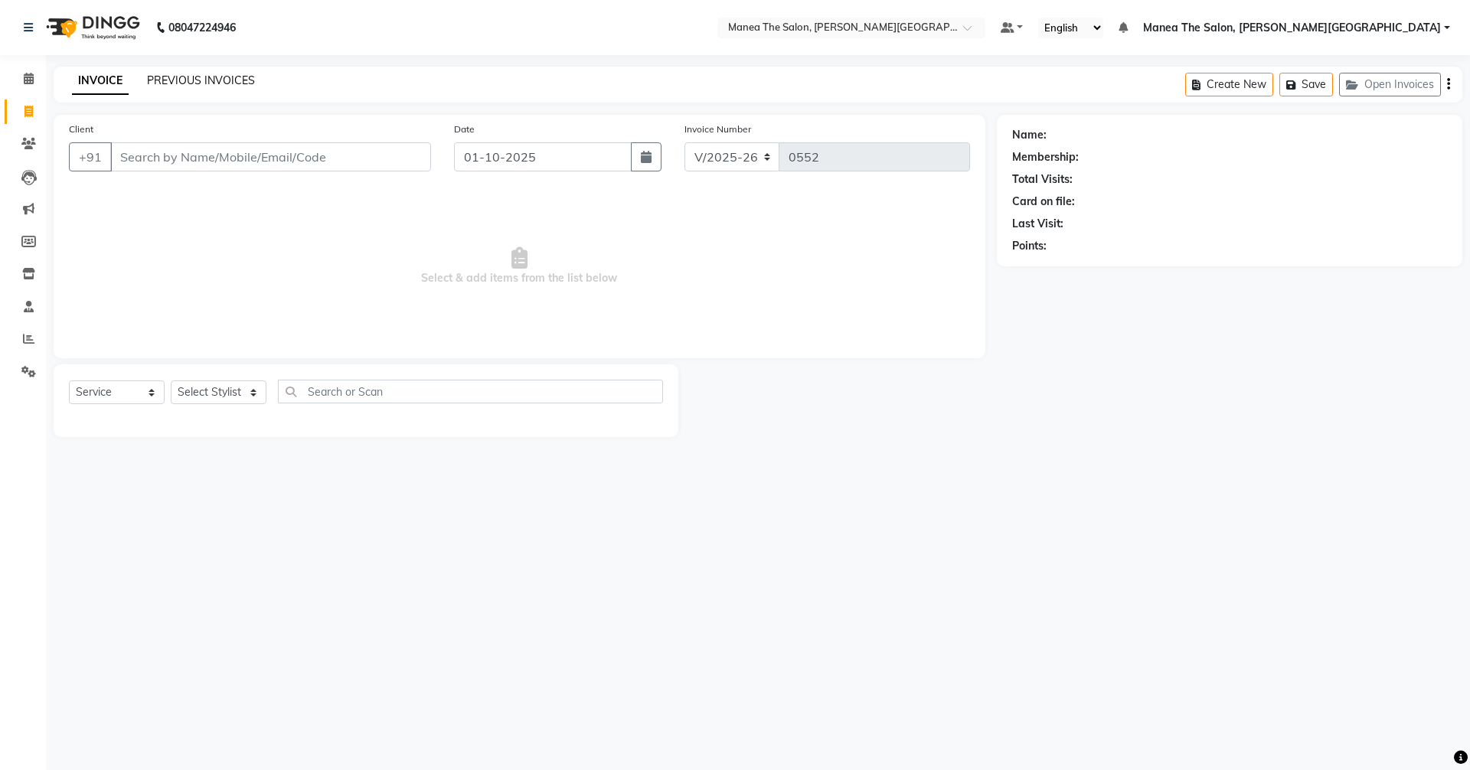
click at [201, 80] on link "PREVIOUS INVOICES" at bounding box center [201, 80] width 108 height 14
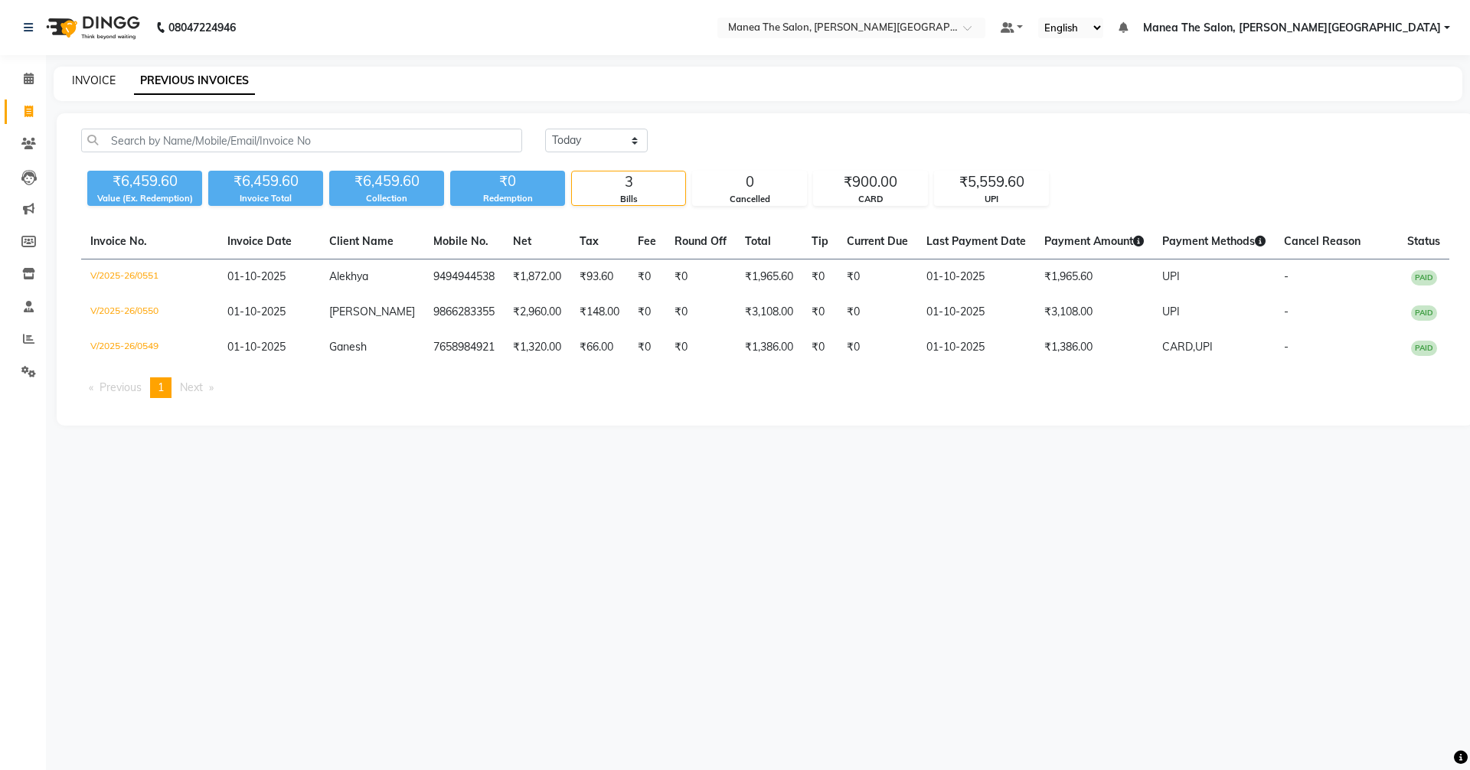
click at [96, 79] on link "INVOICE" at bounding box center [94, 80] width 44 height 14
select select "8762"
select select "service"
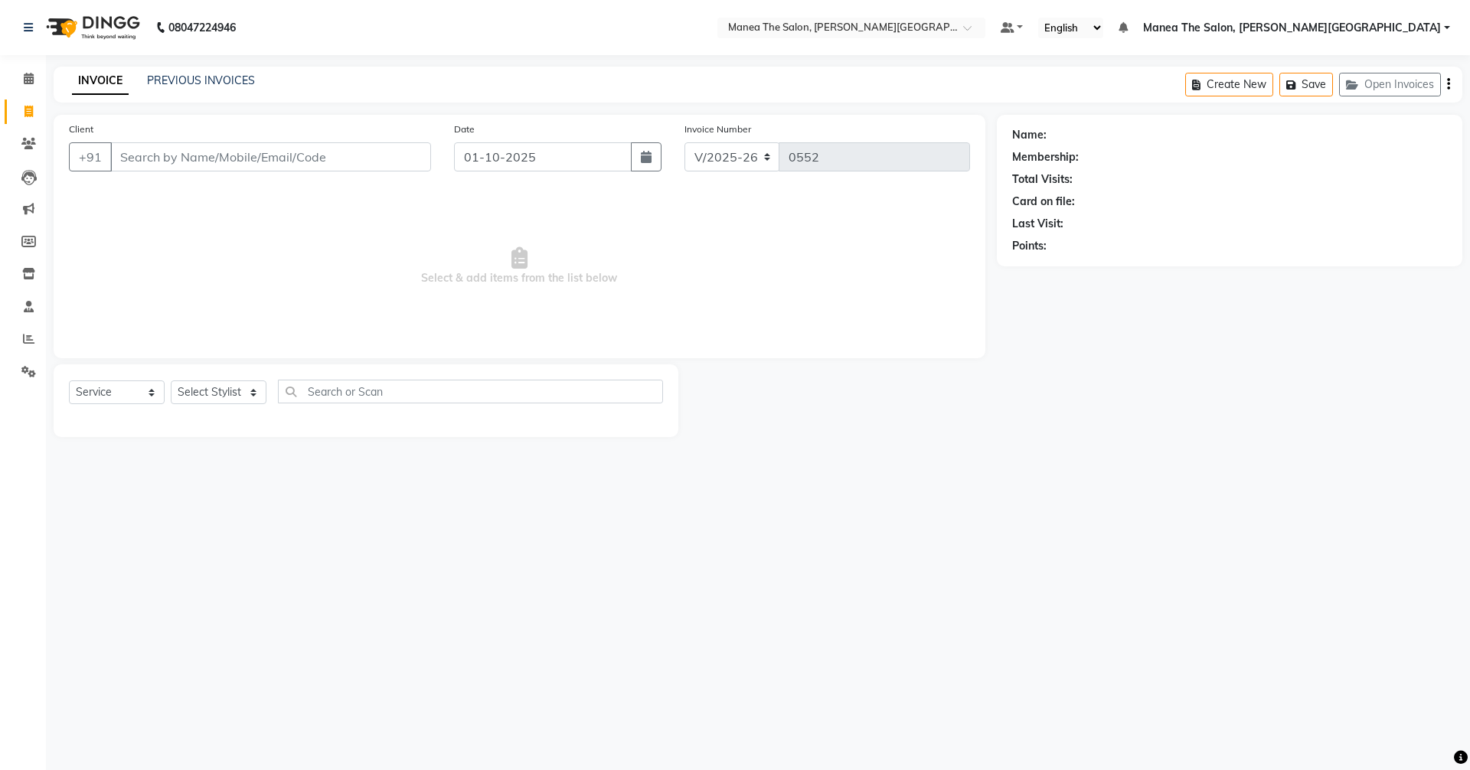
click at [883, 466] on div "08047224946 Select Location × Manea The Salon, [PERSON_NAME] Colony Default Pan…" at bounding box center [735, 385] width 1470 height 770
click at [190, 76] on link "PREVIOUS INVOICES" at bounding box center [201, 80] width 108 height 14
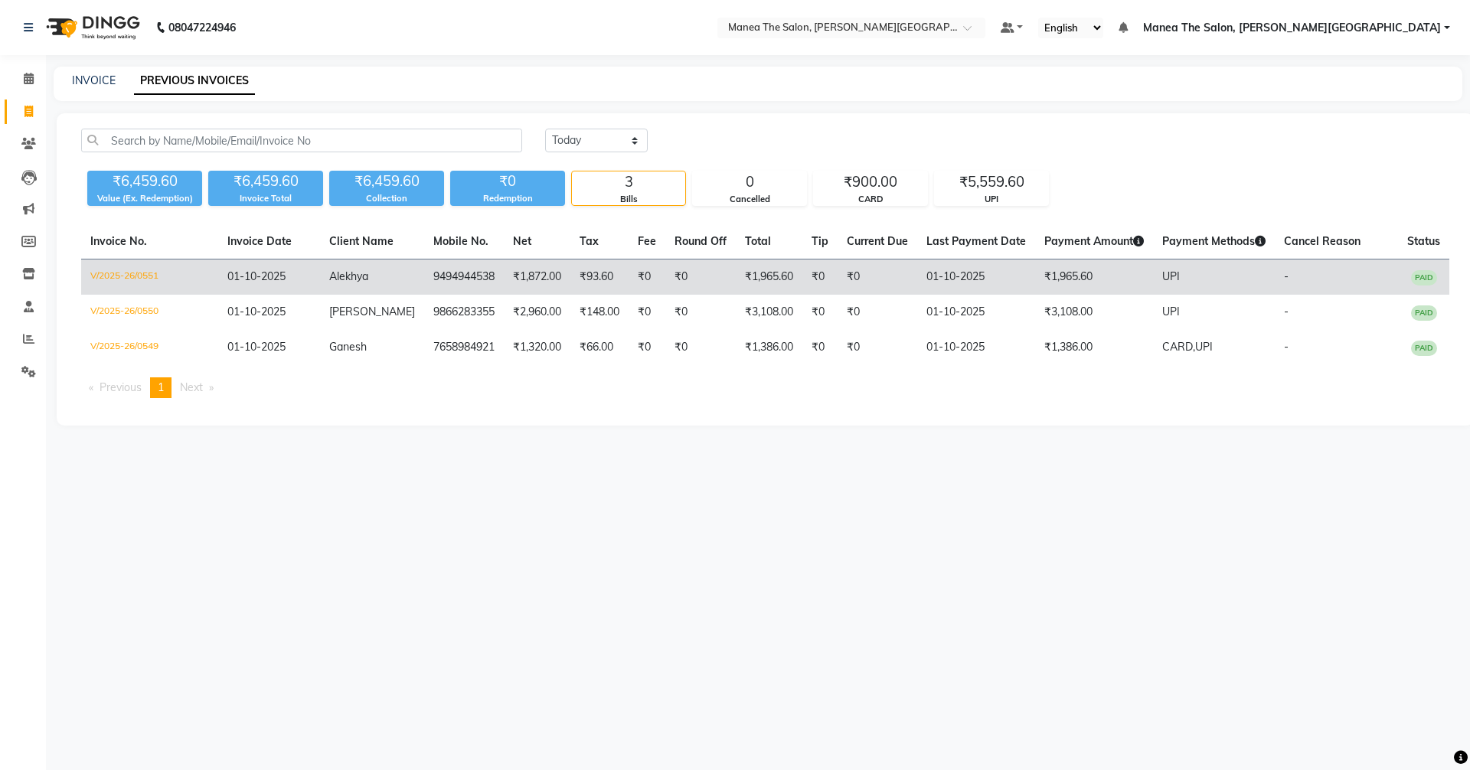
click at [444, 271] on td "9494944538" at bounding box center [464, 277] width 80 height 36
click at [363, 272] on span "Alekhya" at bounding box center [348, 276] width 39 height 14
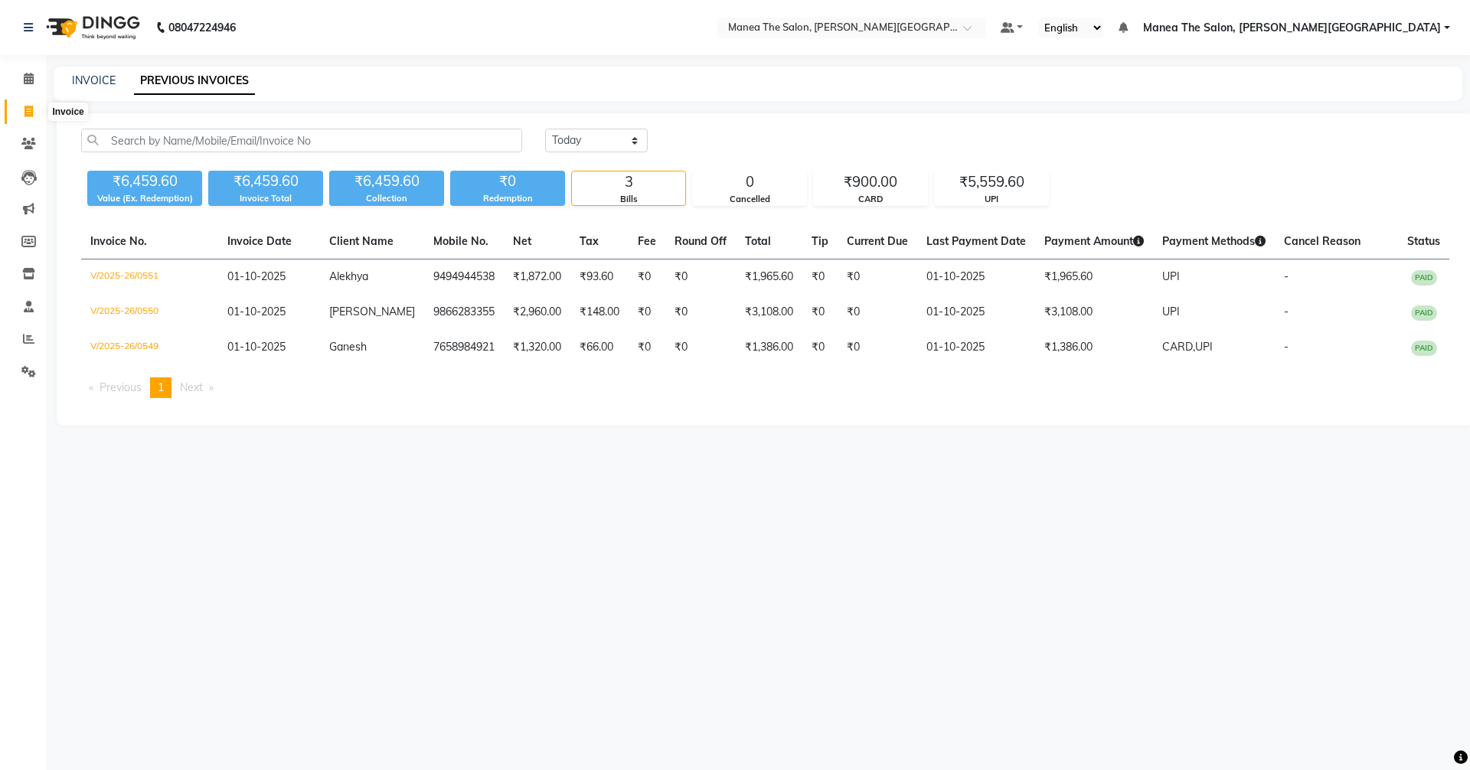
click at [24, 112] on icon at bounding box center [28, 111] width 8 height 11
select select "8762"
select select "service"
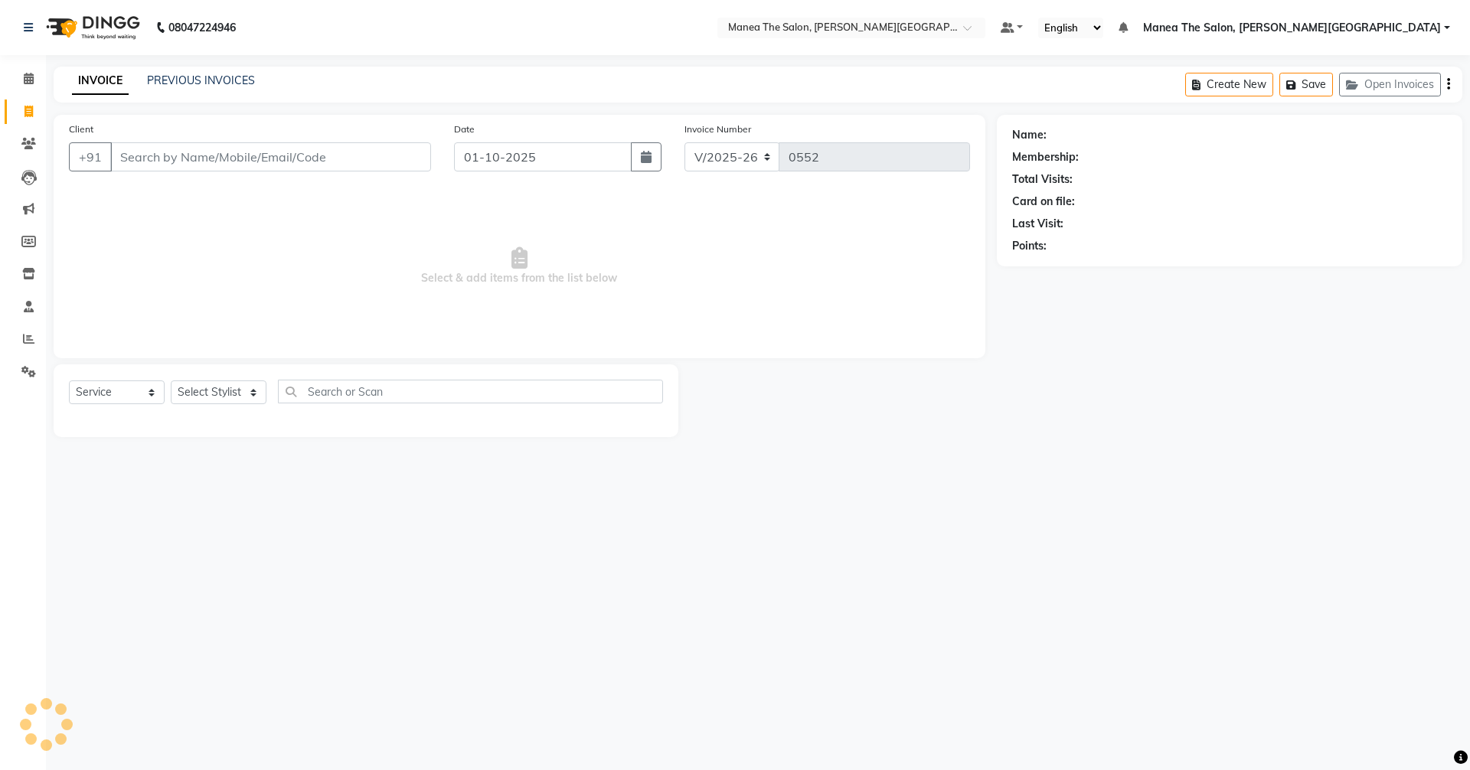
click at [194, 155] on input "Client" at bounding box center [270, 156] width 321 height 29
type input "9494944538"
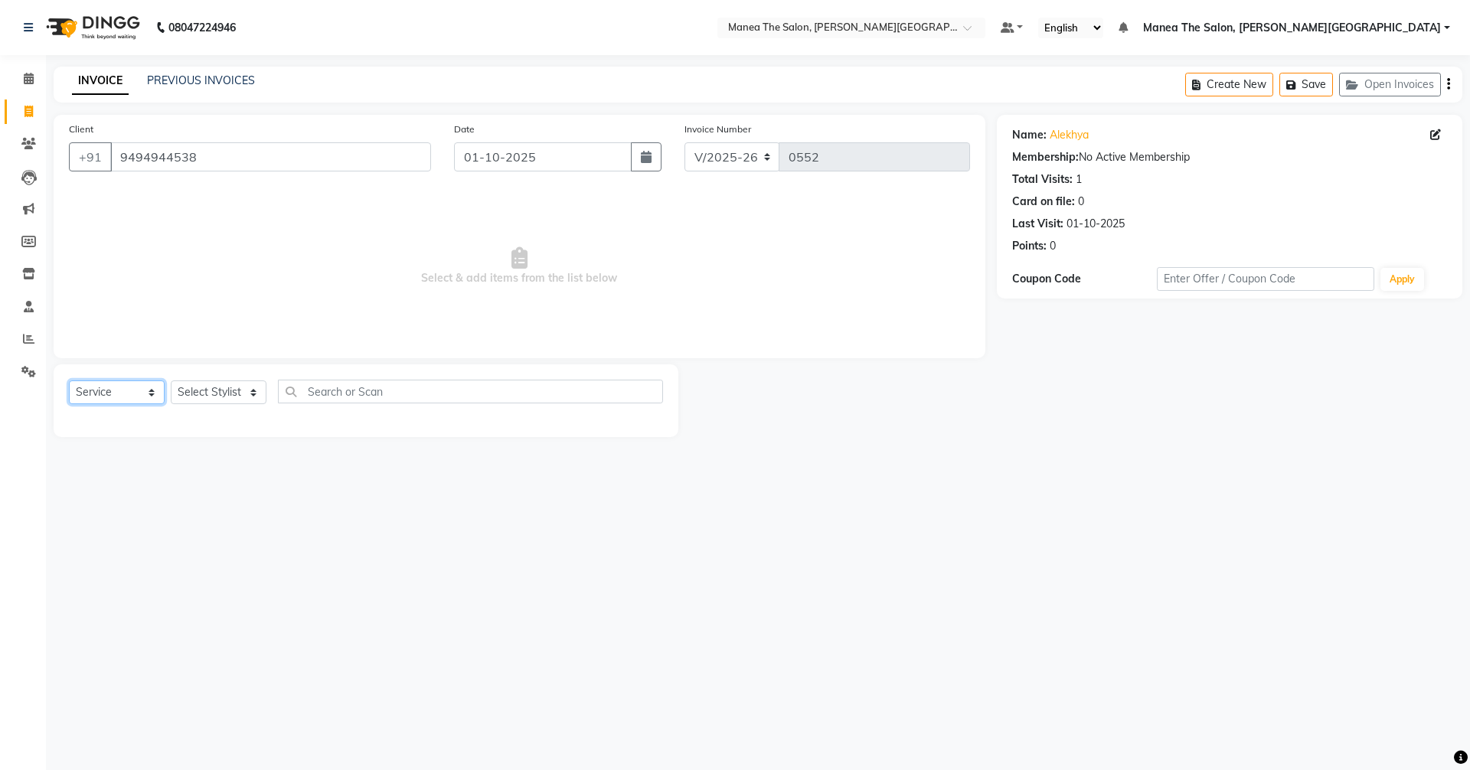
click at [81, 386] on select "Select Service Product Membership Package Voucher Prepaid Gift Card" at bounding box center [117, 392] width 96 height 24
select select "membership"
click at [69, 380] on select "Select Service Product Membership Package Voucher Prepaid Gift Card" at bounding box center [117, 392] width 96 height 24
click at [194, 390] on select "Select Stylist [PERSON_NAME] Manager [PERSON_NAME] [PERSON_NAME] [PERSON_NAME] …" at bounding box center [219, 392] width 96 height 24
select select "91880"
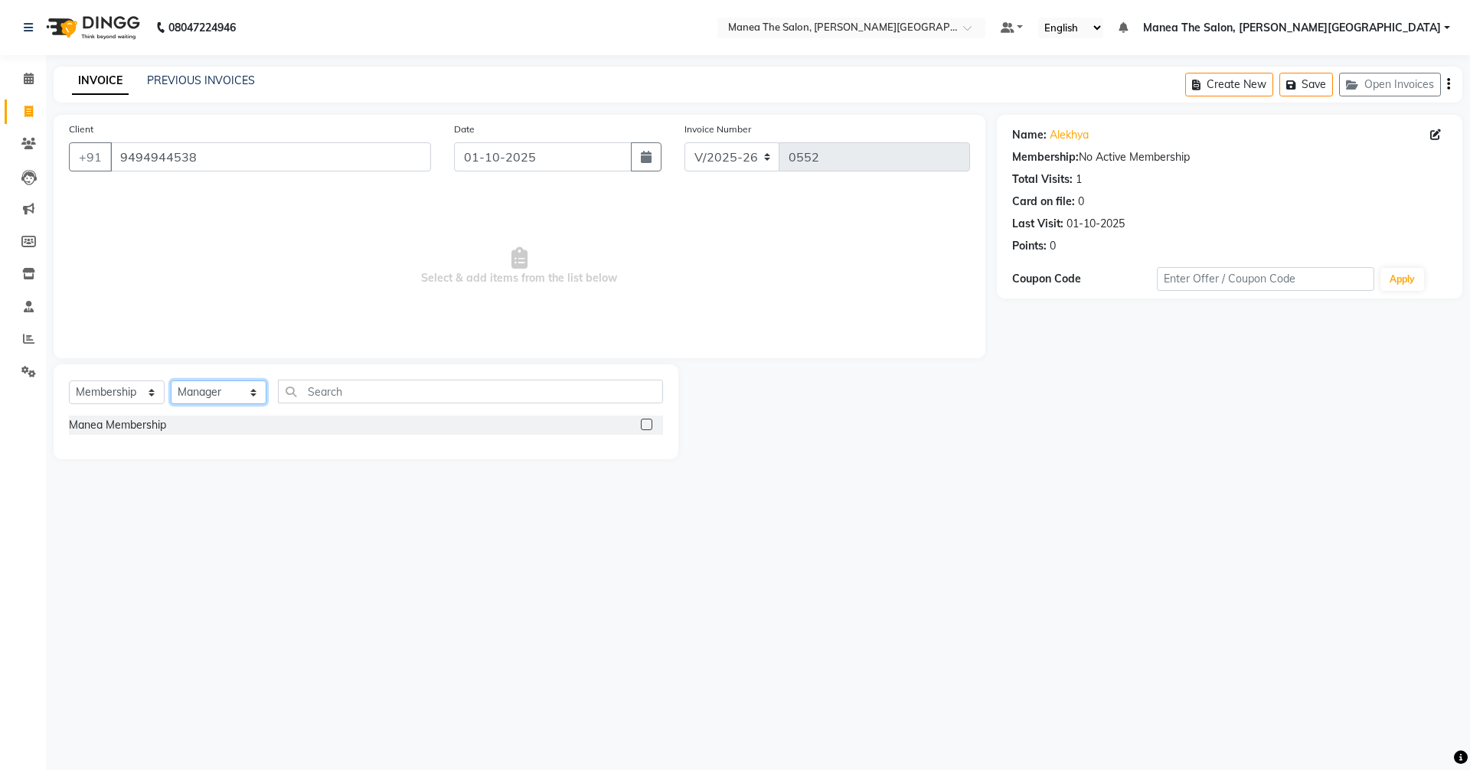
click at [171, 380] on select "Select Stylist [PERSON_NAME] Manager [PERSON_NAME] [PERSON_NAME] [PERSON_NAME] …" at bounding box center [219, 392] width 96 height 24
click at [649, 420] on label at bounding box center [646, 424] width 11 height 11
click at [649, 420] on input "checkbox" at bounding box center [646, 425] width 10 height 10
select select "select"
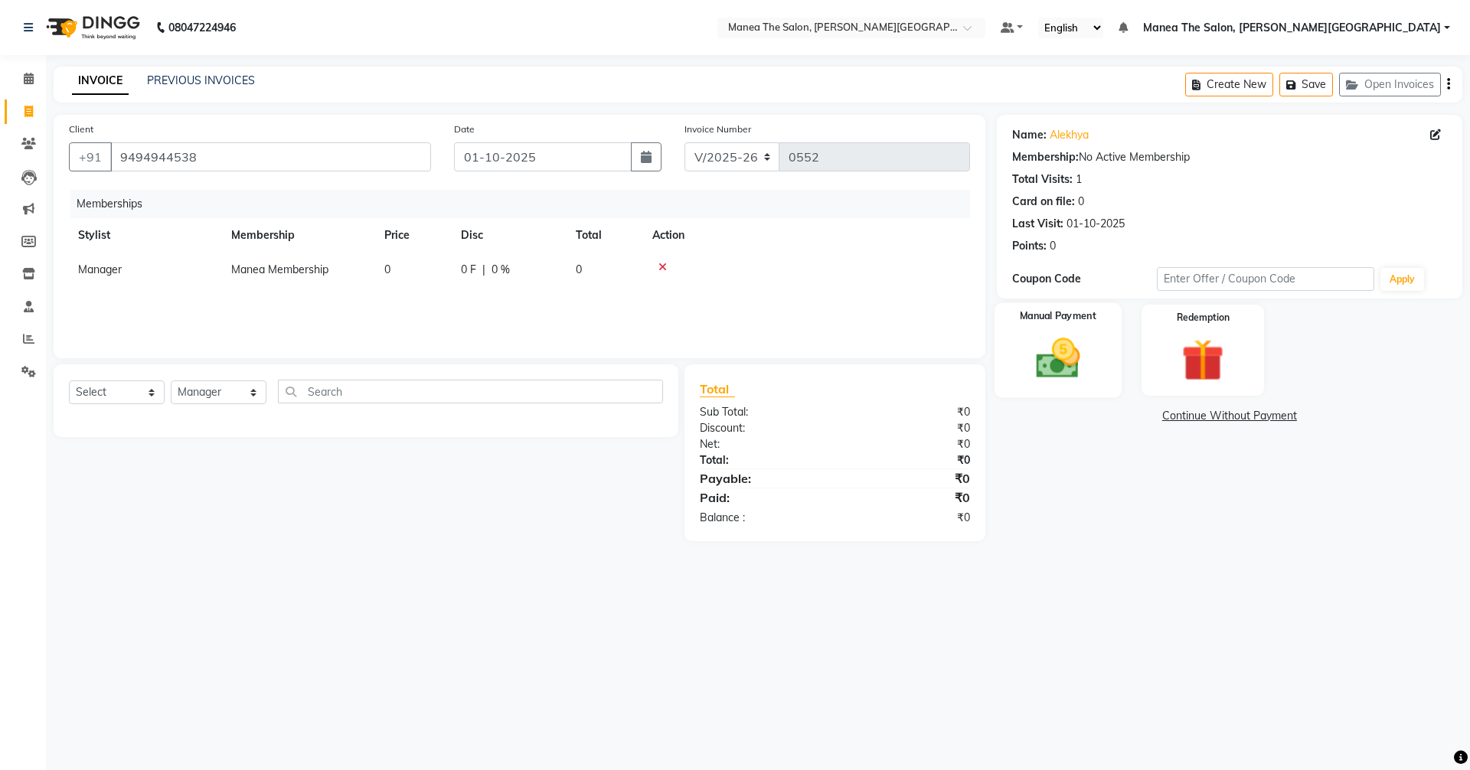
click at [1069, 379] on img at bounding box center [1057, 358] width 71 height 51
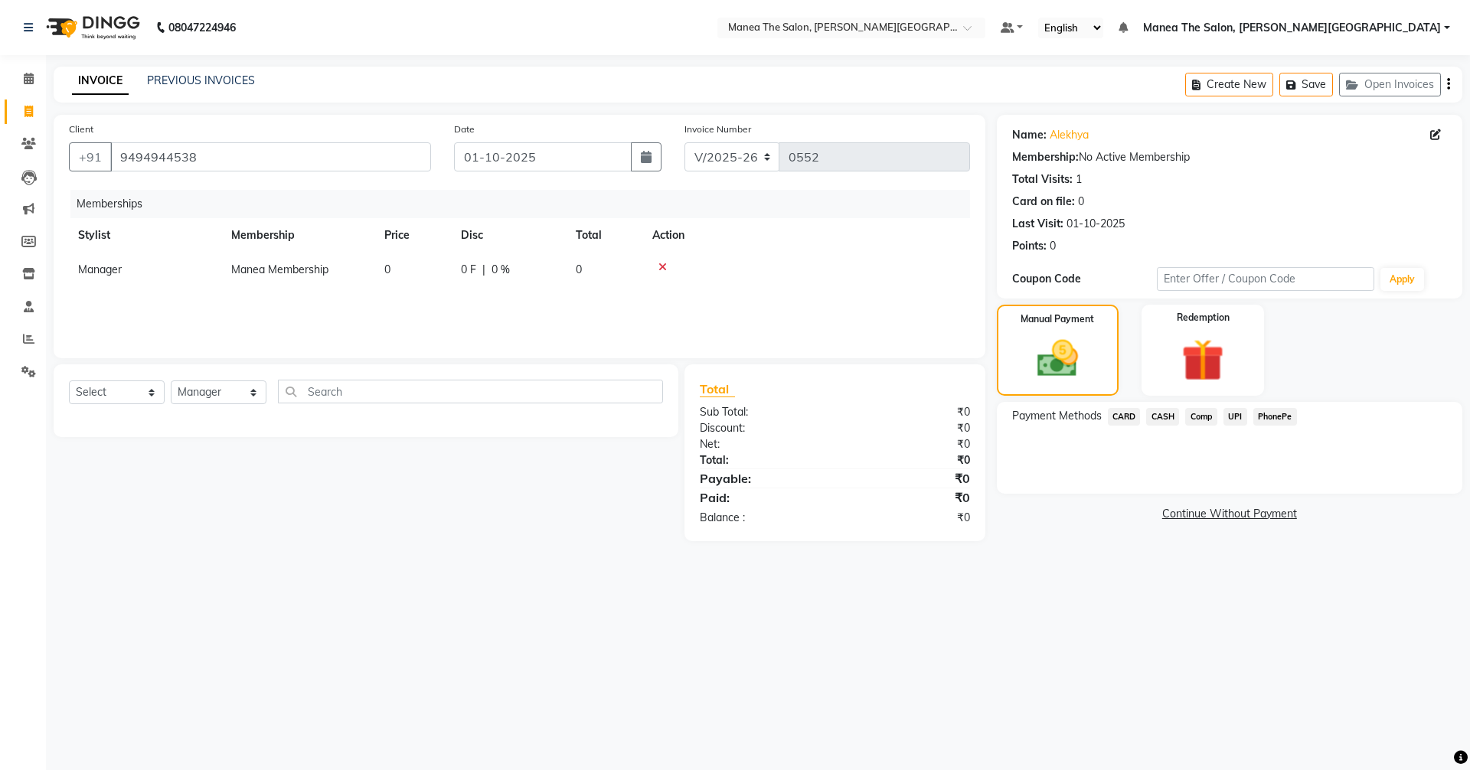
click at [1232, 414] on span "UPI" at bounding box center [1235, 417] width 24 height 18
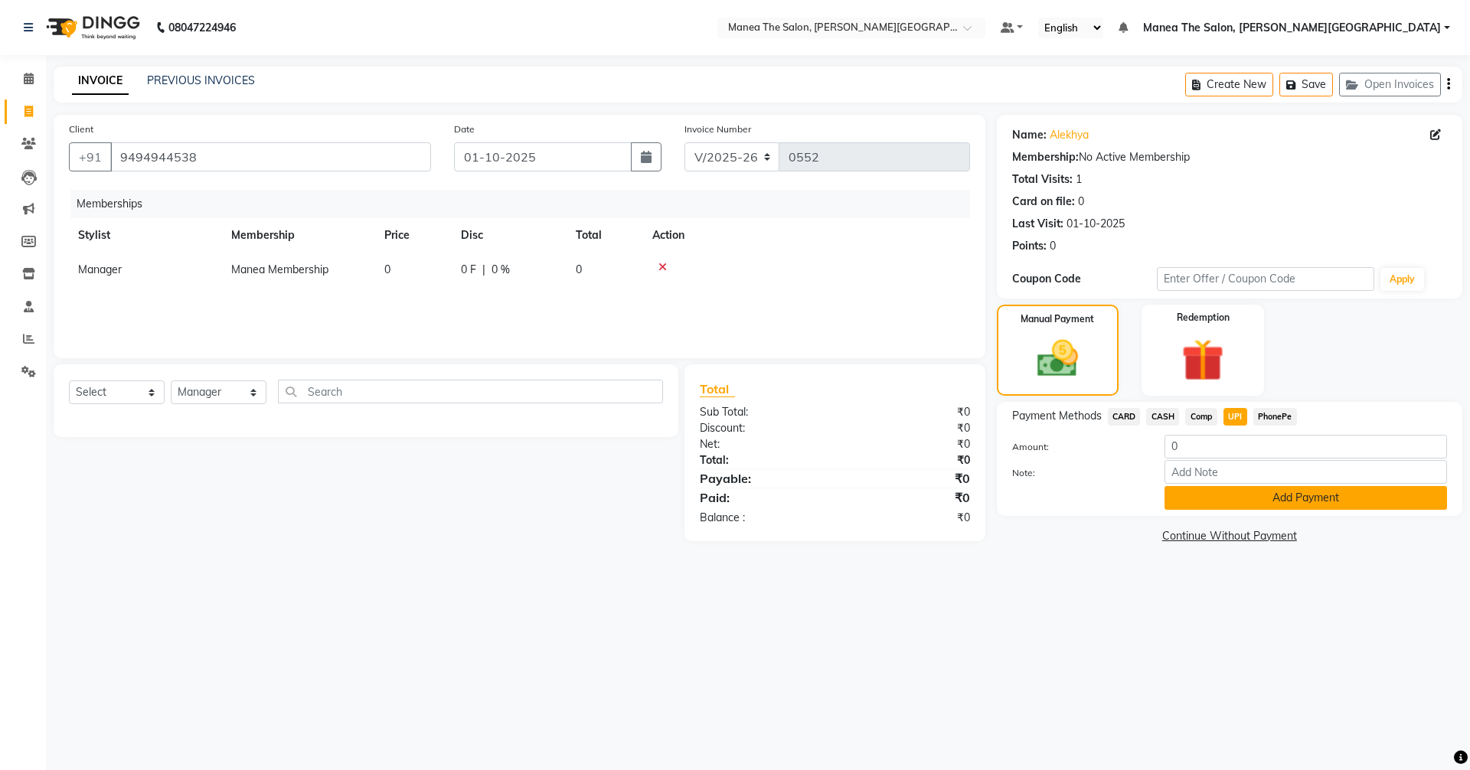
click at [1255, 497] on button "Add Payment" at bounding box center [1305, 498] width 282 height 24
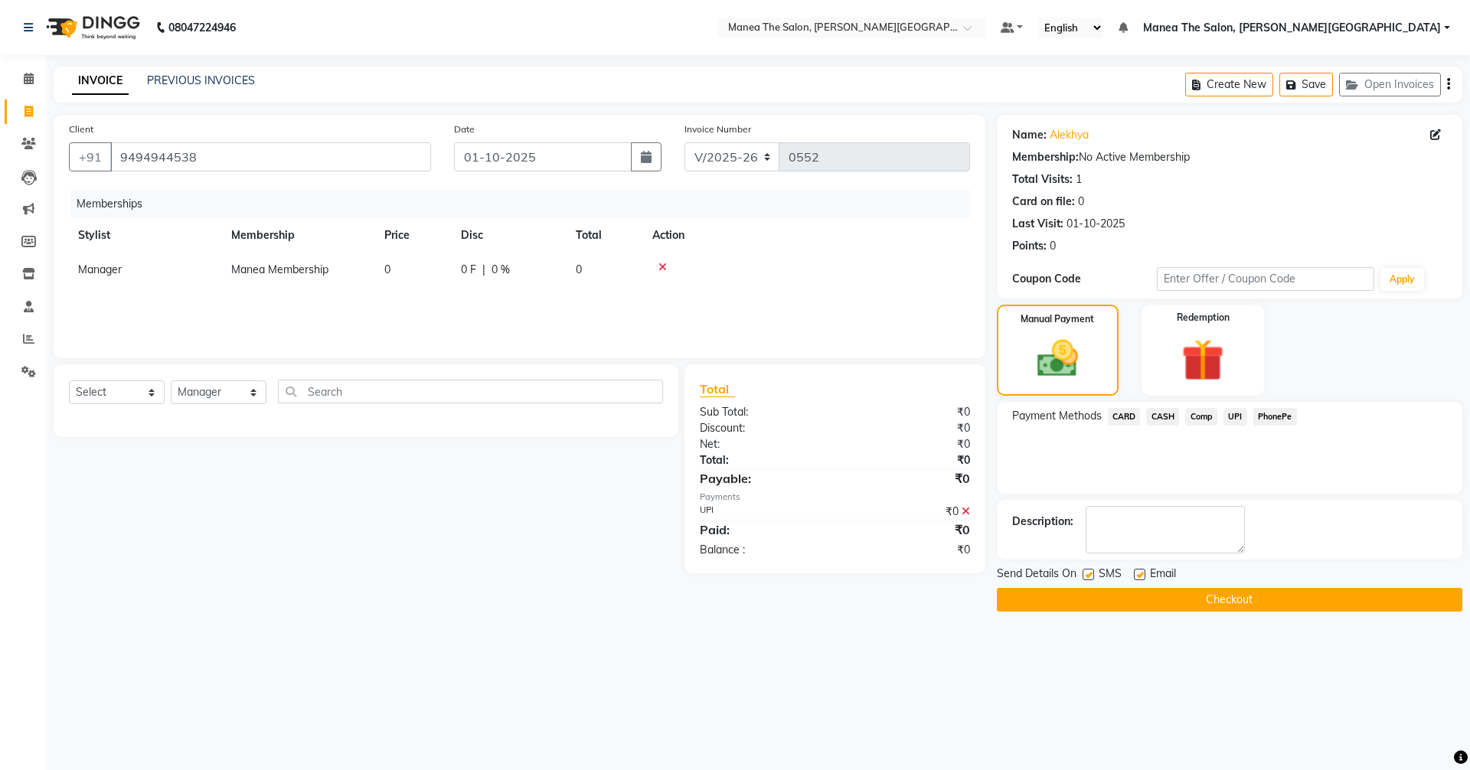
click at [1231, 600] on button "Checkout" at bounding box center [1229, 600] width 465 height 24
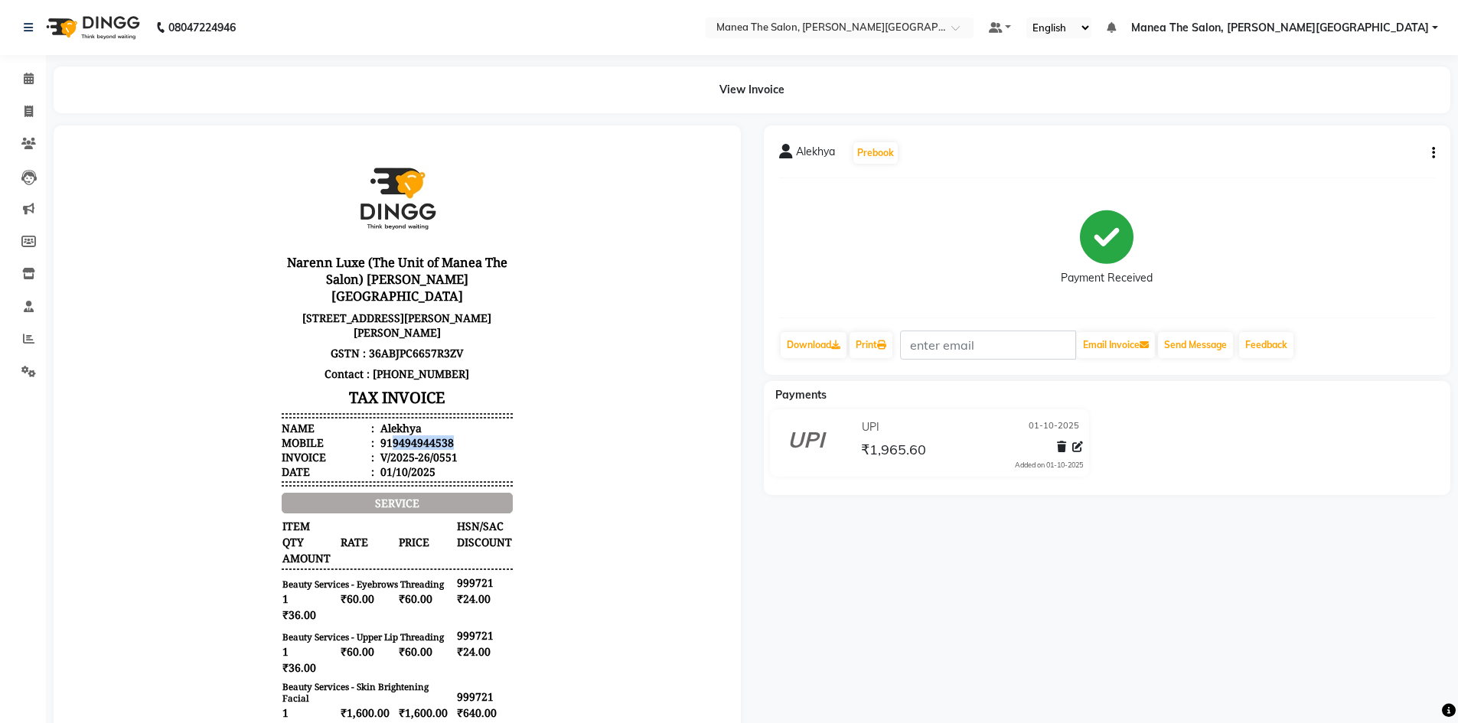
drag, startPoint x: 442, startPoint y: 440, endPoint x: 380, endPoint y: 439, distance: 61.3
click at [380, 439] on li "Mobile : 919494944538" at bounding box center [397, 443] width 231 height 15
copy div "9494944538"
